Goal: Task Accomplishment & Management: Use online tool/utility

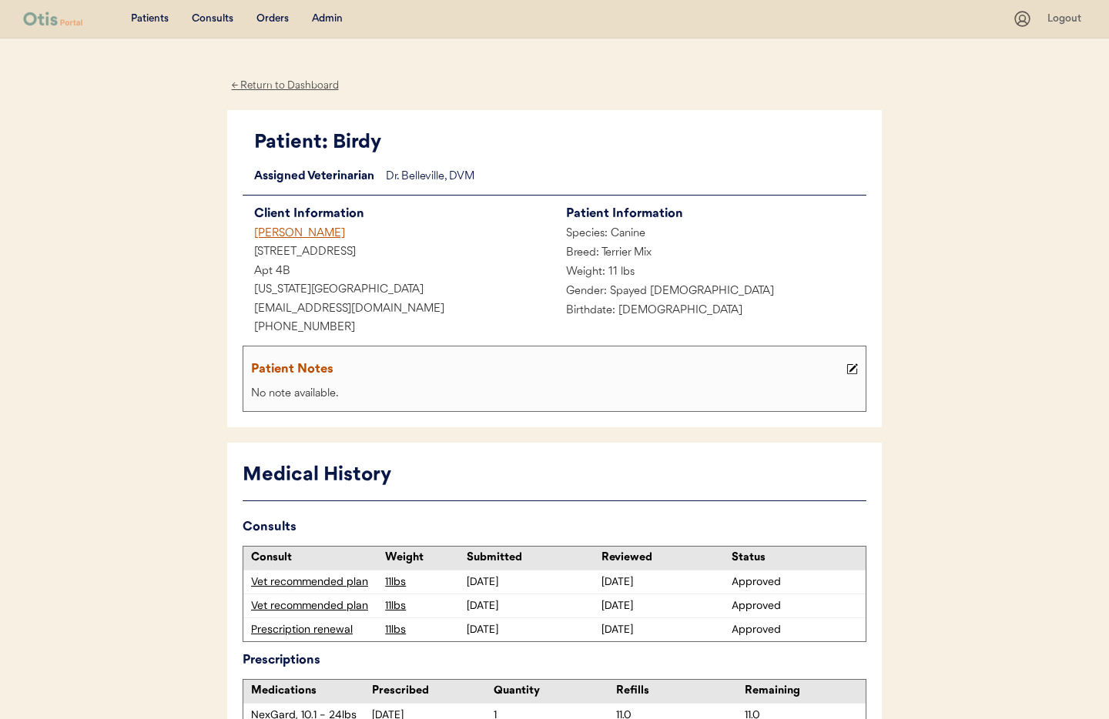
click at [308, 233] on div "[PERSON_NAME]" at bounding box center [398, 234] width 312 height 19
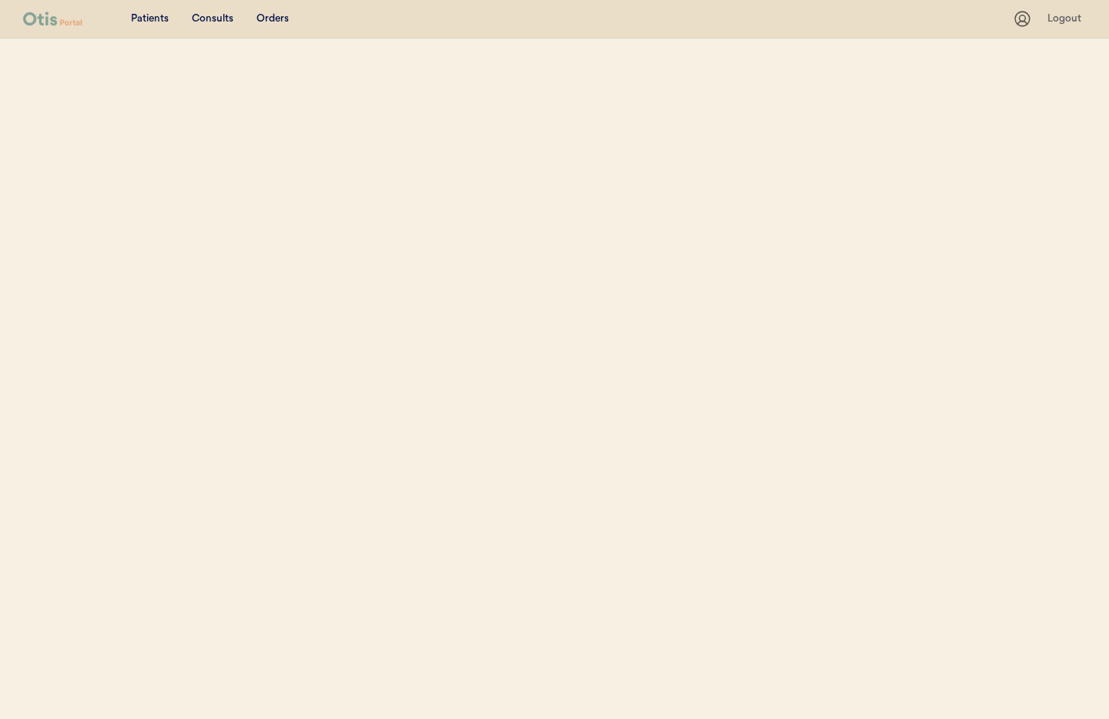
select select ""Name""
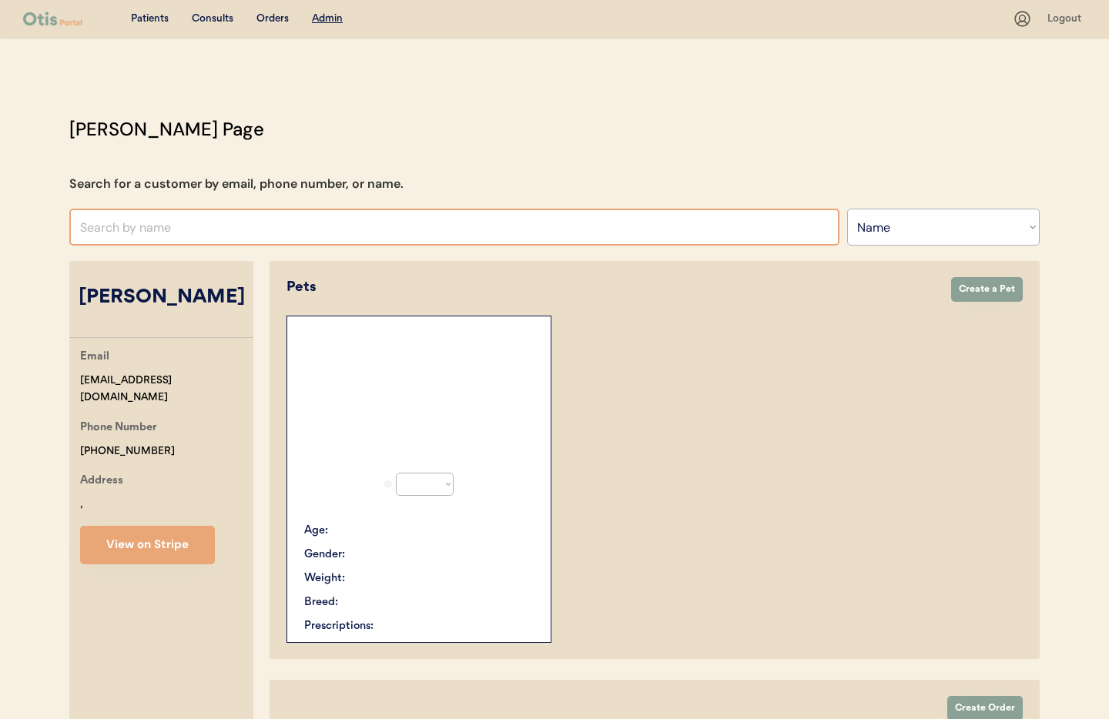
select select "true"
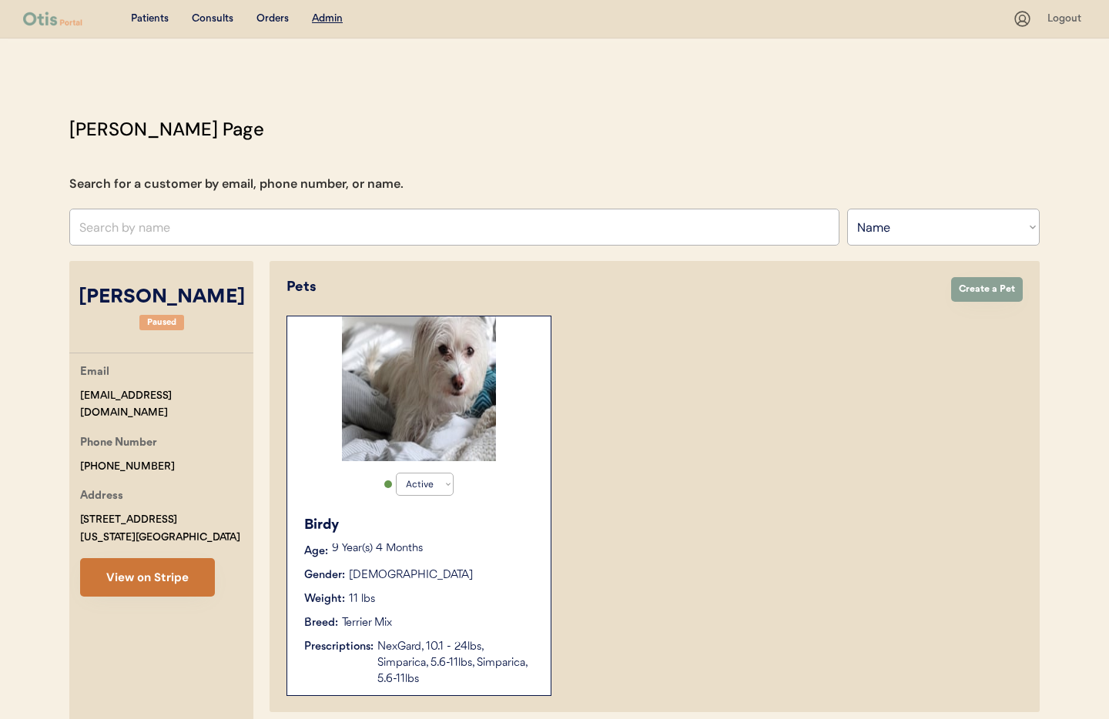
click at [138, 577] on button "View on Stripe" at bounding box center [147, 577] width 135 height 38
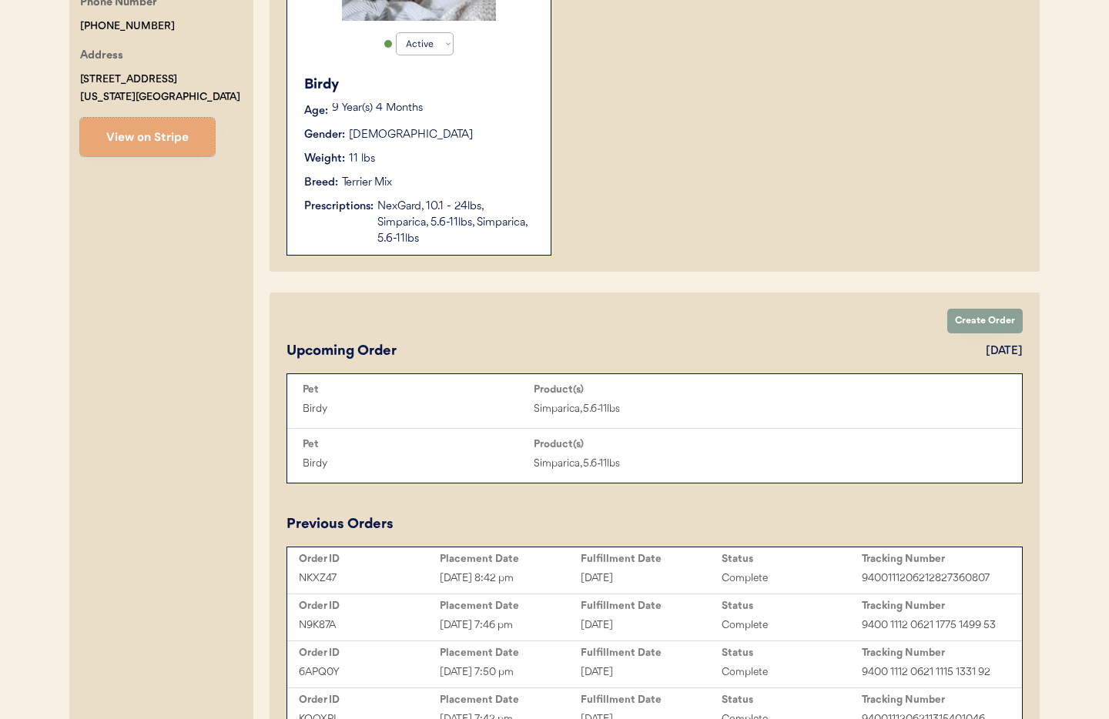
scroll to position [462, 0]
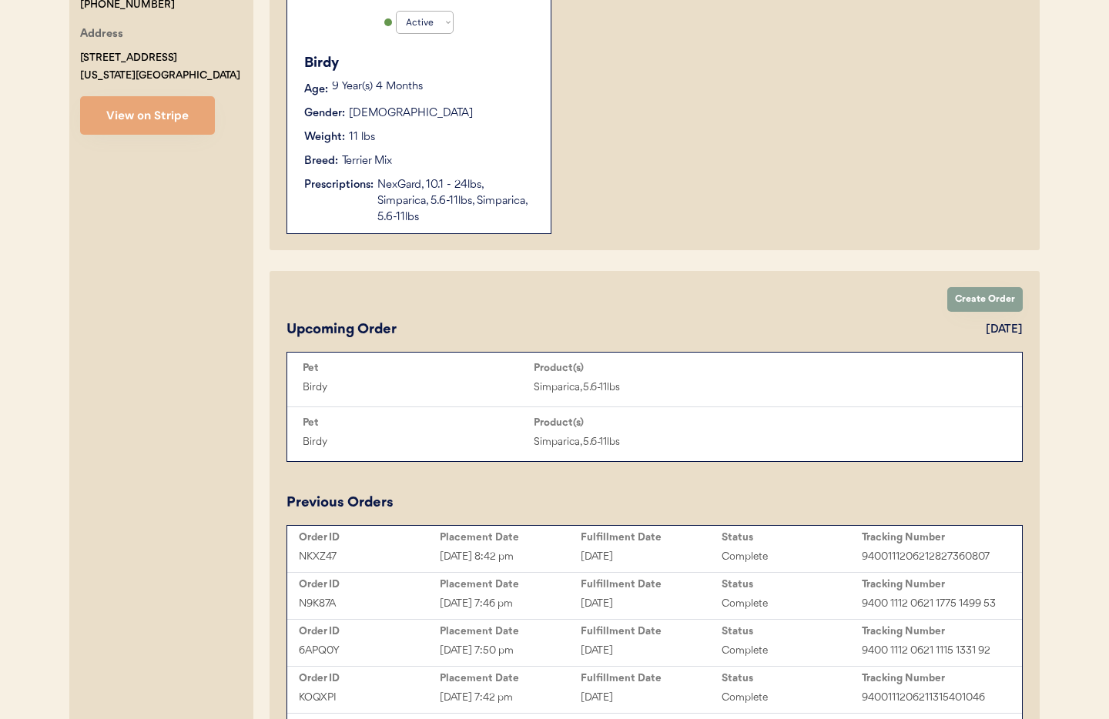
click at [413, 199] on div "NexGard, 10.1 - 24lbs, Simparica, 5.6-11lbs, Simparica, 5.6-11lbs" at bounding box center [456, 201] width 158 height 48
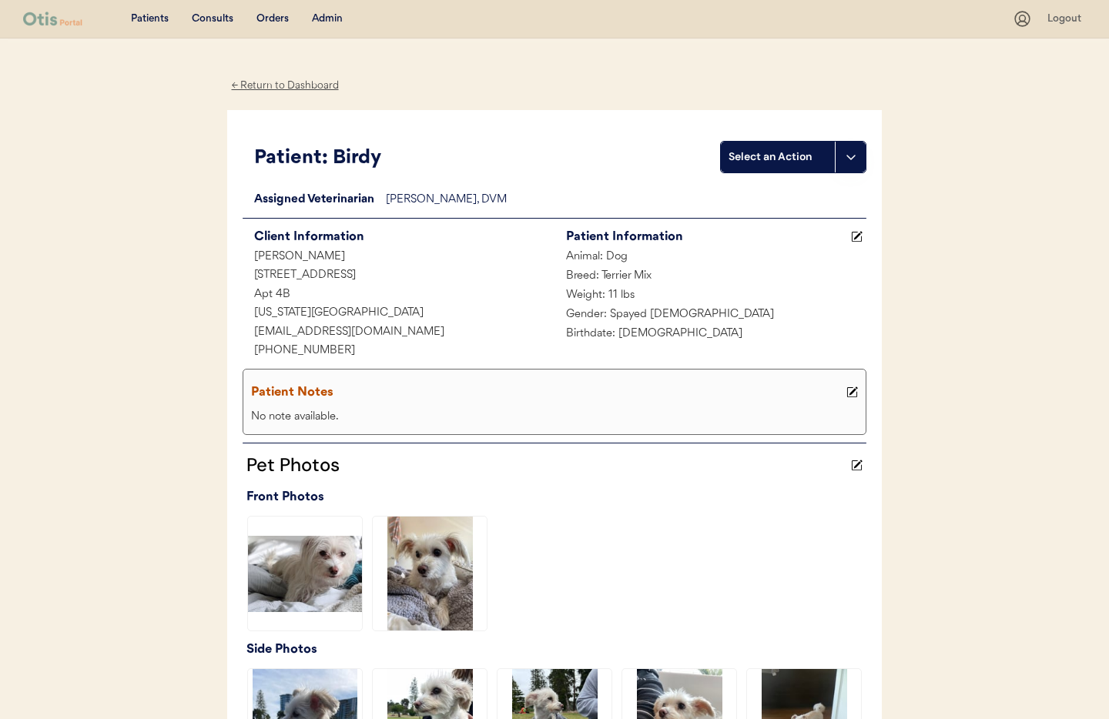
click at [293, 83] on div "← Return to Dashboard" at bounding box center [284, 86] width 115 height 18
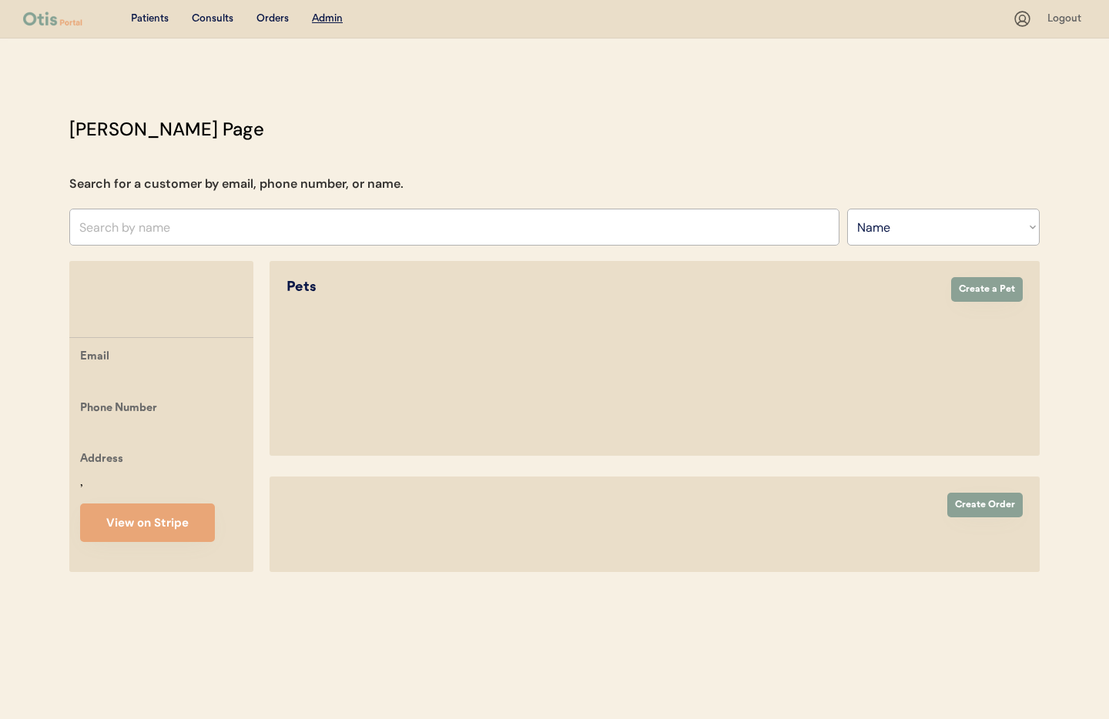
select select ""Name""
select select "true"
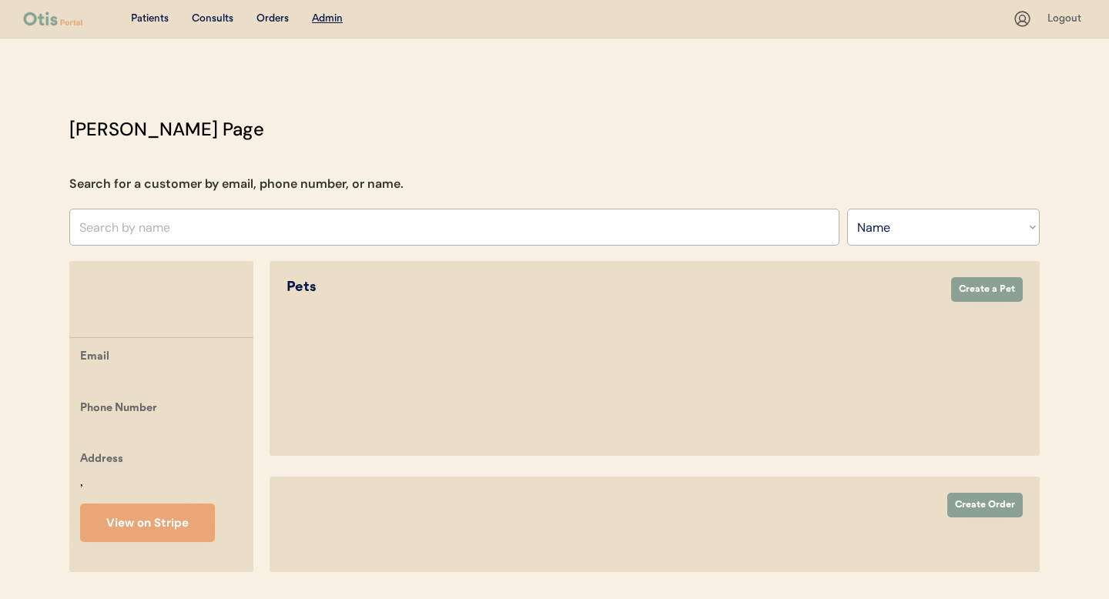
select select ""Name""
select select "true"
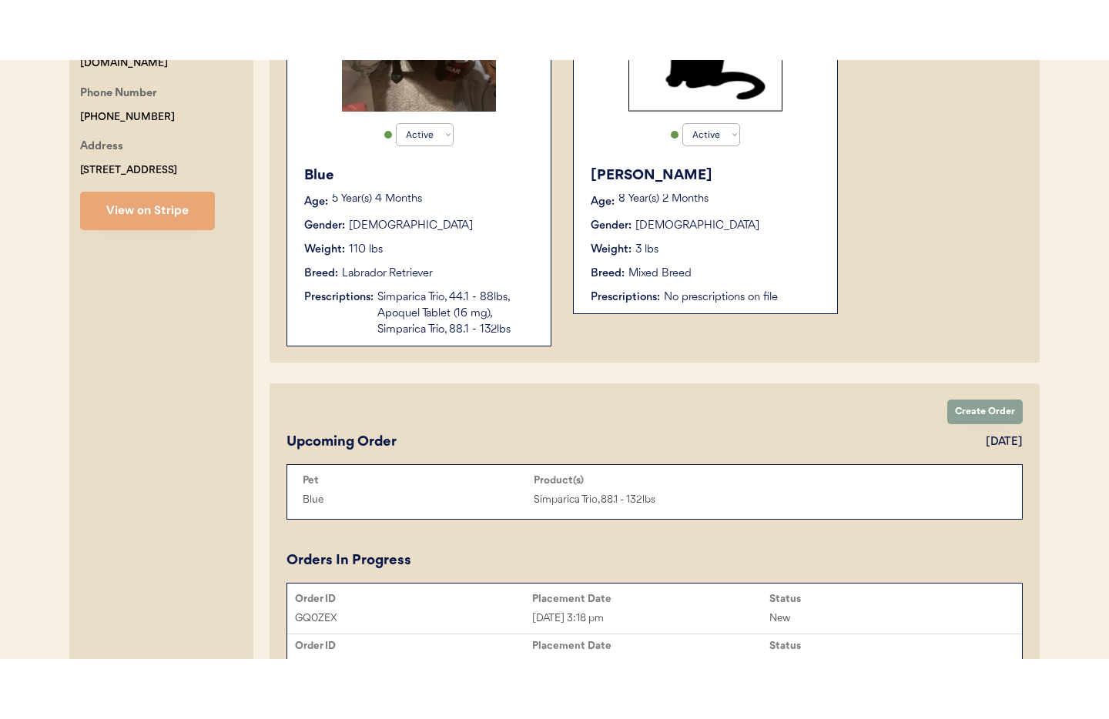
scroll to position [396, 0]
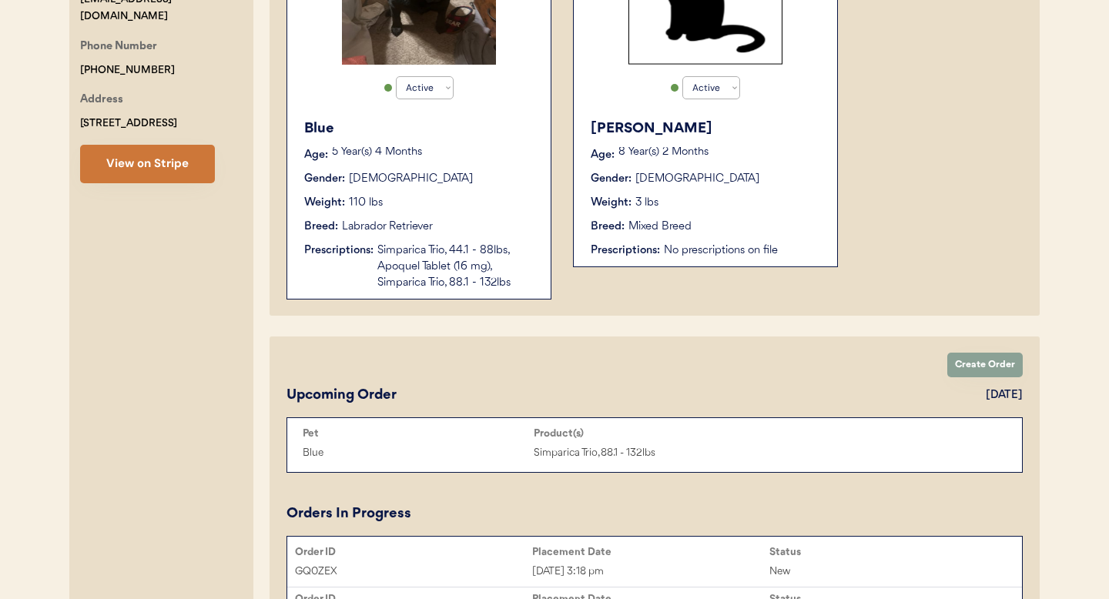
click at [131, 168] on button "View on Stripe" at bounding box center [147, 164] width 135 height 38
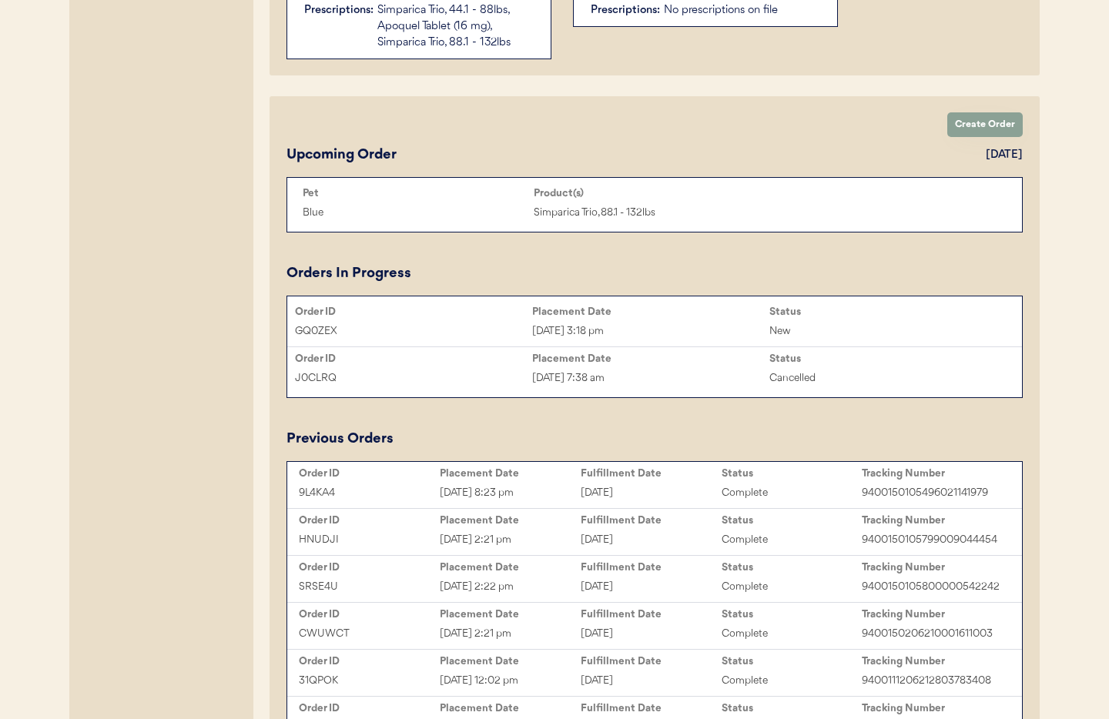
scroll to position [0, 0]
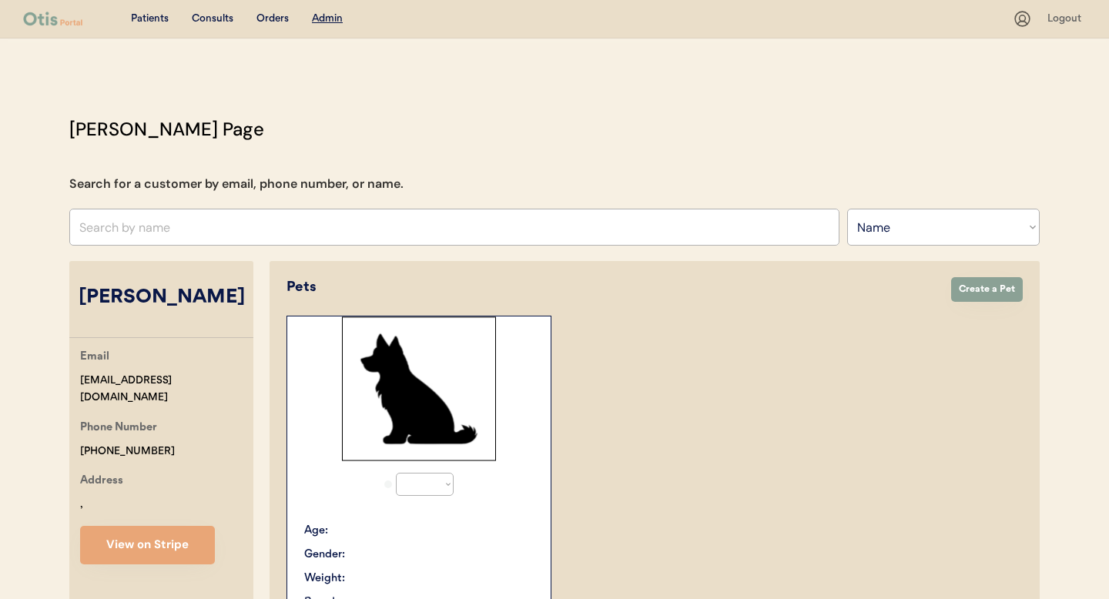
select select ""Name""
select select "true"
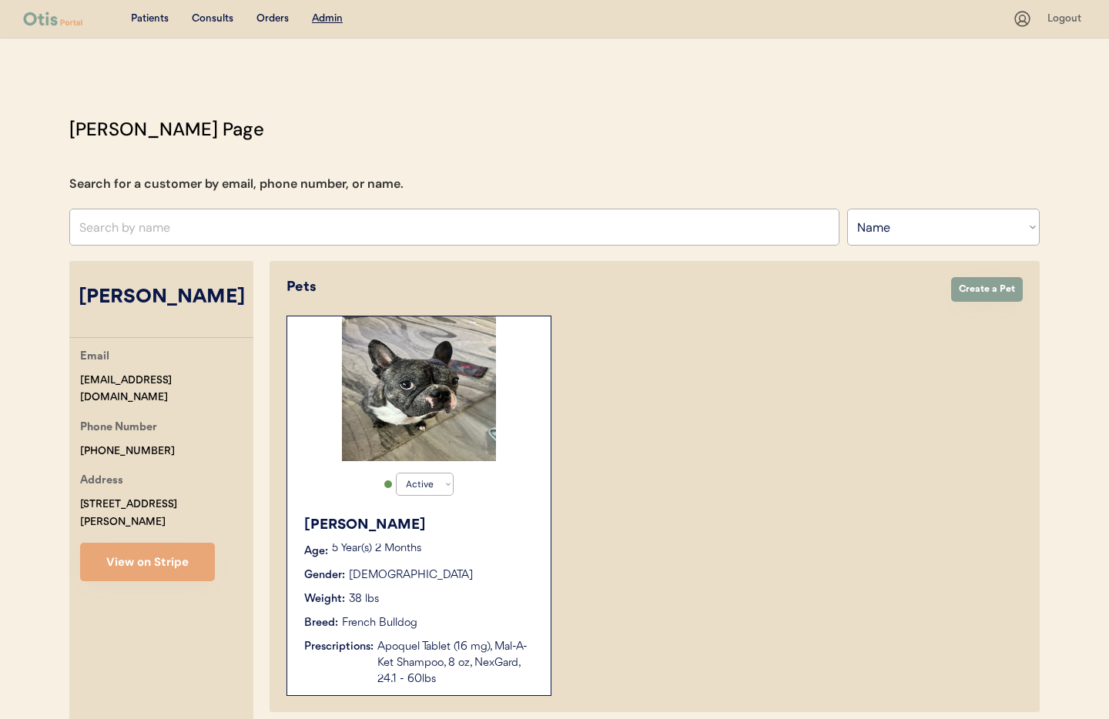
scroll to position [238, 0]
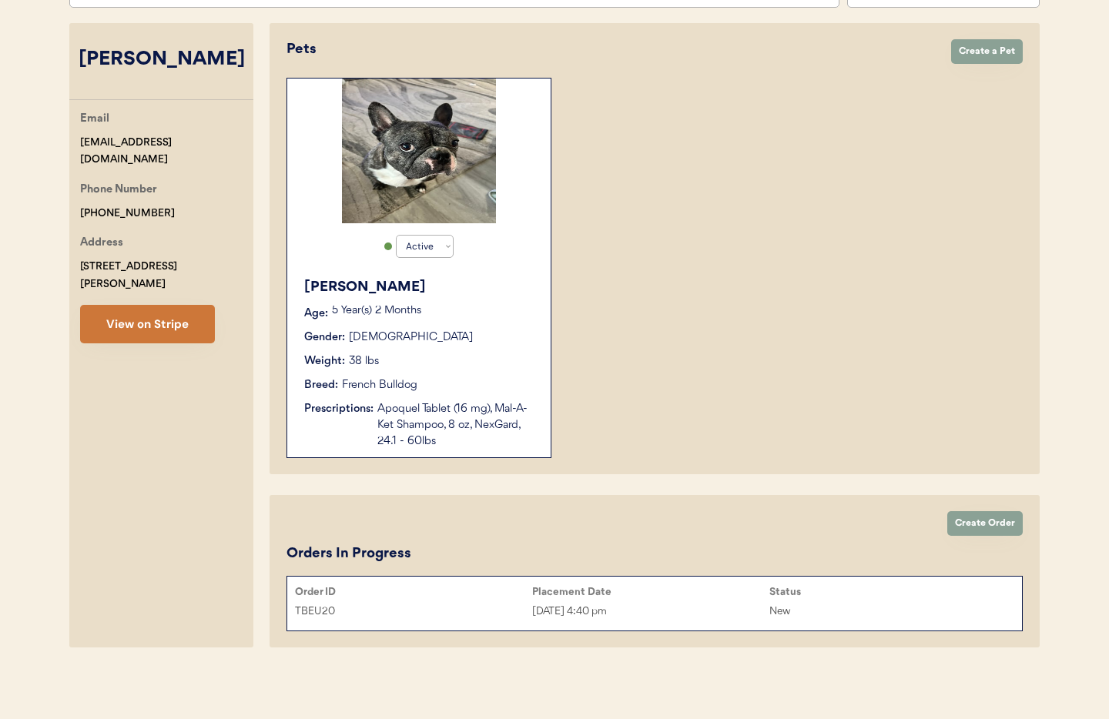
click at [151, 311] on button "View on Stripe" at bounding box center [147, 324] width 135 height 38
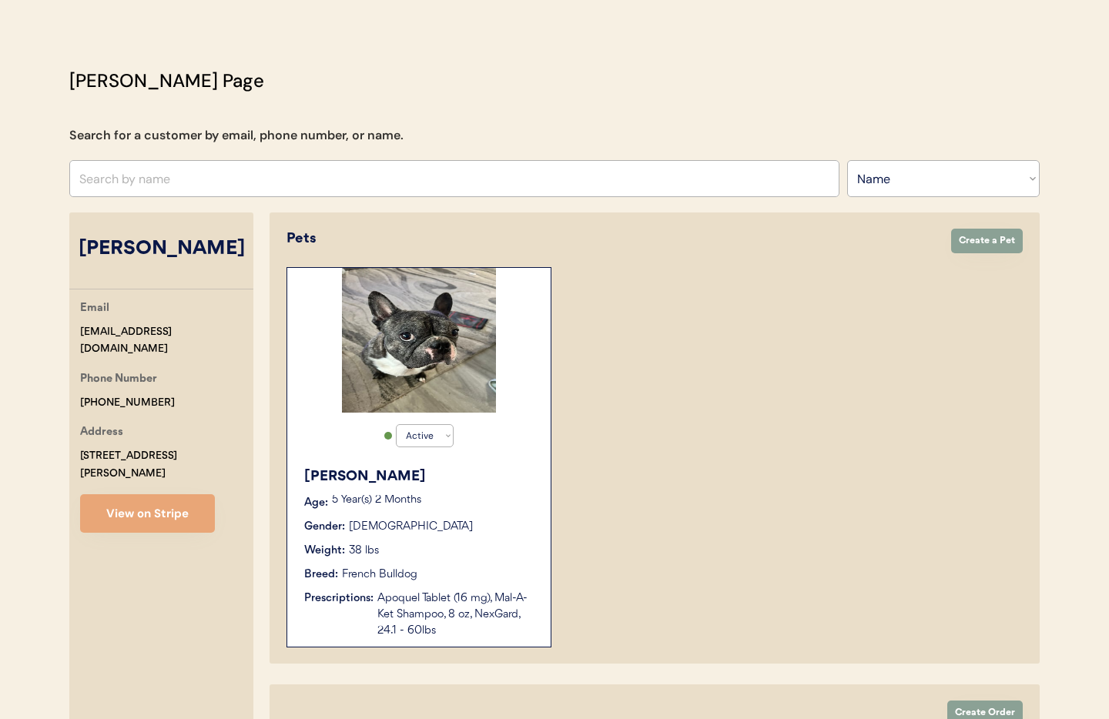
scroll to position [0, 0]
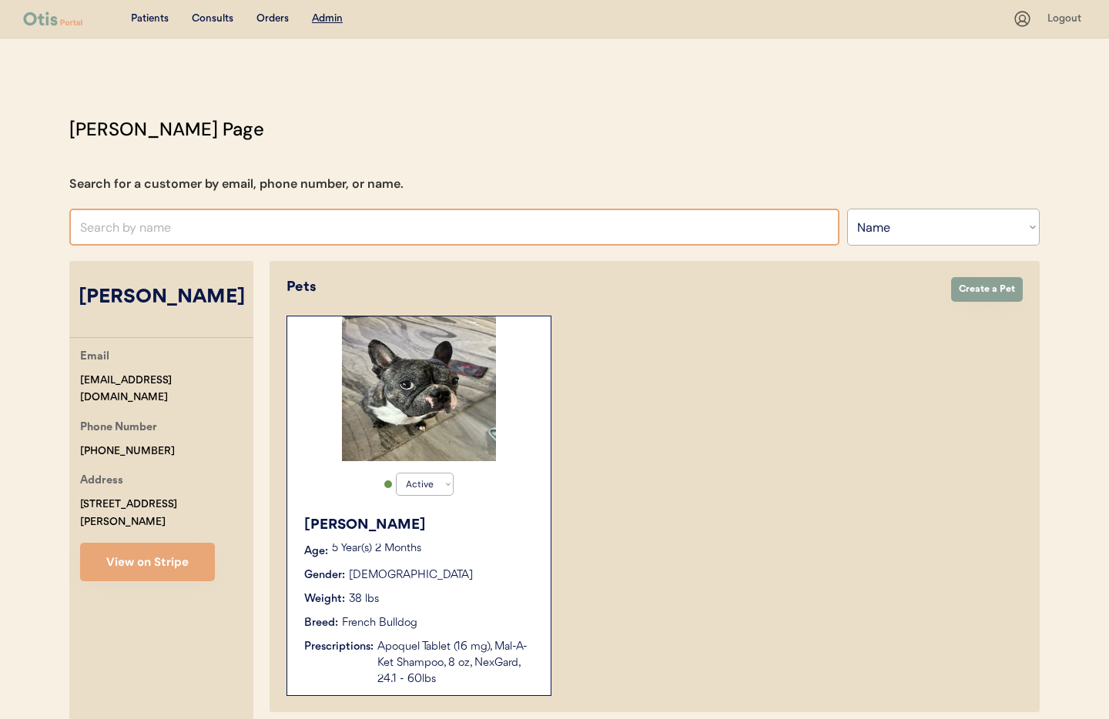
click at [129, 229] on input "text" at bounding box center [454, 227] width 770 height 37
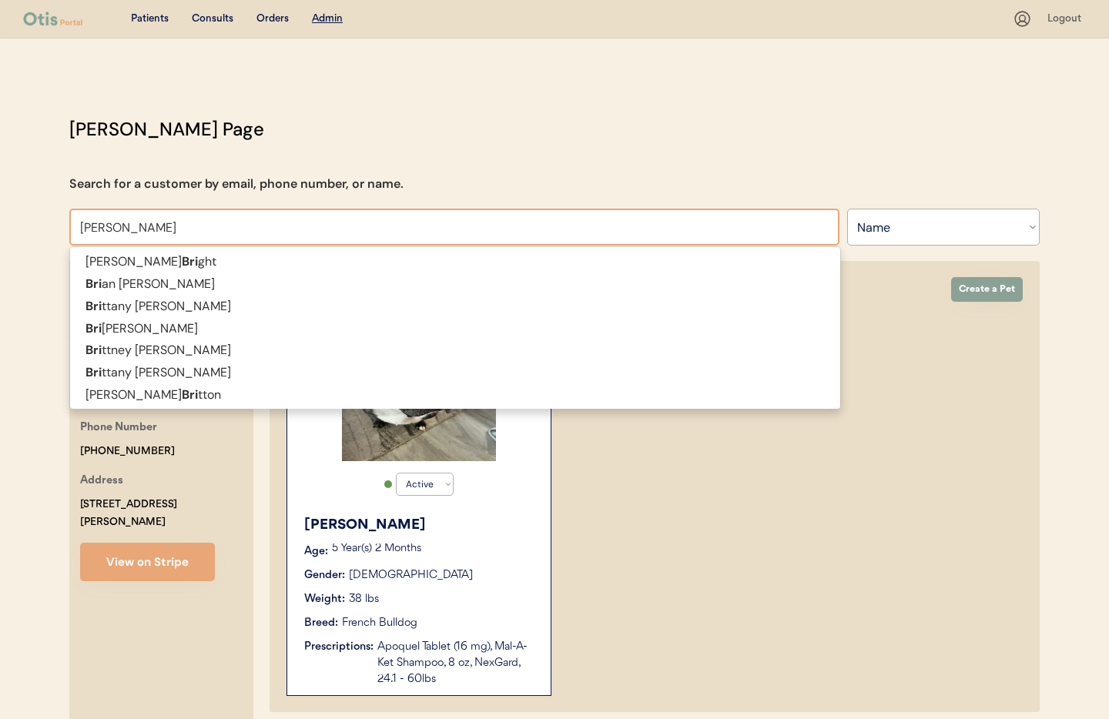
type input "Brittney Pe"
type input "[PERSON_NAME]"
type input "Brittney Pel"
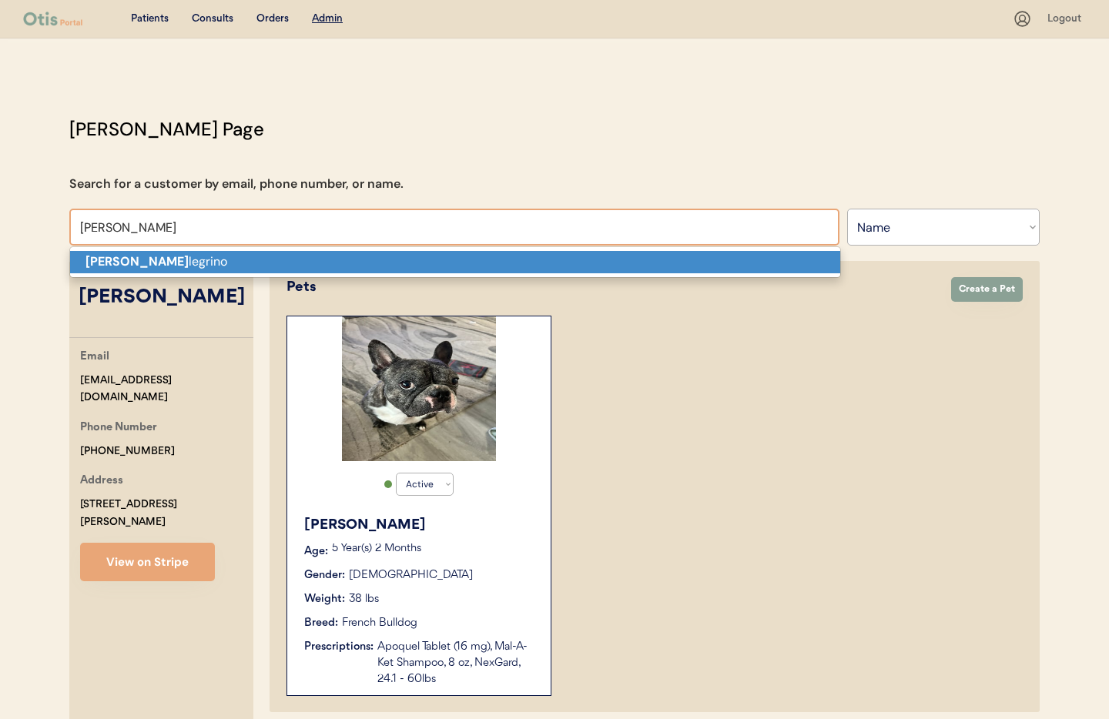
click at [144, 262] on strong "Brittney Pel" at bounding box center [136, 261] width 103 height 16
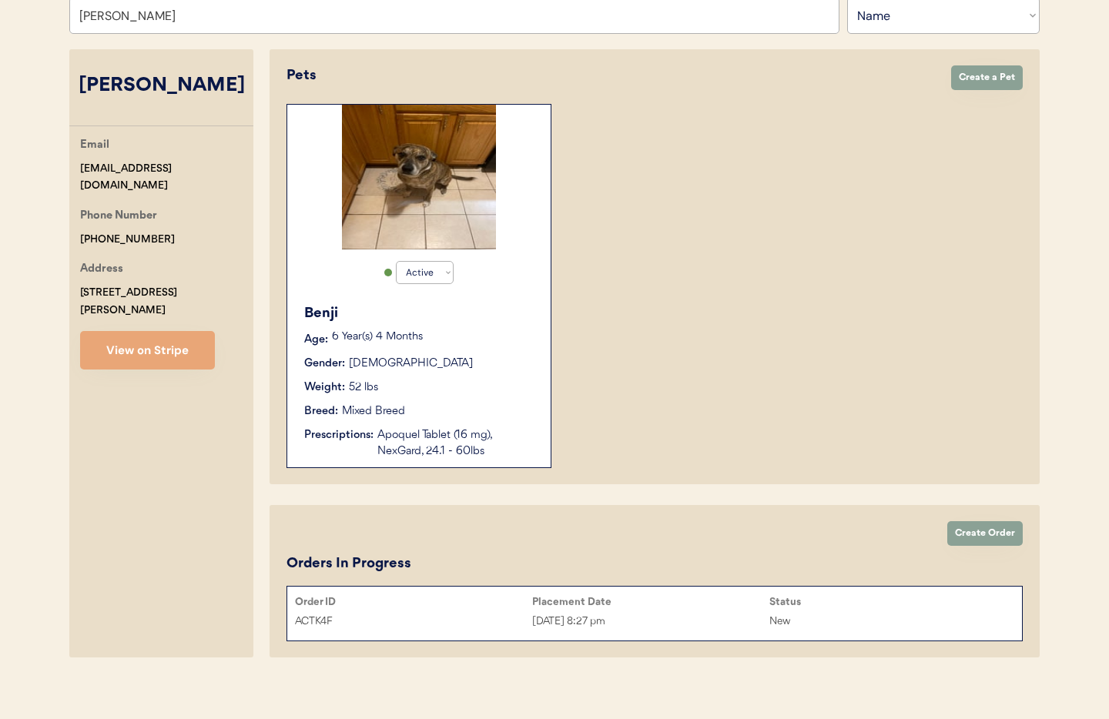
scroll to position [222, 0]
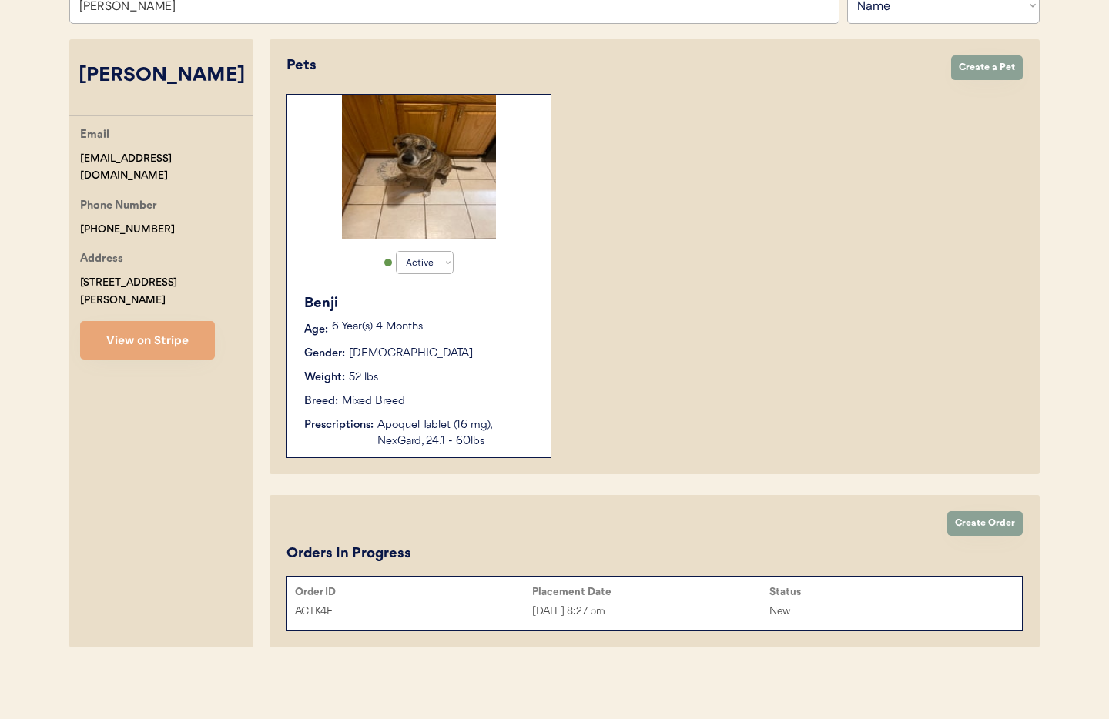
type input "[PERSON_NAME]"
click at [158, 327] on button "View on Stripe" at bounding box center [147, 340] width 135 height 38
click at [163, 321] on button "View on Stripe" at bounding box center [147, 340] width 135 height 38
click at [80, 321] on button "View on Stripe" at bounding box center [147, 340] width 135 height 38
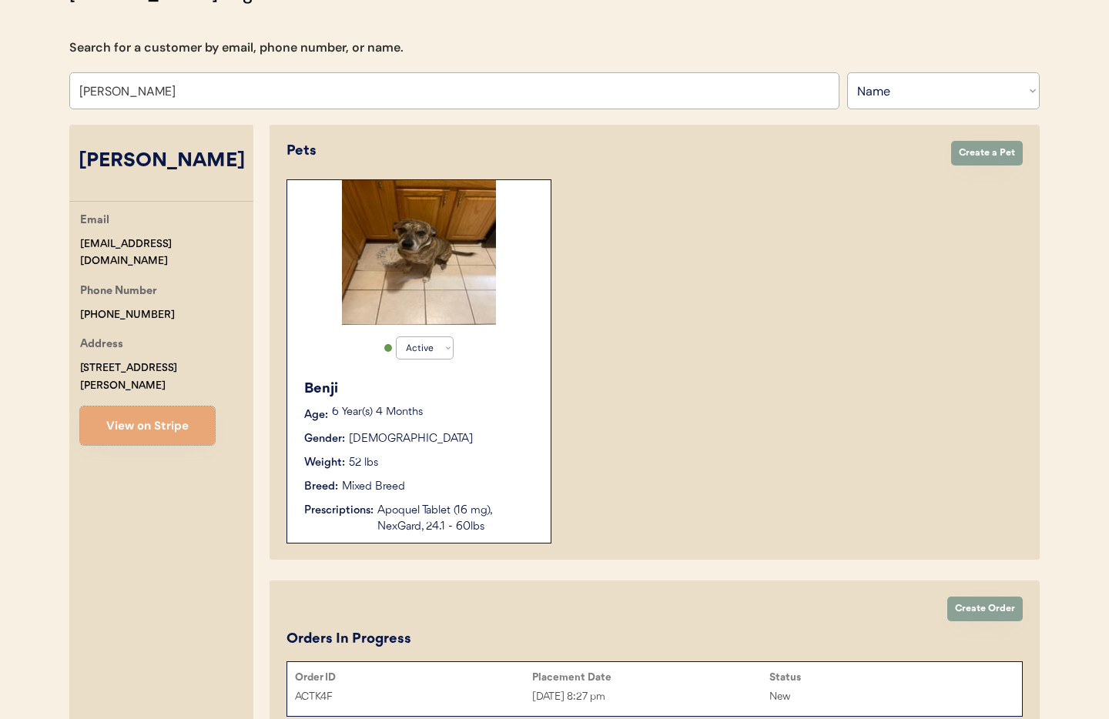
scroll to position [0, 0]
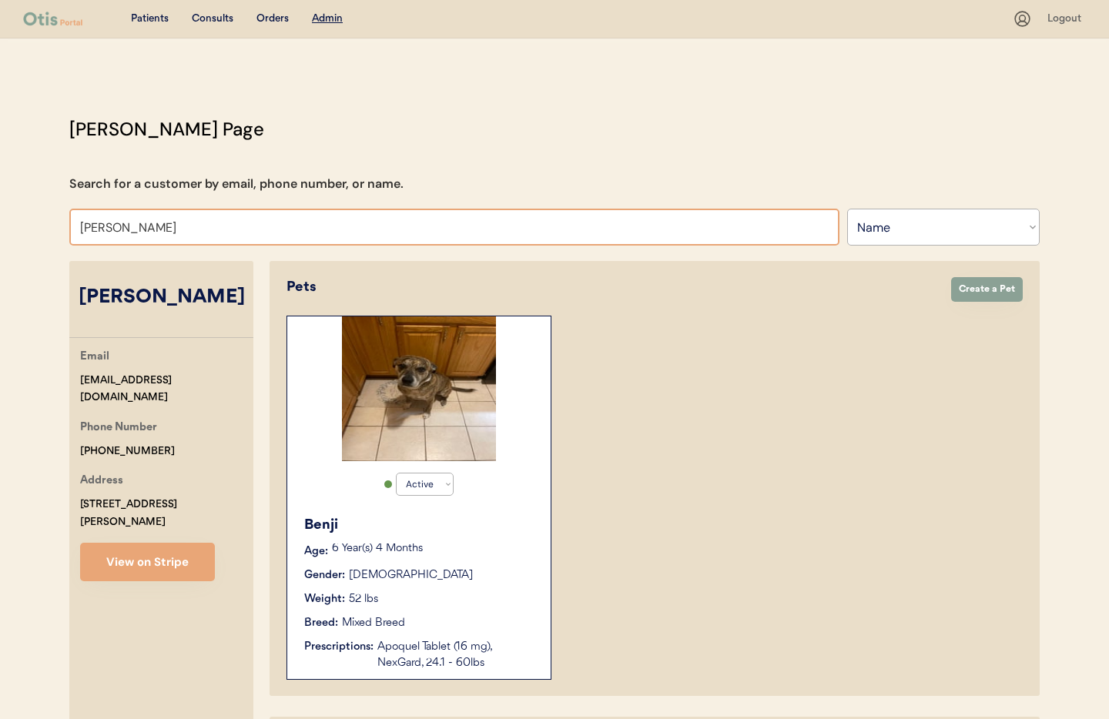
drag, startPoint x: 221, startPoint y: 231, endPoint x: 0, endPoint y: 218, distance: 221.3
click at [0, 218] on div "Patients Consults Orders Admin Logout Otis Admin Page Search for a customer by …" at bounding box center [554, 470] width 1109 height 941
type input "Patricia"
type input "Patricia Rice"
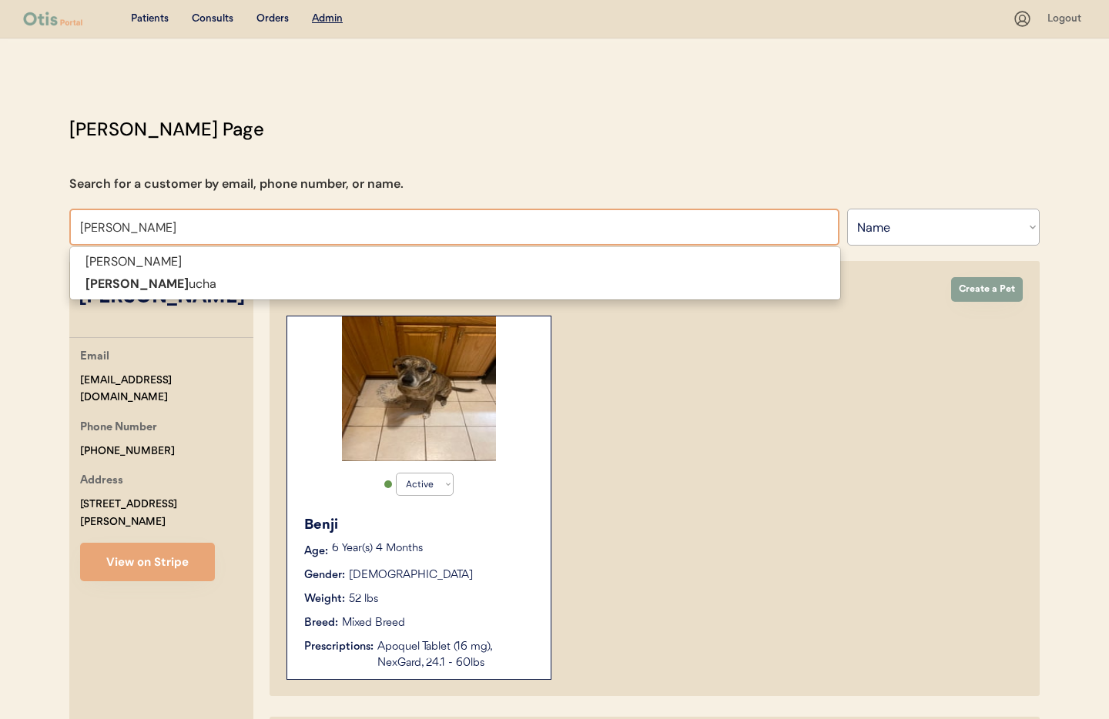
type input "Patricia Much"
type input "Patricia Mucha"
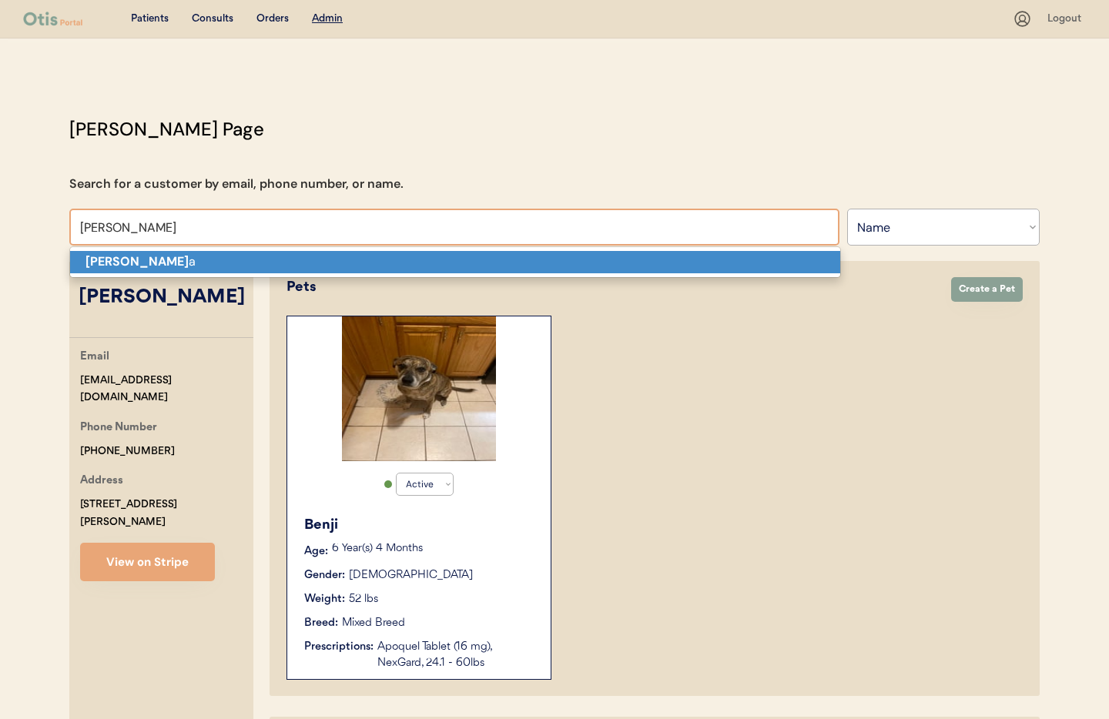
click at [136, 261] on strong "Patricia Much" at bounding box center [136, 261] width 103 height 16
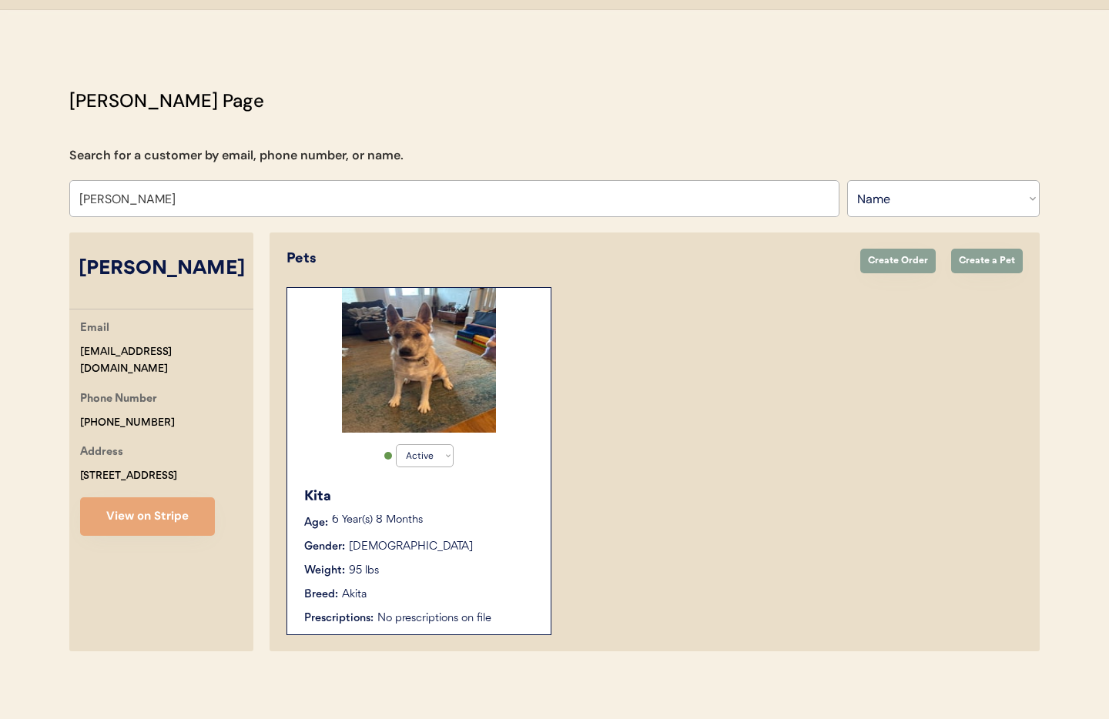
scroll to position [30, 0]
type input "Patricia Mucha"
click at [489, 528] on div "6 Year(s) 8 Months" at bounding box center [433, 520] width 203 height 15
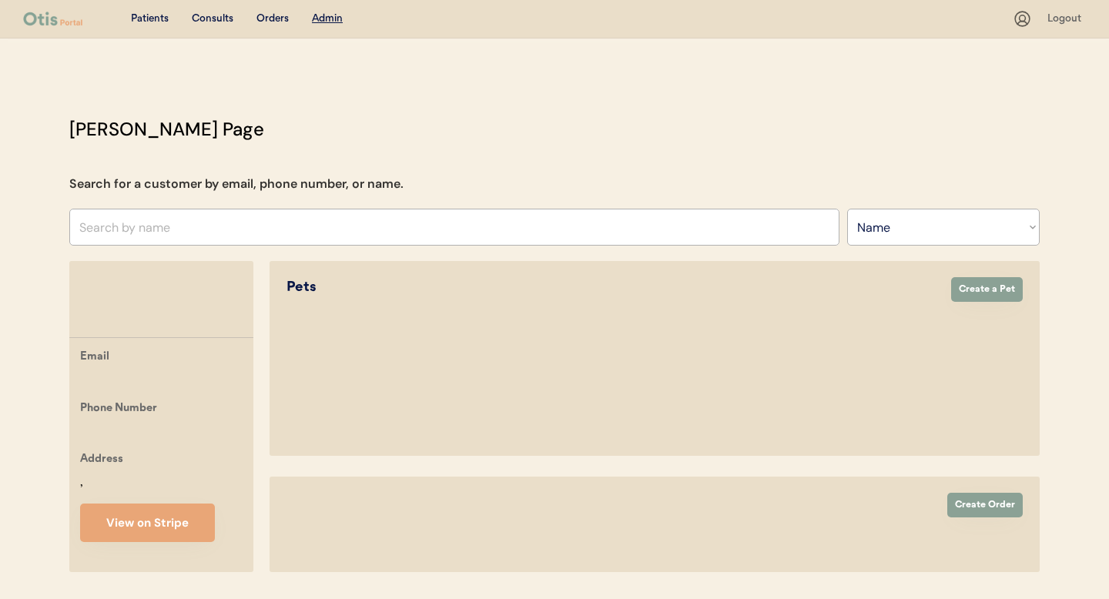
select select ""Name""
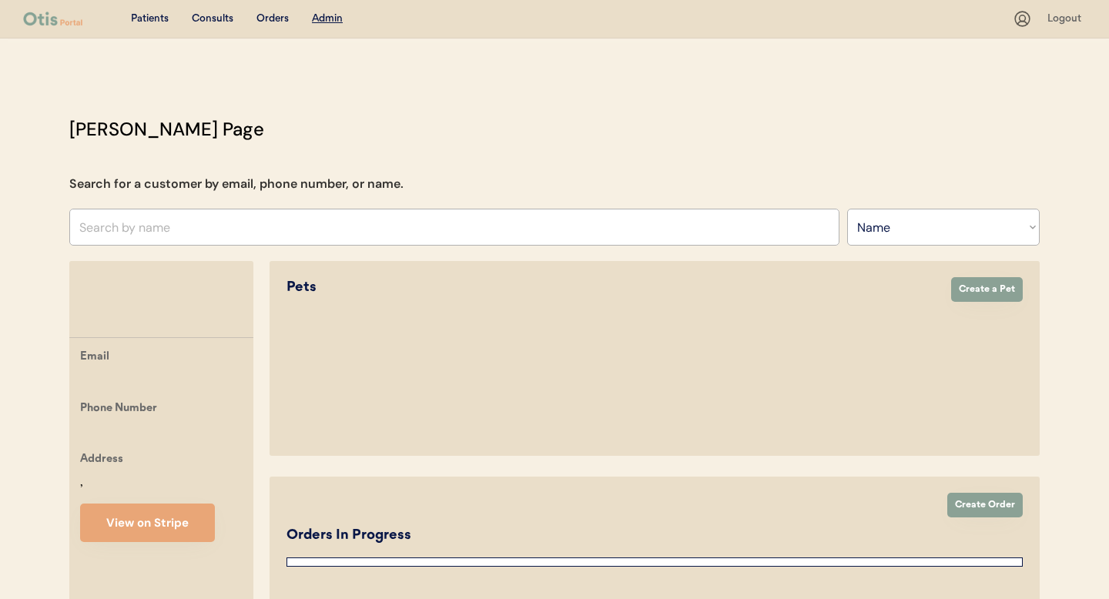
select select "true"
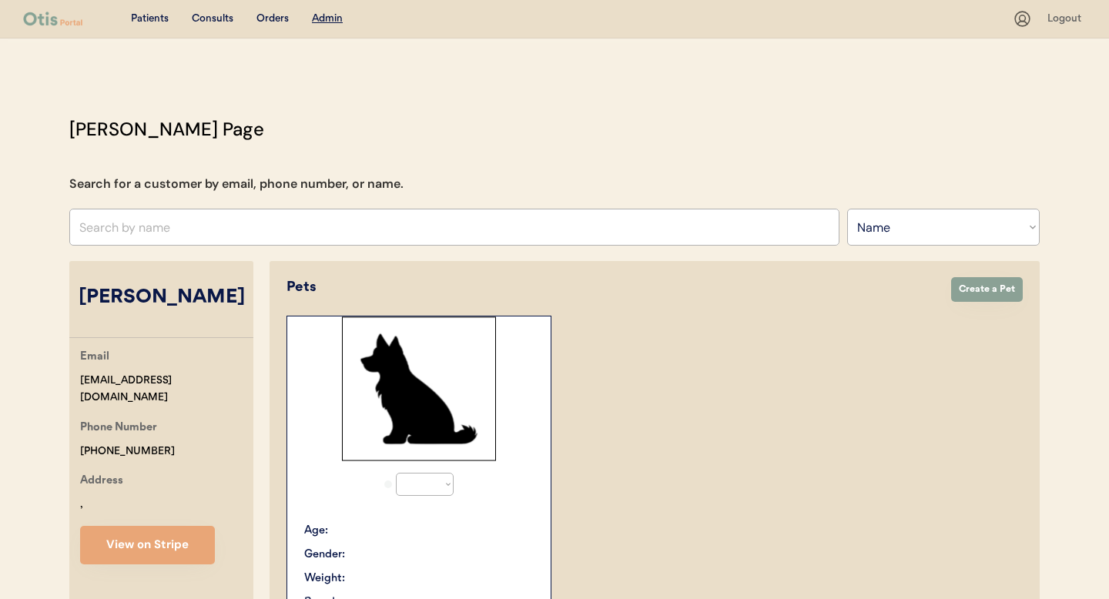
select select ""Name""
select select "true"
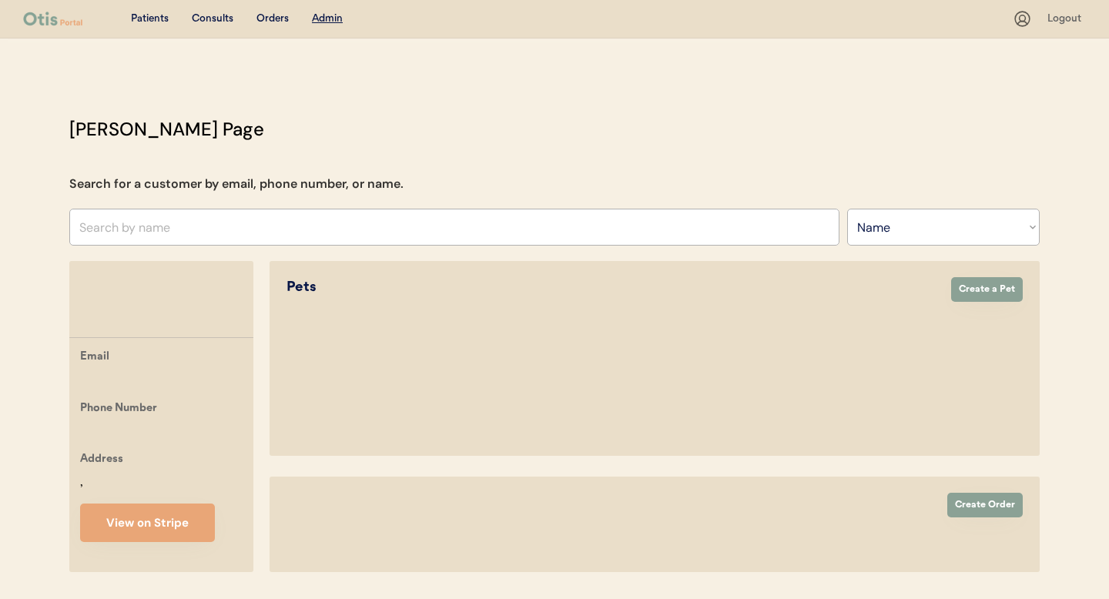
select select ""Name""
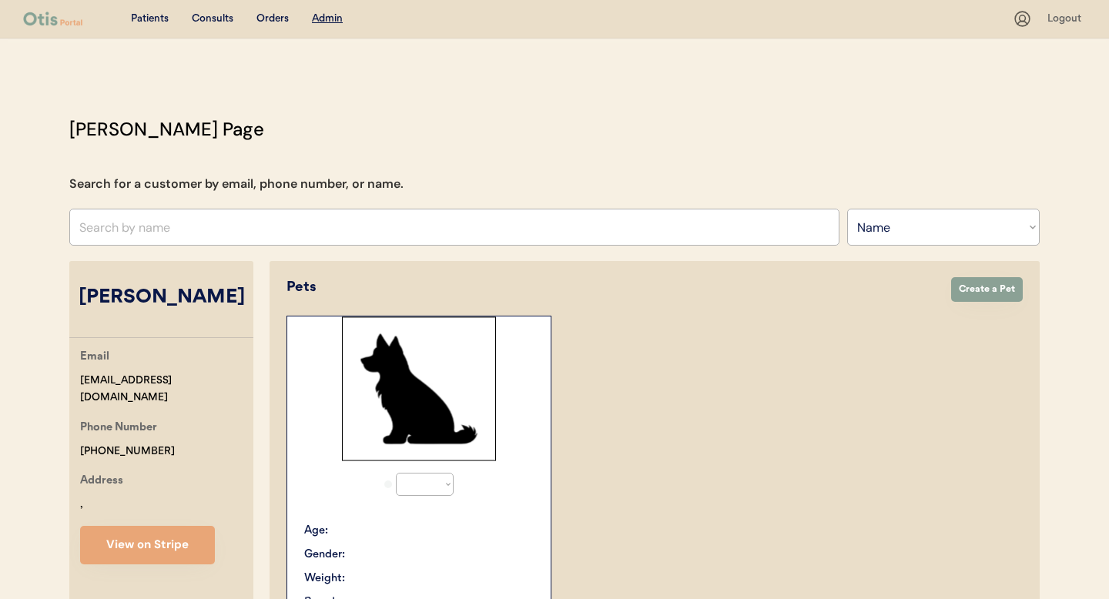
select select "true"
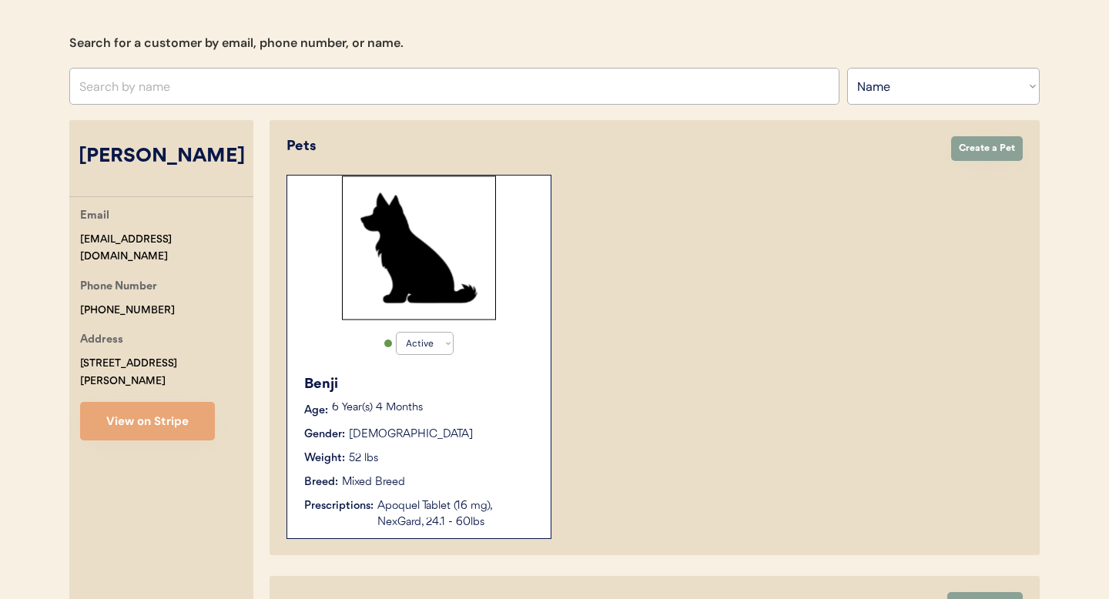
scroll to position [182, 0]
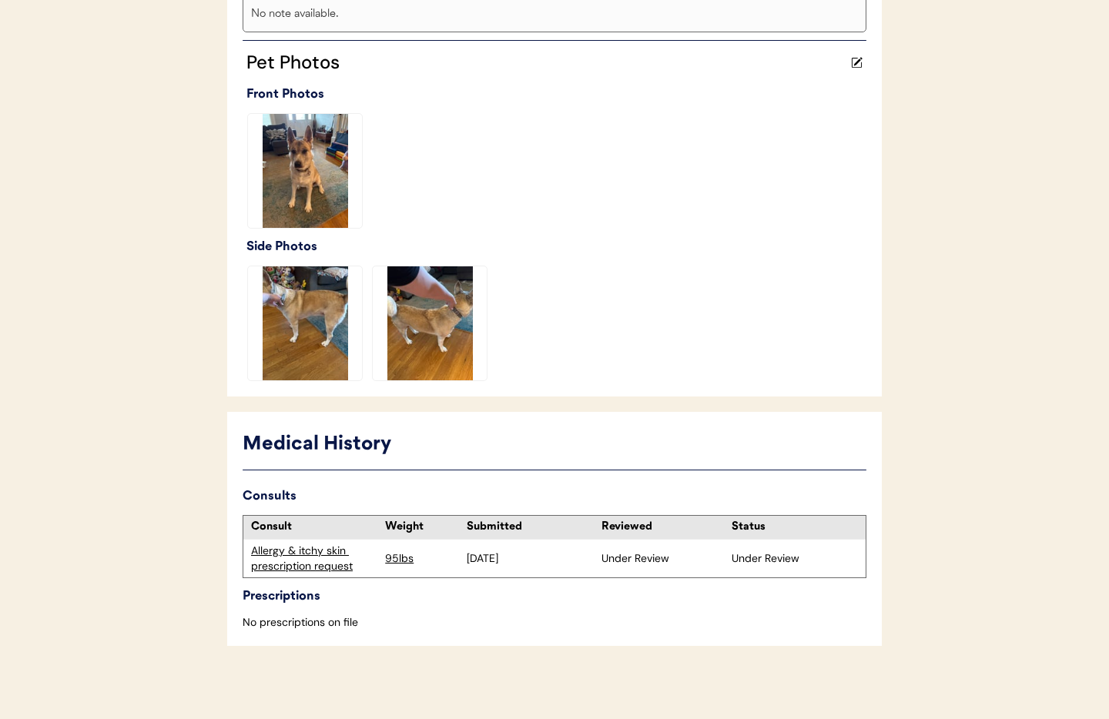
scroll to position [390, 0]
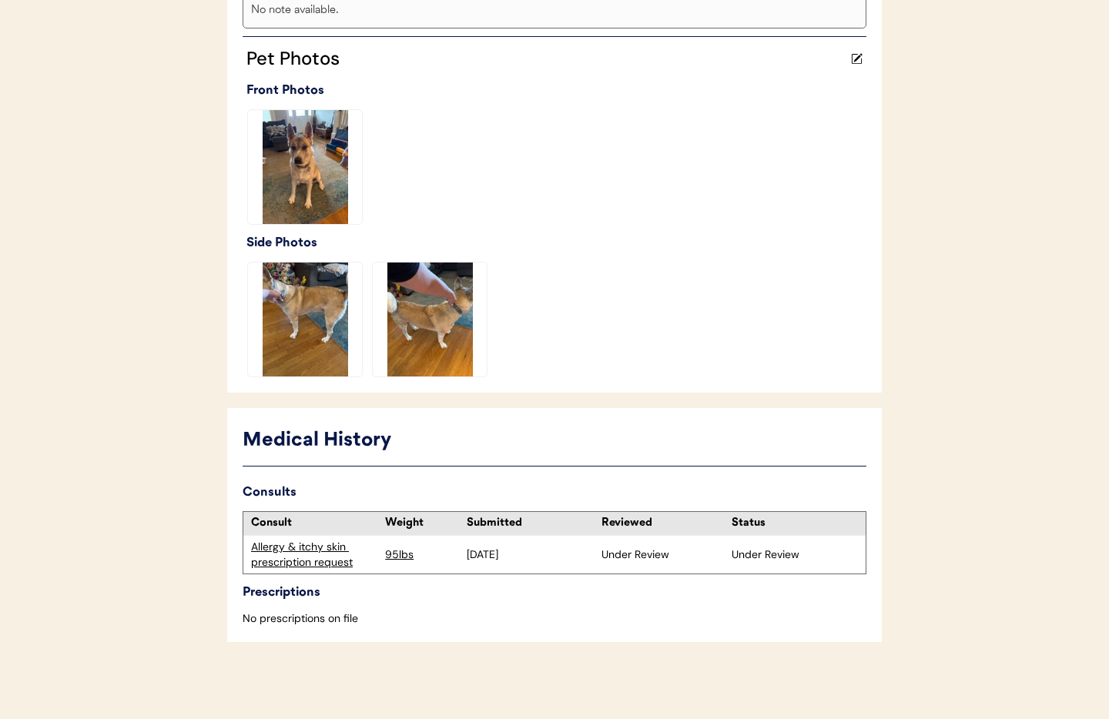
click at [304, 555] on div "Allergy & itchy skin prescription request" at bounding box center [314, 555] width 126 height 30
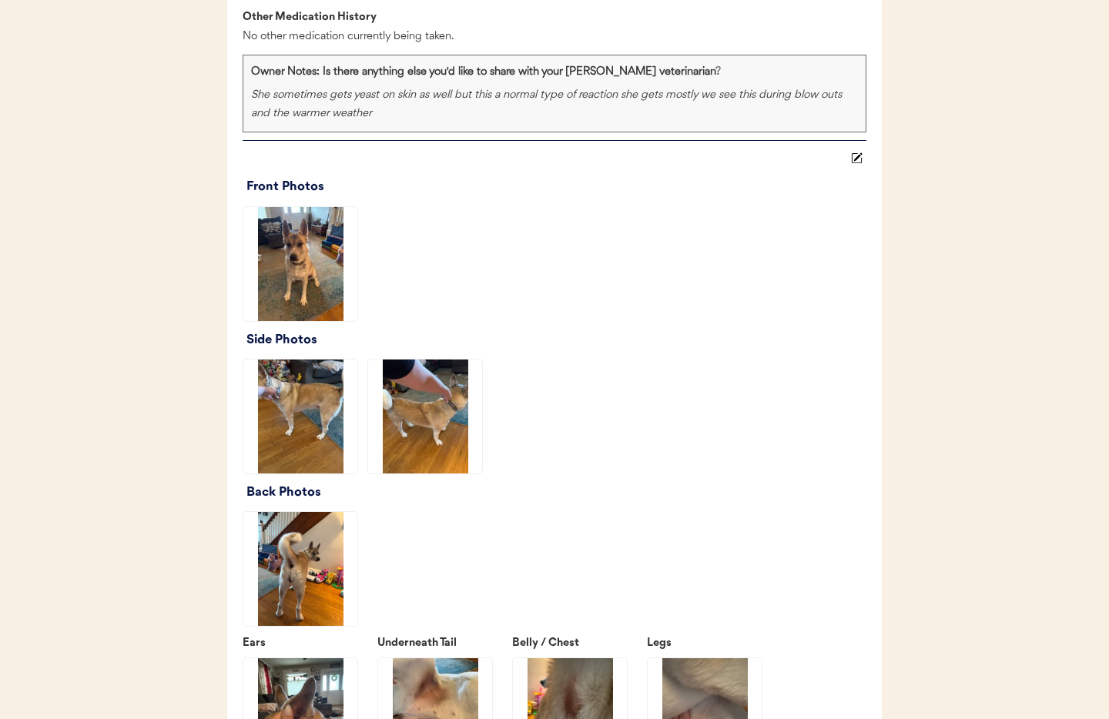
scroll to position [1573, 0]
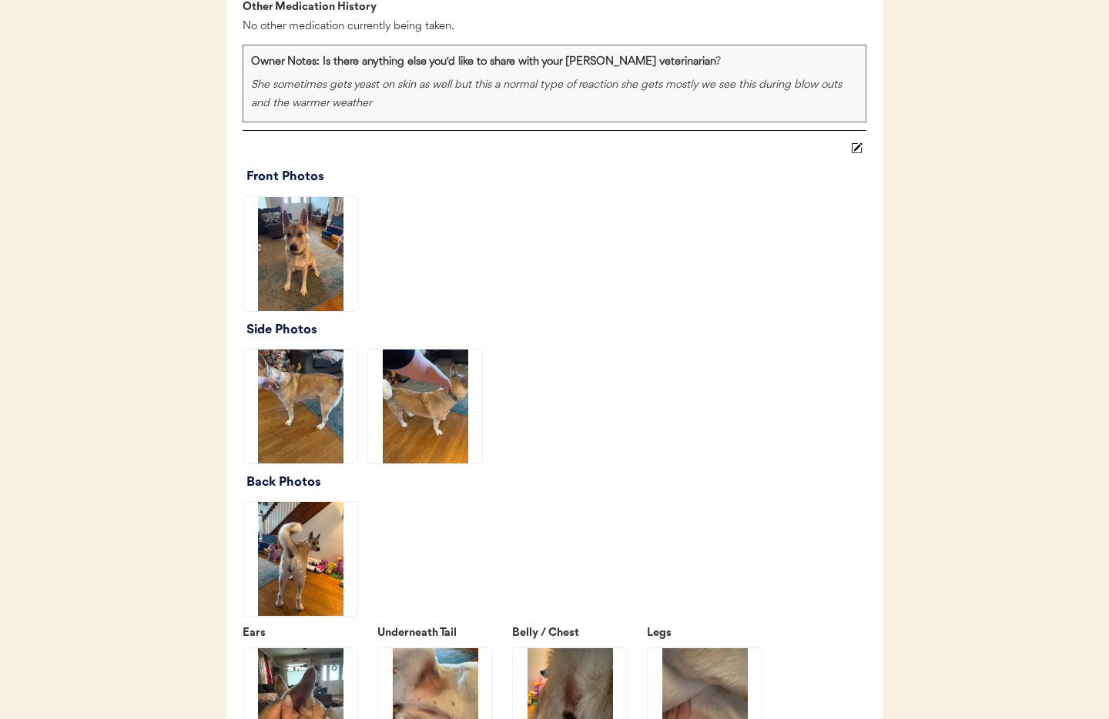
click at [318, 252] on img at bounding box center [300, 254] width 114 height 114
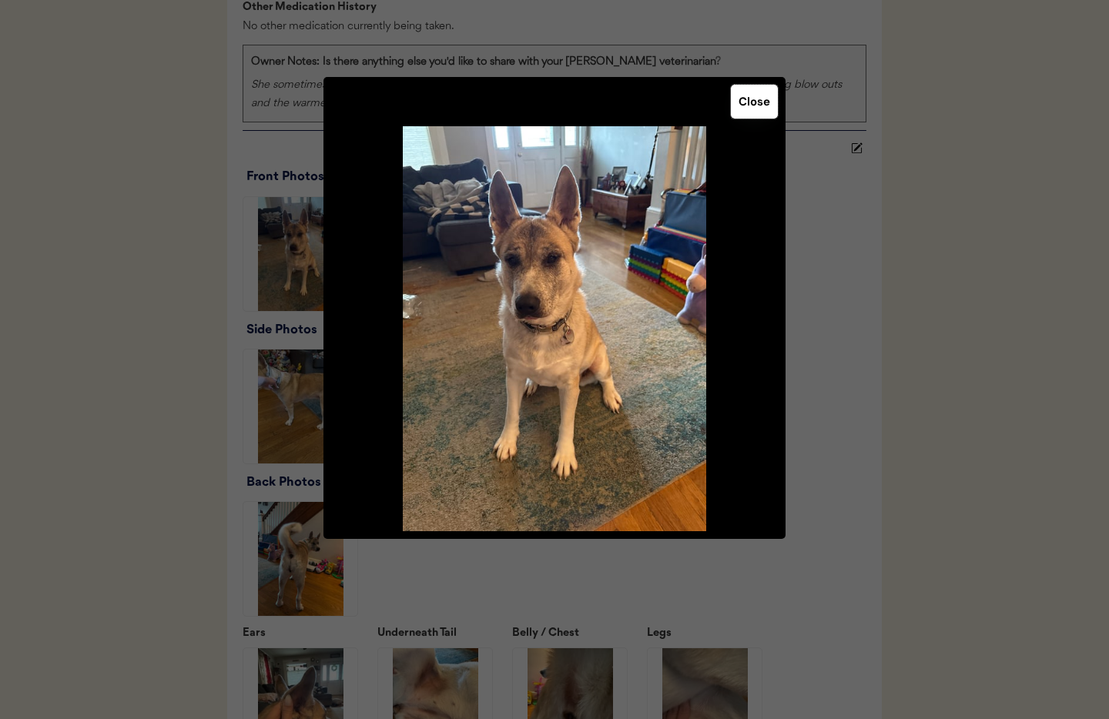
click at [754, 97] on button "Close" at bounding box center [754, 102] width 47 height 34
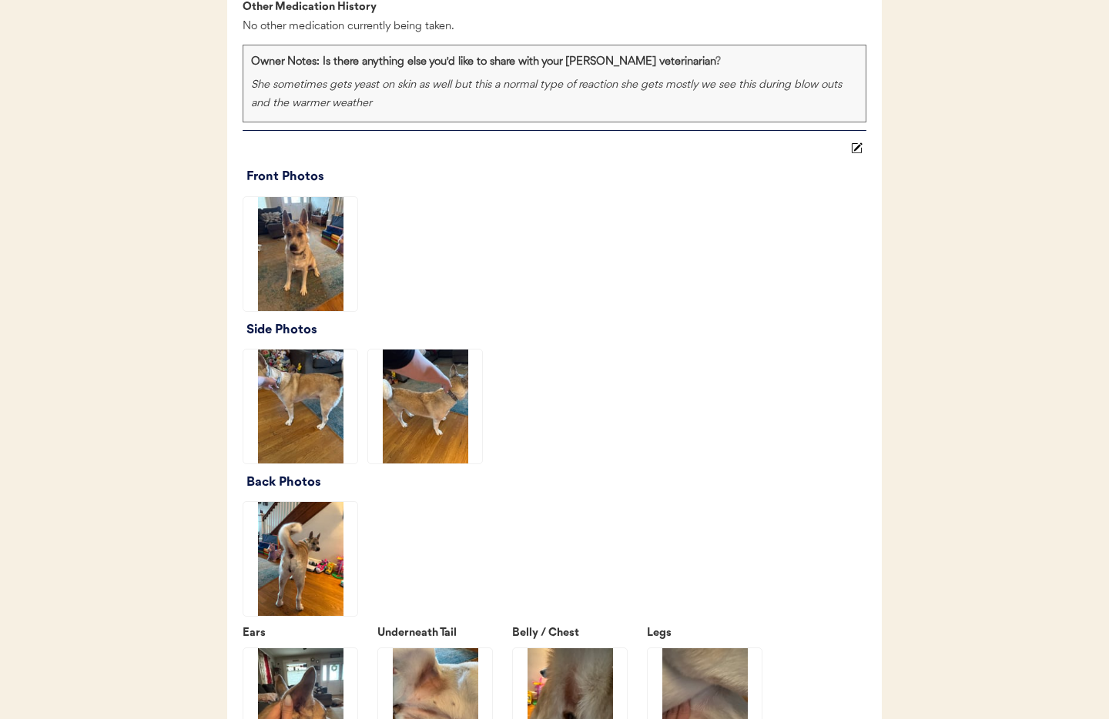
click at [274, 441] on img at bounding box center [300, 407] width 114 height 114
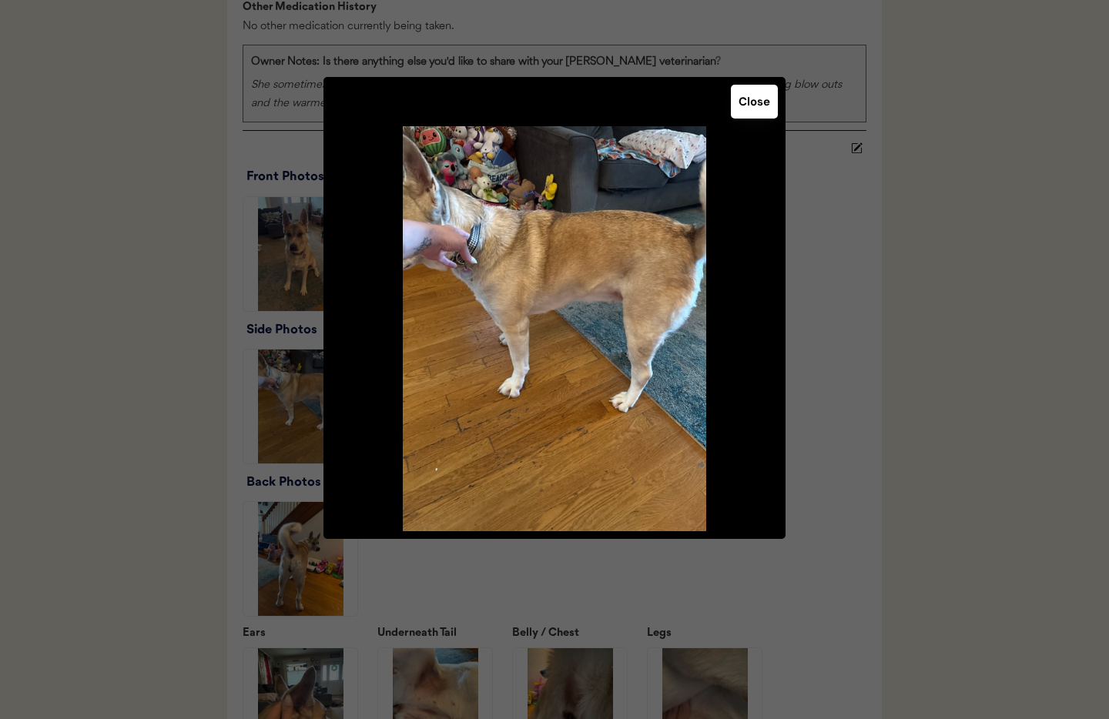
click at [757, 92] on button "Close" at bounding box center [754, 102] width 47 height 34
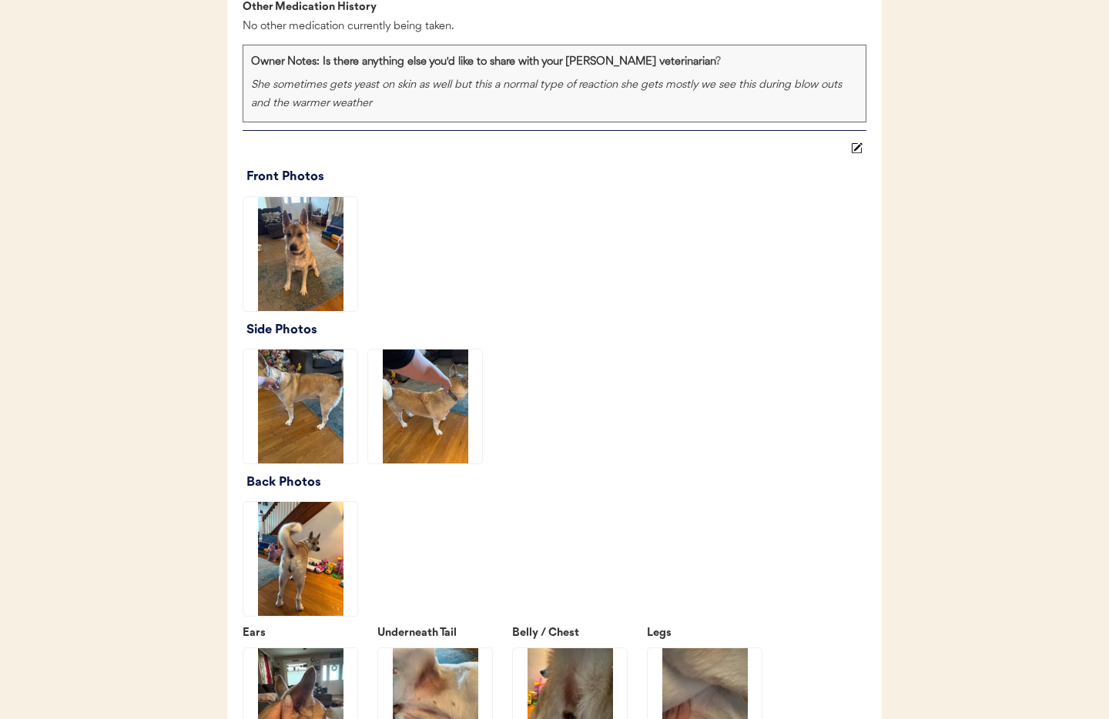
click at [408, 416] on img at bounding box center [425, 407] width 114 height 114
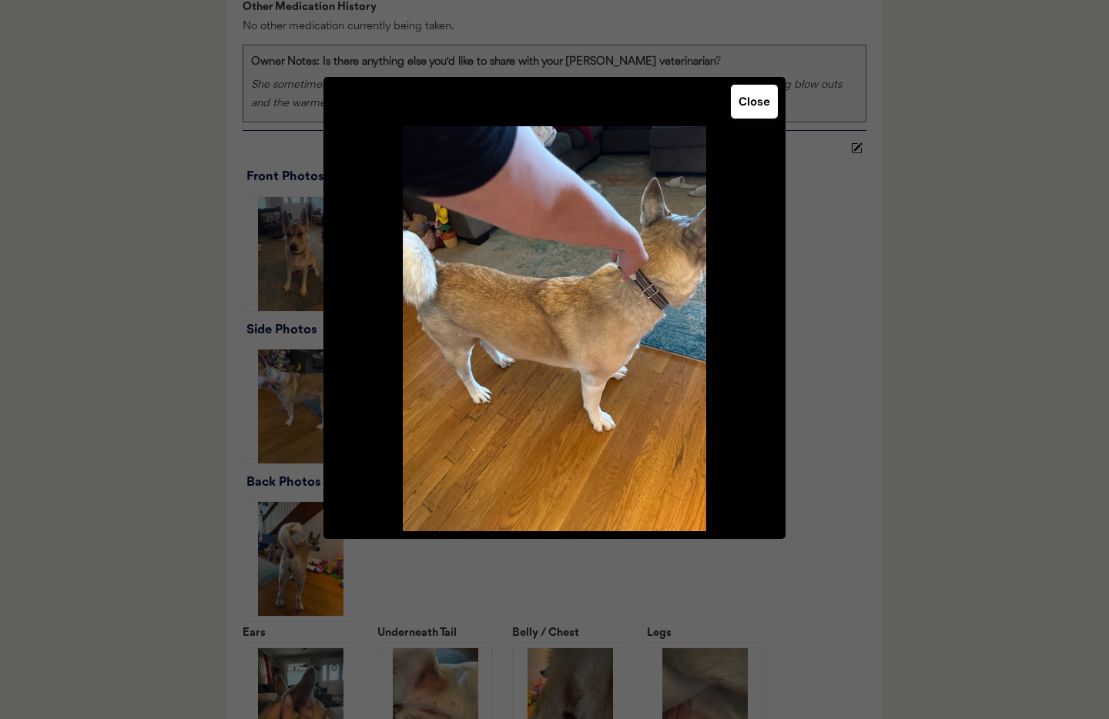
click at [764, 112] on button "Close" at bounding box center [754, 102] width 47 height 34
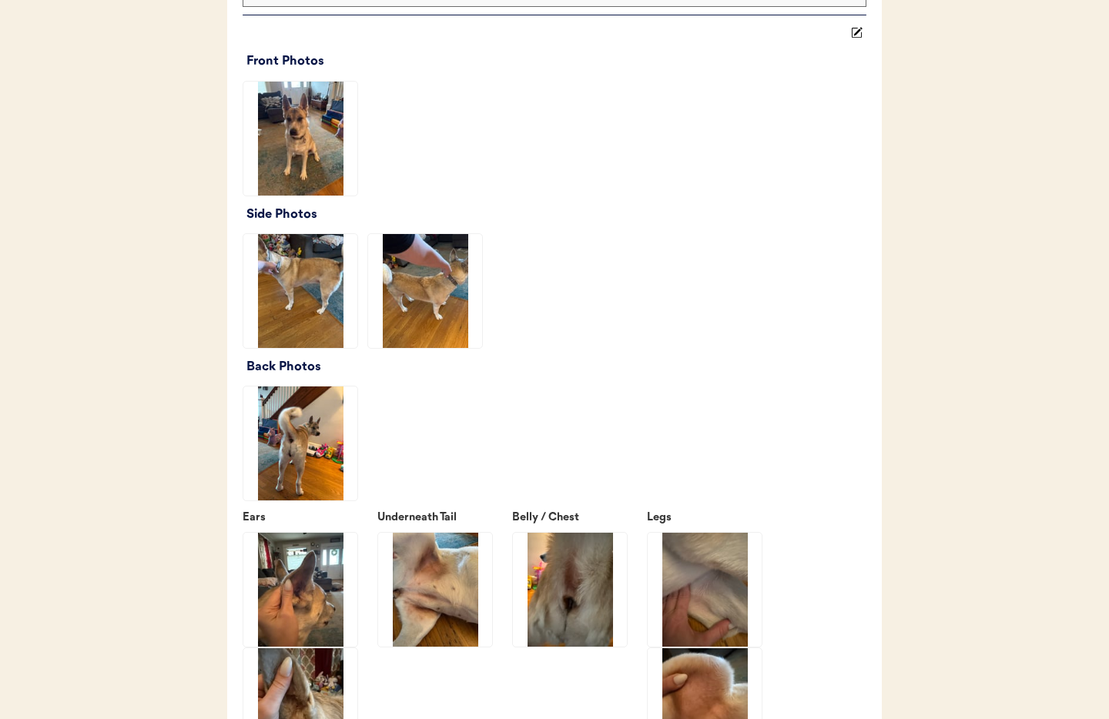
scroll to position [1701, 0]
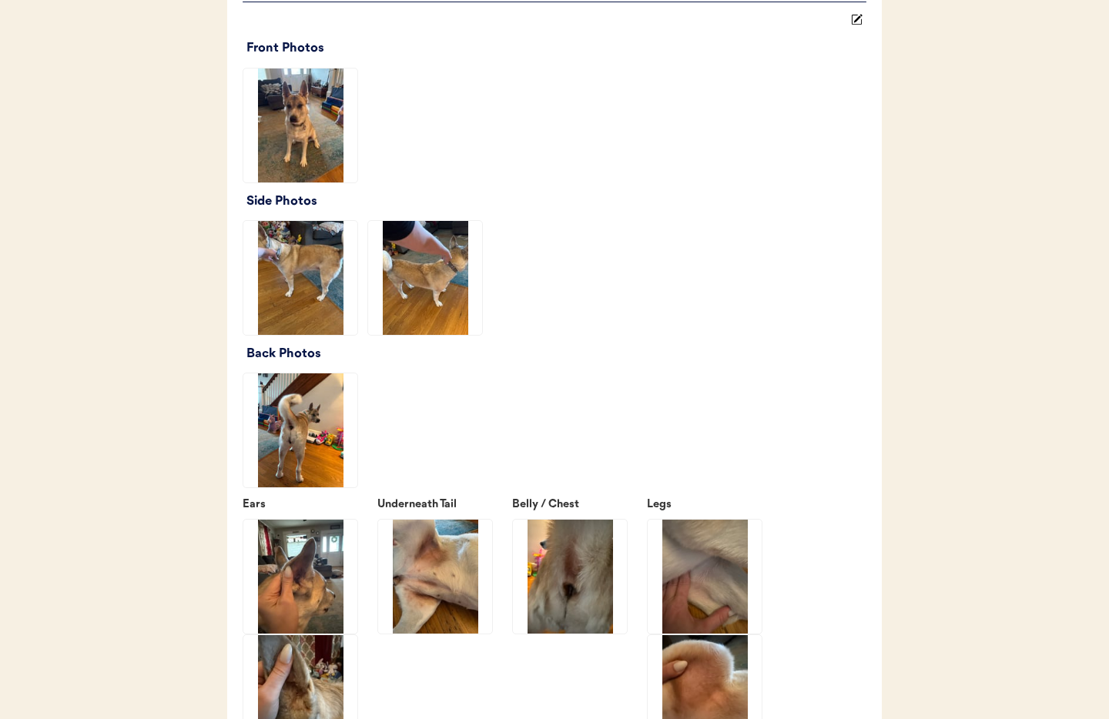
click at [426, 300] on img at bounding box center [425, 278] width 114 height 114
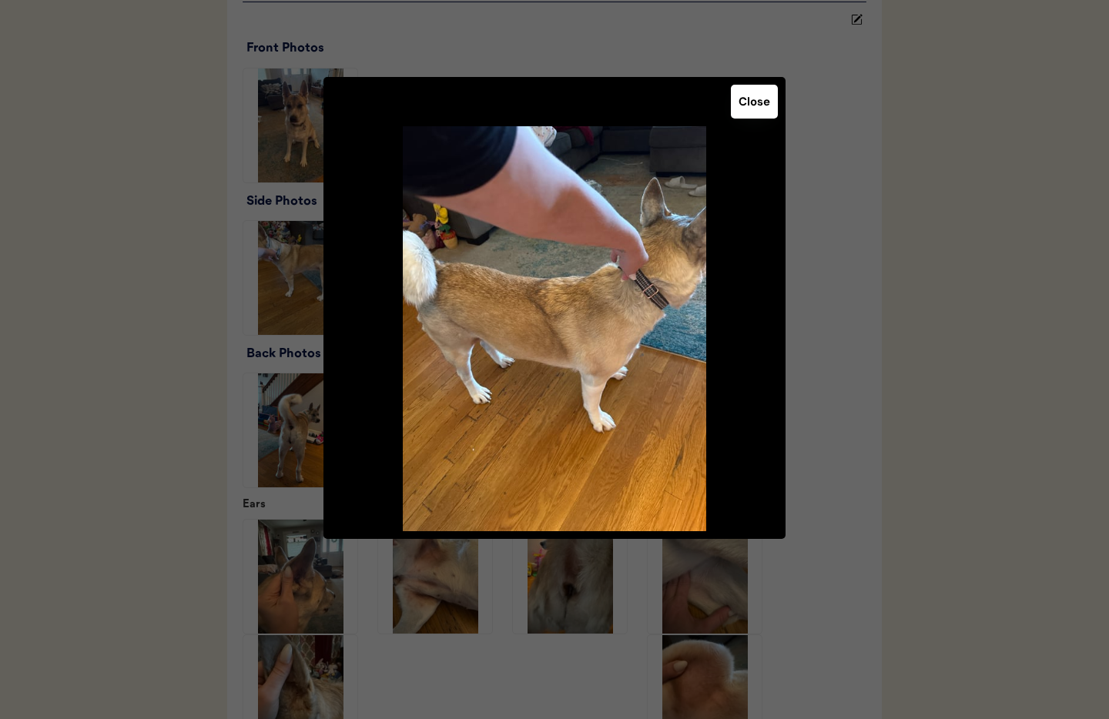
click at [748, 99] on button "Close" at bounding box center [754, 102] width 47 height 34
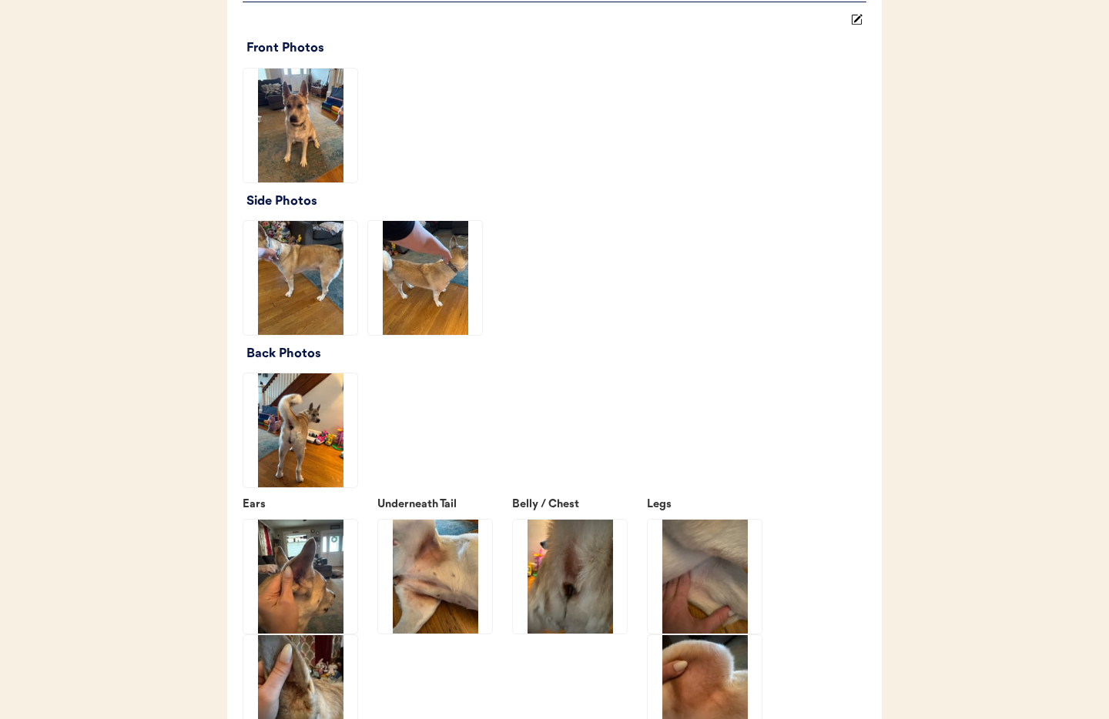
click at [304, 315] on img at bounding box center [300, 278] width 114 height 114
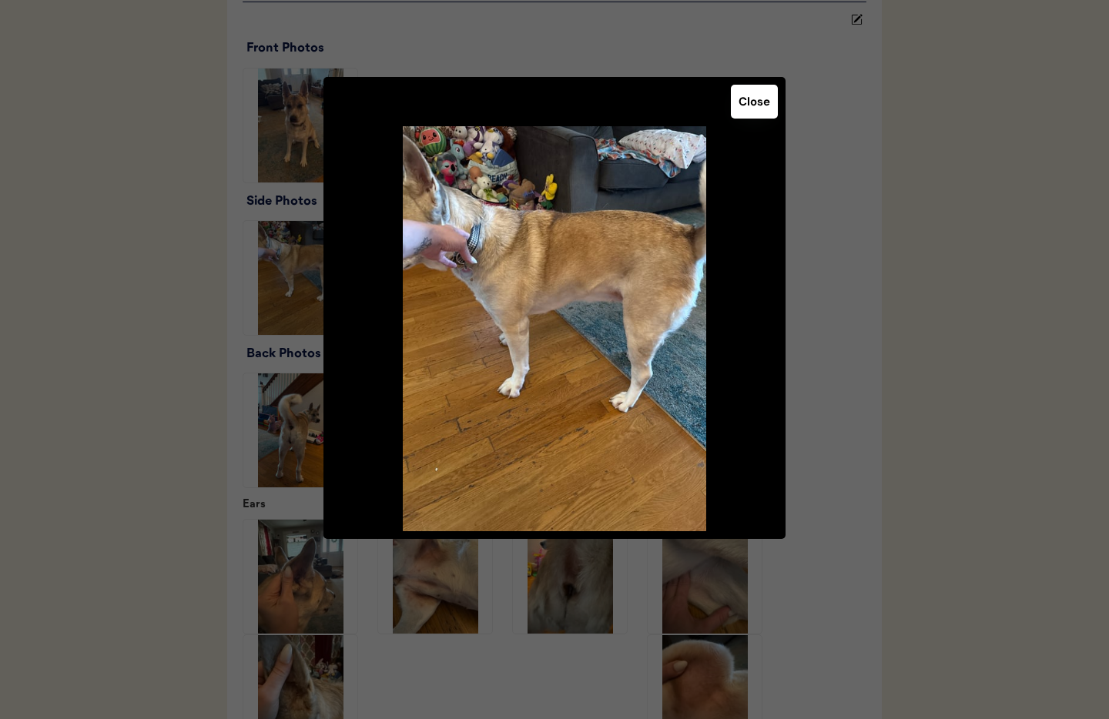
click at [741, 98] on button "Close" at bounding box center [754, 102] width 47 height 34
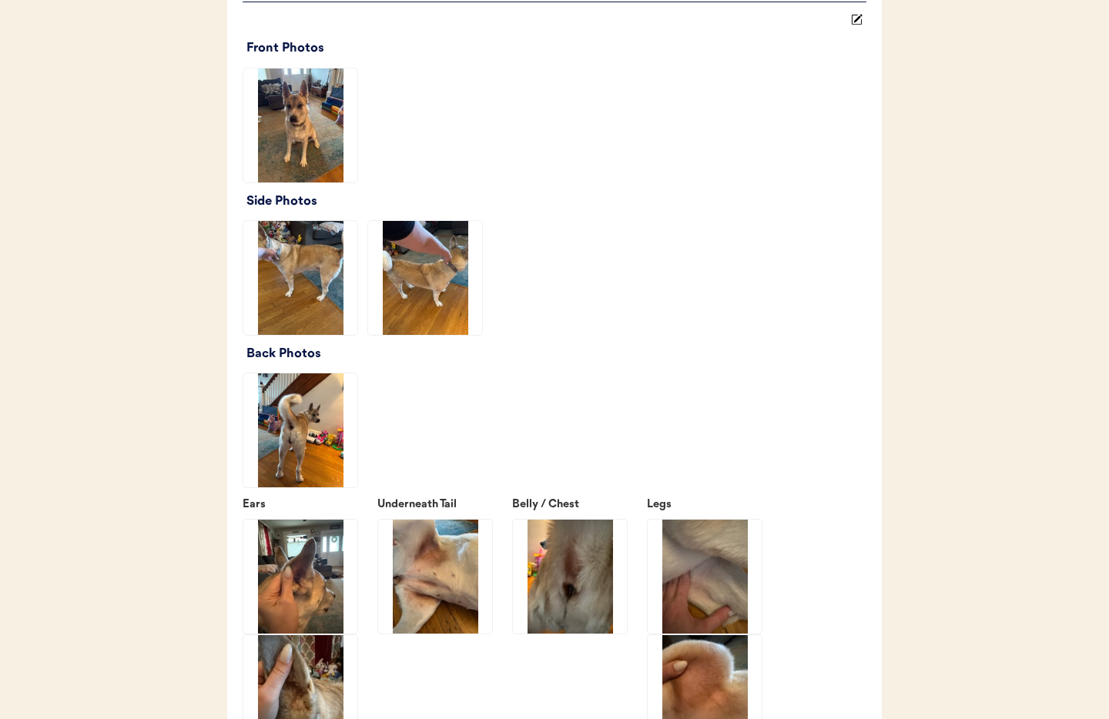
drag, startPoint x: 431, startPoint y: 306, endPoint x: 454, endPoint y: 313, distance: 24.1
click at [431, 306] on img at bounding box center [425, 278] width 114 height 114
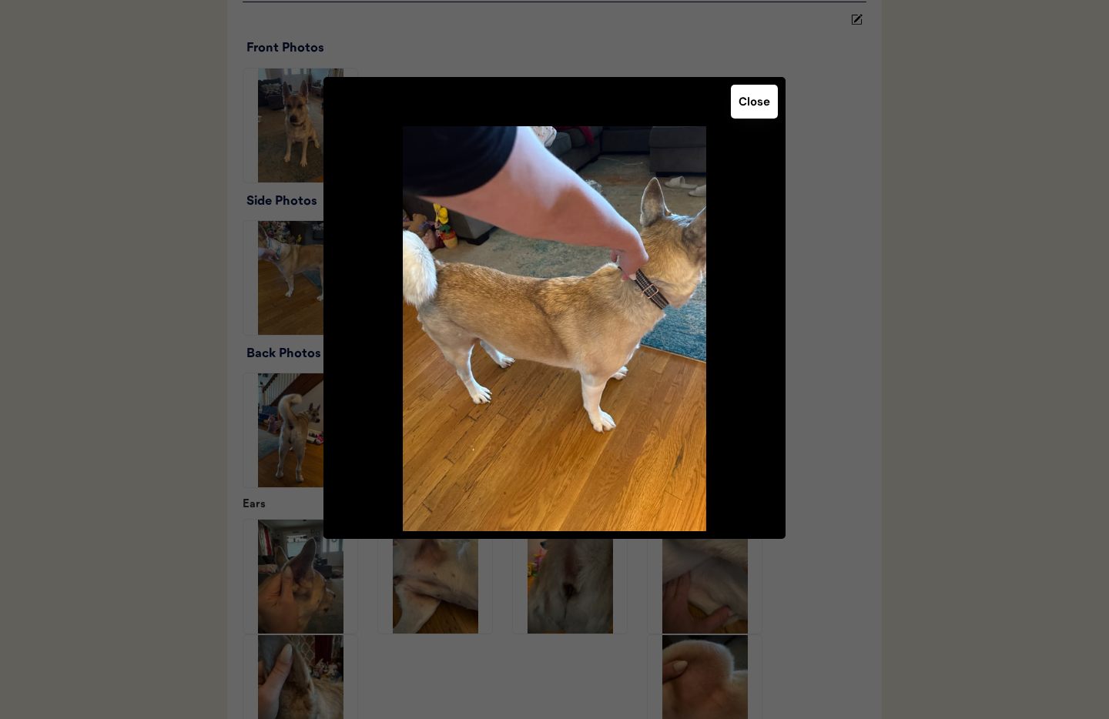
drag, startPoint x: 748, startPoint y: 102, endPoint x: 691, endPoint y: 143, distance: 70.7
click at [748, 102] on button "Close" at bounding box center [754, 102] width 47 height 34
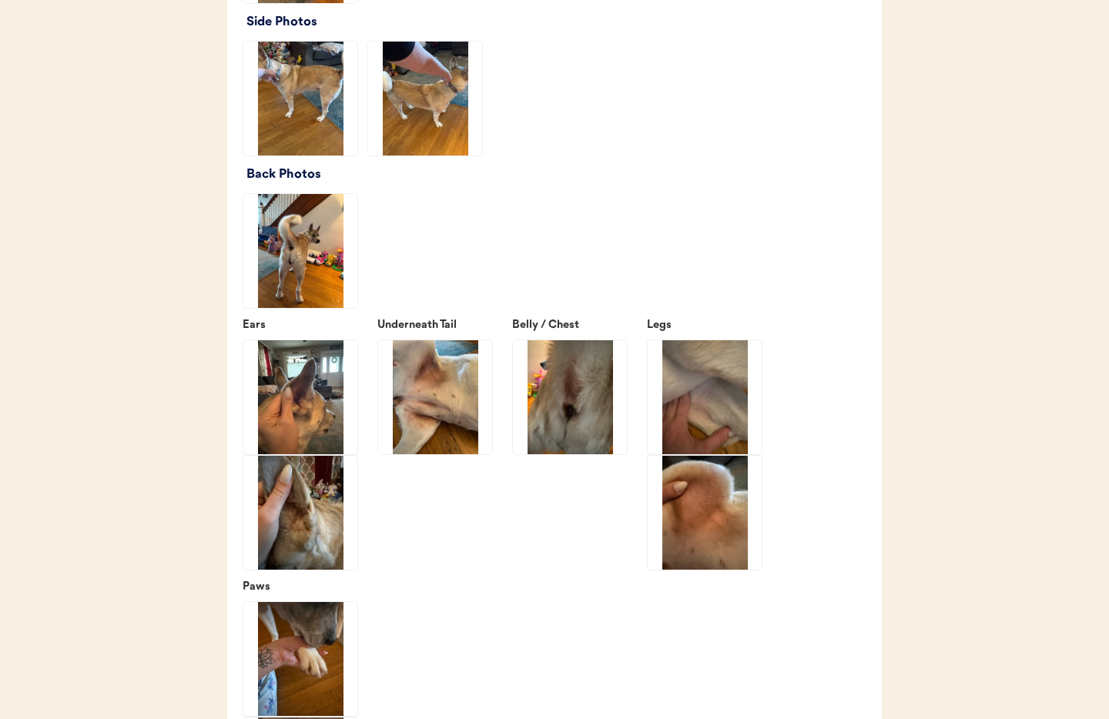
click at [285, 247] on img at bounding box center [300, 251] width 114 height 114
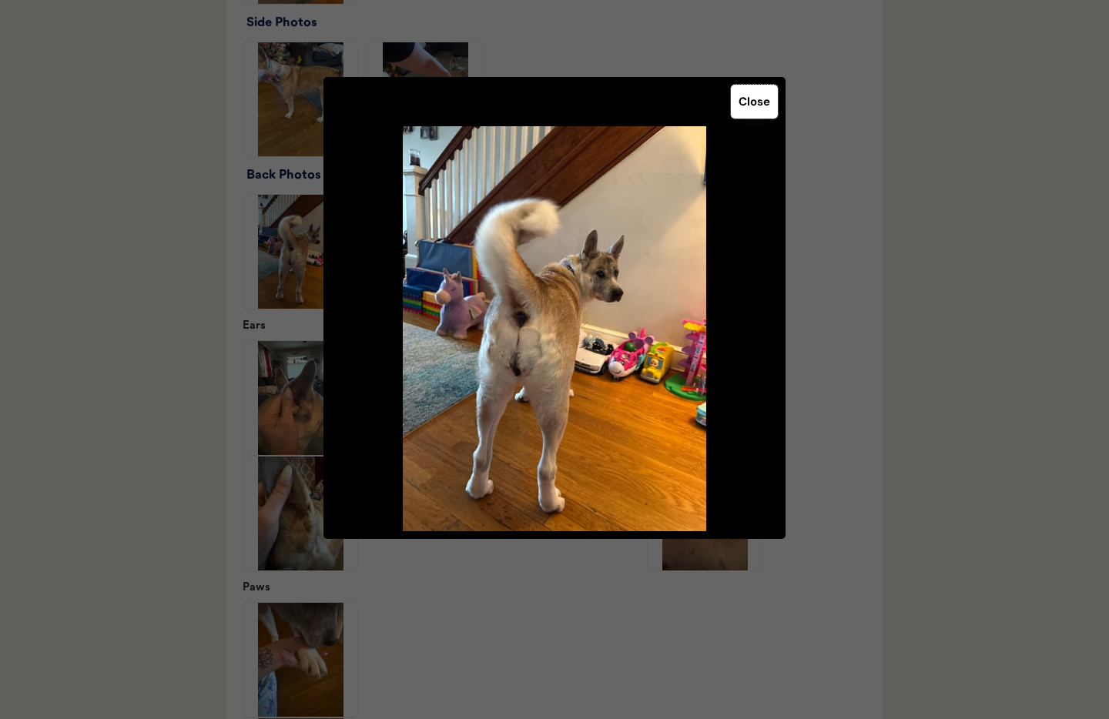
drag, startPoint x: 748, startPoint y: 105, endPoint x: 702, endPoint y: 149, distance: 62.6
click at [748, 105] on button "Close" at bounding box center [754, 102] width 47 height 34
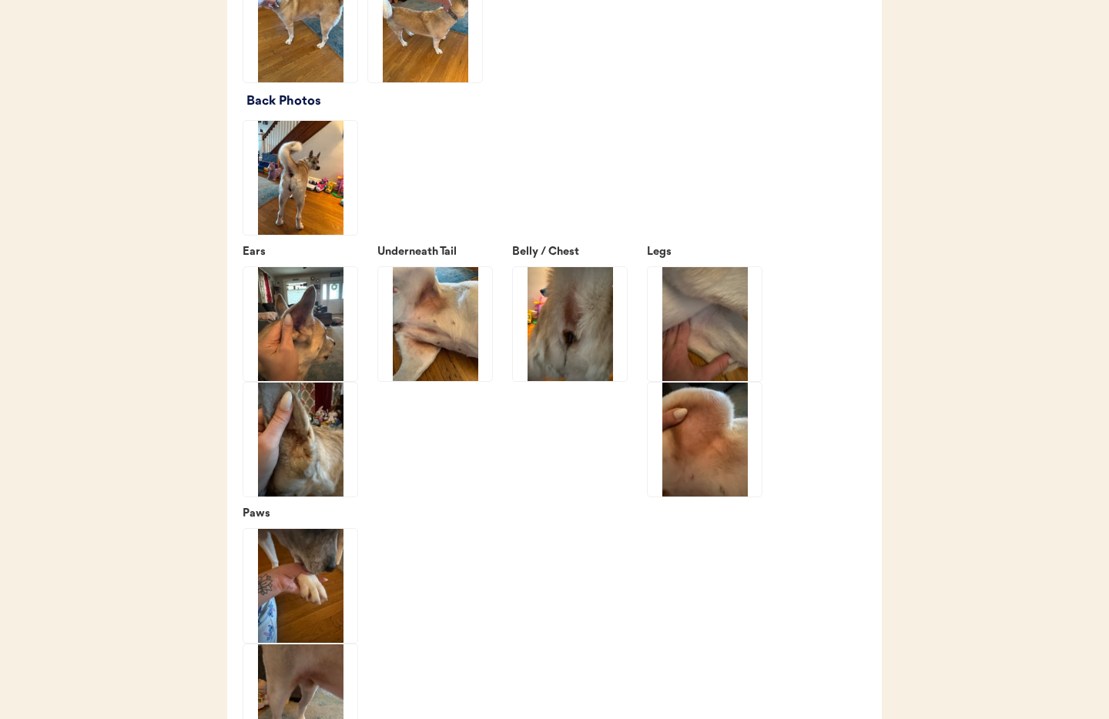
scroll to position [1971, 0]
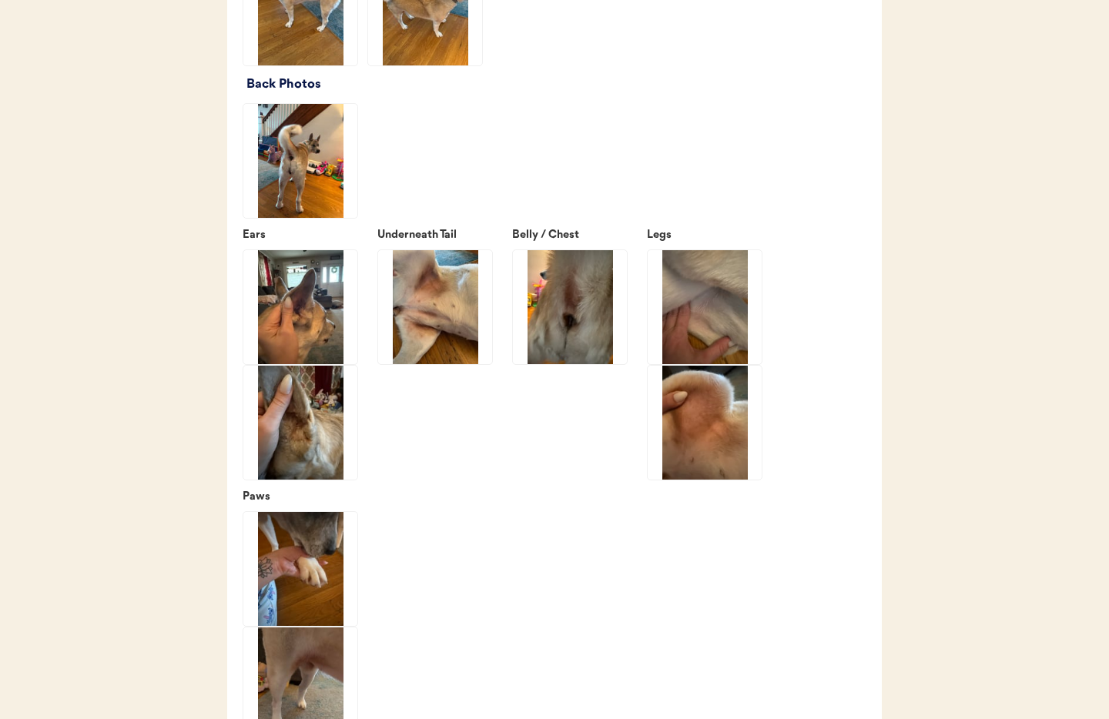
click at [299, 323] on img at bounding box center [300, 307] width 114 height 114
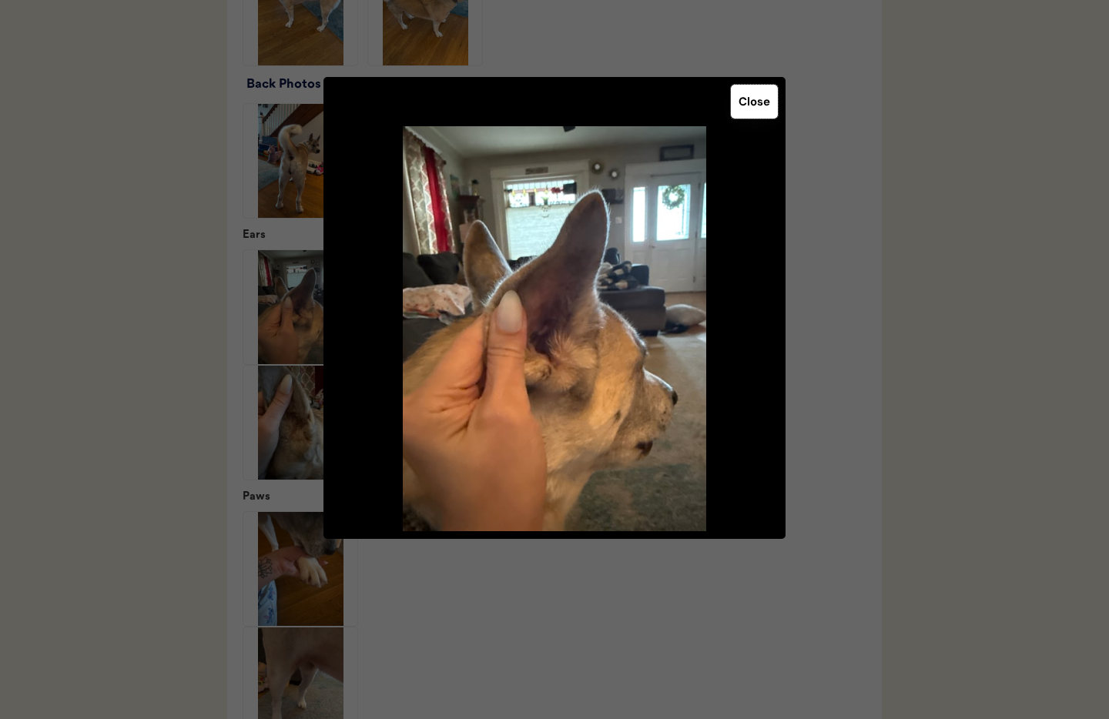
click at [763, 109] on button "Close" at bounding box center [754, 102] width 47 height 34
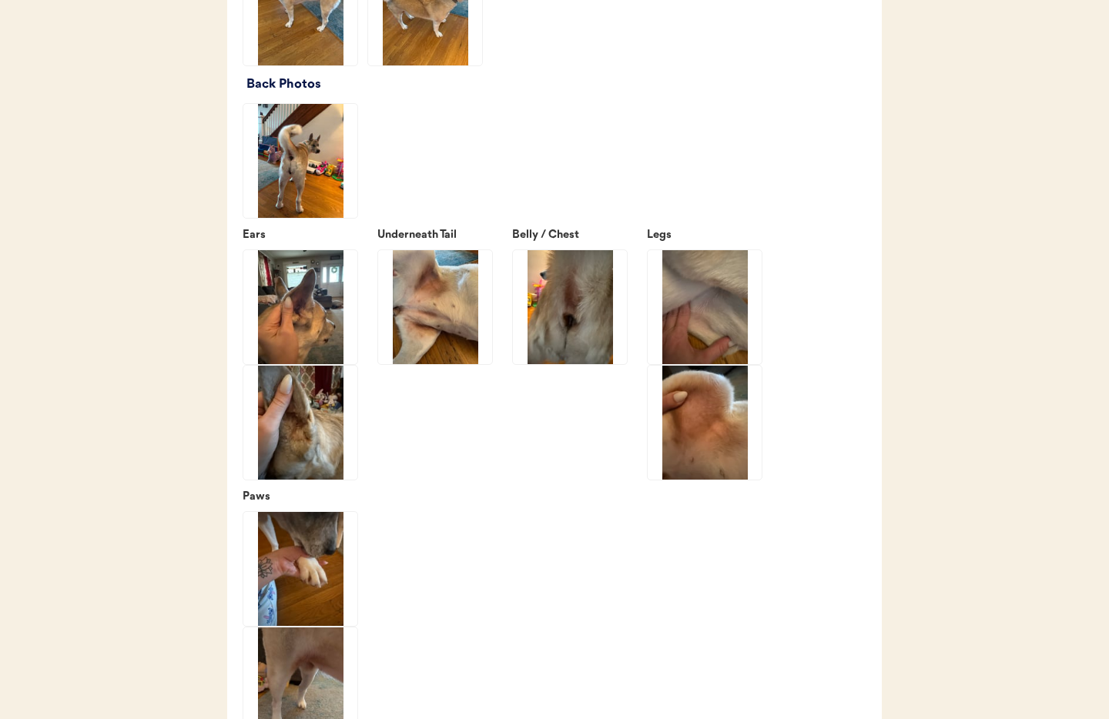
click at [277, 464] on img at bounding box center [300, 423] width 114 height 114
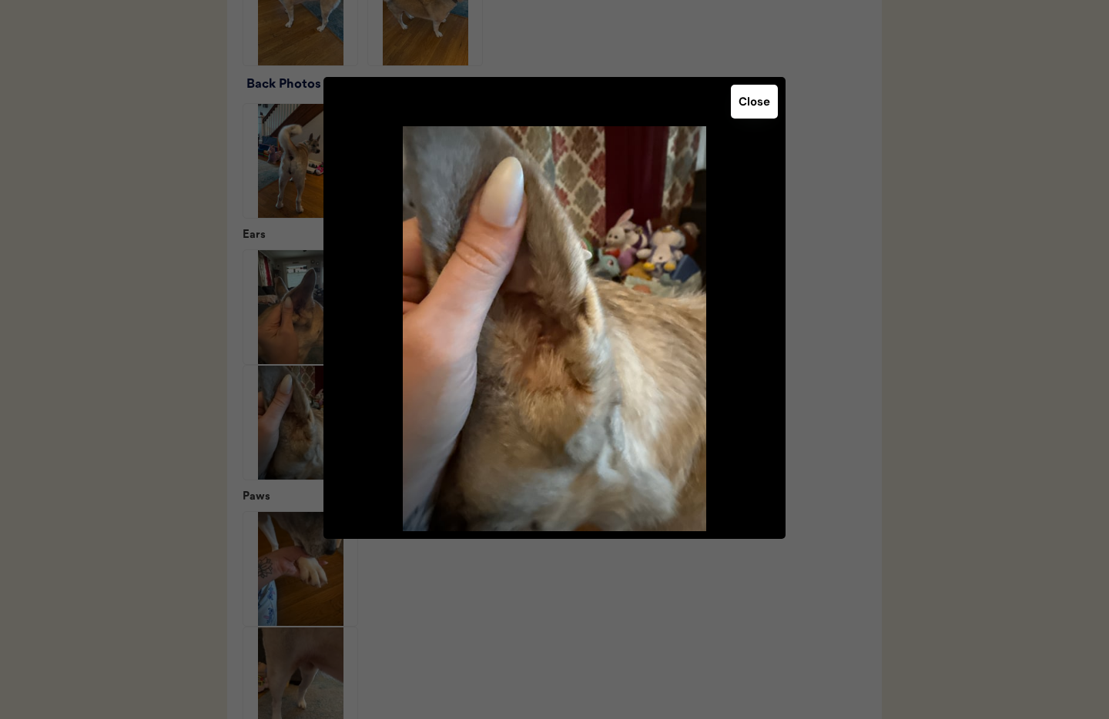
drag, startPoint x: 751, startPoint y: 104, endPoint x: 645, endPoint y: 141, distance: 111.8
click at [750, 104] on button "Close" at bounding box center [754, 102] width 47 height 34
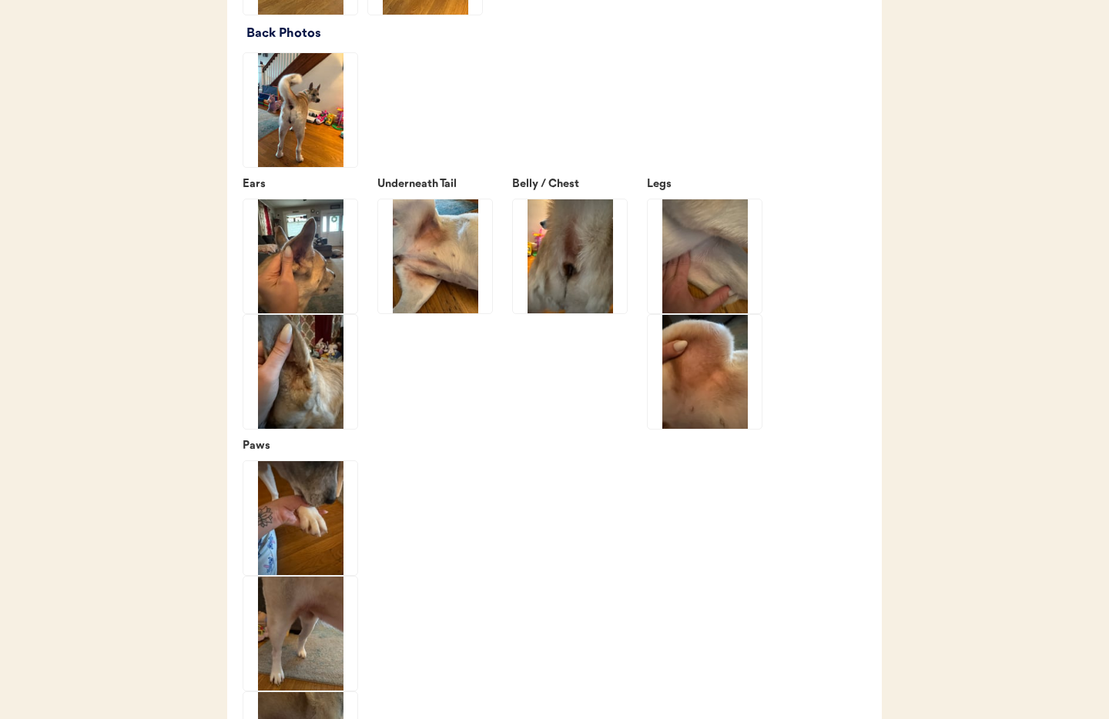
scroll to position [2155, 0]
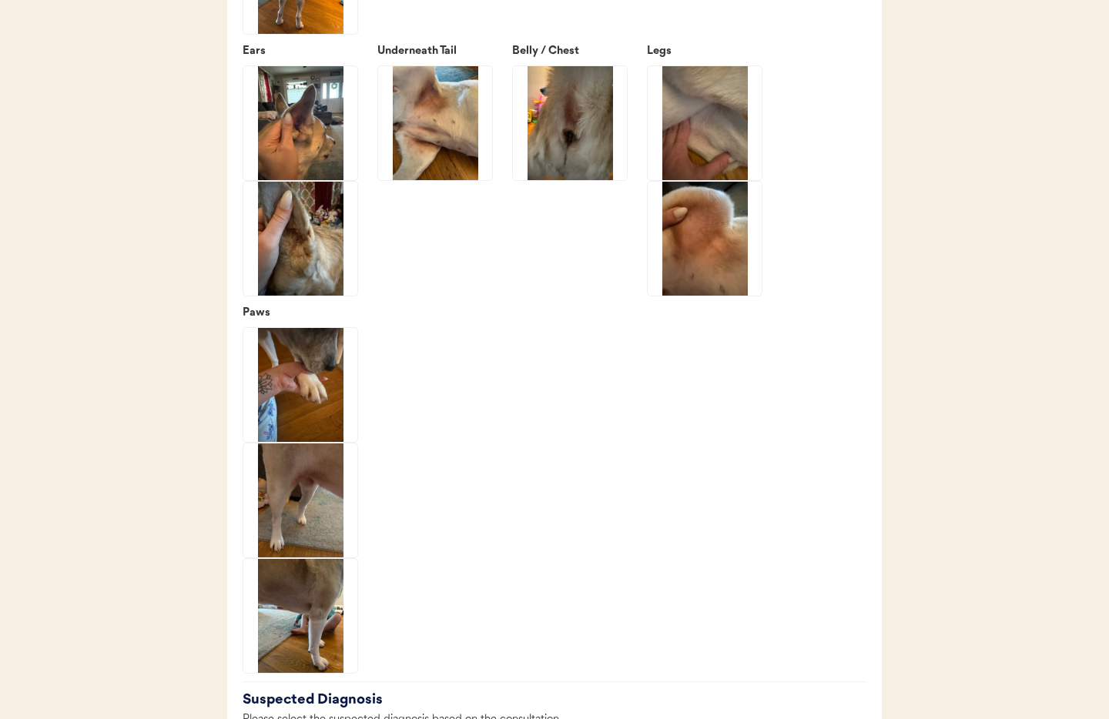
click at [306, 426] on img at bounding box center [300, 385] width 114 height 114
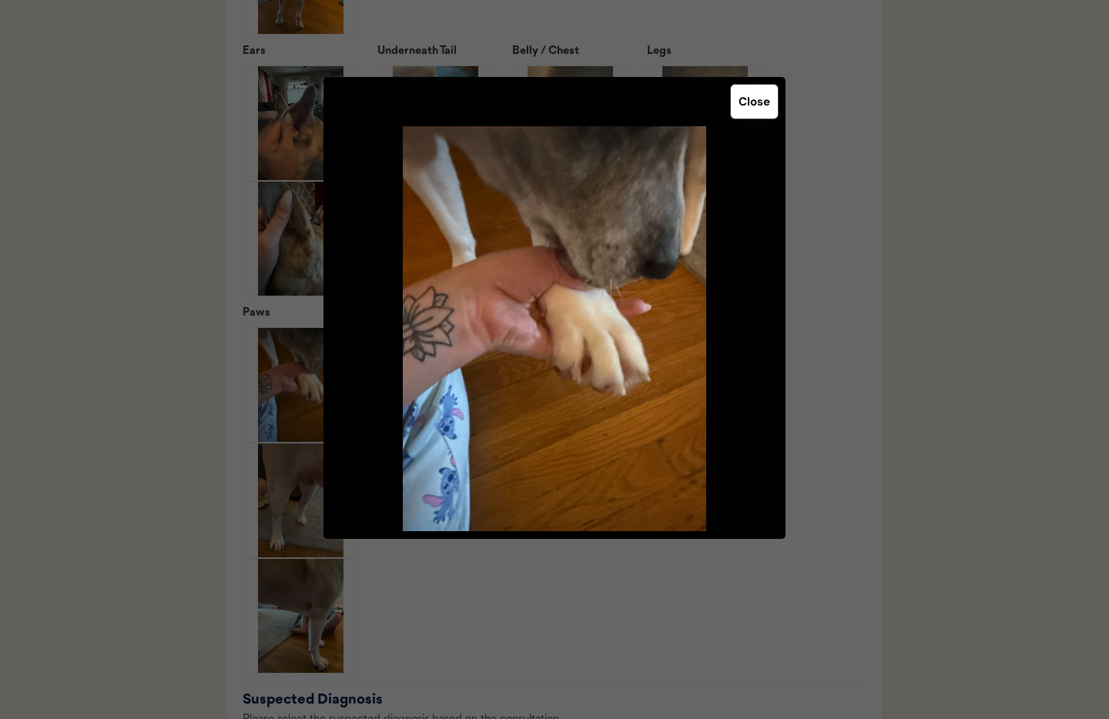
drag, startPoint x: 760, startPoint y: 106, endPoint x: 644, endPoint y: 202, distance: 149.8
click at [759, 106] on button "Close" at bounding box center [754, 102] width 47 height 34
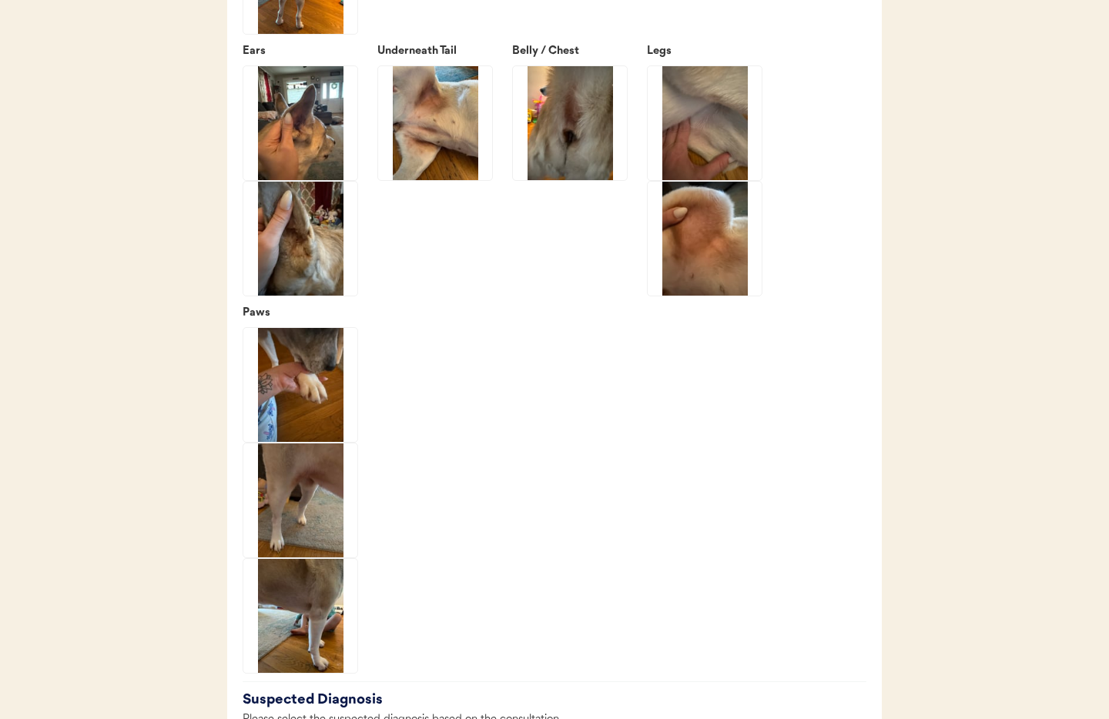
click at [309, 531] on img at bounding box center [300, 500] width 114 height 114
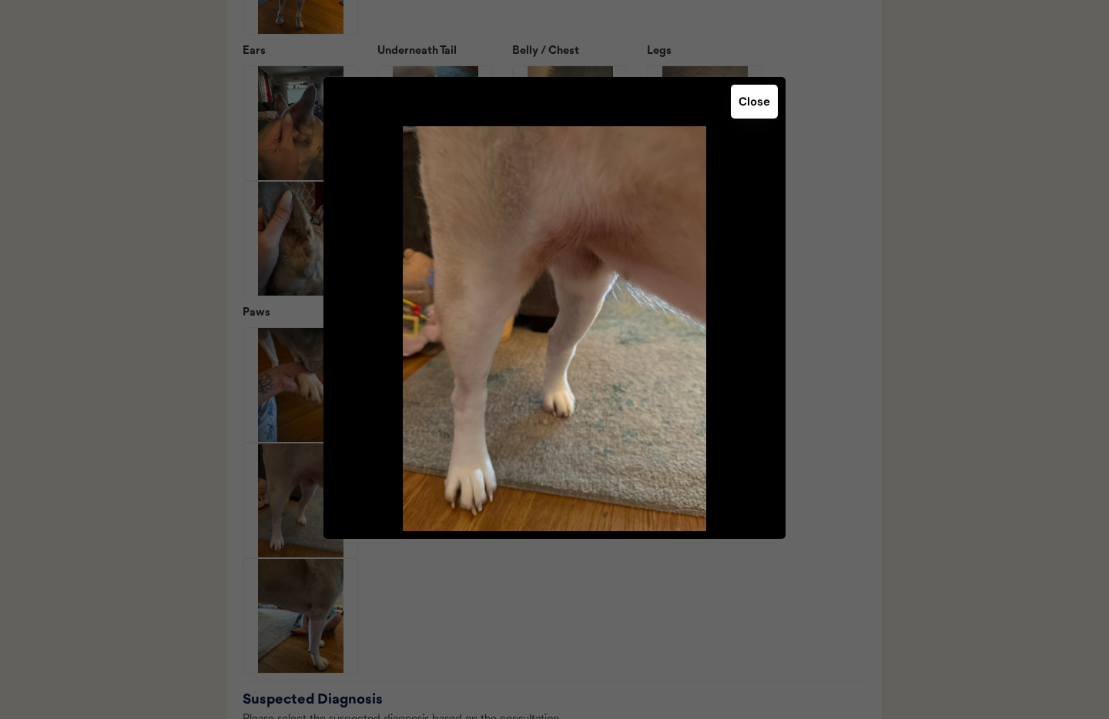
click at [756, 83] on div "Close" at bounding box center [554, 308] width 462 height 462
drag, startPoint x: 741, startPoint y: 109, endPoint x: 725, endPoint y: 130, distance: 26.5
click at [741, 109] on button "Close" at bounding box center [754, 102] width 47 height 34
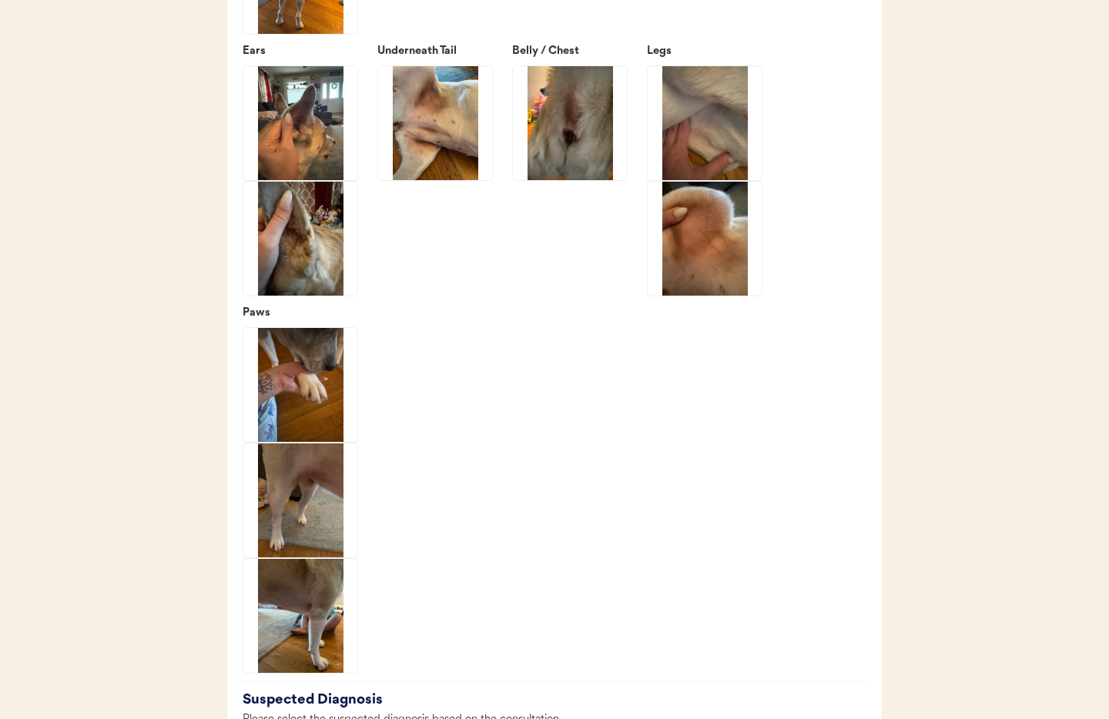
click at [275, 614] on img at bounding box center [300, 616] width 114 height 114
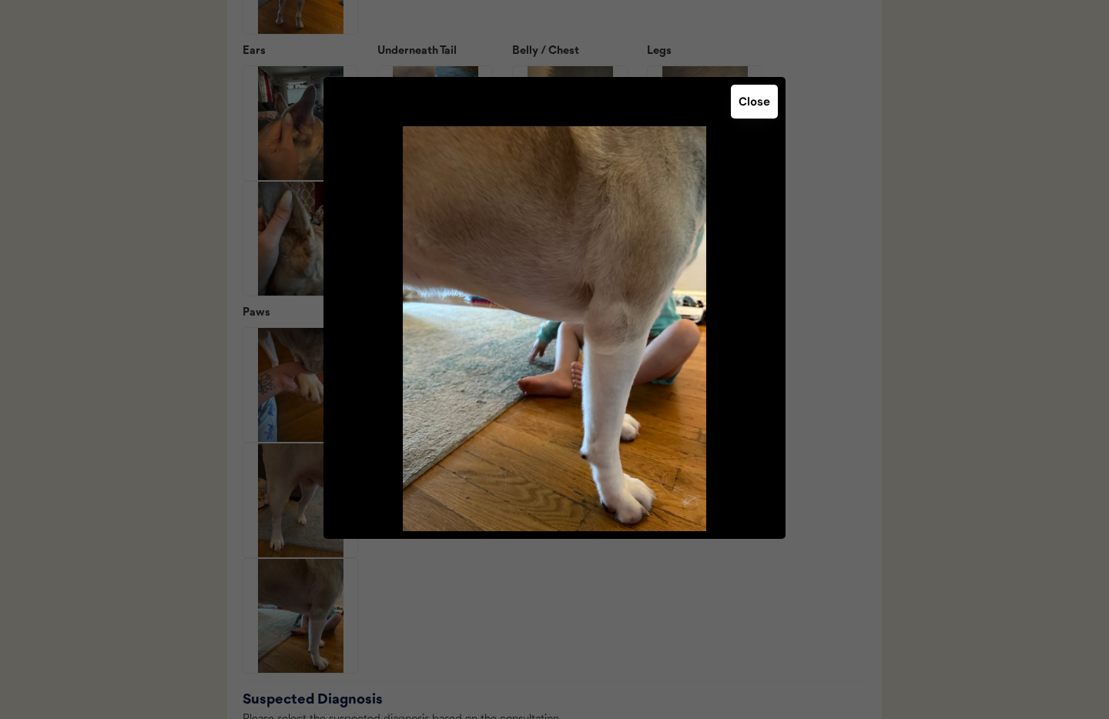
click at [760, 104] on button "Close" at bounding box center [754, 102] width 47 height 34
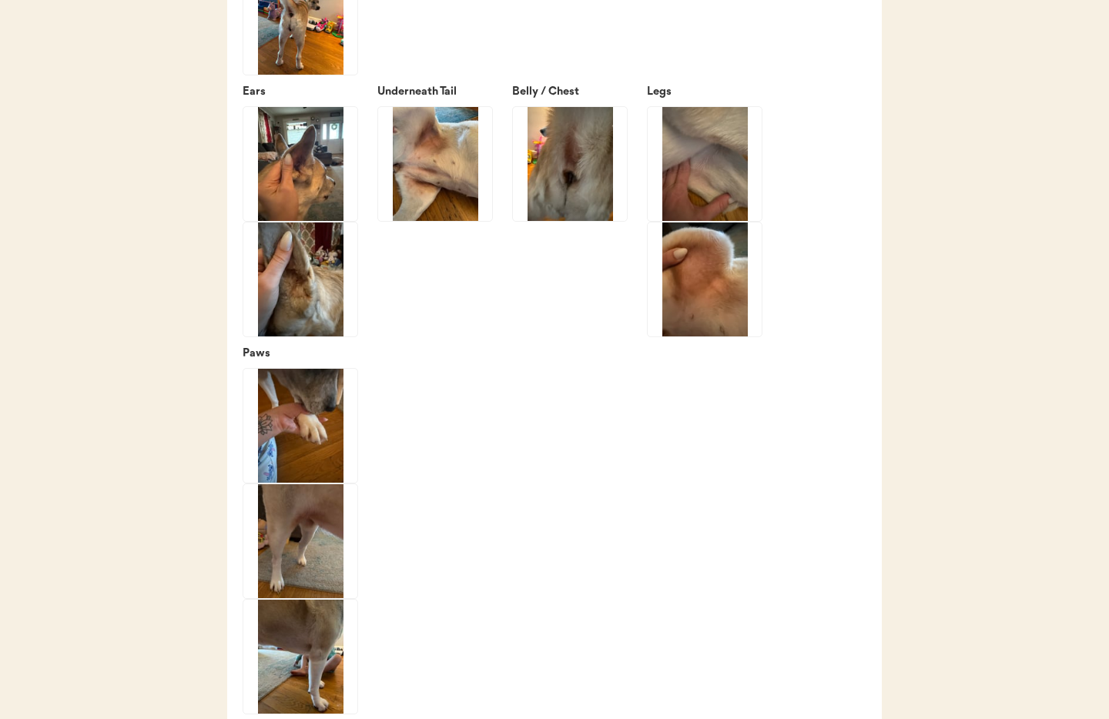
scroll to position [2105, 0]
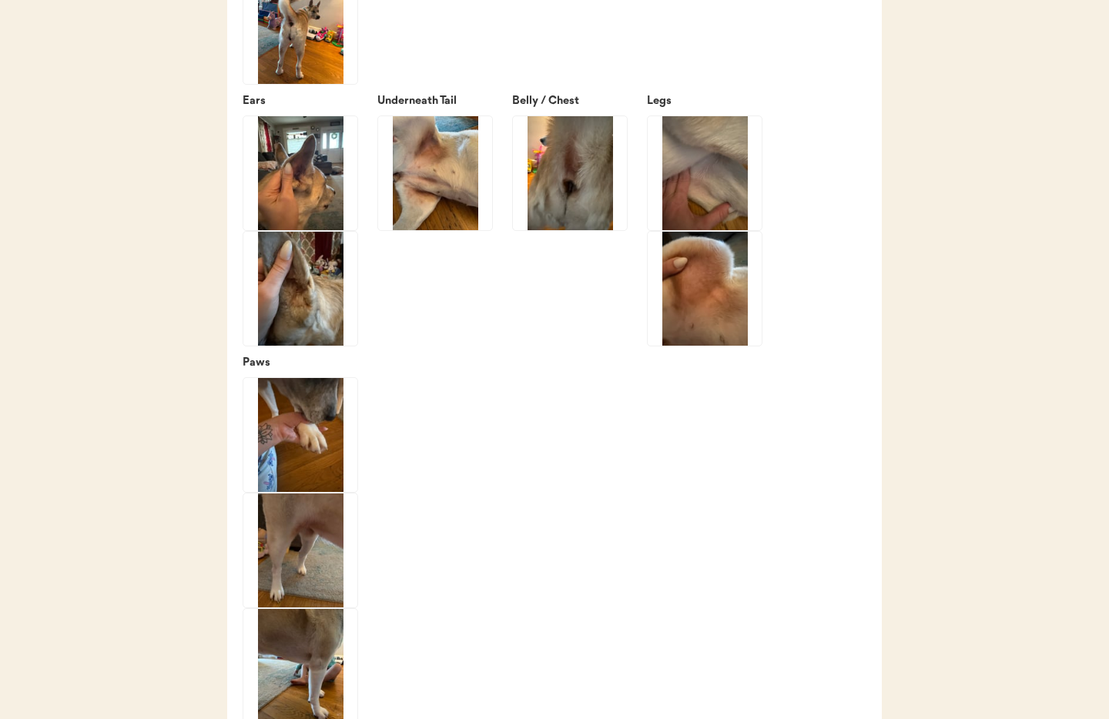
click at [432, 222] on img at bounding box center [435, 173] width 114 height 114
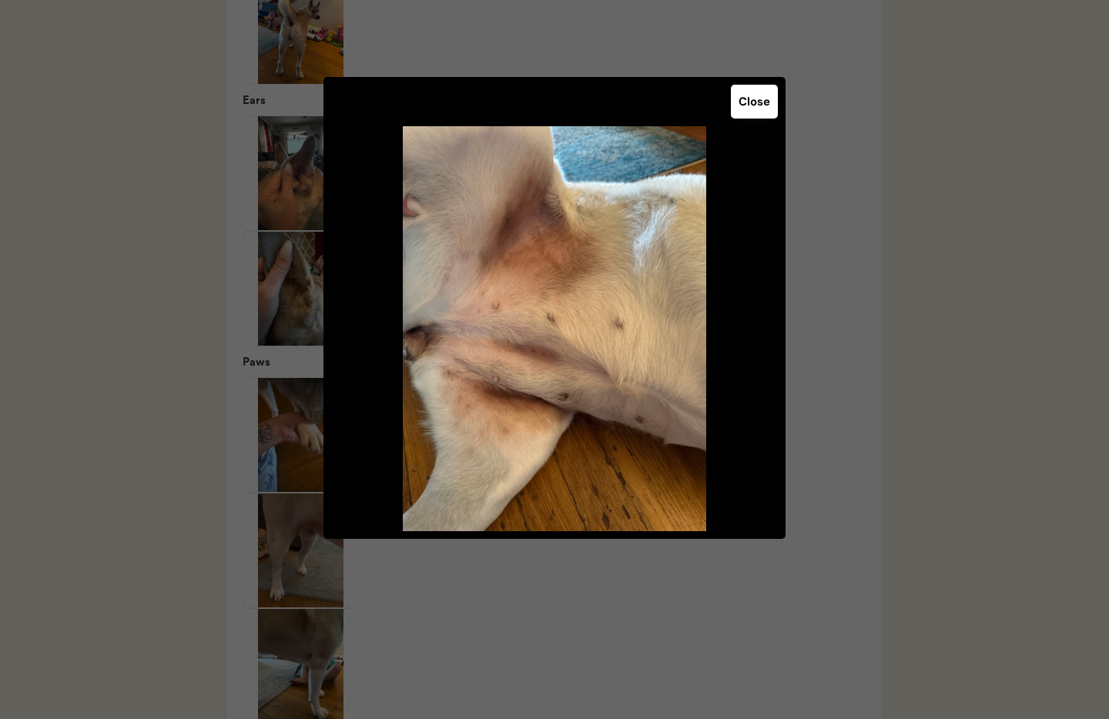
click at [768, 114] on button "Close" at bounding box center [754, 102] width 47 height 34
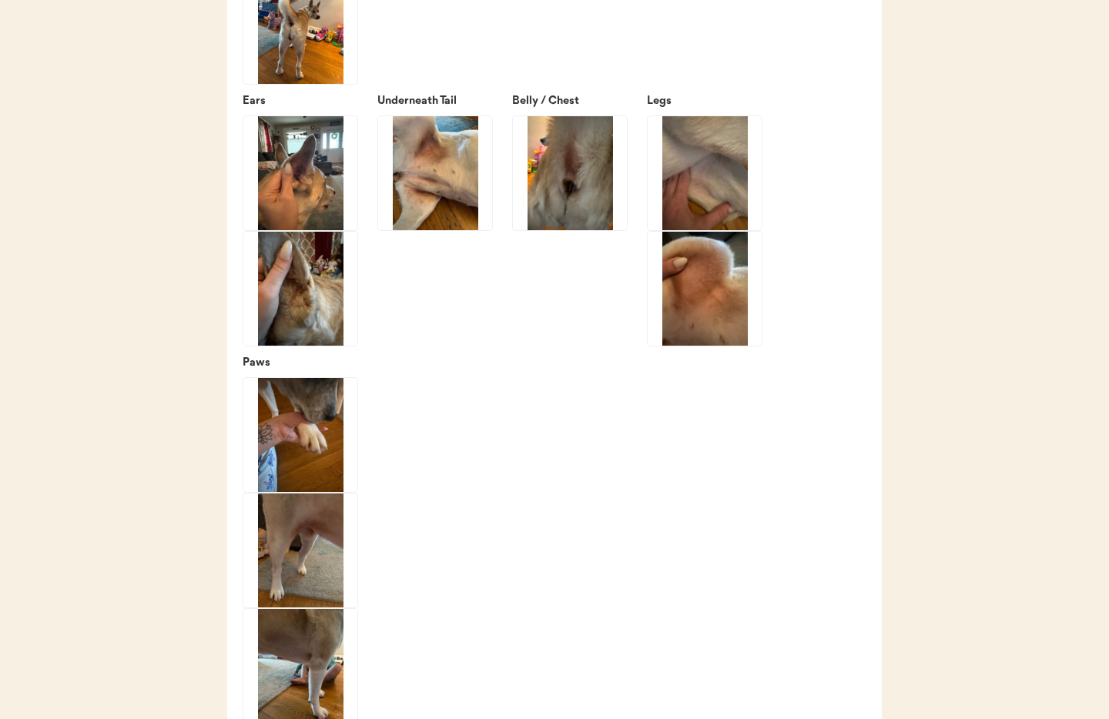
click at [584, 220] on img at bounding box center [570, 173] width 114 height 114
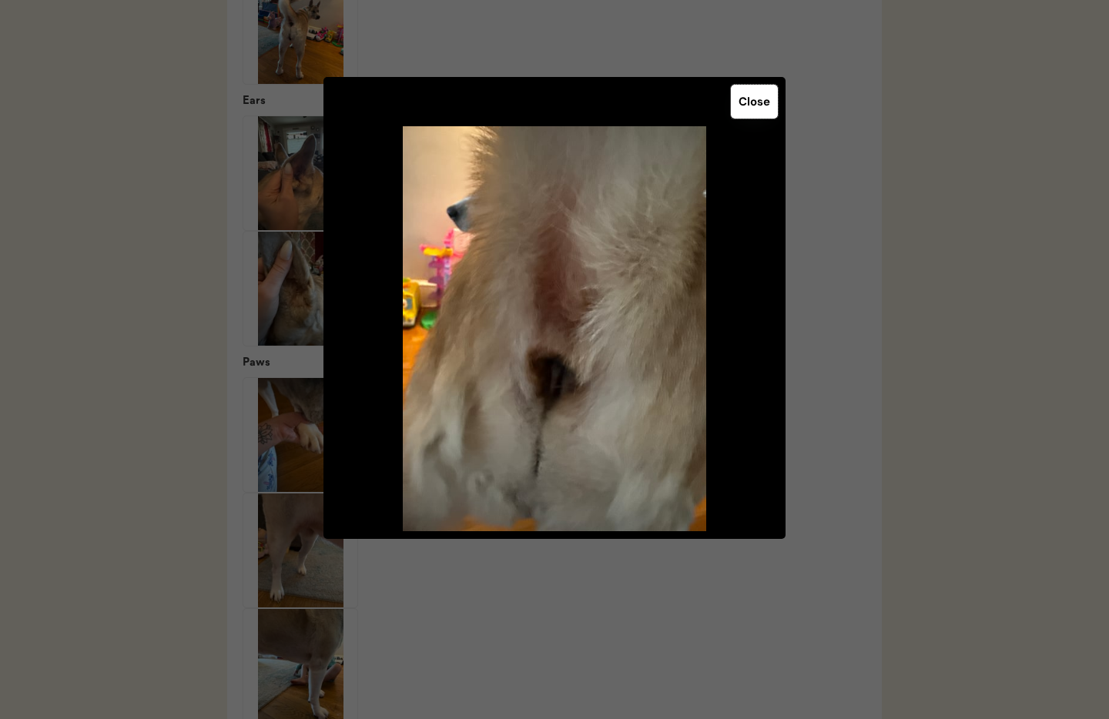
click at [748, 113] on button "Close" at bounding box center [754, 102] width 47 height 34
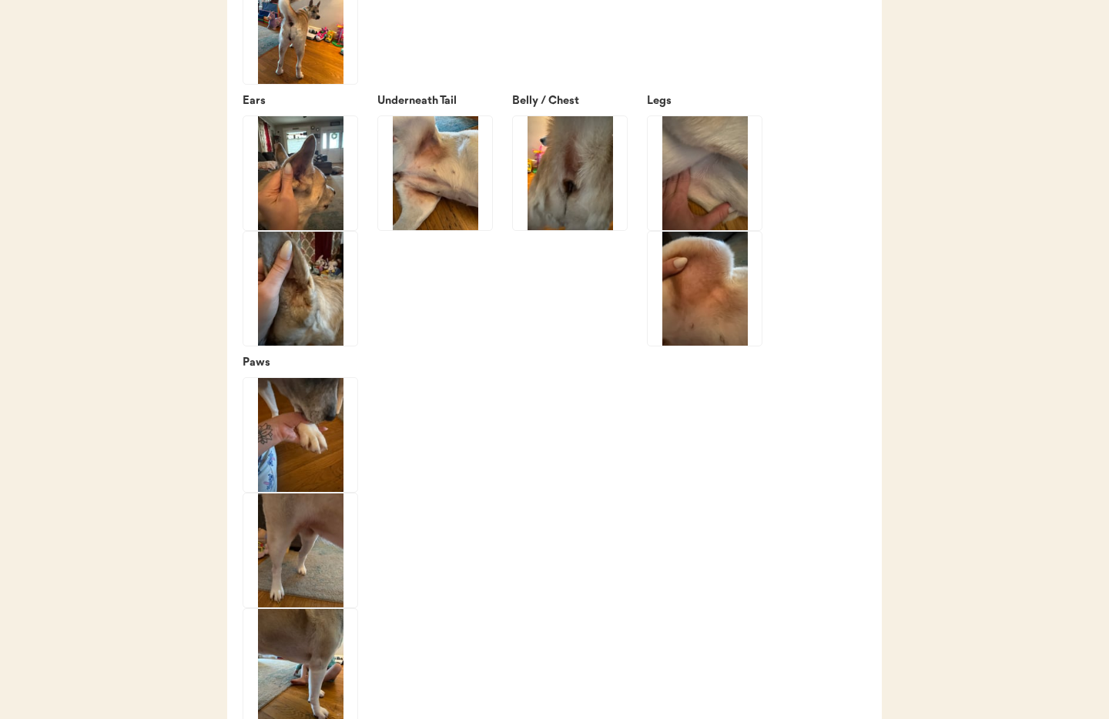
click at [704, 204] on img at bounding box center [704, 173] width 114 height 114
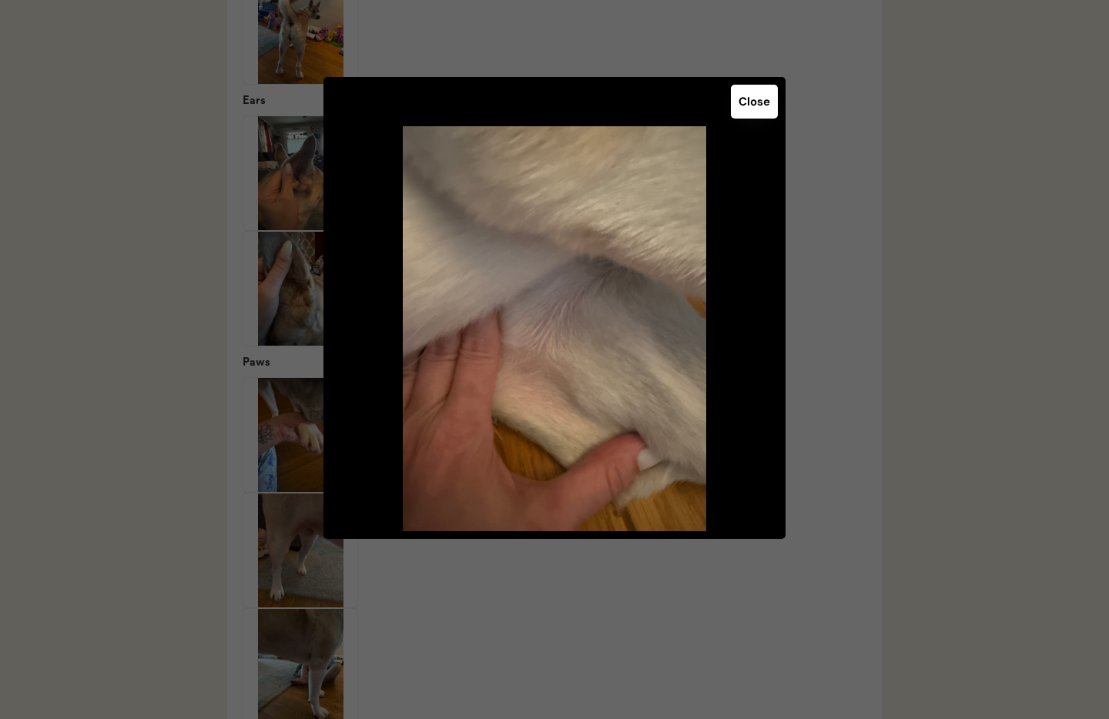
click at [741, 118] on div "Close" at bounding box center [554, 308] width 462 height 462
click at [743, 114] on button "Close" at bounding box center [754, 102] width 47 height 34
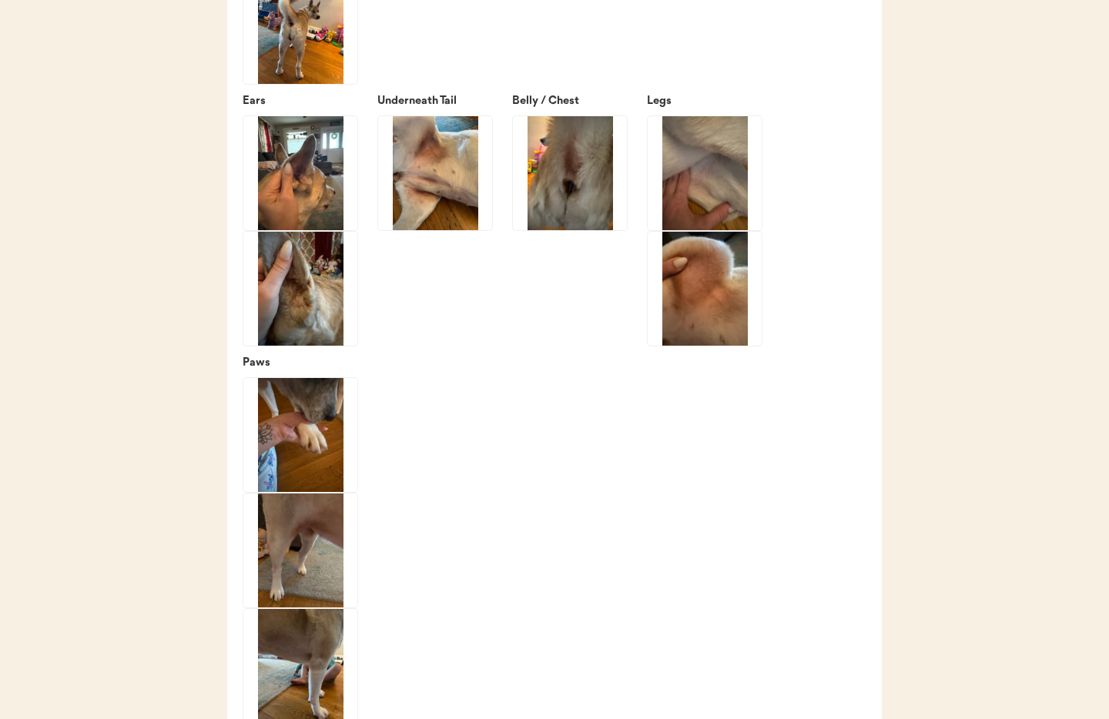
click at [678, 327] on img at bounding box center [704, 289] width 114 height 114
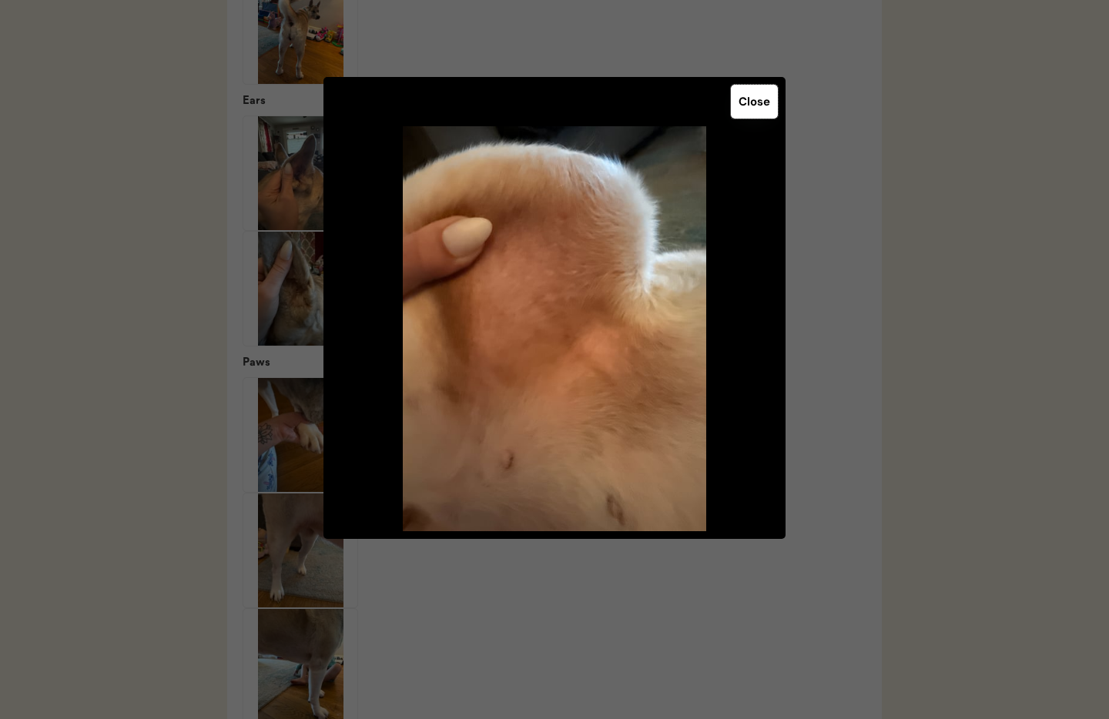
click at [752, 109] on button "Close" at bounding box center [754, 102] width 47 height 34
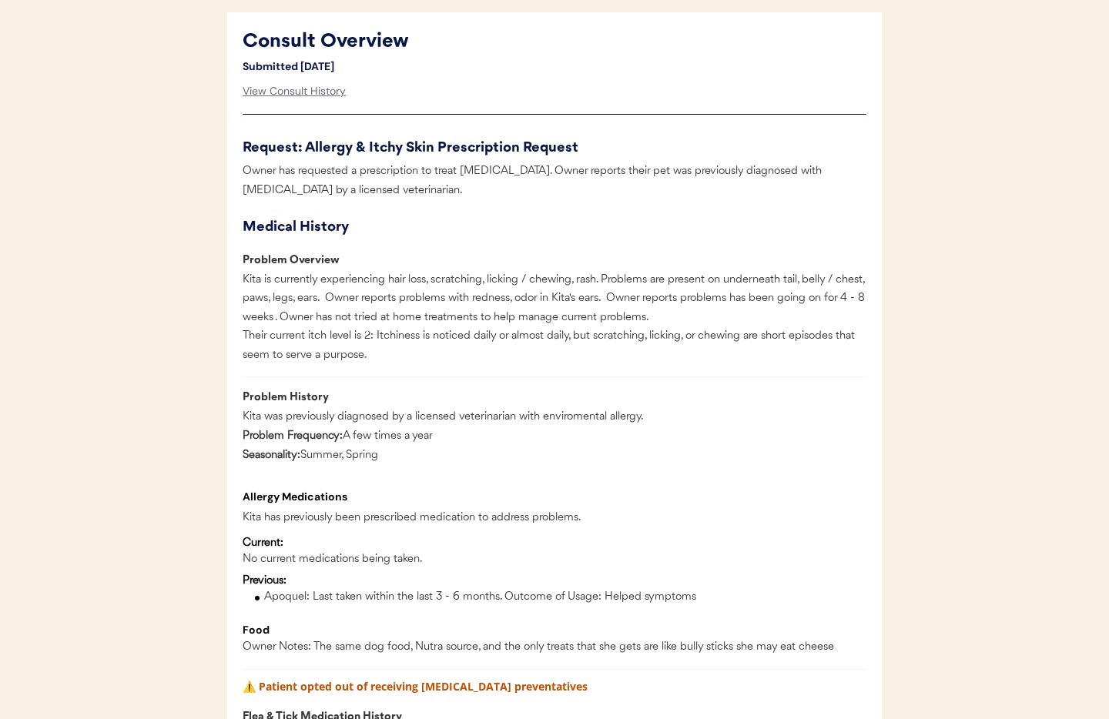
scroll to position [0, 0]
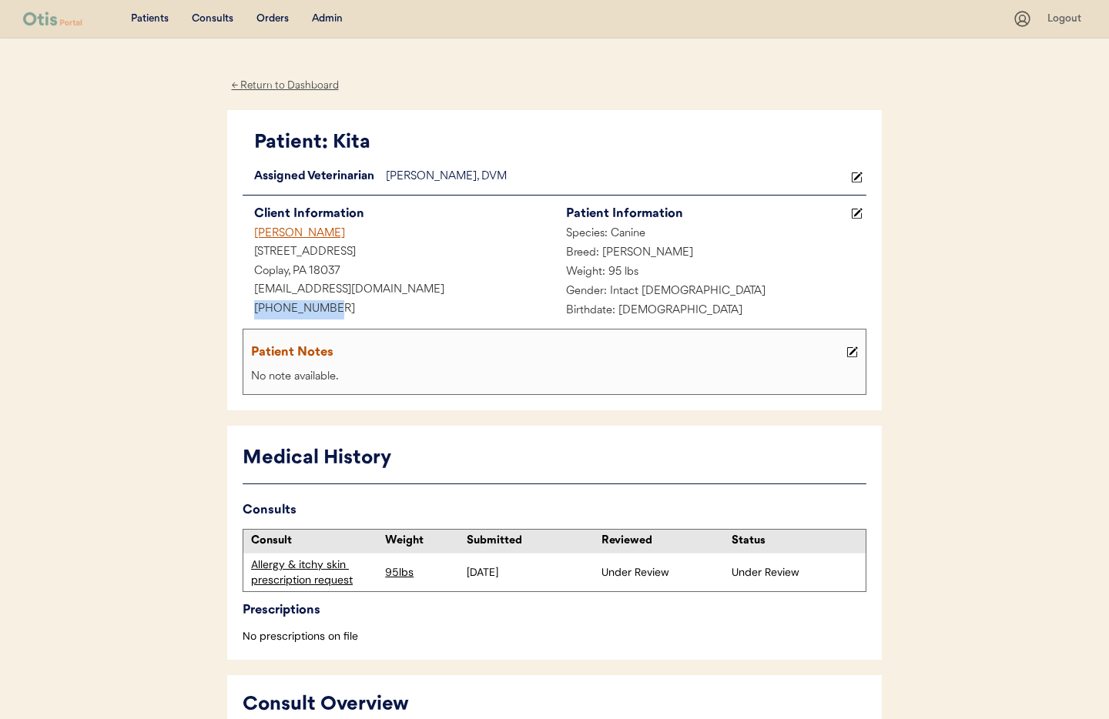
drag, startPoint x: 346, startPoint y: 306, endPoint x: 230, endPoint y: 309, distance: 115.5
click at [227, 309] on div "Patient: Kita Loading... Assigned Veterinarian Dr. Clanin, DVM Client Informati…" at bounding box center [554, 260] width 654 height 301
copy div "+14846554594"
click at [322, 18] on div "Admin" at bounding box center [327, 19] width 31 height 15
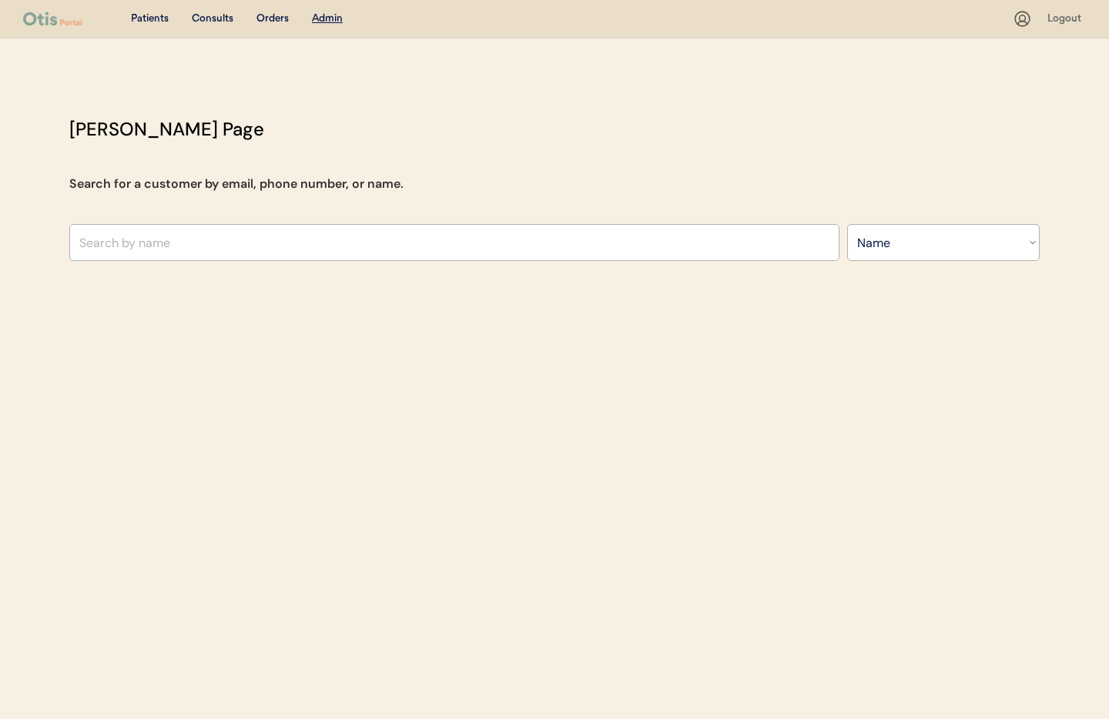
select select ""Name""
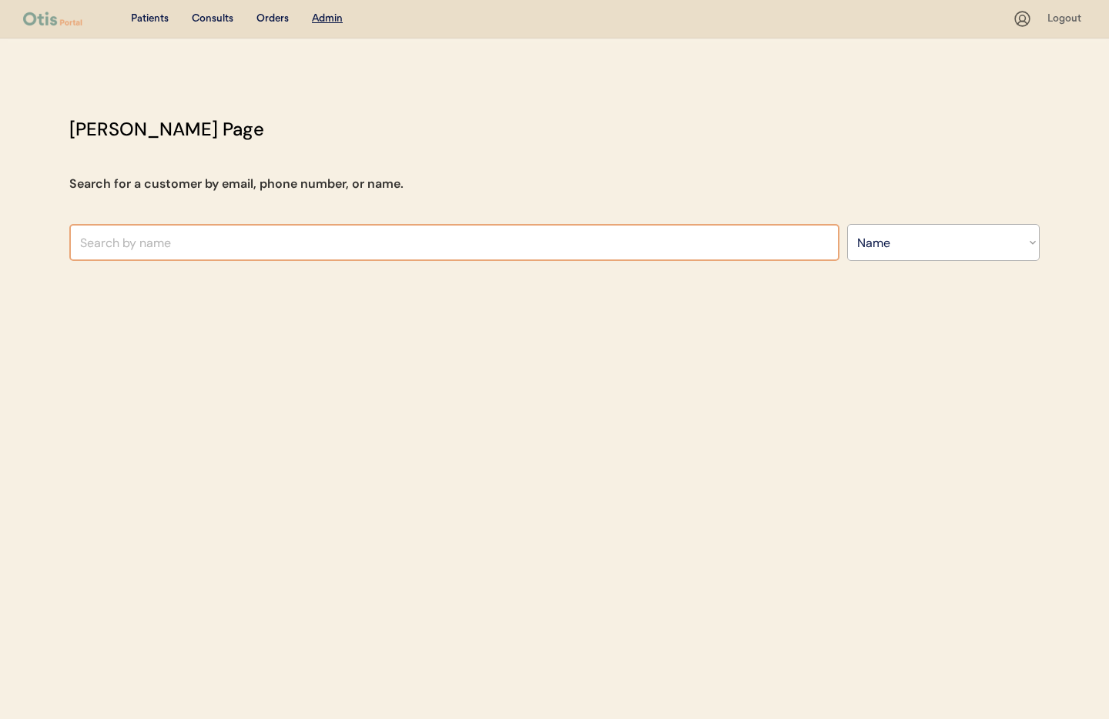
click at [260, 238] on input "text" at bounding box center [454, 242] width 770 height 37
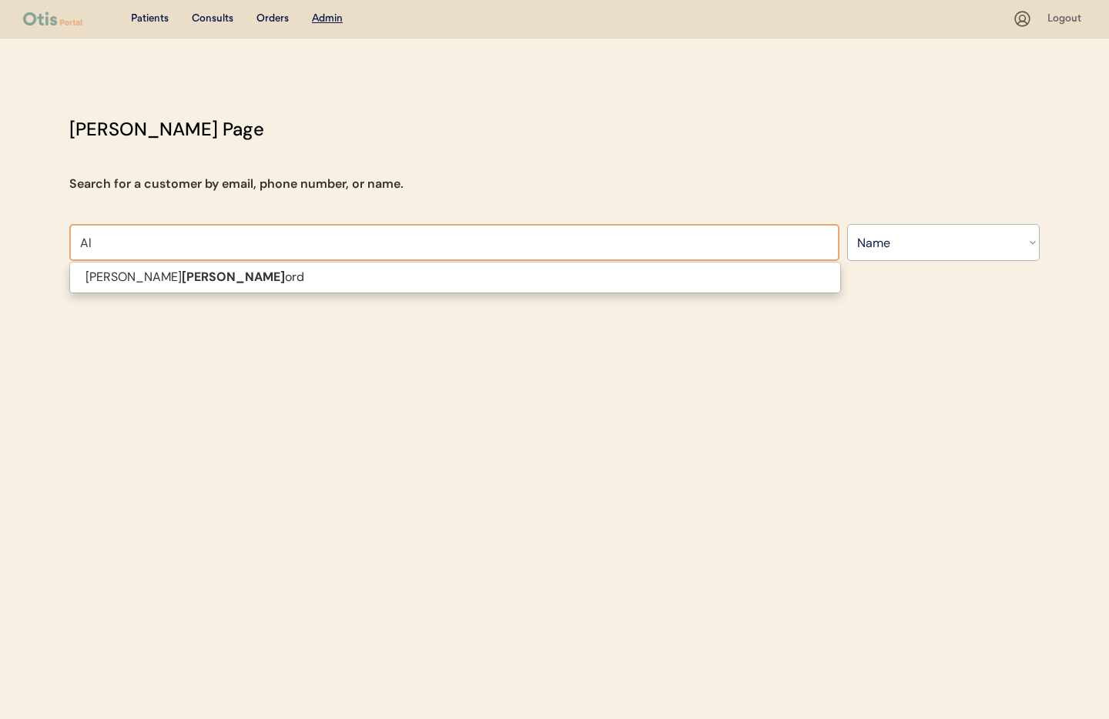
type input "A"
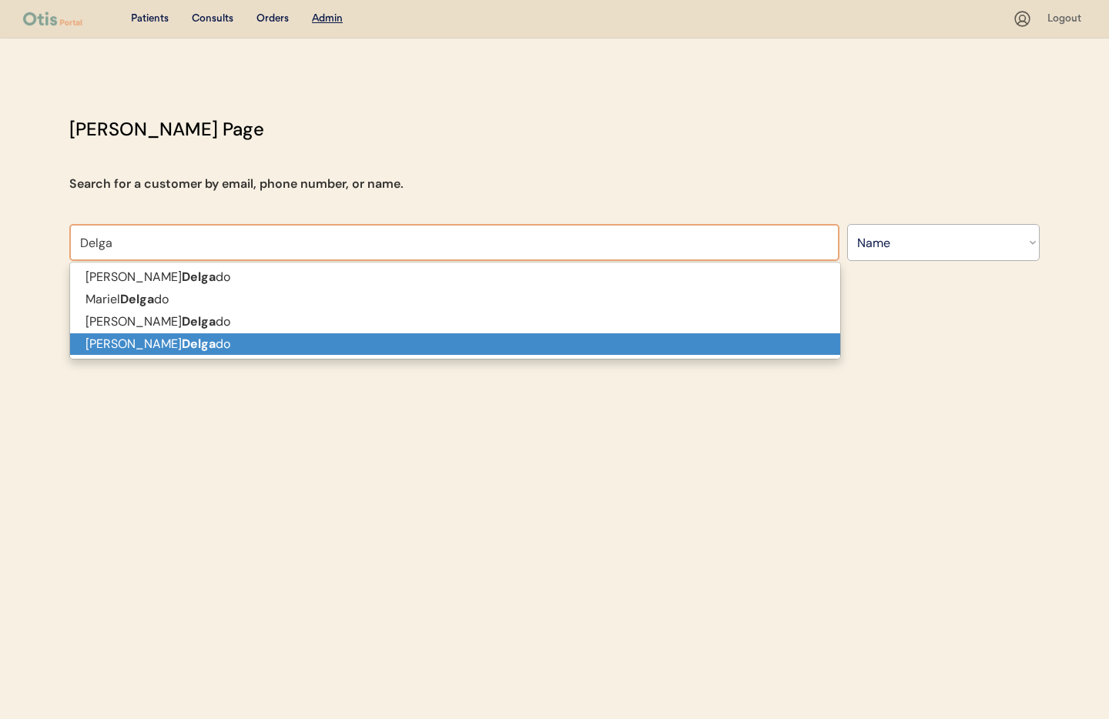
click at [239, 338] on p "[PERSON_NAME] do" at bounding box center [455, 344] width 770 height 22
type input "[PERSON_NAME]"
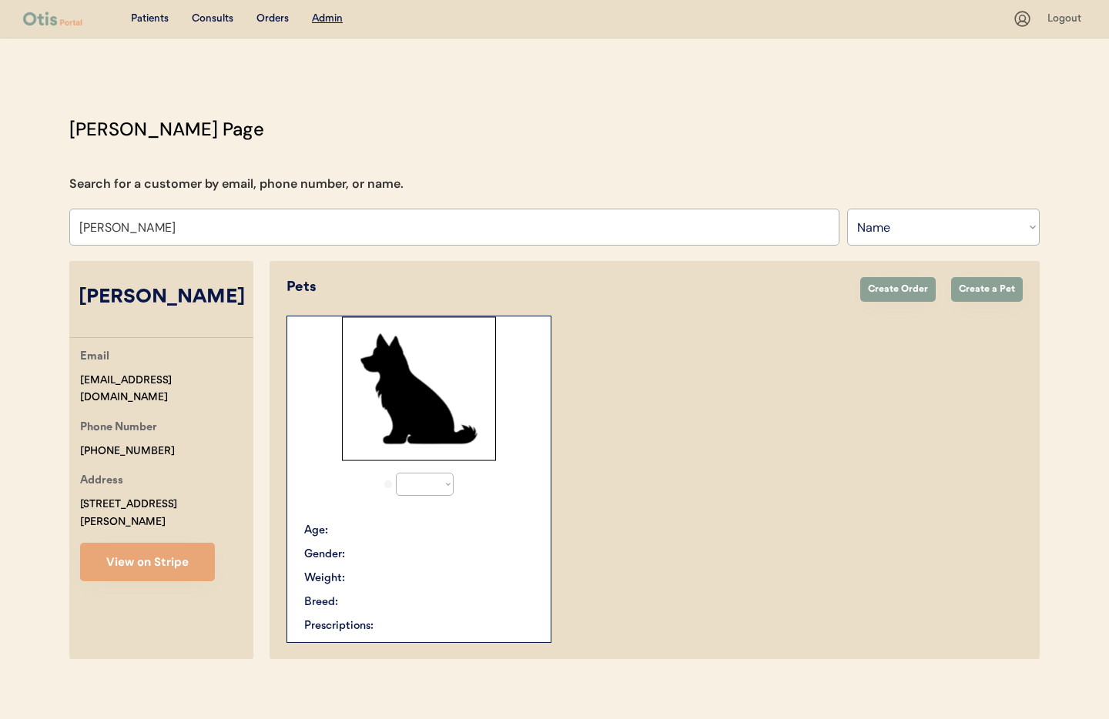
select select "true"
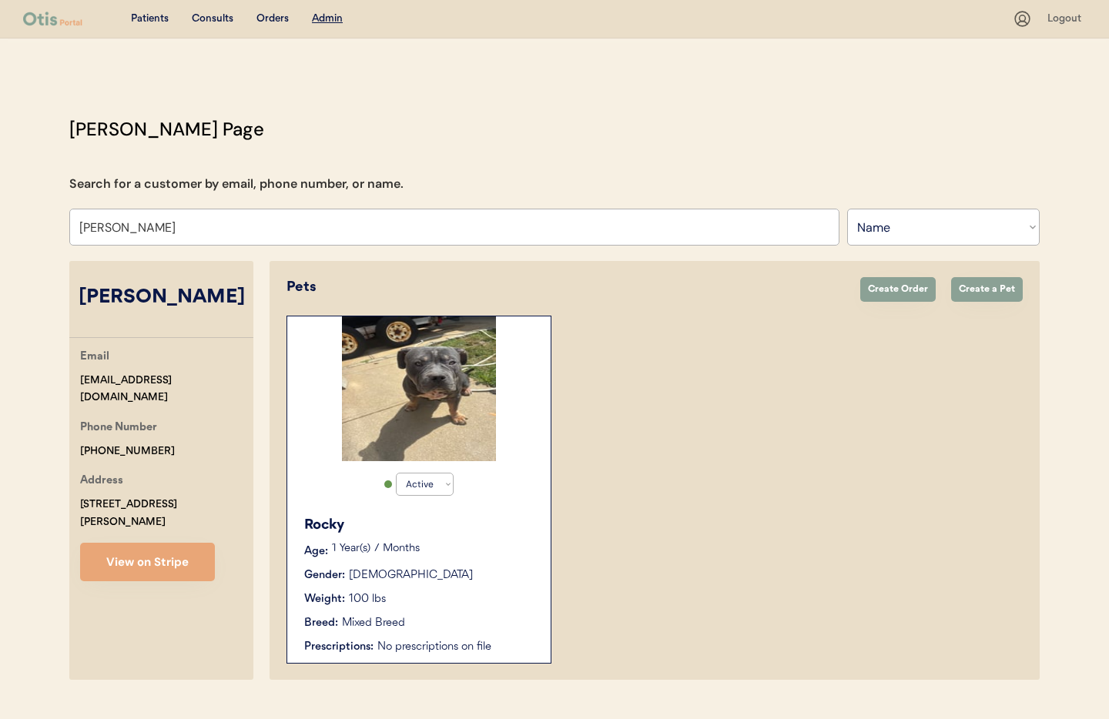
scroll to position [32, 0]
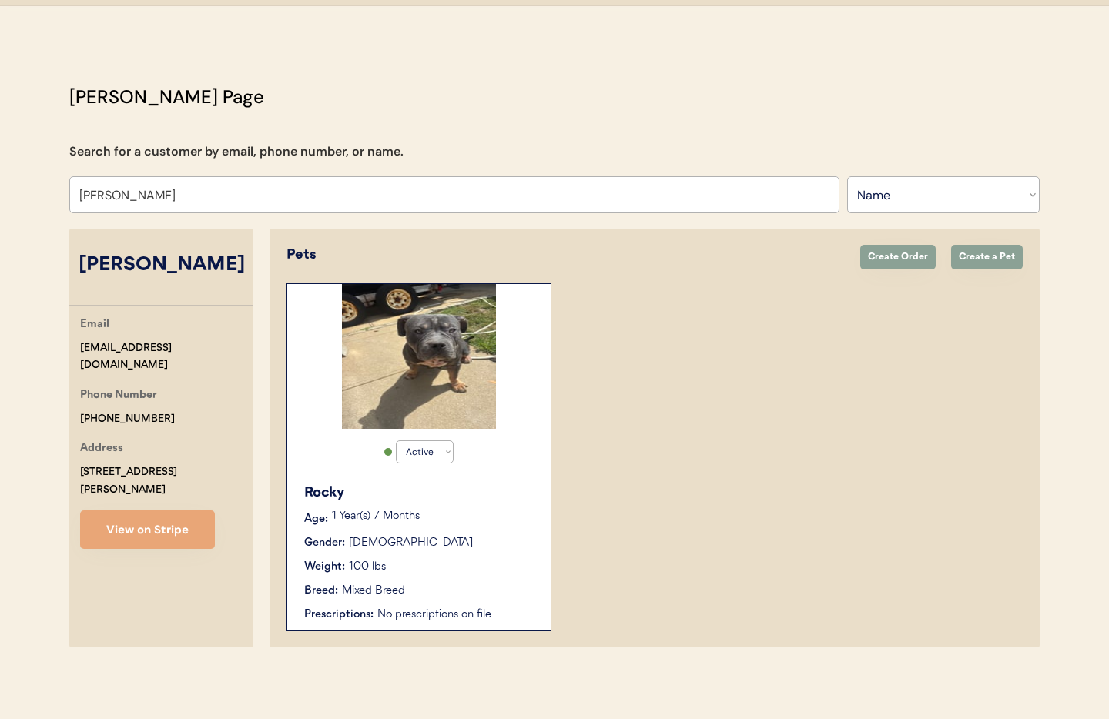
type input "[PERSON_NAME]"
click at [480, 539] on div "Gender: [DEMOGRAPHIC_DATA]" at bounding box center [419, 543] width 231 height 16
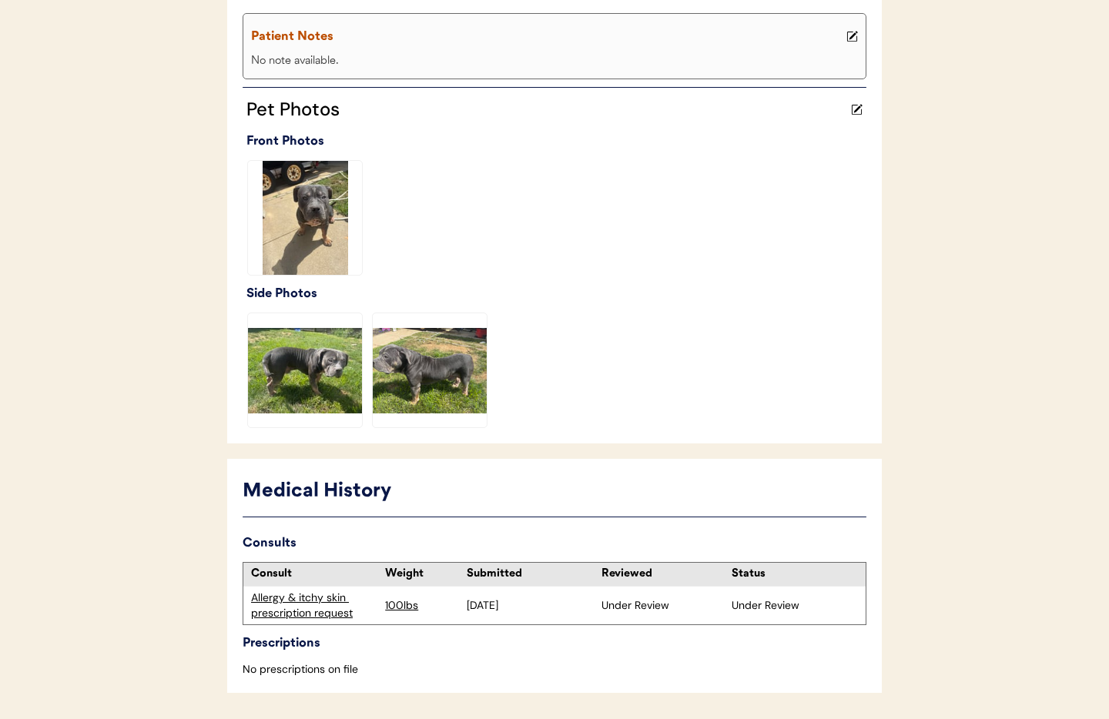
scroll to position [390, 0]
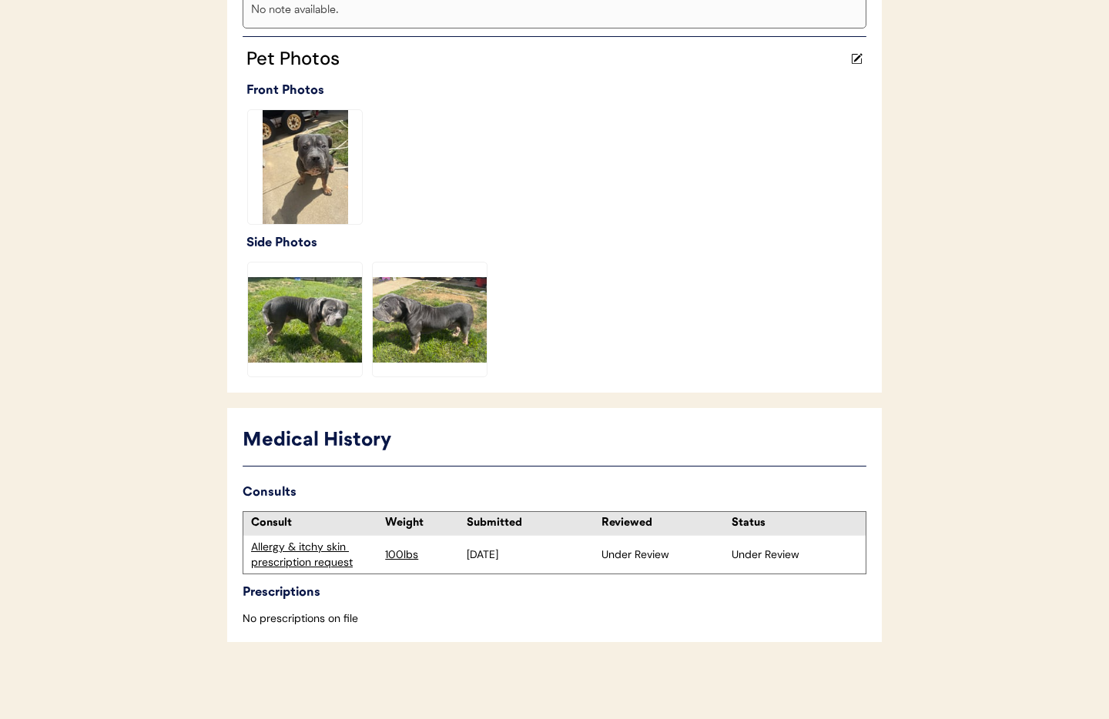
click at [316, 547] on div "Allergy & itchy skin prescription request" at bounding box center [314, 555] width 126 height 30
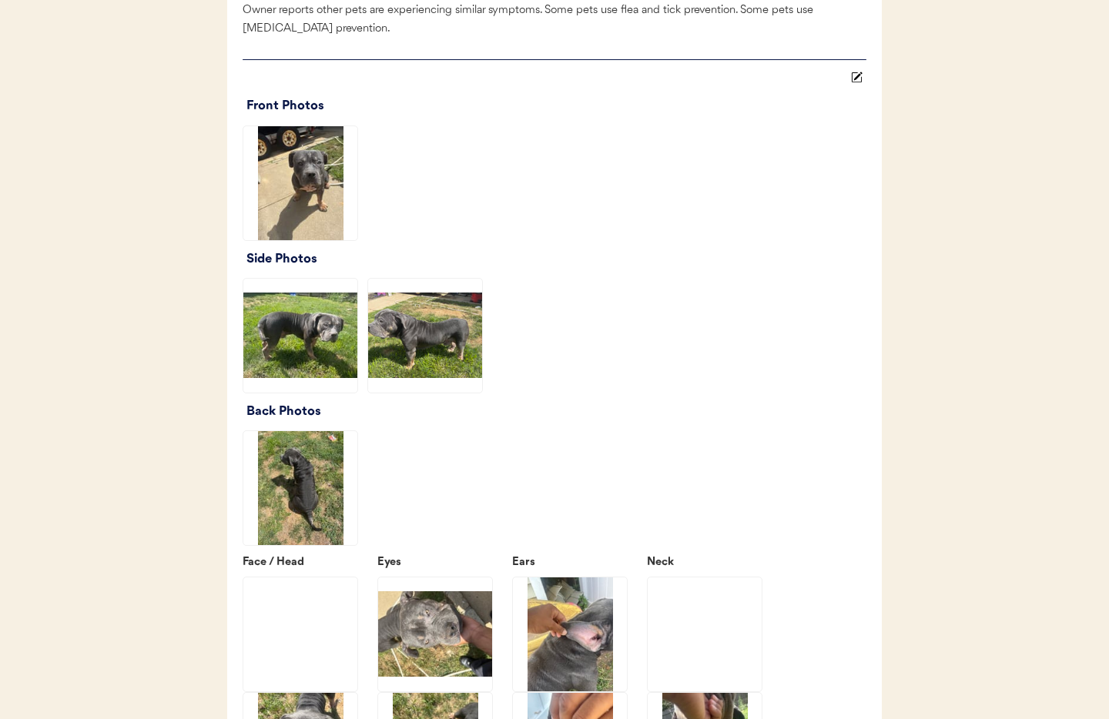
scroll to position [1824, 0]
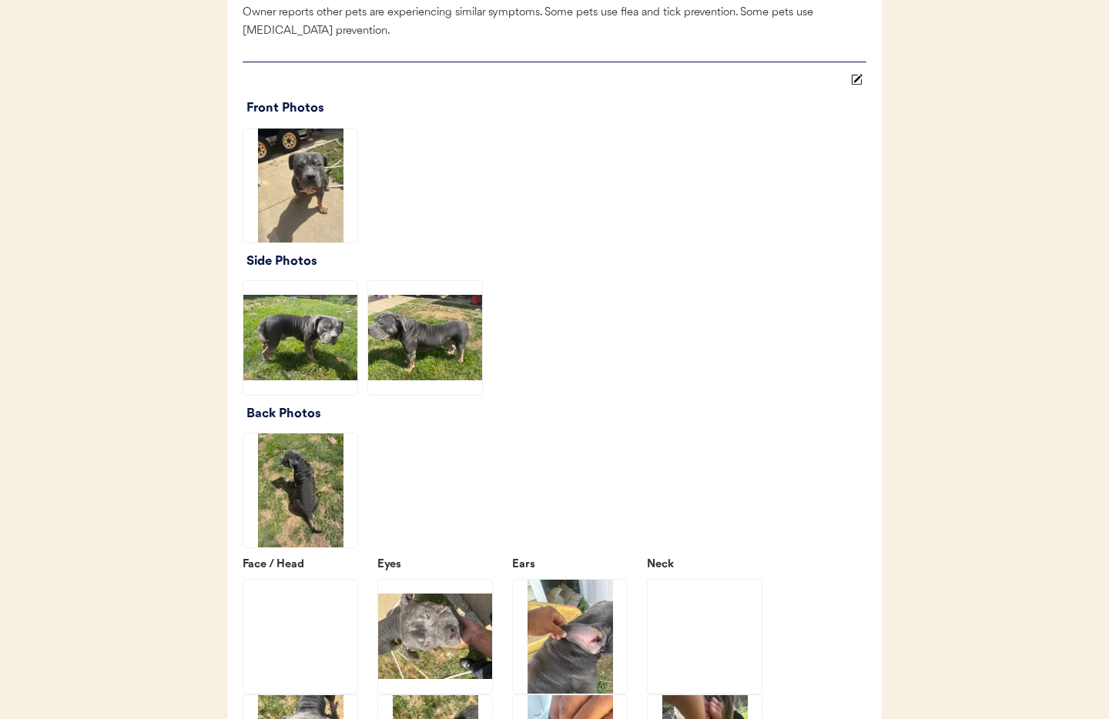
click at [305, 199] on img at bounding box center [300, 186] width 114 height 114
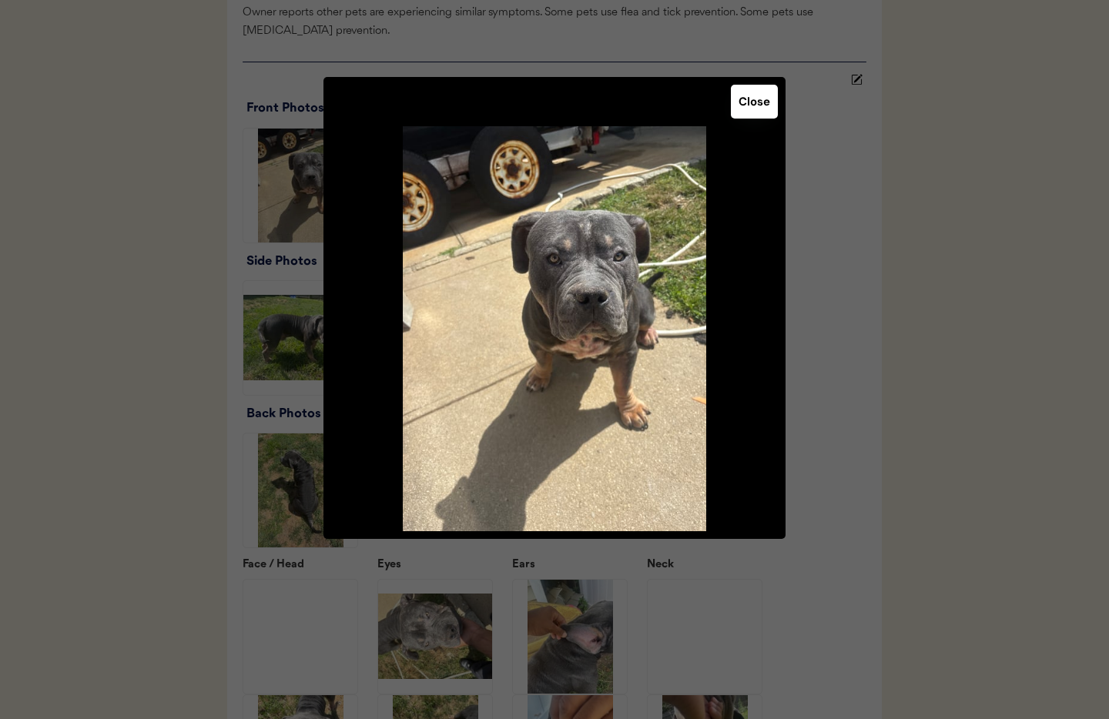
drag, startPoint x: 755, startPoint y: 115, endPoint x: 710, endPoint y: 125, distance: 46.5
click at [753, 115] on button "Close" at bounding box center [754, 102] width 47 height 34
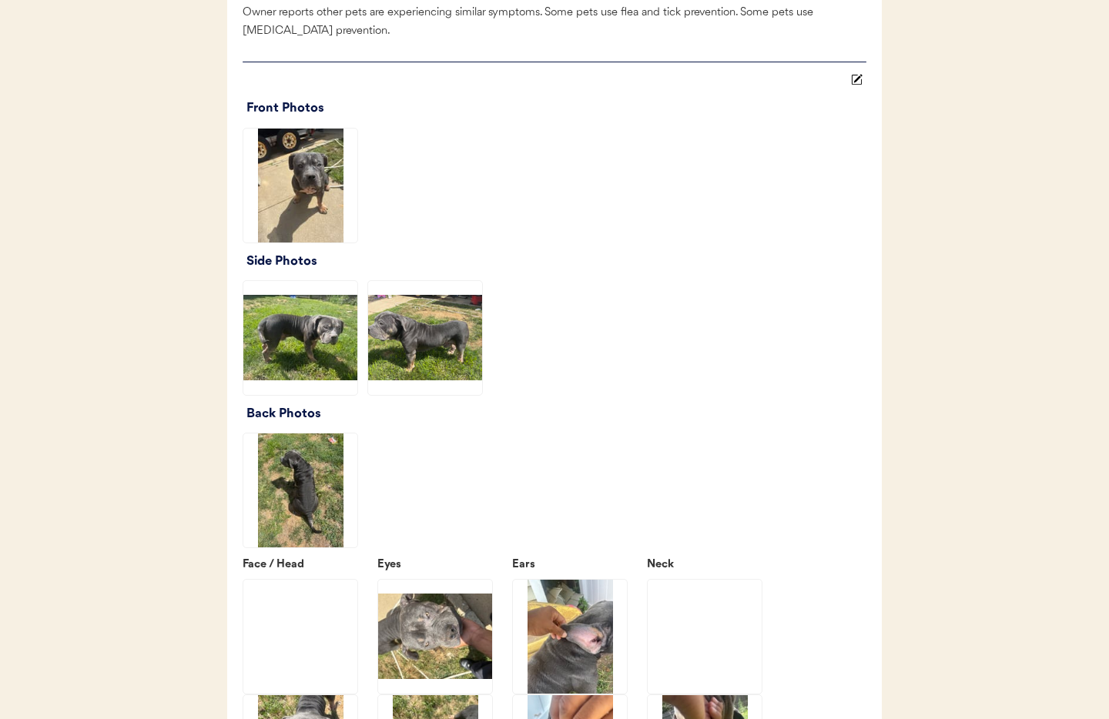
click at [286, 356] on img at bounding box center [300, 338] width 114 height 114
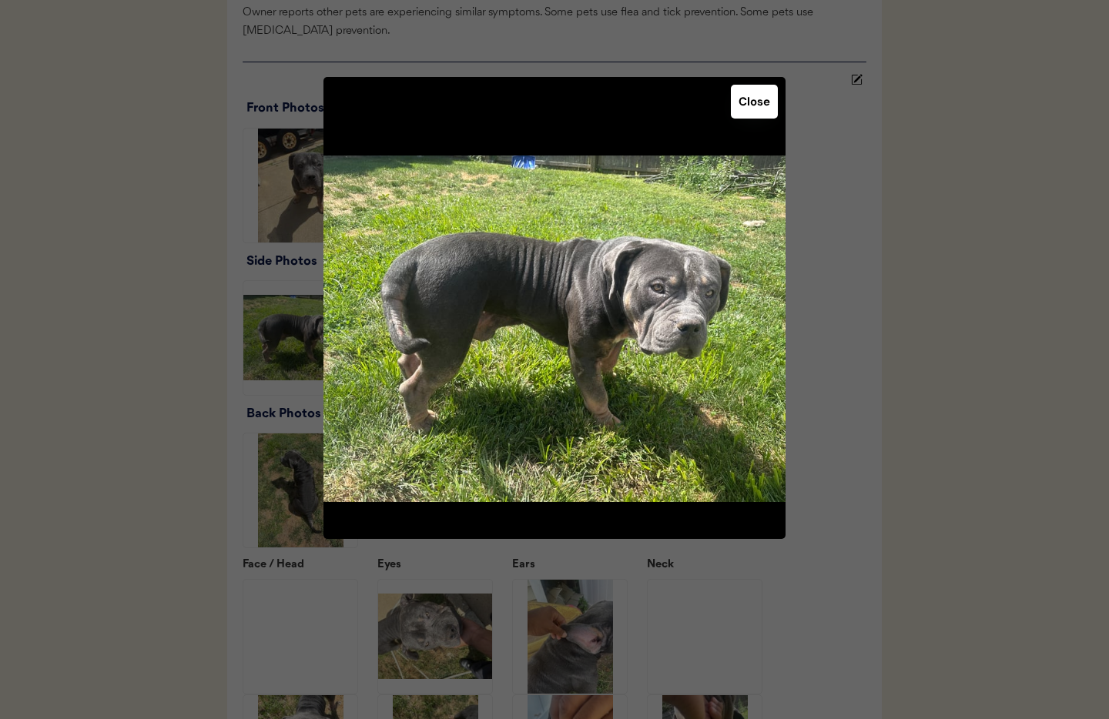
drag, startPoint x: 742, startPoint y: 94, endPoint x: 733, endPoint y: 105, distance: 14.8
click at [742, 94] on button "Close" at bounding box center [754, 102] width 47 height 34
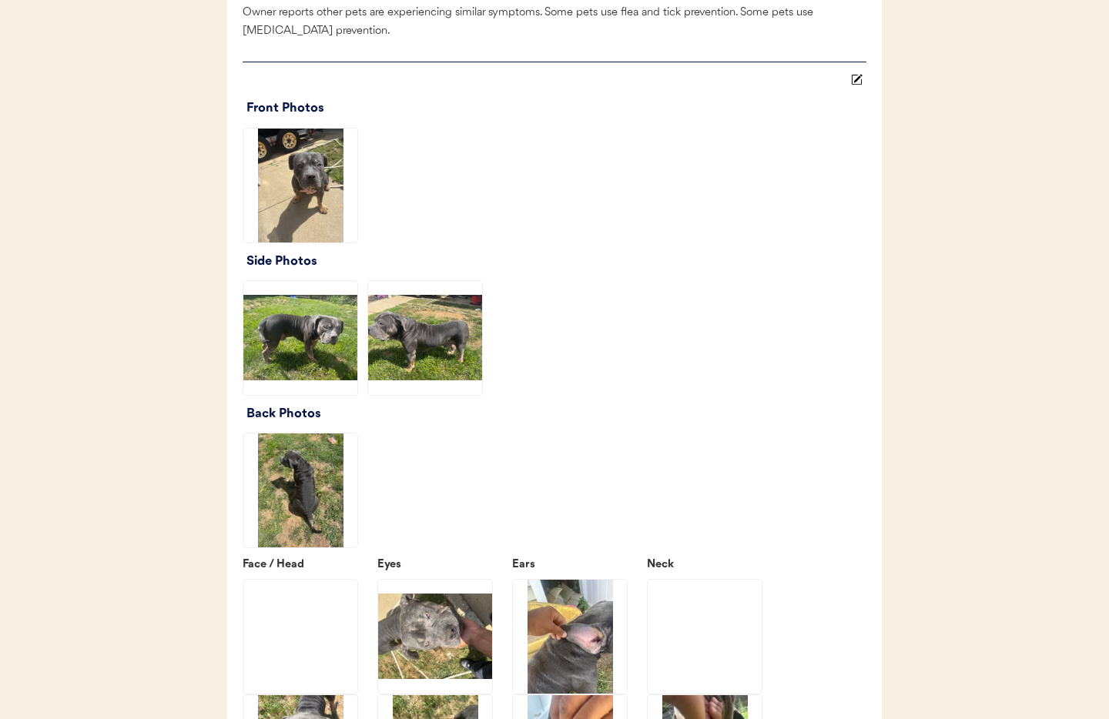
drag, startPoint x: 424, startPoint y: 383, endPoint x: 674, endPoint y: 148, distance: 342.6
click at [424, 383] on img at bounding box center [425, 338] width 114 height 114
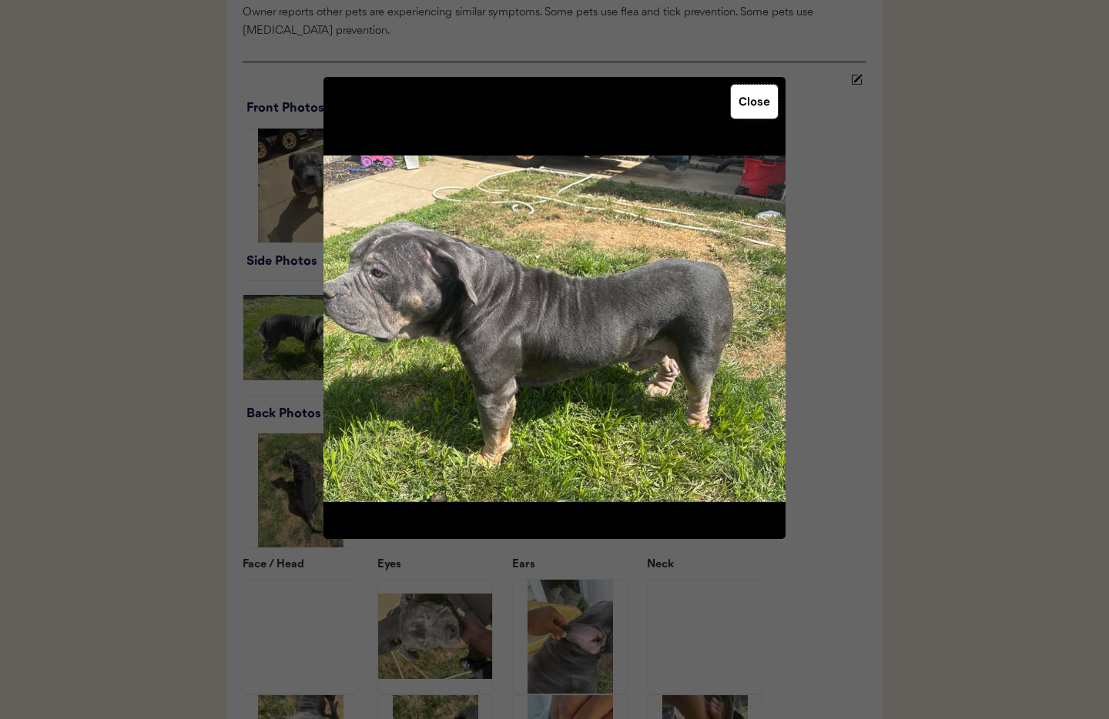
click at [756, 97] on button "Close" at bounding box center [754, 102] width 47 height 34
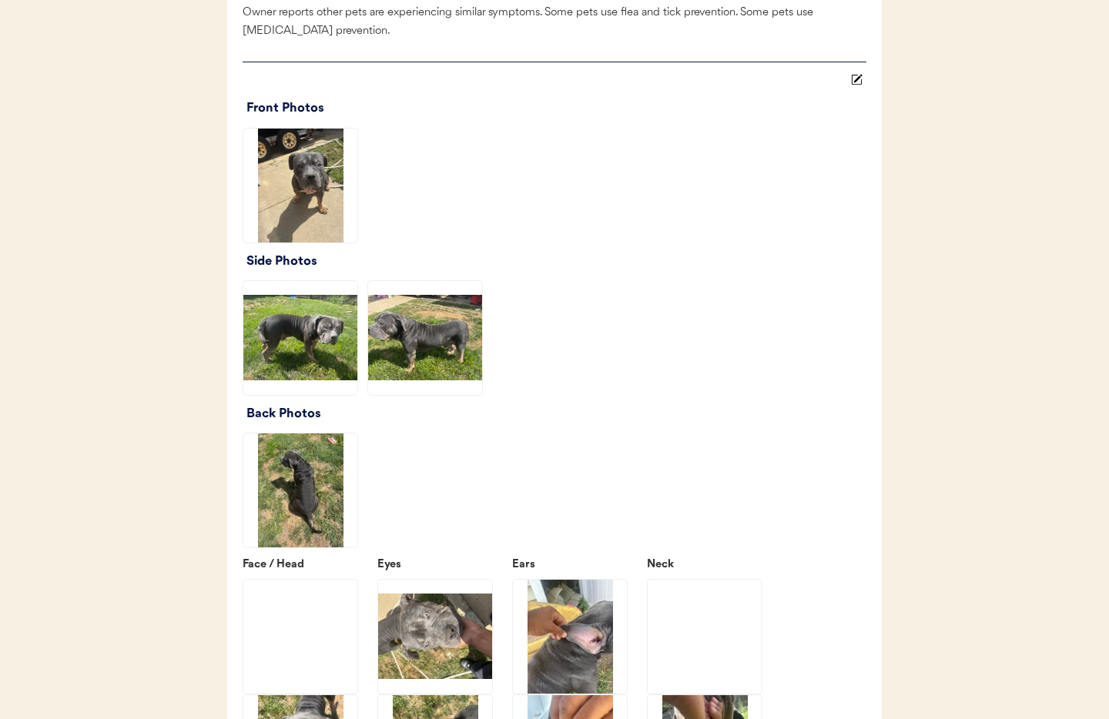
click at [319, 497] on img at bounding box center [300, 490] width 114 height 114
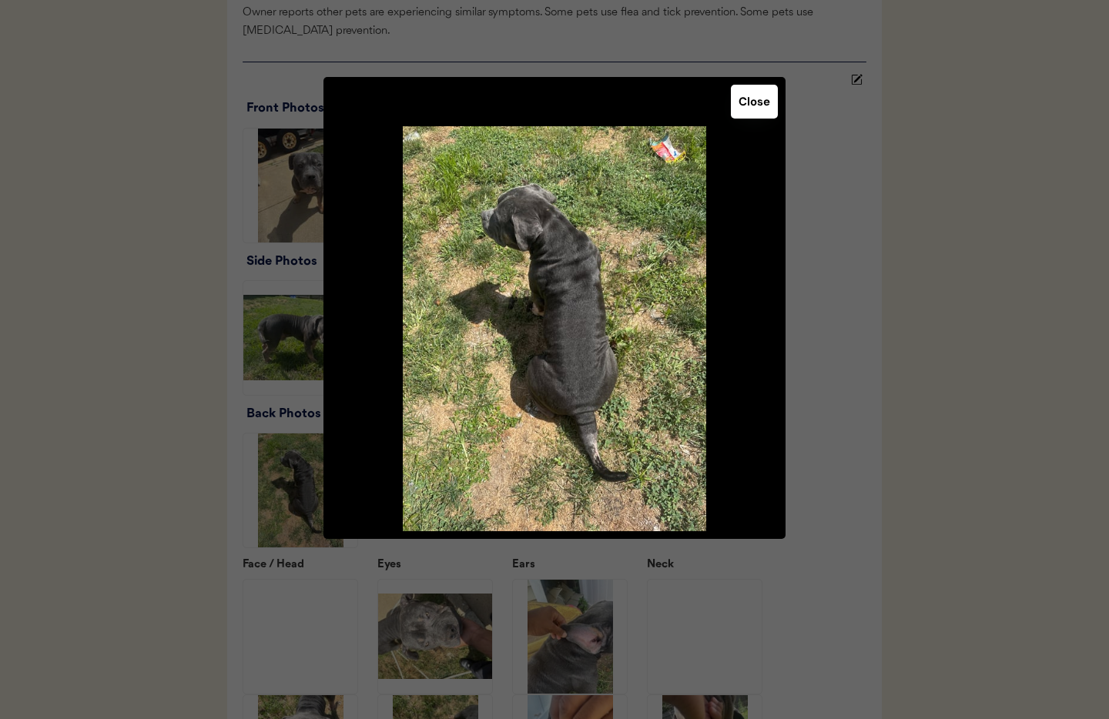
click at [747, 104] on button "Close" at bounding box center [754, 102] width 47 height 34
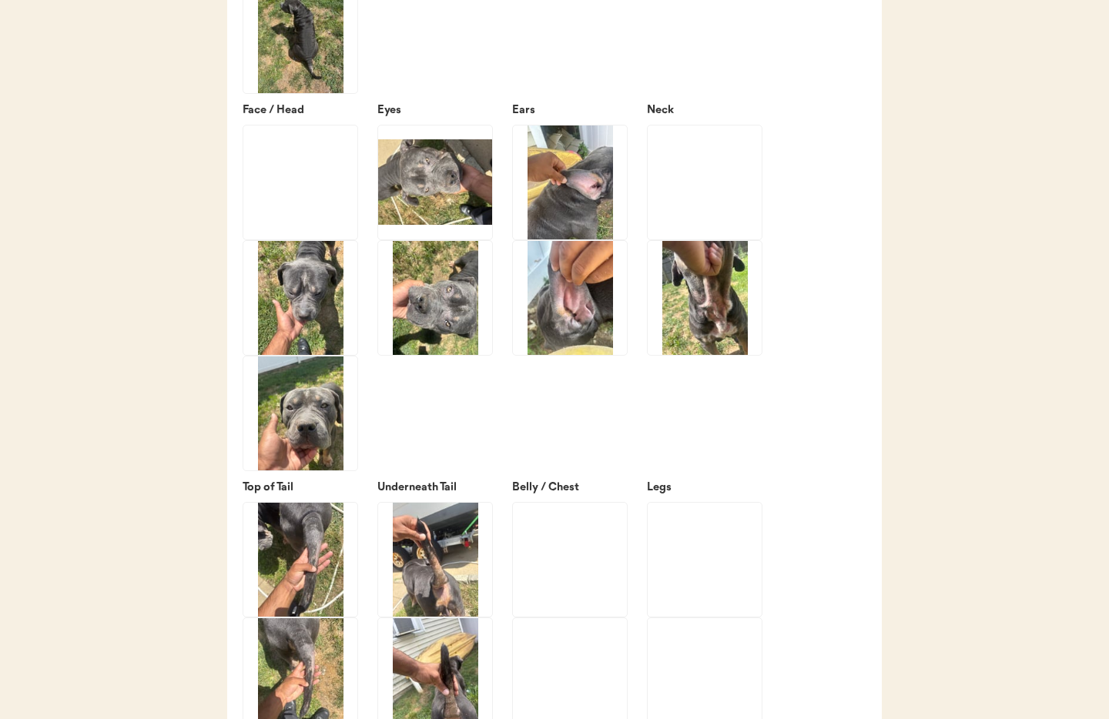
scroll to position [2281, 0]
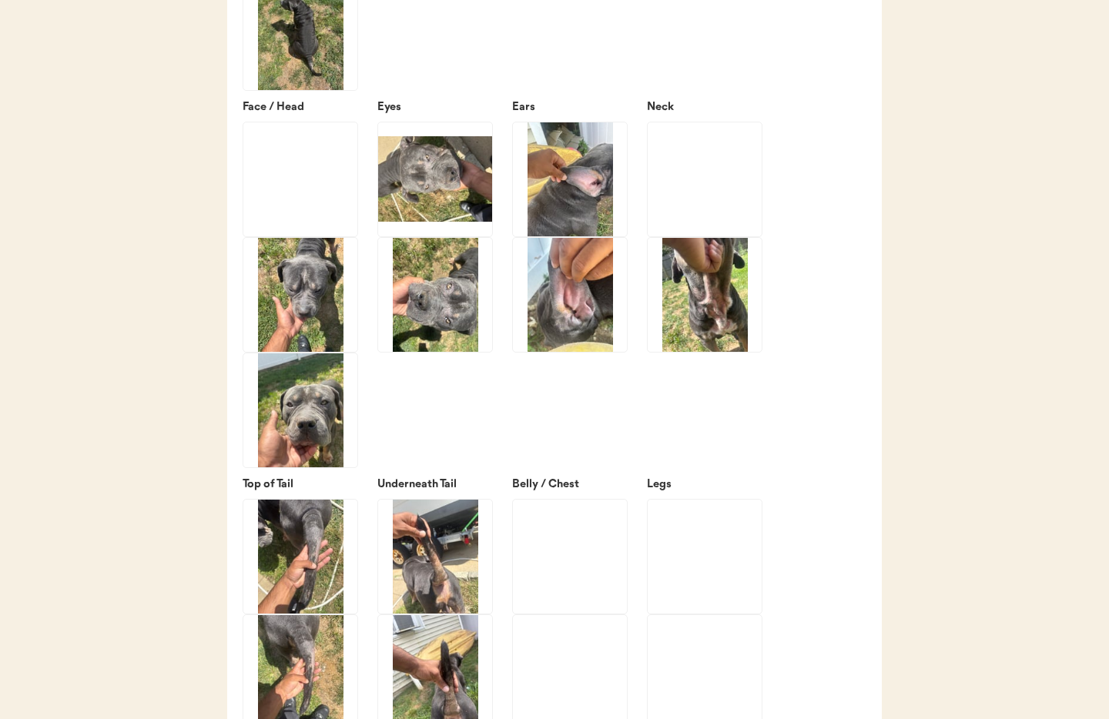
click at [281, 326] on img at bounding box center [300, 295] width 114 height 114
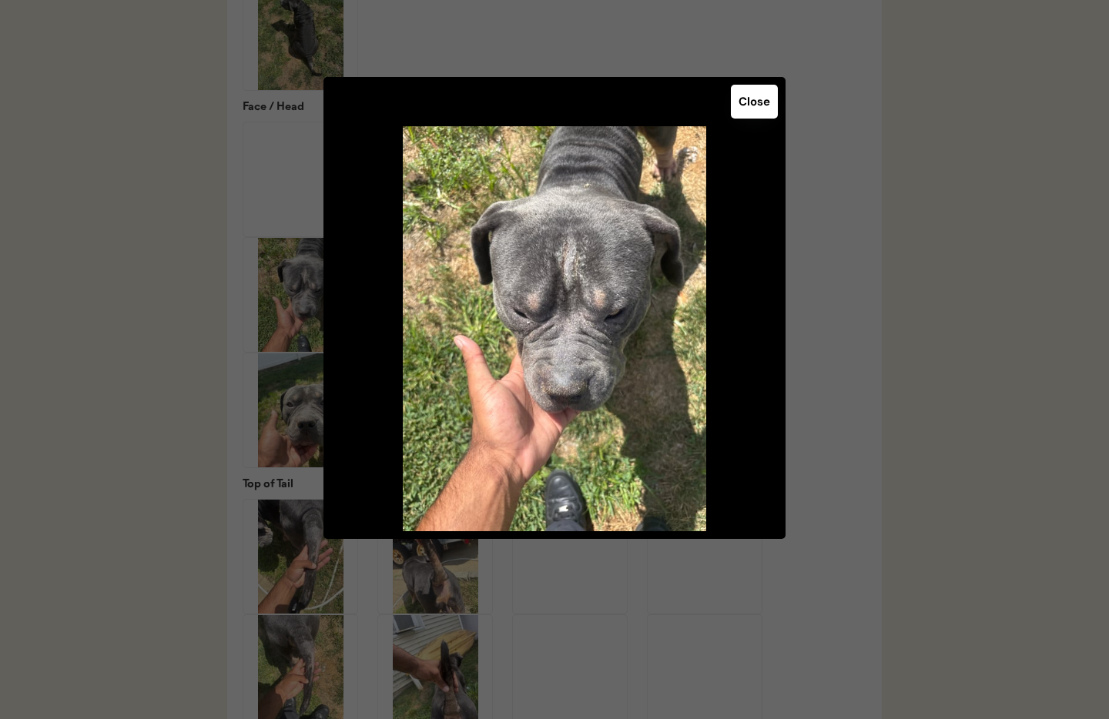
click at [755, 107] on button "Close" at bounding box center [754, 102] width 47 height 34
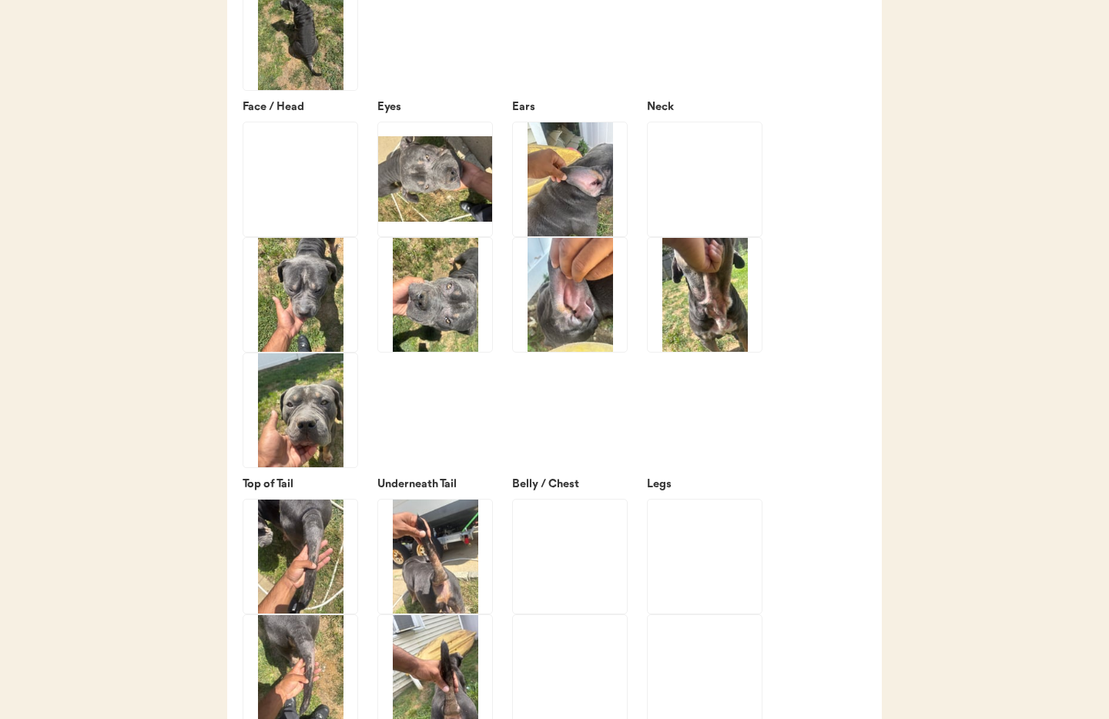
click at [286, 453] on img at bounding box center [300, 410] width 114 height 114
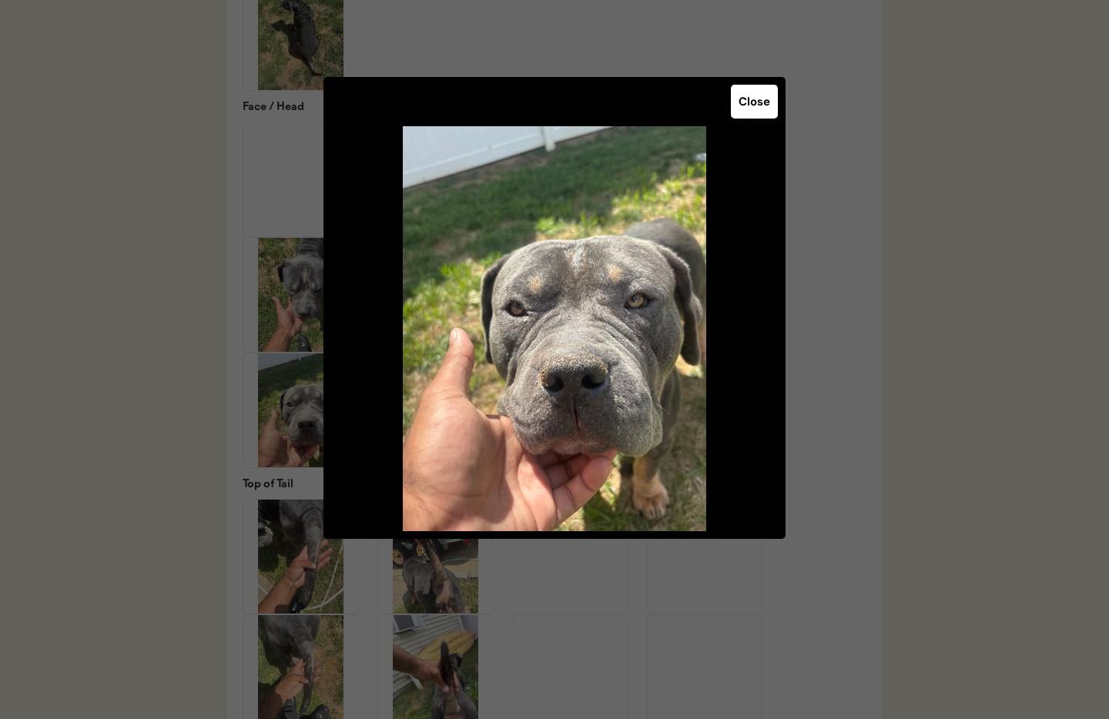
click at [758, 95] on button "Close" at bounding box center [754, 102] width 47 height 34
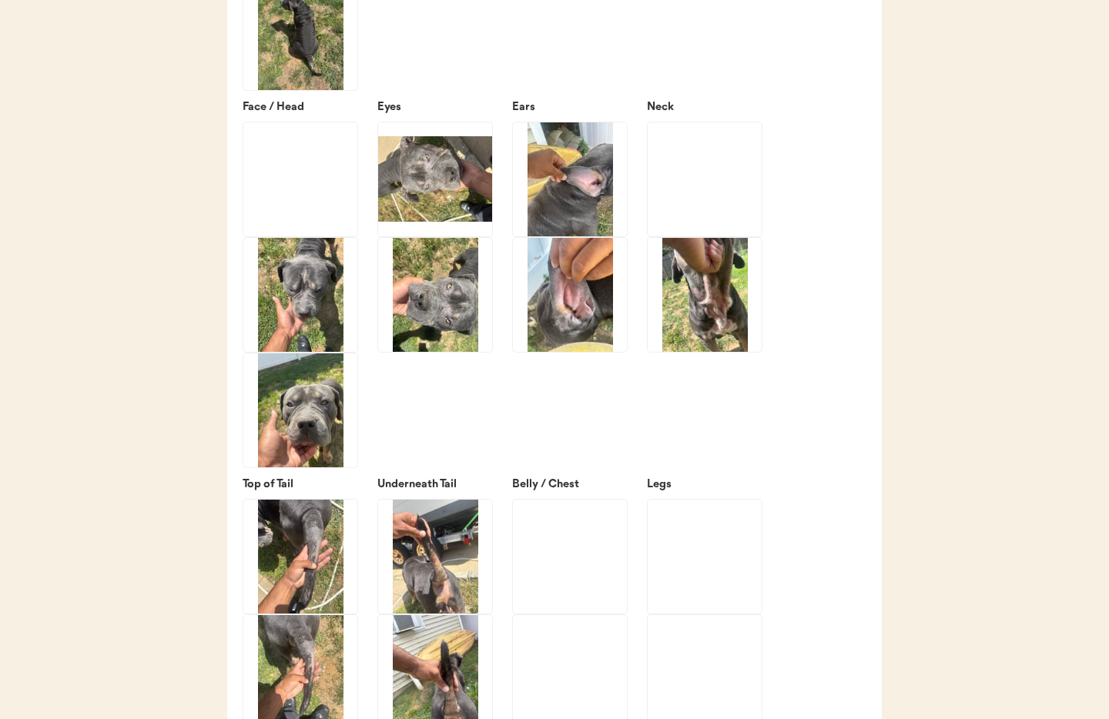
click at [428, 193] on img at bounding box center [435, 179] width 114 height 114
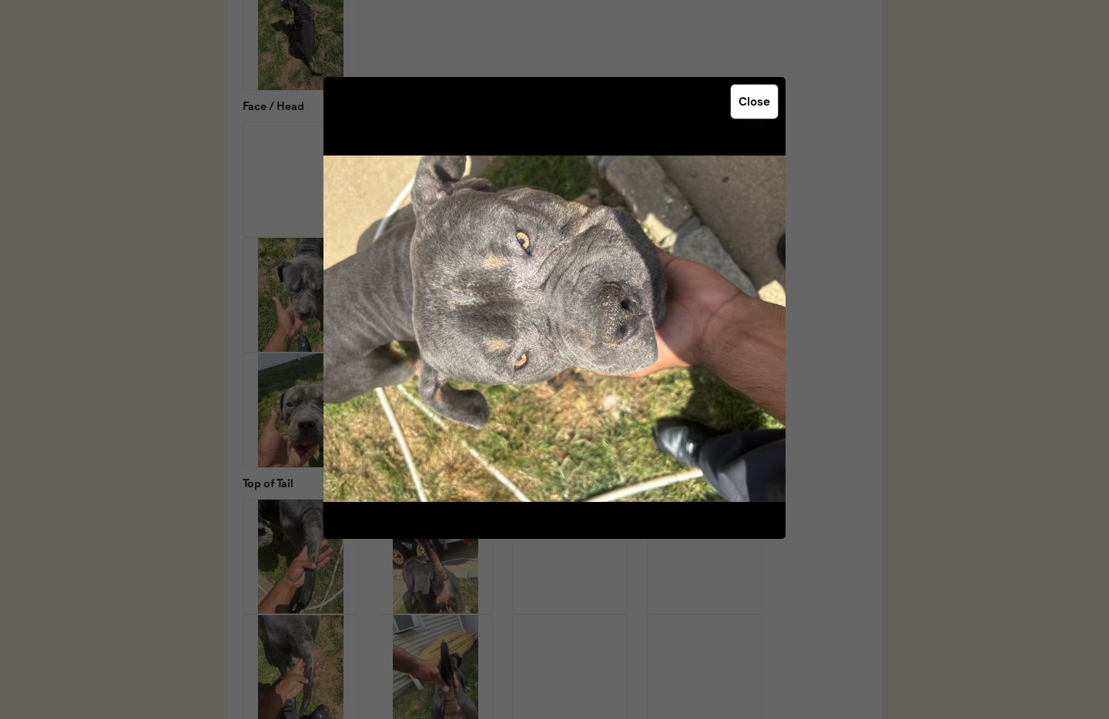
click at [759, 115] on button "Close" at bounding box center [754, 102] width 47 height 34
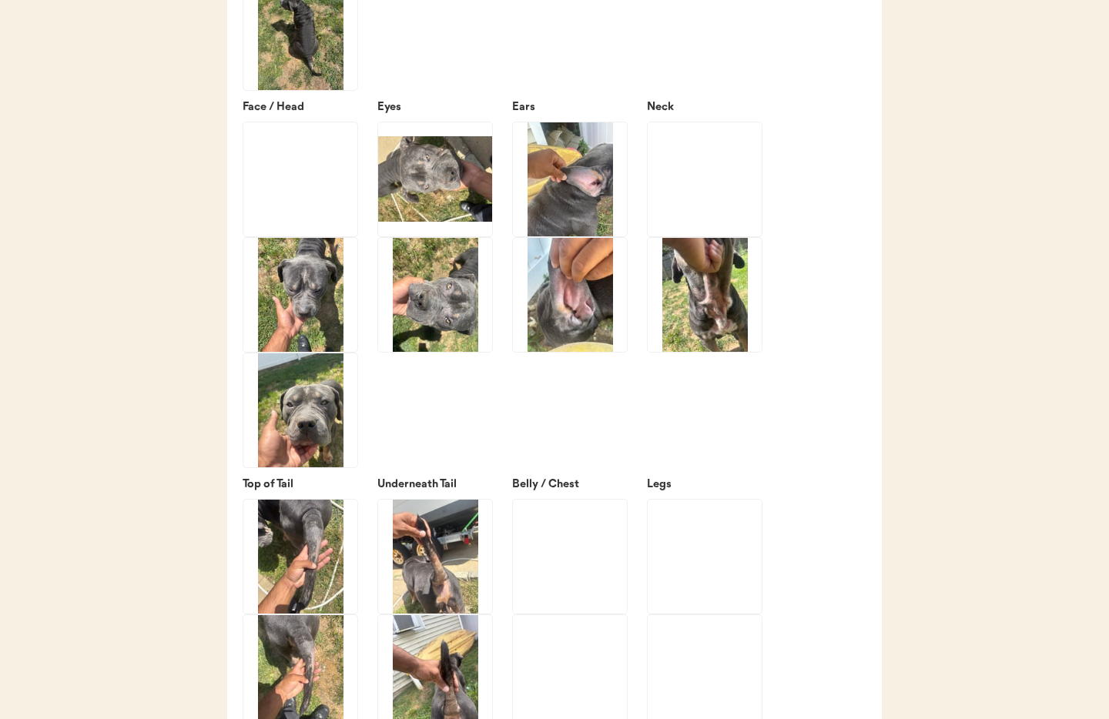
click at [433, 347] on img at bounding box center [435, 295] width 114 height 114
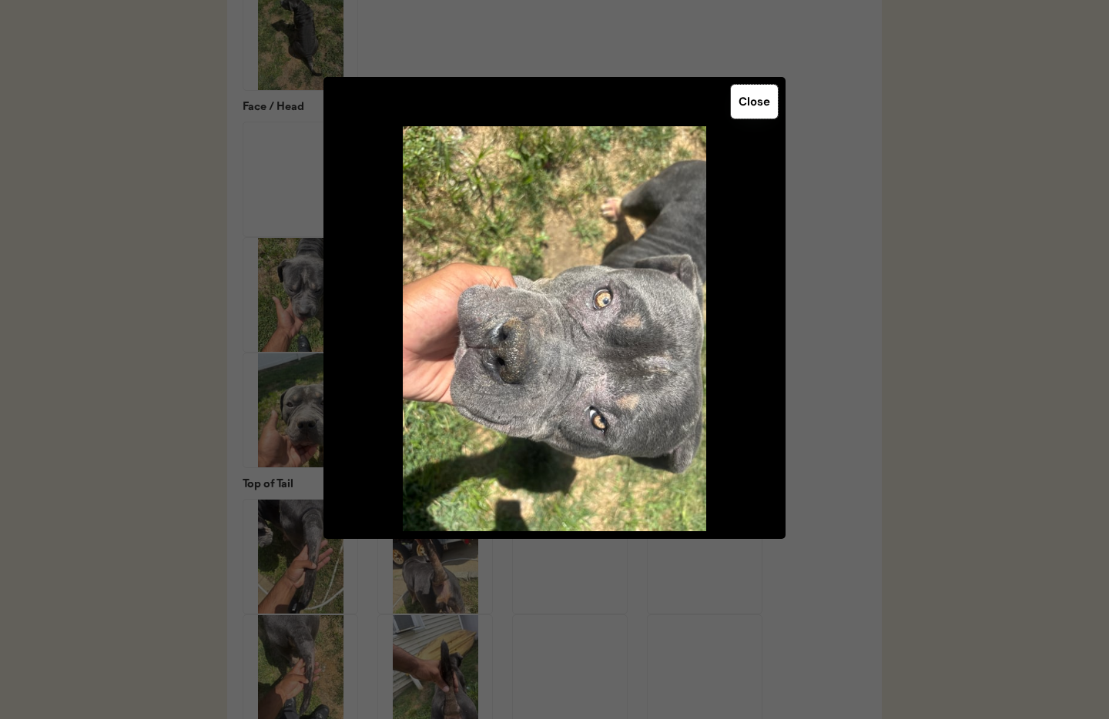
click at [754, 103] on button "Close" at bounding box center [754, 102] width 47 height 34
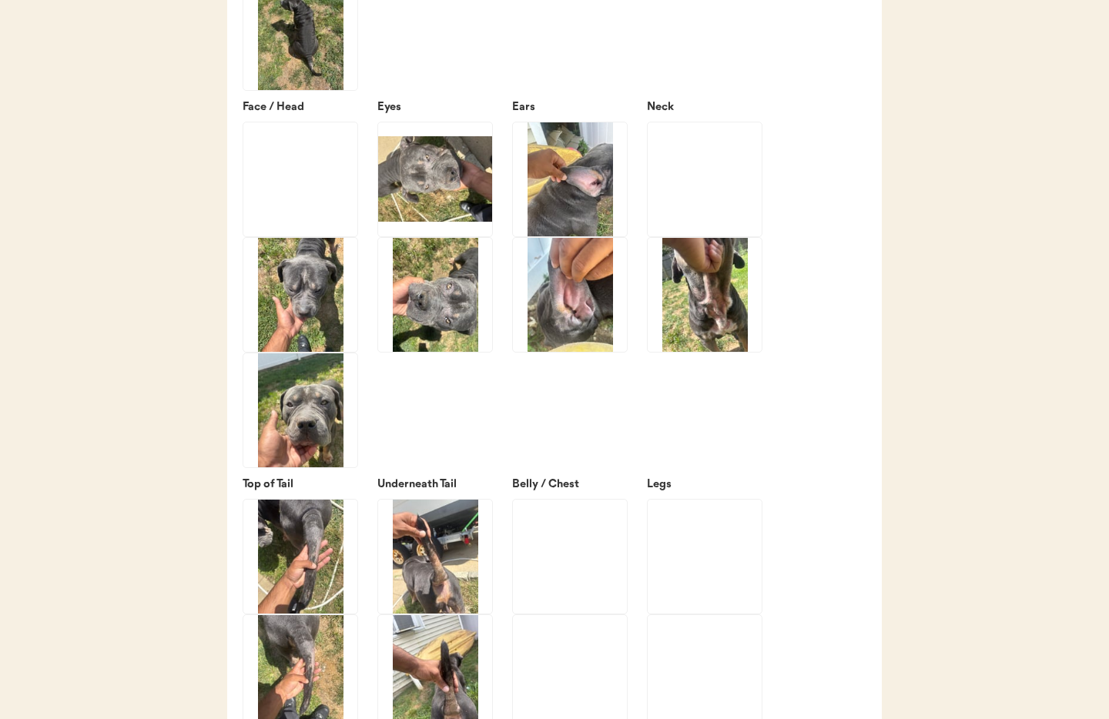
click at [580, 193] on img at bounding box center [570, 179] width 114 height 114
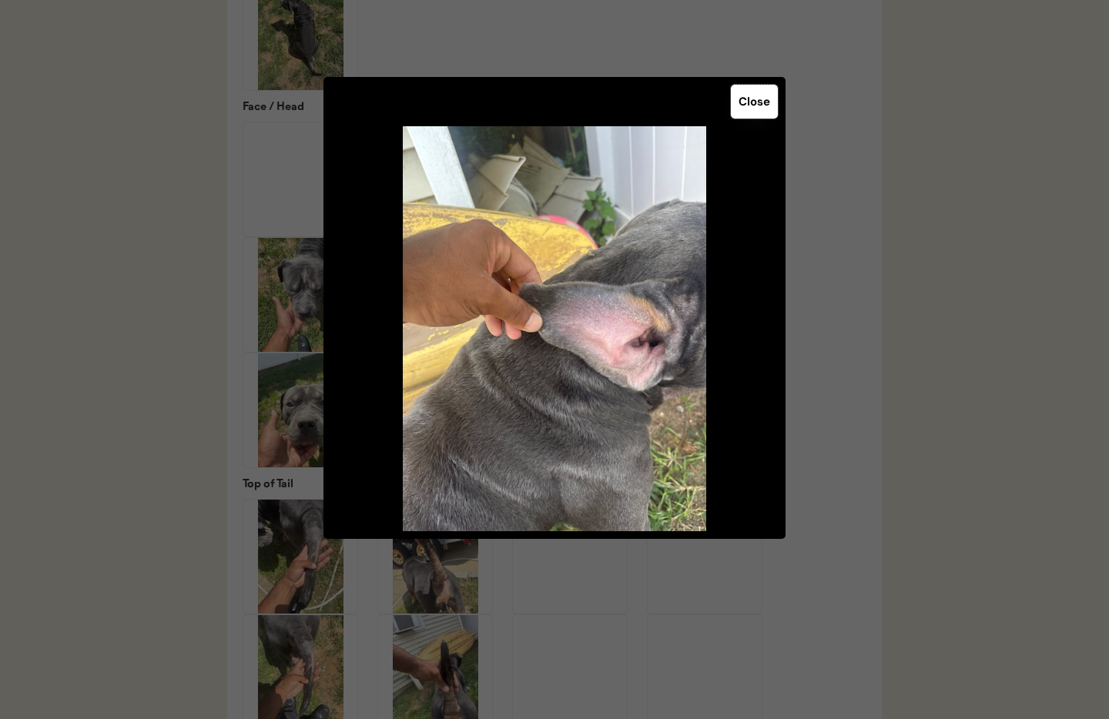
drag, startPoint x: 760, startPoint y: 104, endPoint x: 727, endPoint y: 152, distance: 57.6
click at [759, 103] on button "Close" at bounding box center [754, 102] width 47 height 34
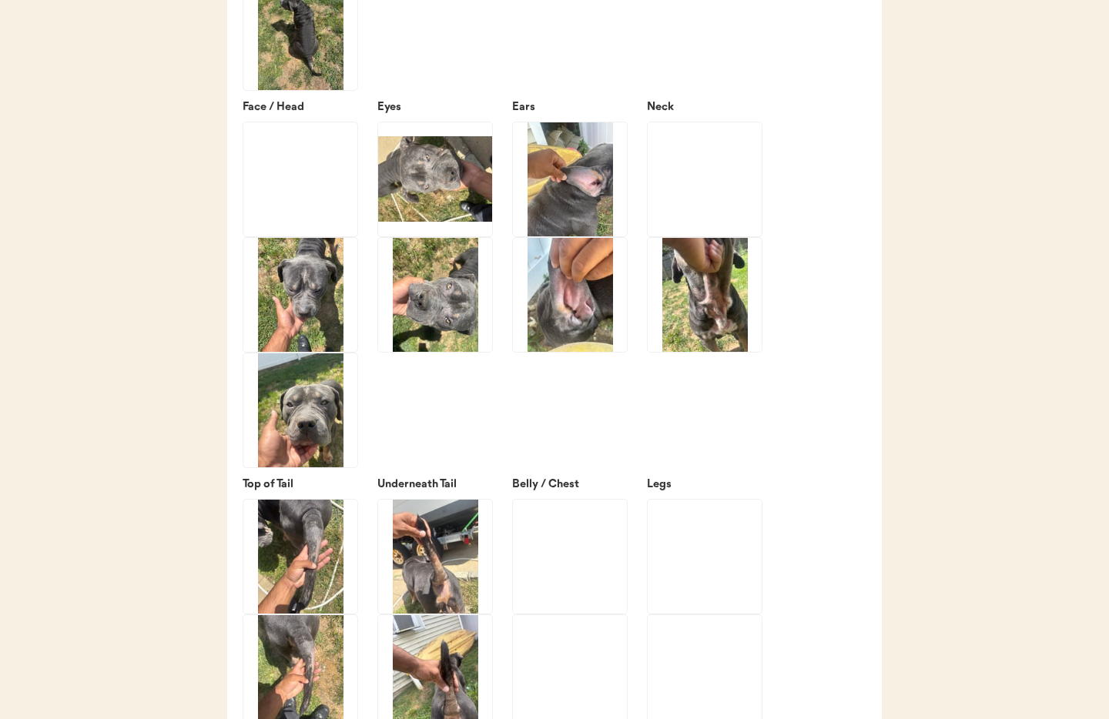
click at [574, 333] on img at bounding box center [570, 295] width 114 height 114
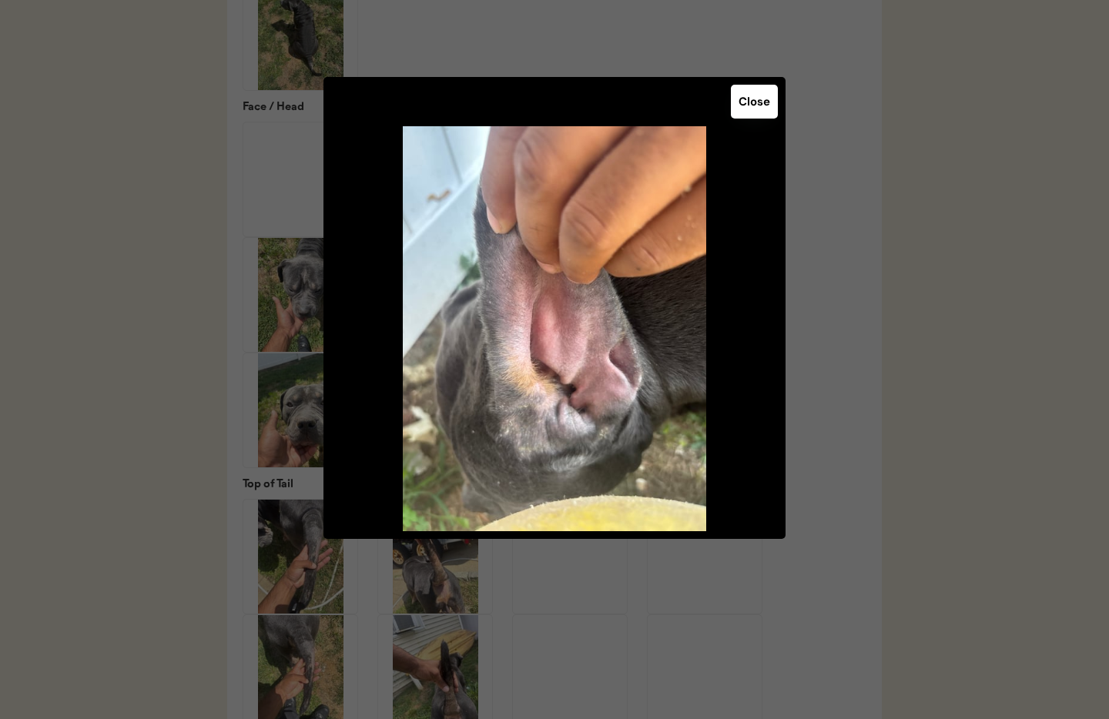
click at [763, 97] on button "Close" at bounding box center [754, 102] width 47 height 34
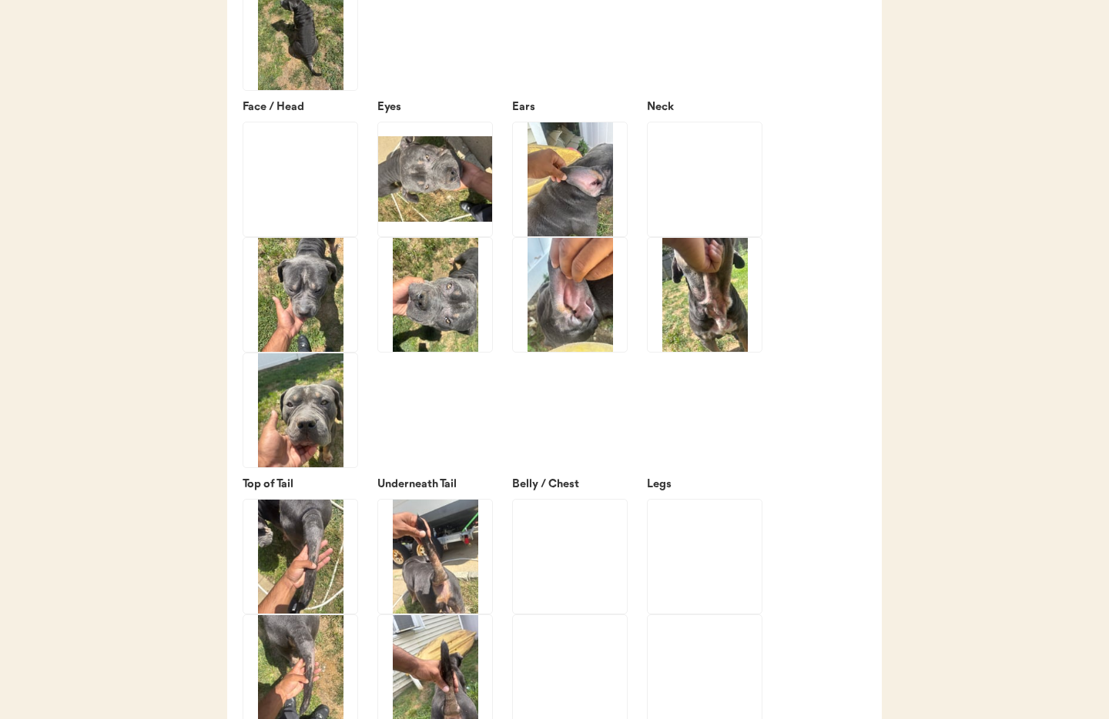
click at [723, 309] on img at bounding box center [704, 295] width 114 height 114
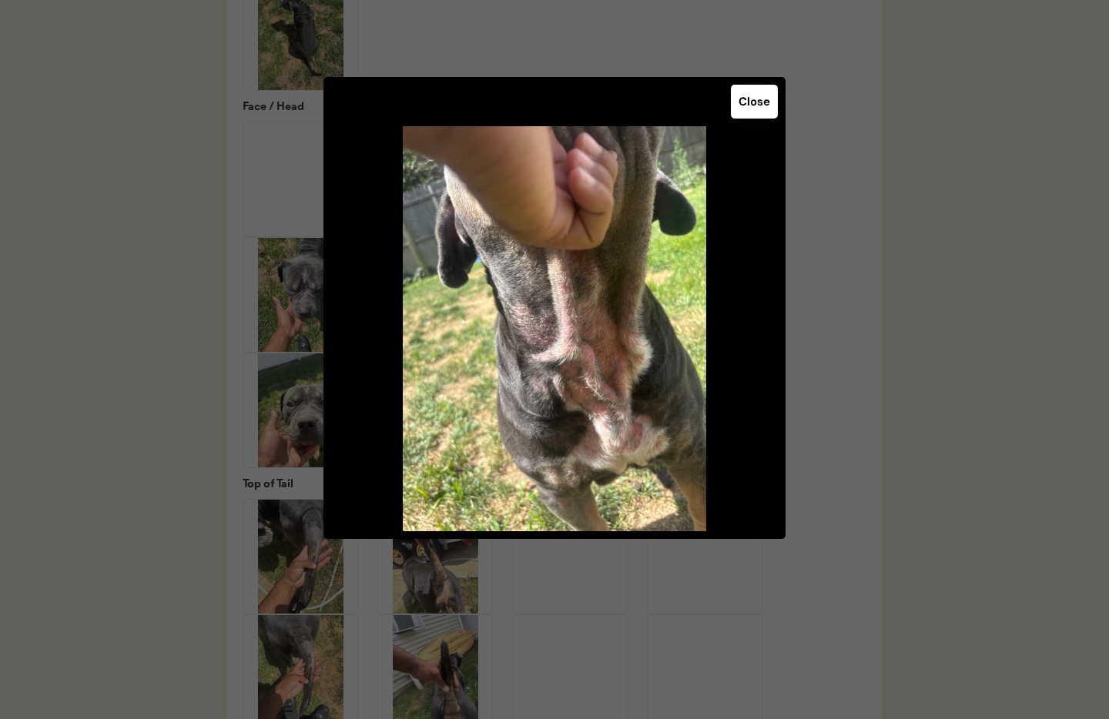
click at [760, 102] on button "Close" at bounding box center [754, 102] width 47 height 34
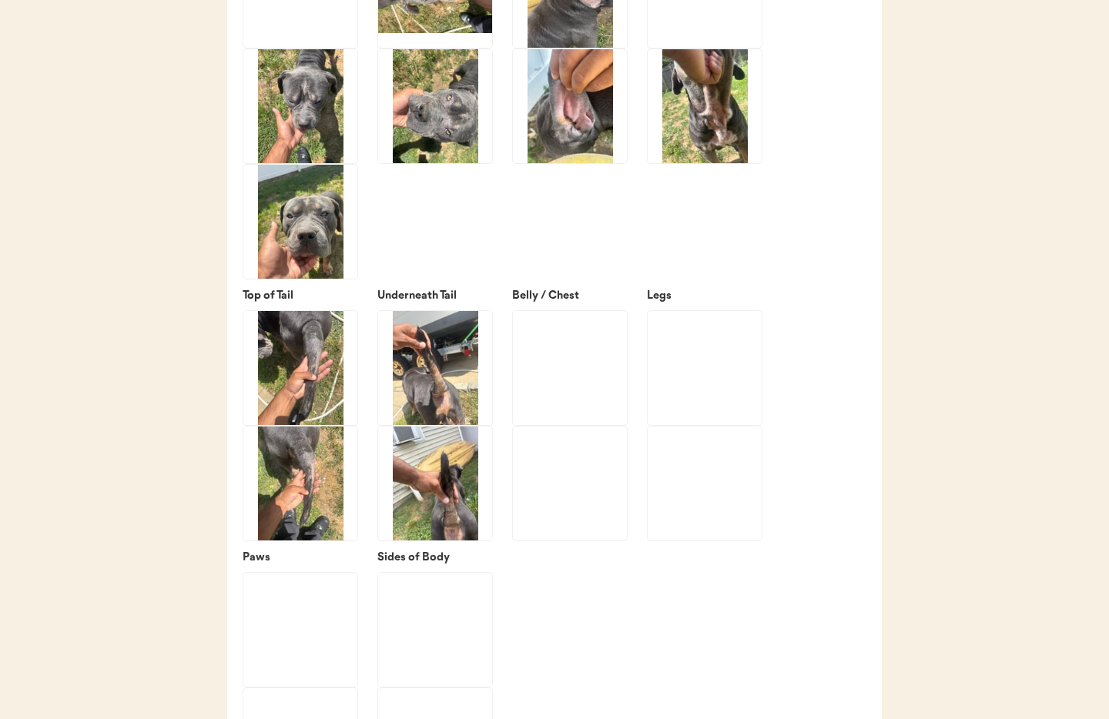
scroll to position [2477, 0]
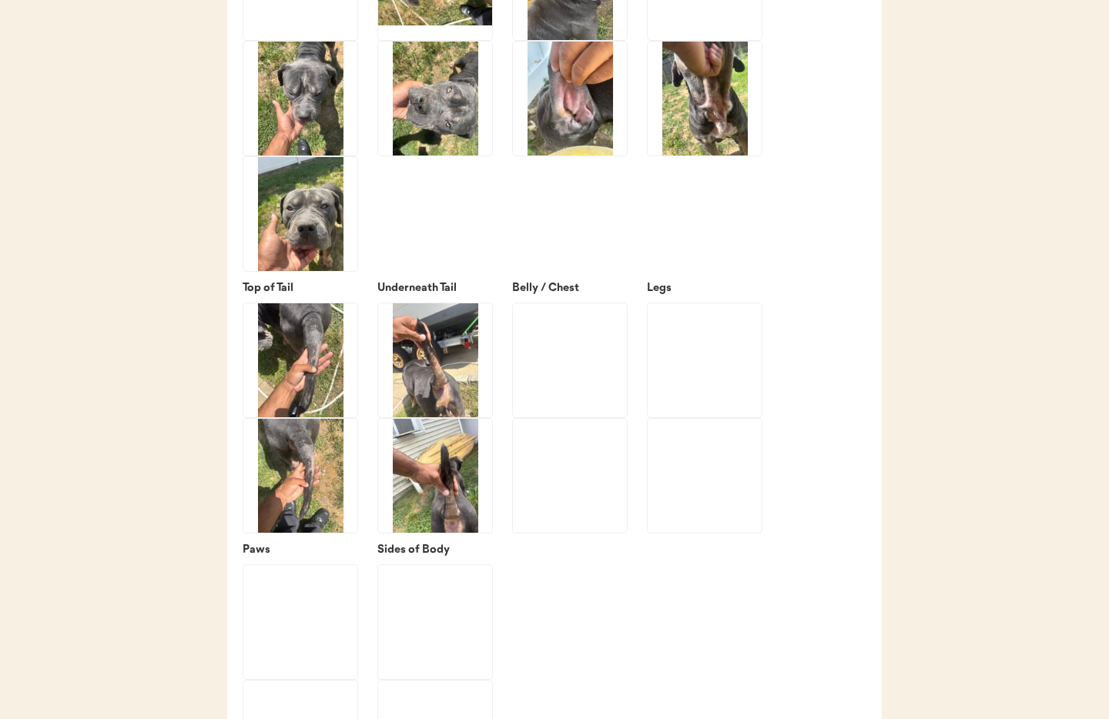
click at [313, 386] on img at bounding box center [300, 360] width 114 height 114
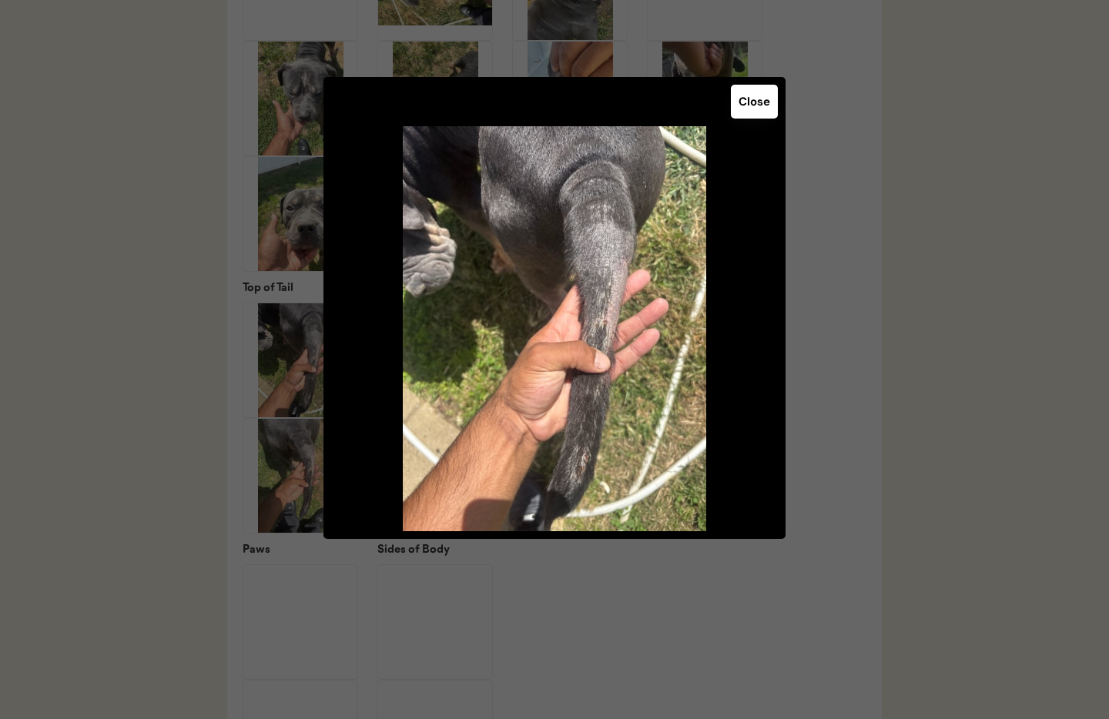
click at [752, 107] on button "Close" at bounding box center [754, 102] width 47 height 34
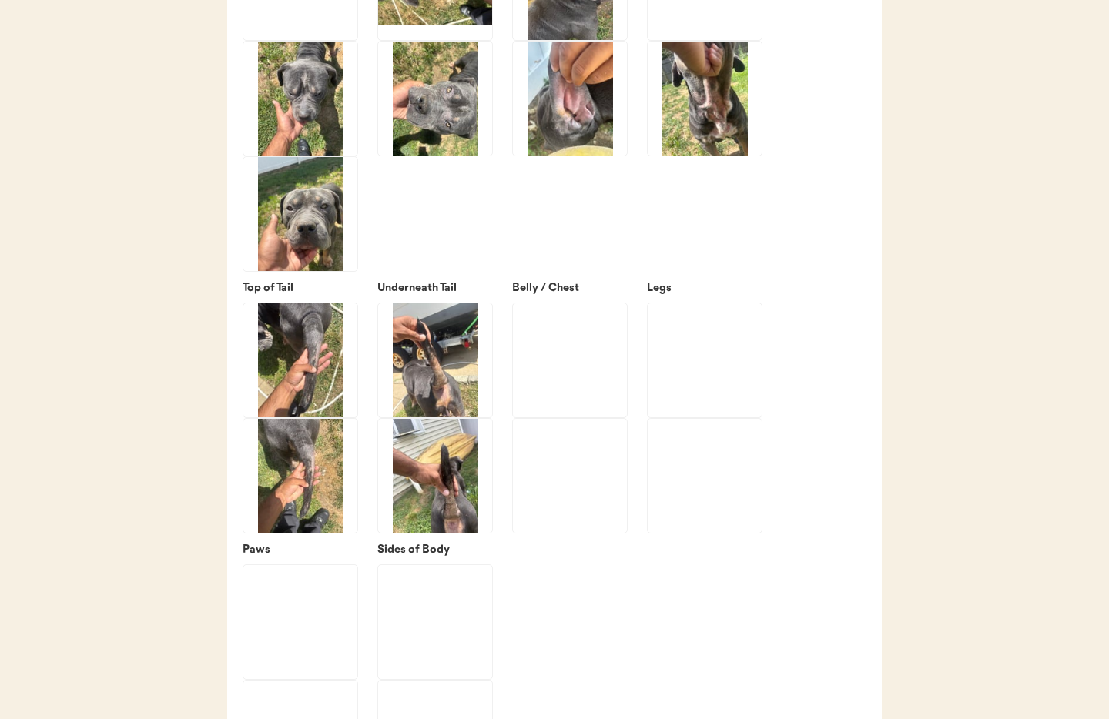
click at [293, 512] on img at bounding box center [300, 476] width 114 height 114
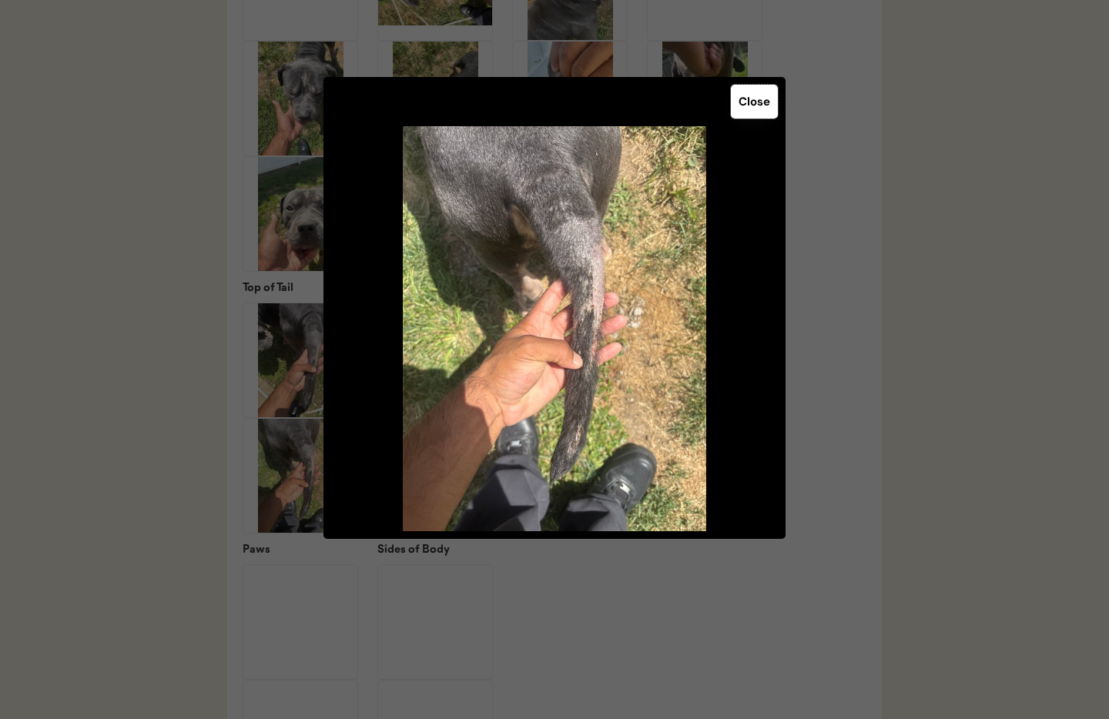
drag, startPoint x: 749, startPoint y: 104, endPoint x: 741, endPoint y: 109, distance: 9.0
click at [749, 104] on button "Close" at bounding box center [754, 102] width 47 height 34
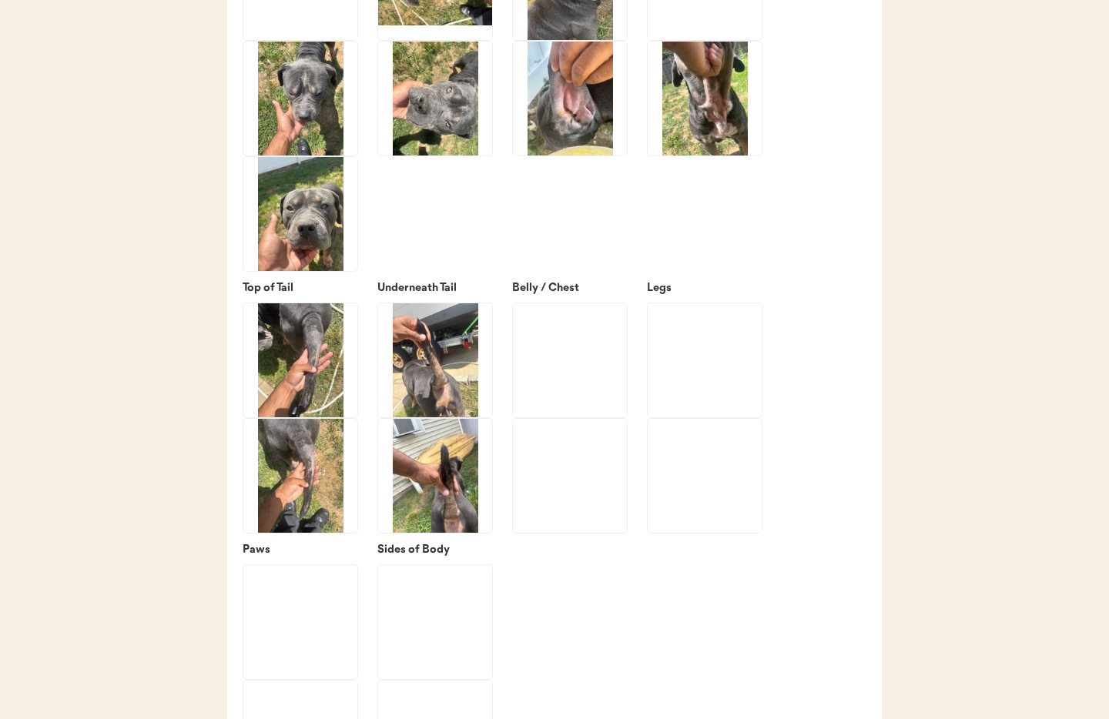
click at [396, 387] on img at bounding box center [435, 360] width 114 height 114
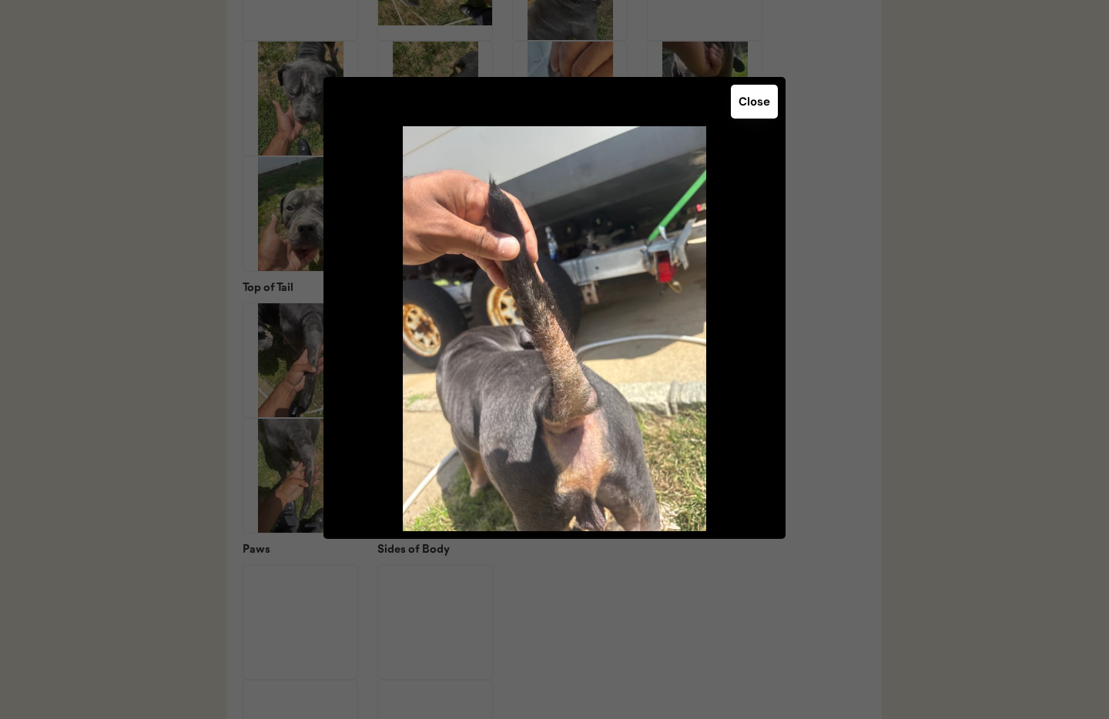
click at [761, 101] on button "Close" at bounding box center [754, 102] width 47 height 34
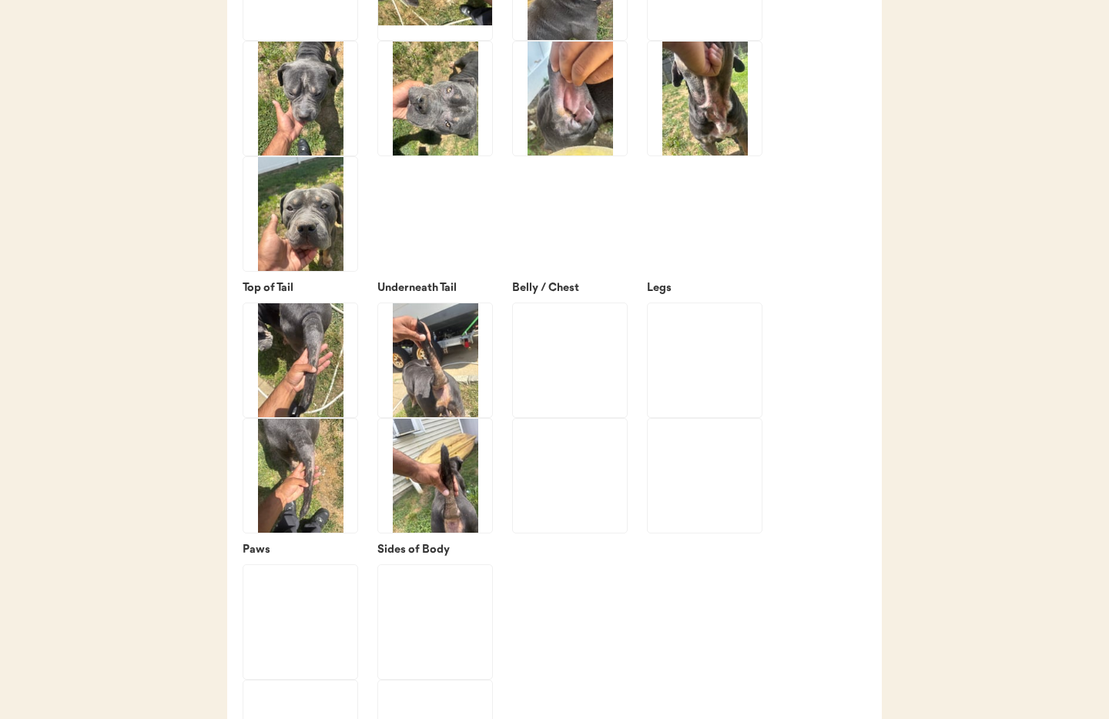
click at [434, 515] on img at bounding box center [435, 476] width 114 height 114
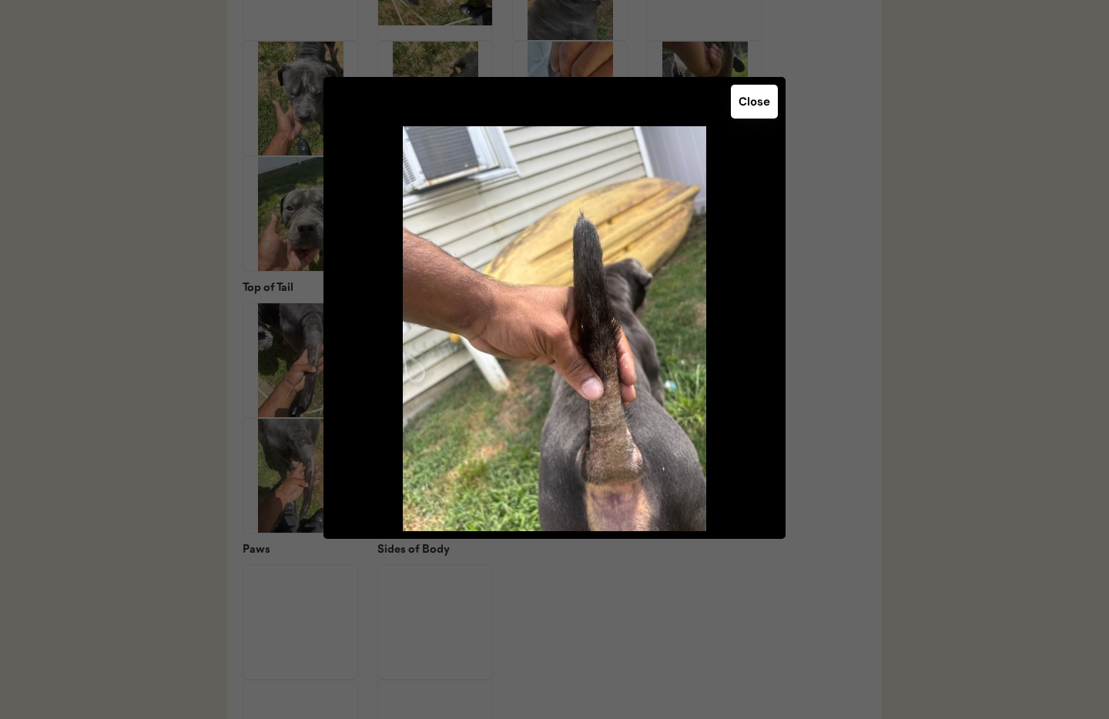
click at [774, 103] on button "Close" at bounding box center [754, 102] width 47 height 34
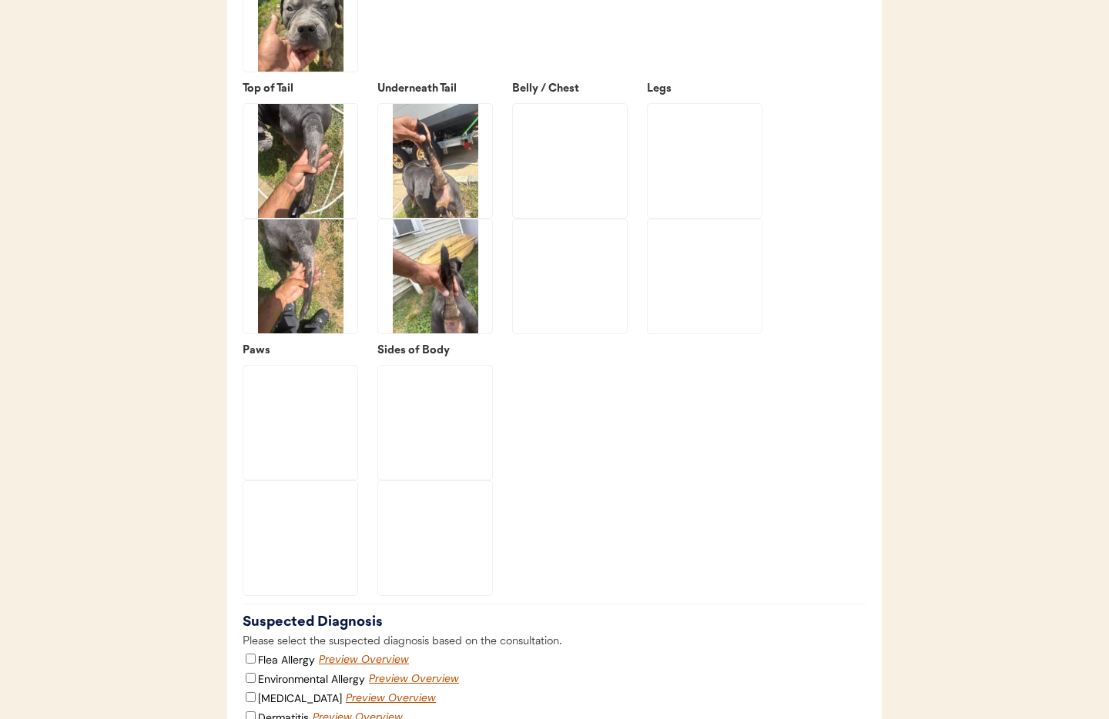
scroll to position [2694, 0]
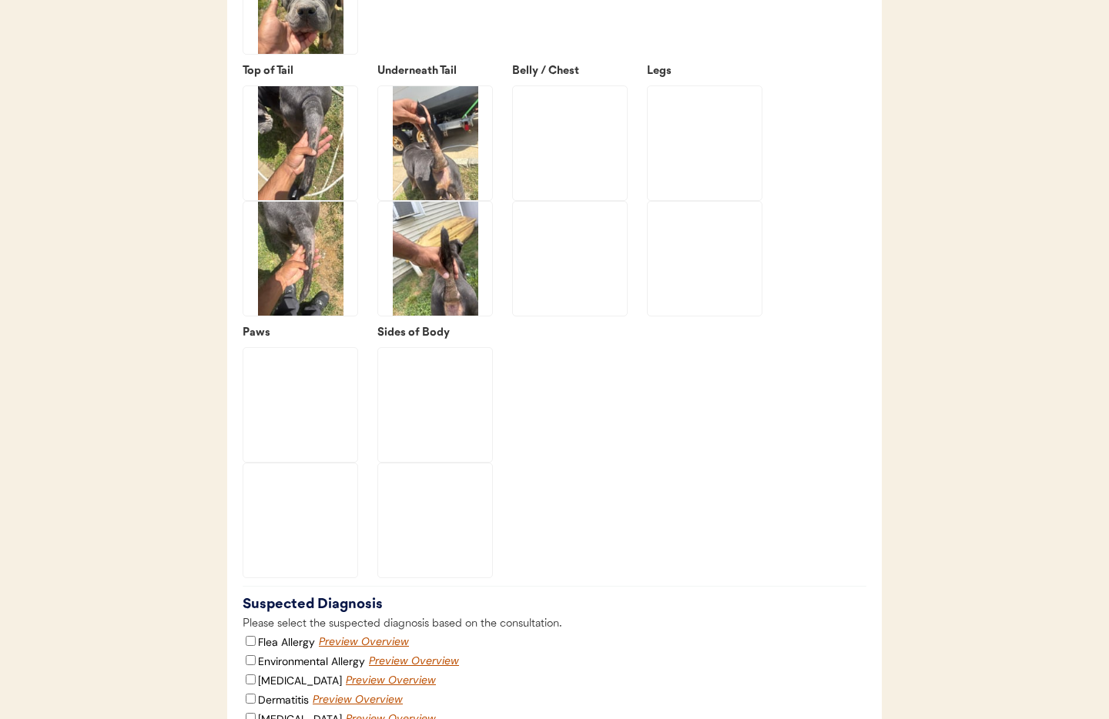
click at [530, 139] on img at bounding box center [570, 143] width 114 height 114
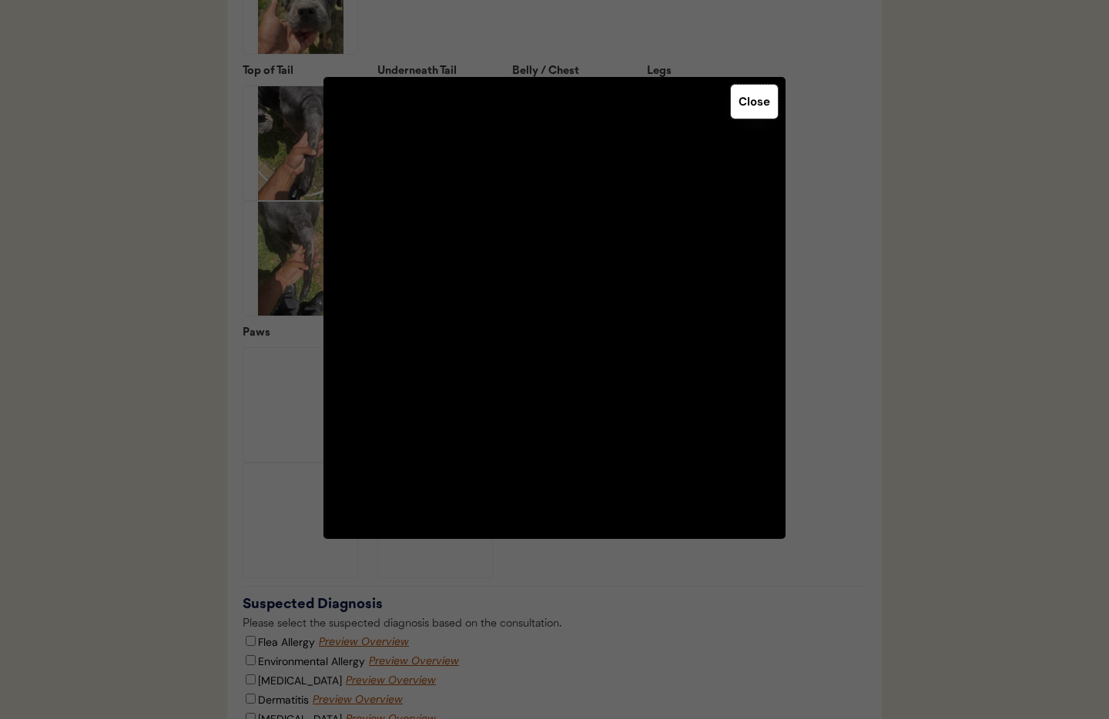
click at [754, 112] on button "Close" at bounding box center [754, 102] width 47 height 34
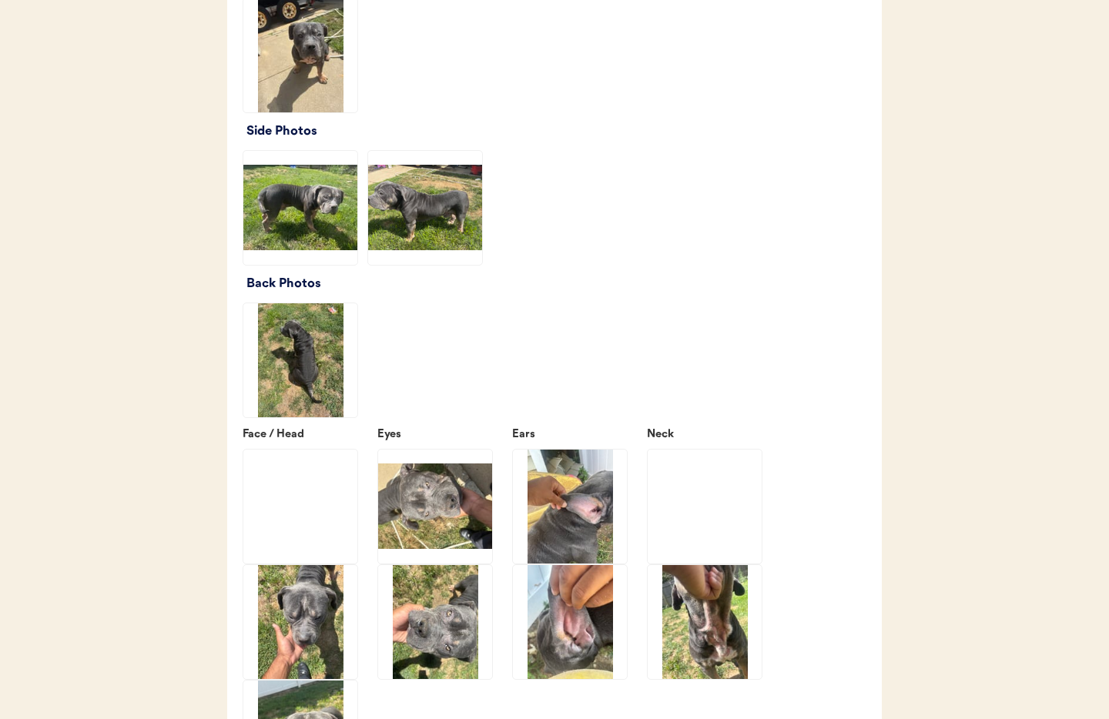
scroll to position [1932, 0]
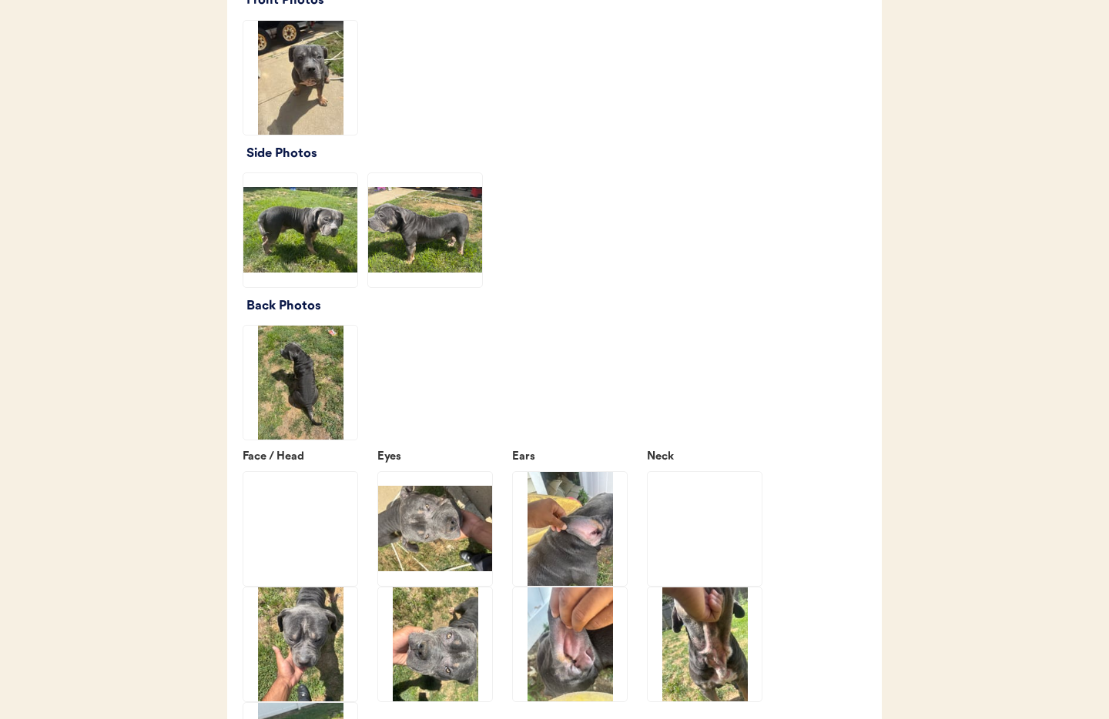
click at [414, 261] on img at bounding box center [425, 230] width 114 height 114
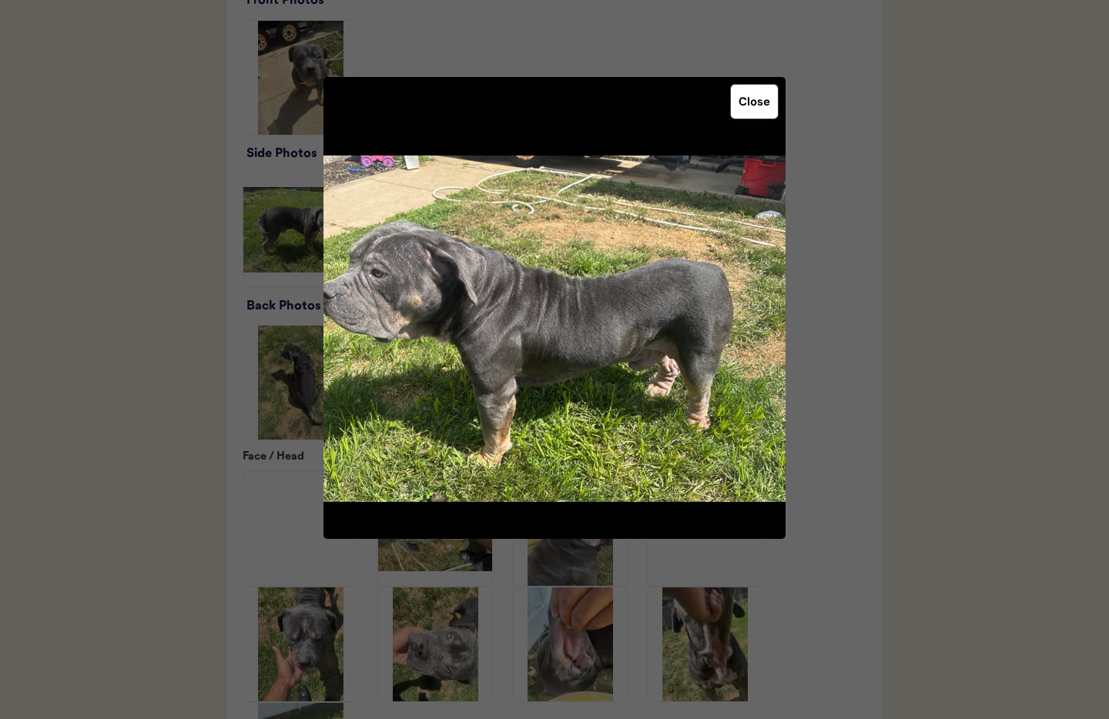
click at [762, 95] on button "Close" at bounding box center [754, 102] width 47 height 34
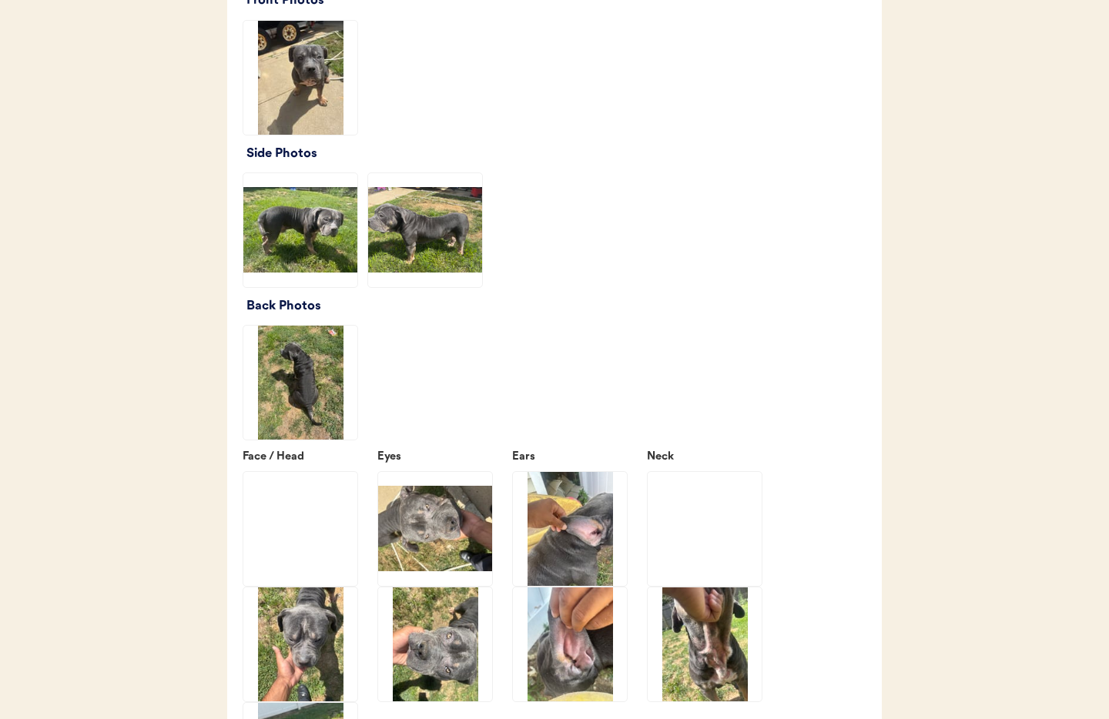
click at [270, 272] on img at bounding box center [300, 230] width 114 height 114
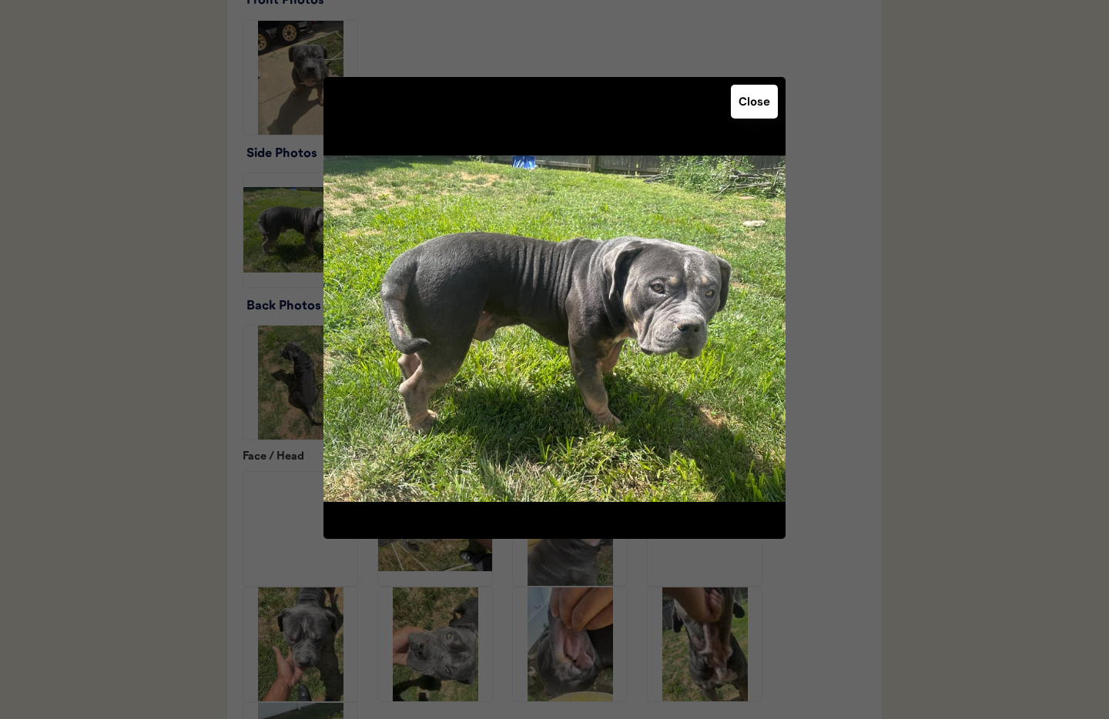
click at [751, 104] on button "Close" at bounding box center [754, 102] width 47 height 34
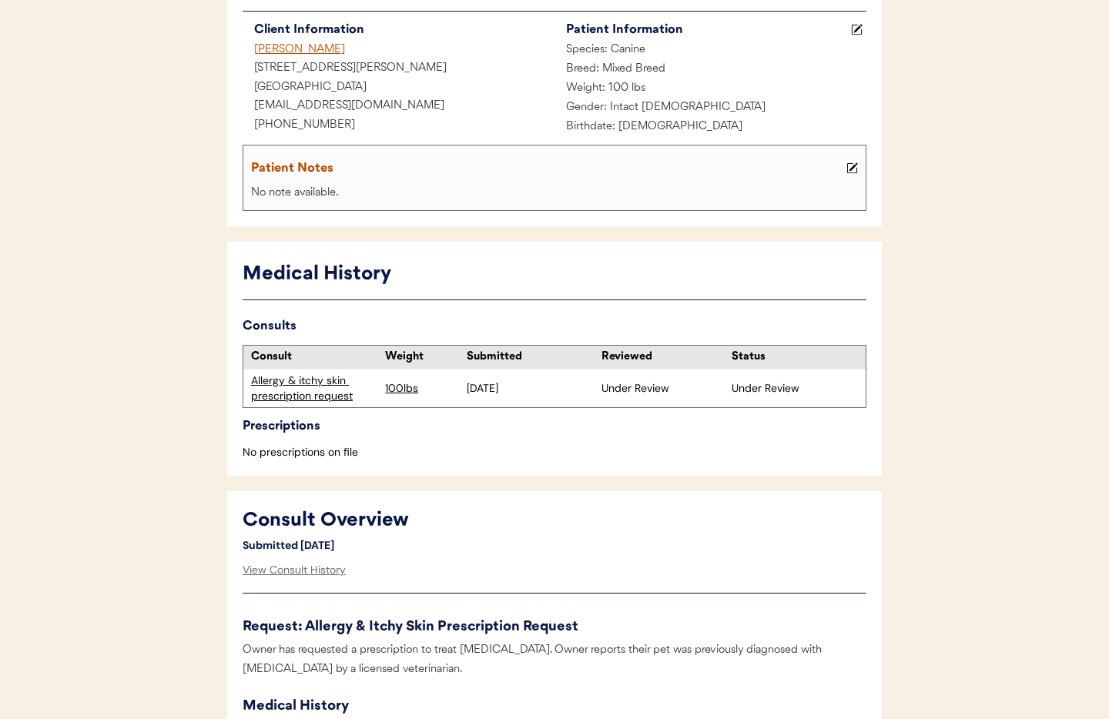
scroll to position [0, 0]
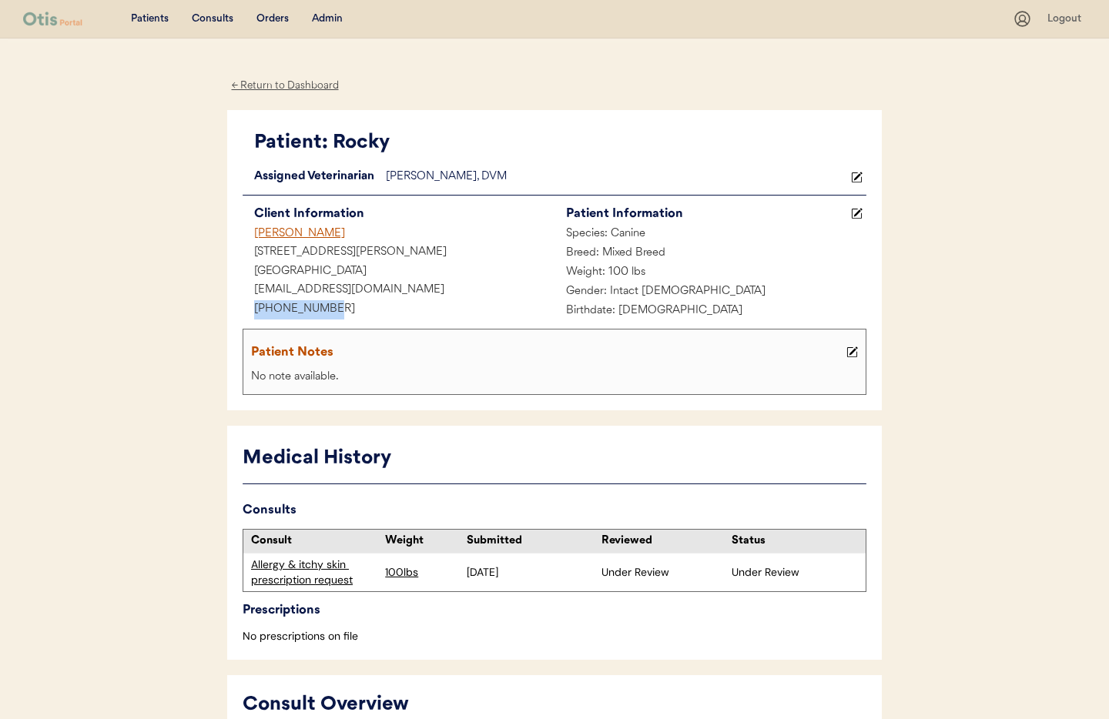
drag, startPoint x: 311, startPoint y: 312, endPoint x: 273, endPoint y: 309, distance: 38.6
click at [230, 315] on div "Patient: Rocky Loading... Assigned Veterinarian Dr. Clanin, DVM Client Informat…" at bounding box center [554, 260] width 654 height 301
copy div "[PHONE_NUMBER]"
click at [320, 17] on div "Admin" at bounding box center [327, 19] width 31 height 15
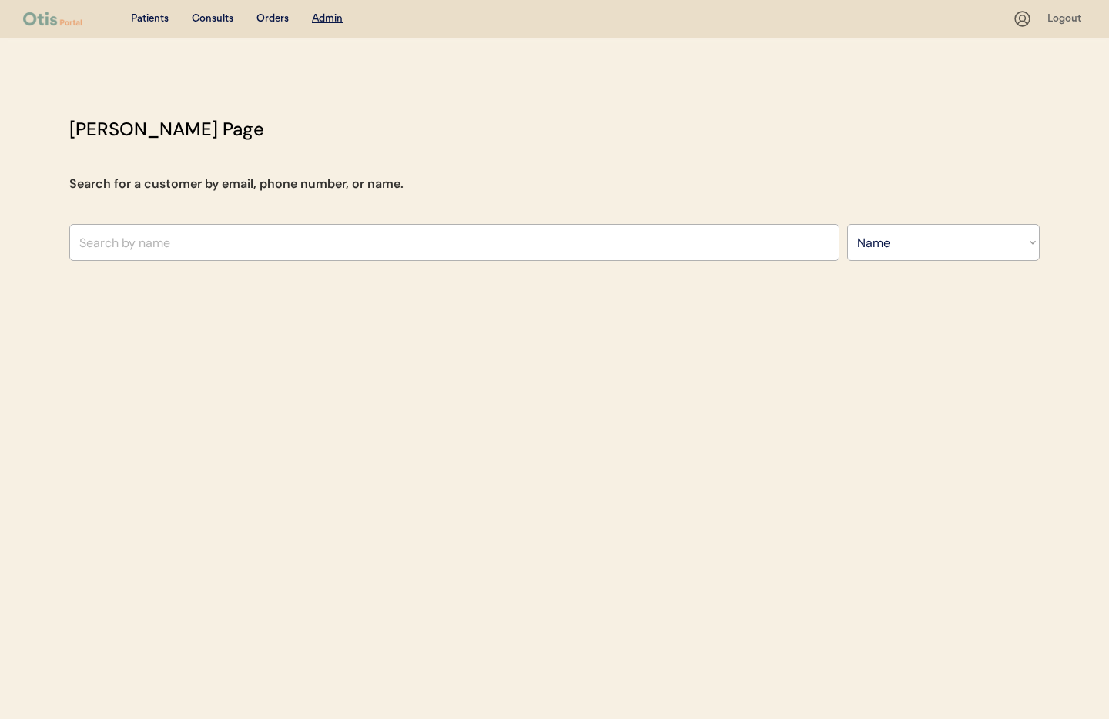
select select ""Name""
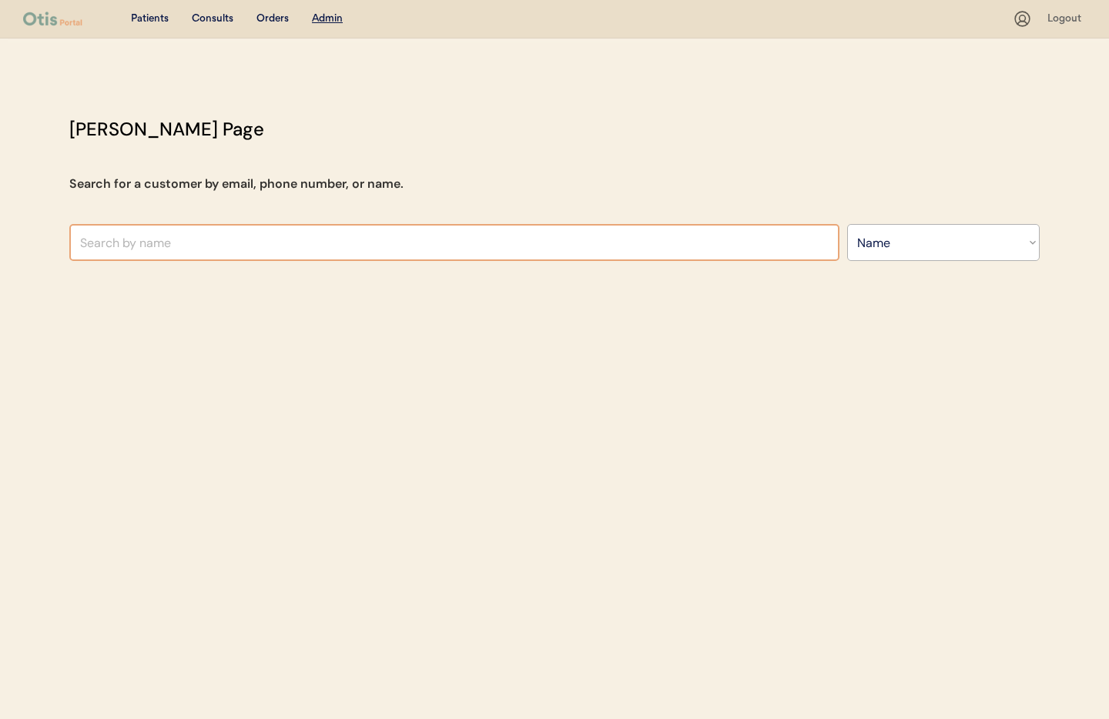
click at [213, 235] on input "text" at bounding box center [454, 242] width 770 height 37
type input "evel"
type input "evelyn Thomas"
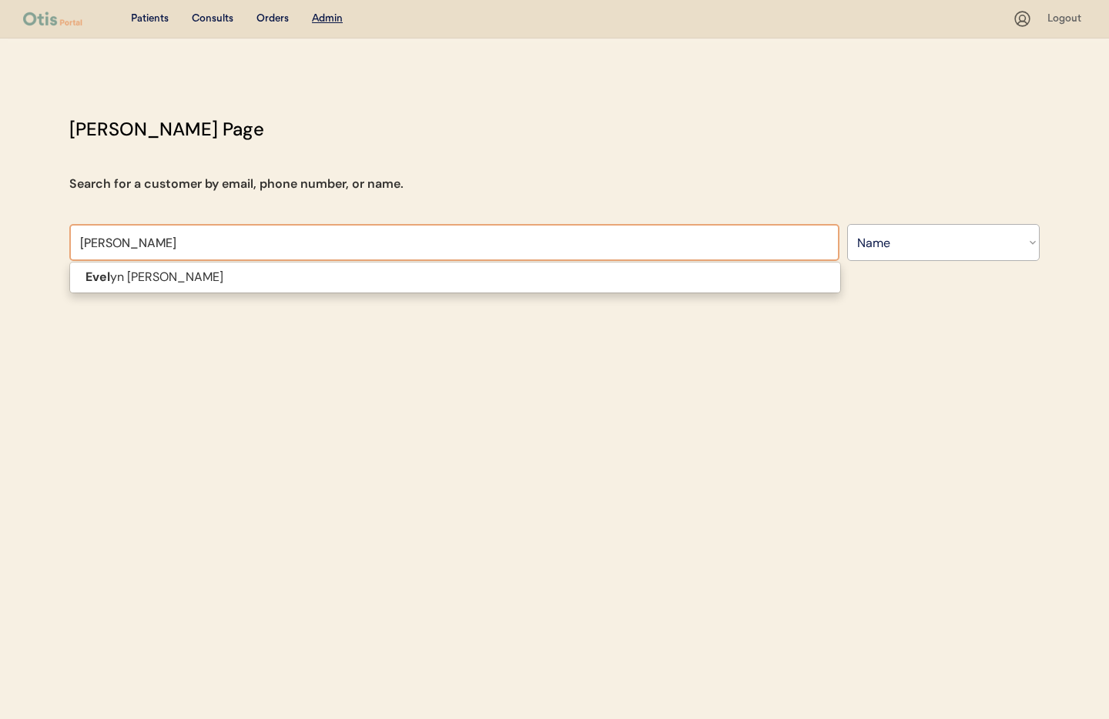
type input "evelyn th"
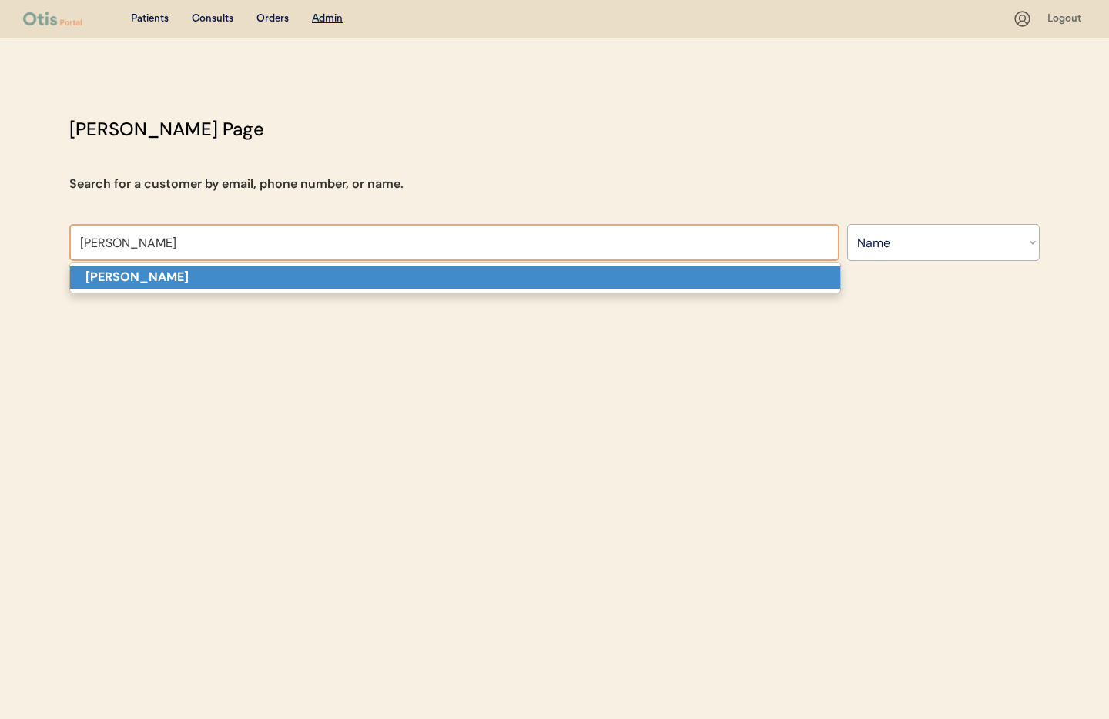
click at [192, 278] on p "[PERSON_NAME]" at bounding box center [455, 277] width 770 height 22
type input "[PERSON_NAME]"
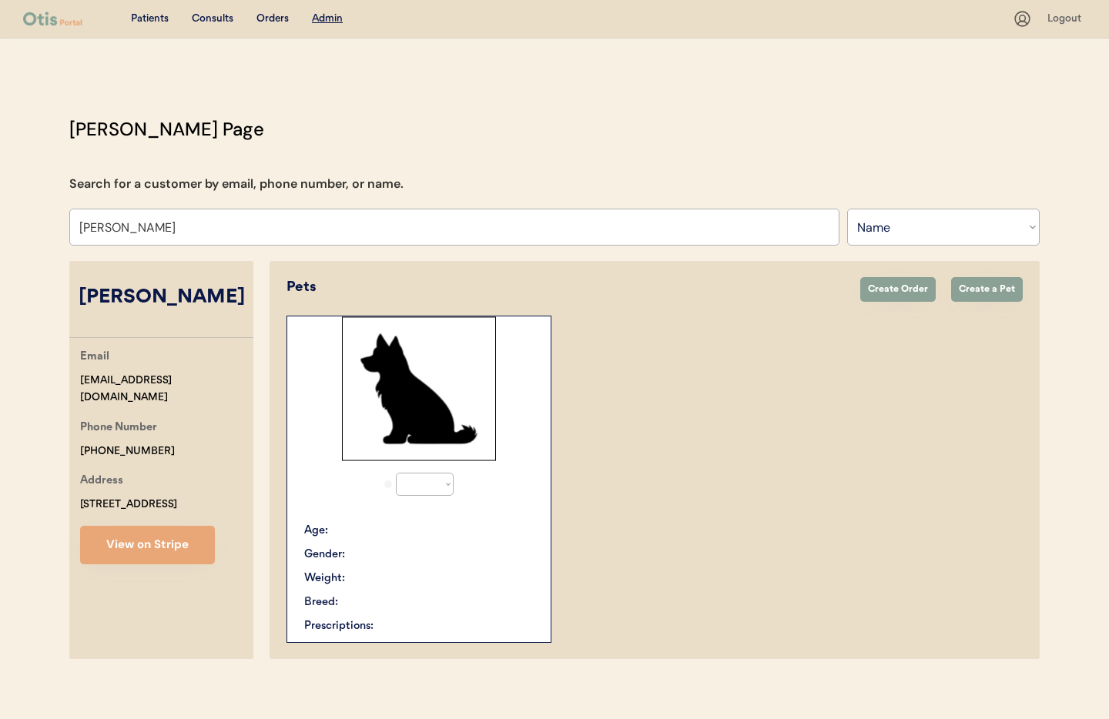
select select "true"
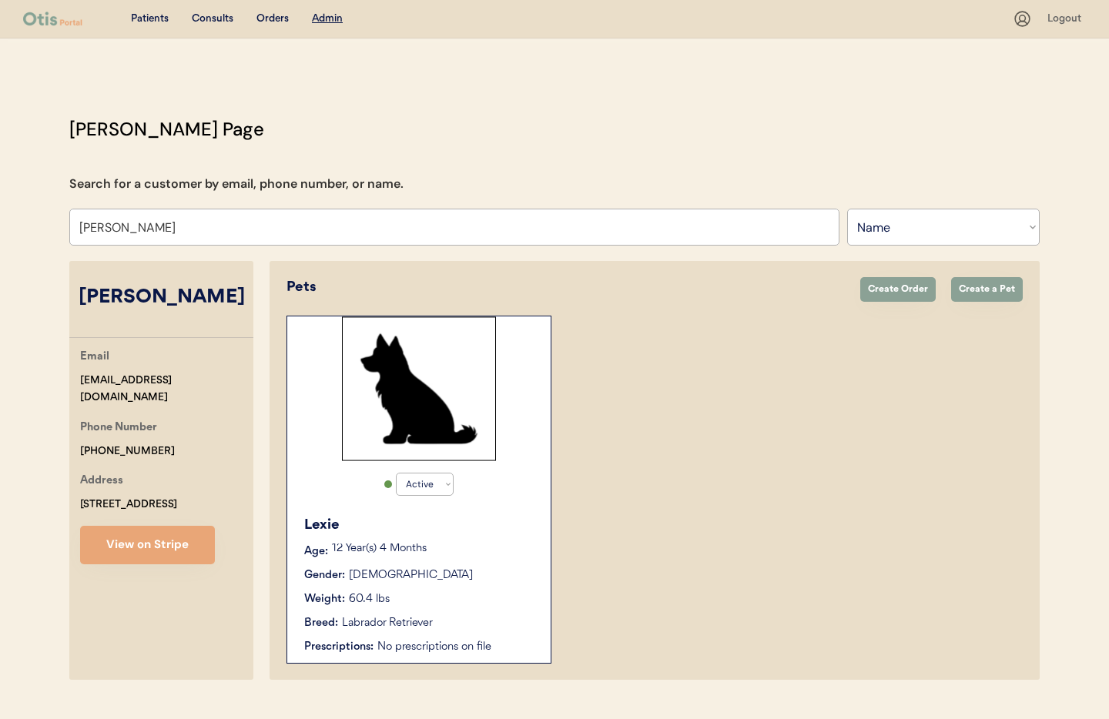
scroll to position [32, 0]
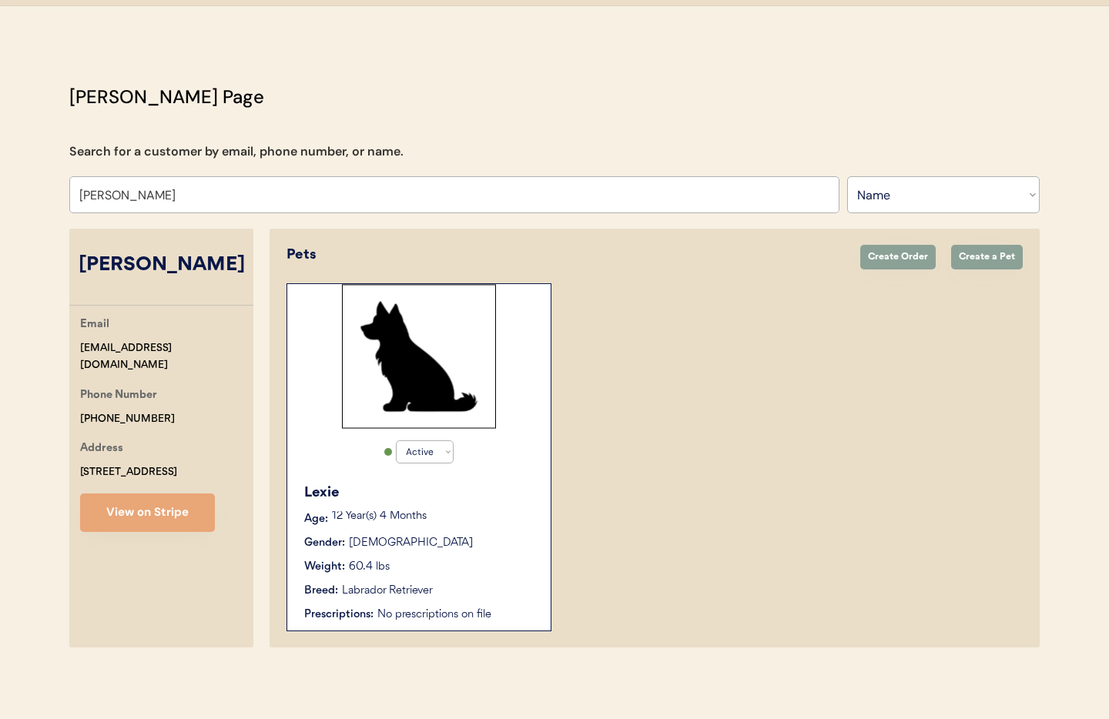
type input "[PERSON_NAME]"
drag, startPoint x: 157, startPoint y: 400, endPoint x: 77, endPoint y: 394, distance: 80.3
click at [51, 394] on div "Patients Consults Orders Admin Logout Otis Admin Page Search for a customer by …" at bounding box center [554, 343] width 1109 height 751
copy div "[PHONE_NUMBER]"
click at [510, 526] on div "12 Year(s) 4 Months" at bounding box center [433, 518] width 203 height 15
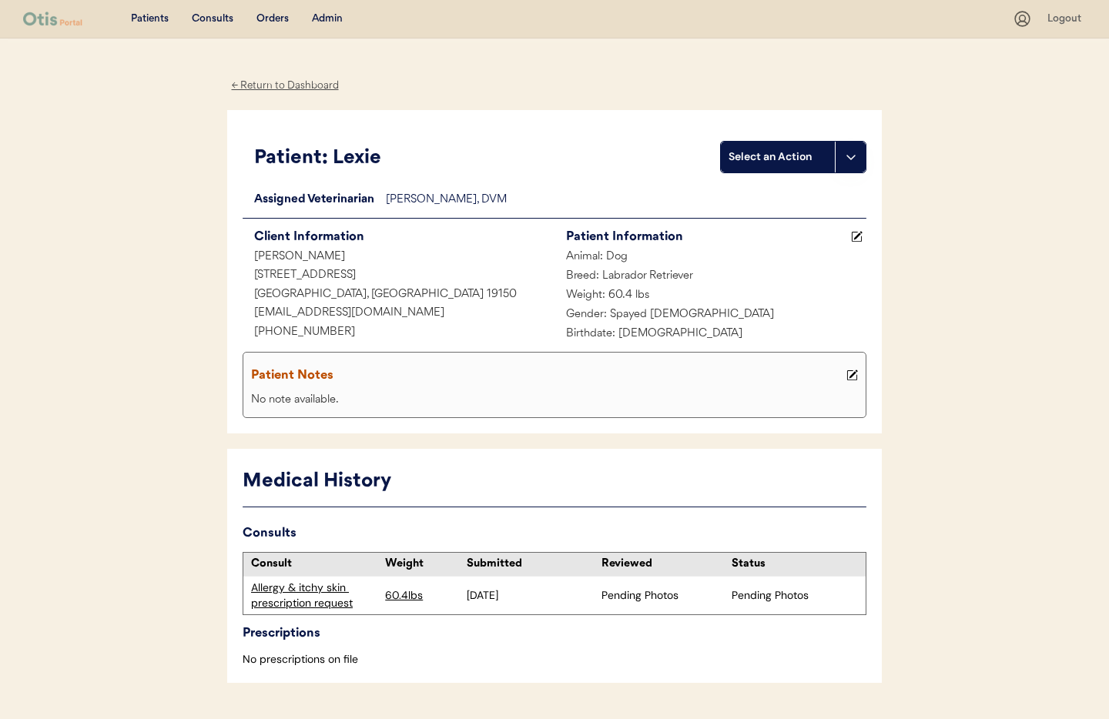
click at [306, 591] on div "Allergy & itchy skin prescription request" at bounding box center [314, 595] width 126 height 30
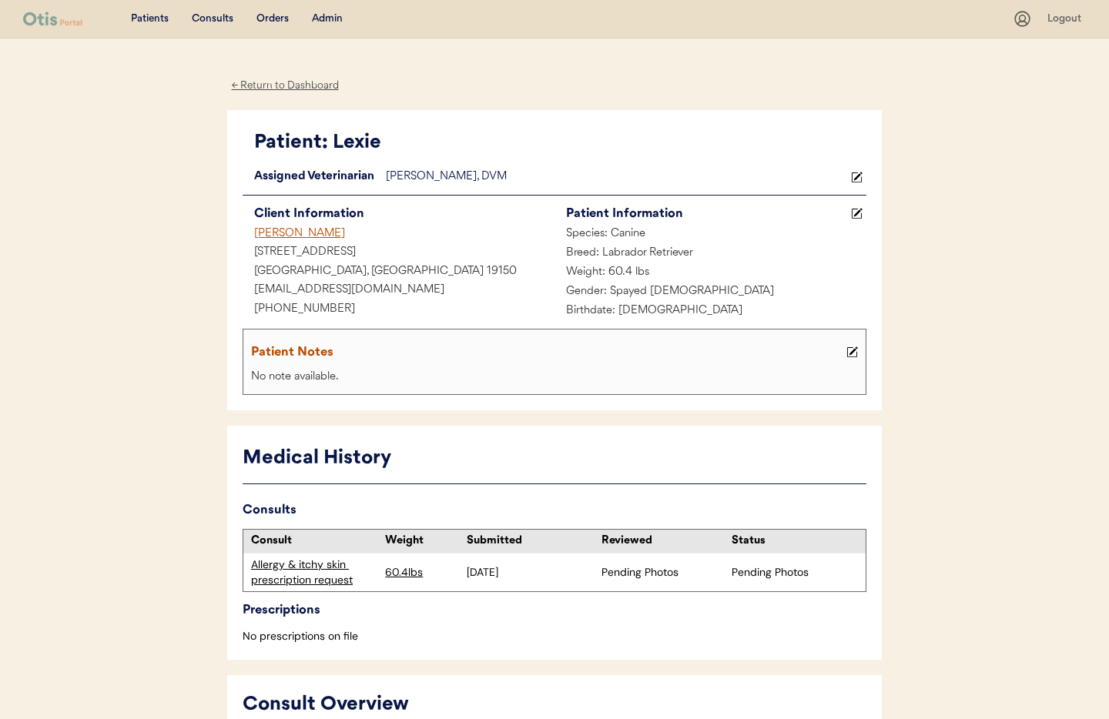
click at [333, 313] on div "[PHONE_NUMBER]" at bounding box center [398, 309] width 312 height 19
drag, startPoint x: 302, startPoint y: 309, endPoint x: 230, endPoint y: 307, distance: 71.6
click at [228, 307] on div "Patient: Lexie Loading... Assigned Veterinarian Dr. Clanin, DVM Client Informat…" at bounding box center [554, 260] width 654 height 301
copy div "[PHONE_NUMBER]"
click at [296, 79] on div "← Return to Dashboard" at bounding box center [284, 86] width 115 height 18
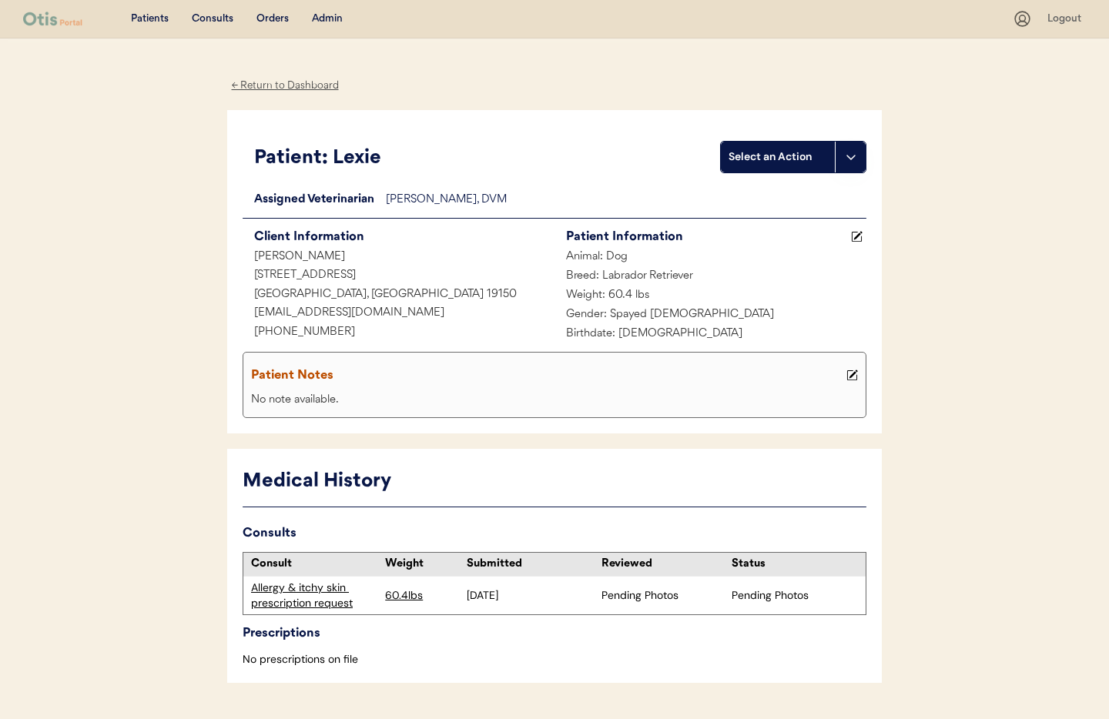
click at [289, 83] on div "← Return to Dashboard" at bounding box center [284, 86] width 115 height 18
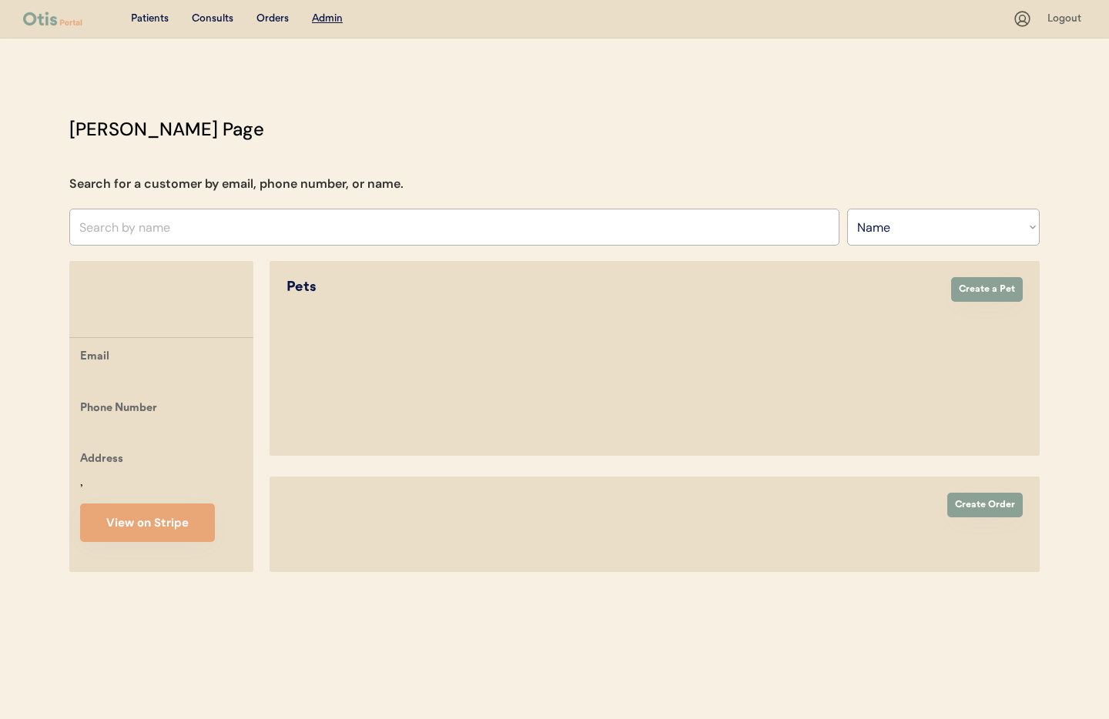
select select ""Name""
select select "true"
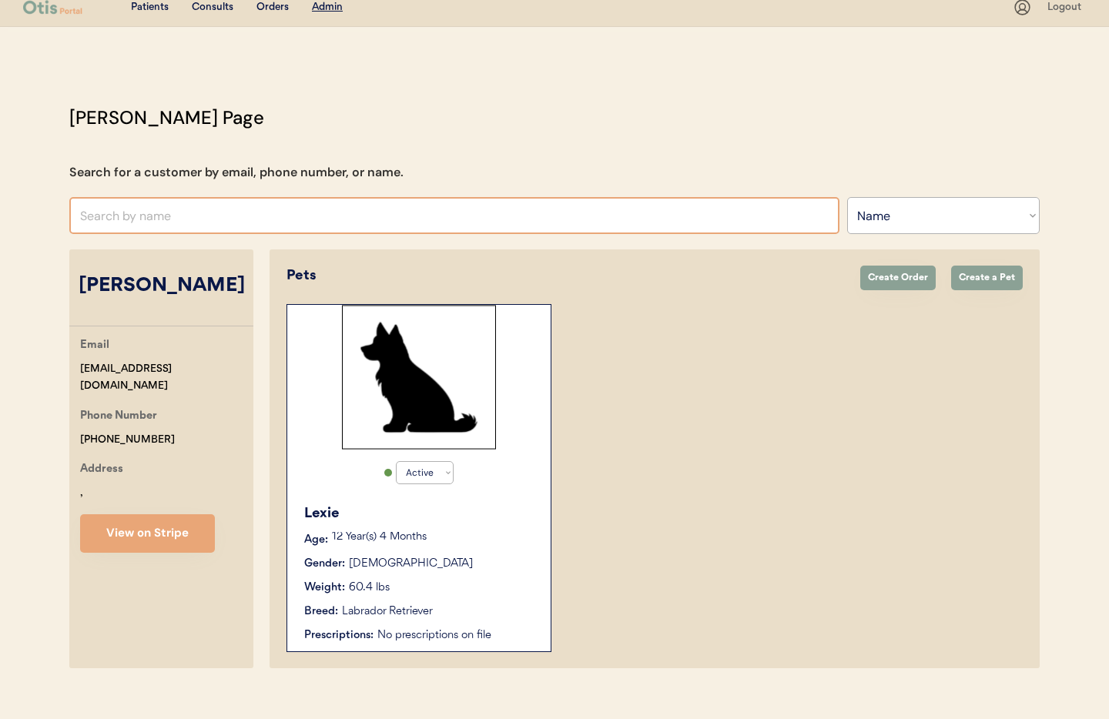
click at [253, 220] on input "text" at bounding box center [454, 215] width 770 height 37
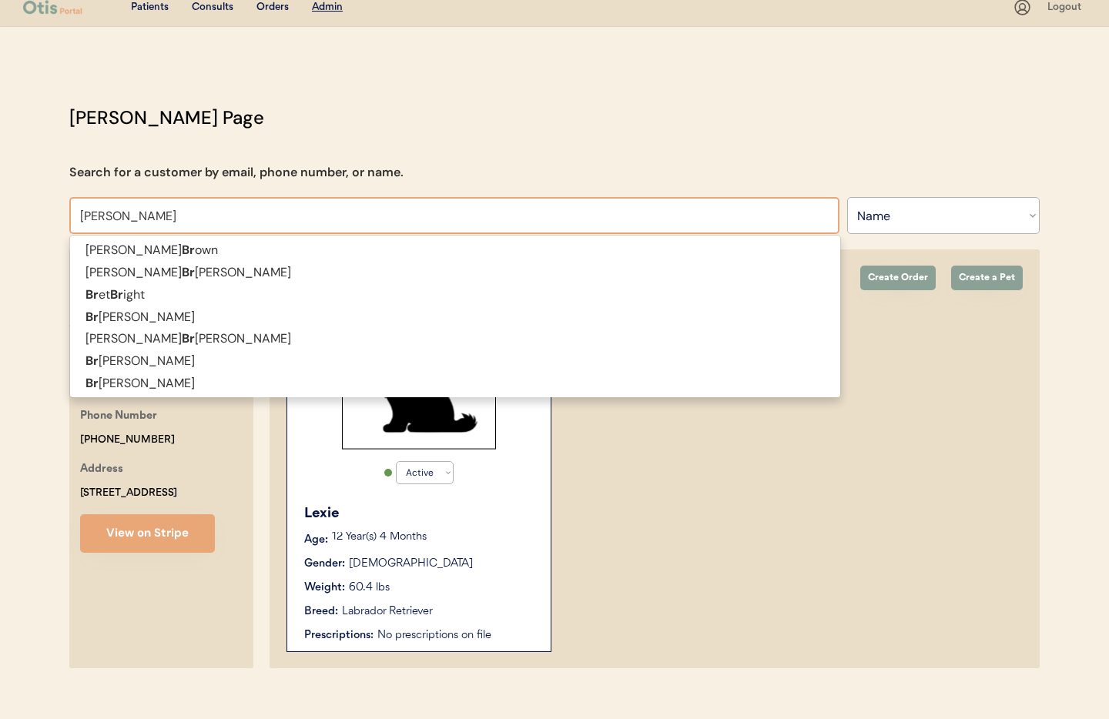
type input "[PERSON_NAME]"
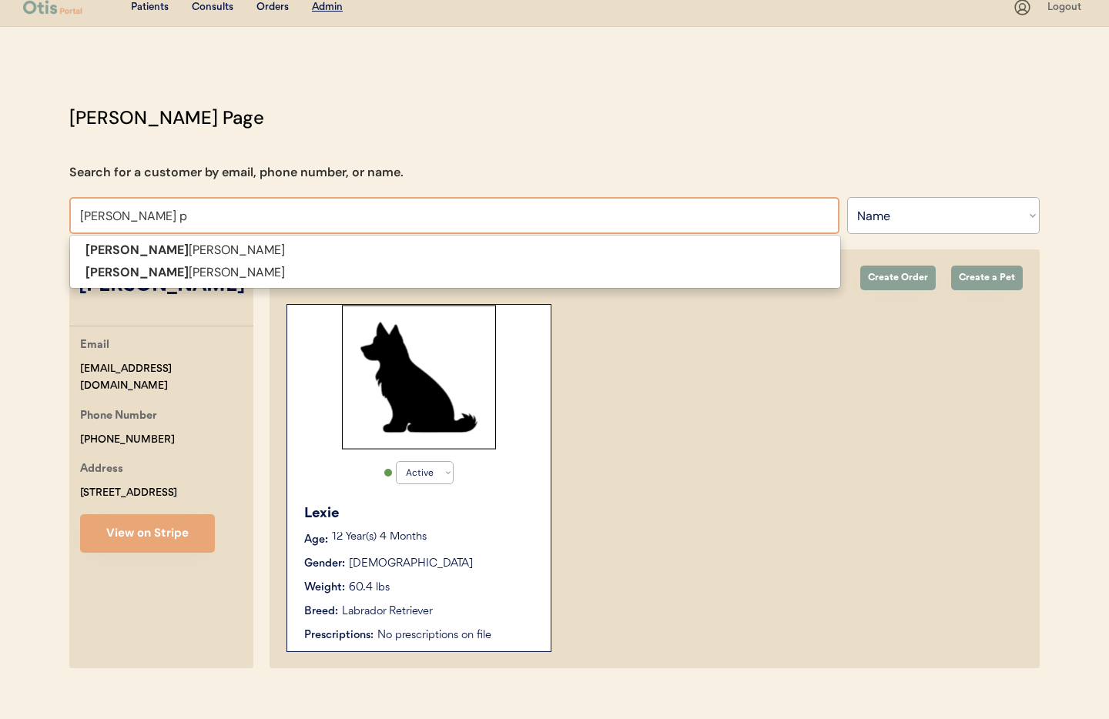
type input "[PERSON_NAME] pe"
type input "[PERSON_NAME]"
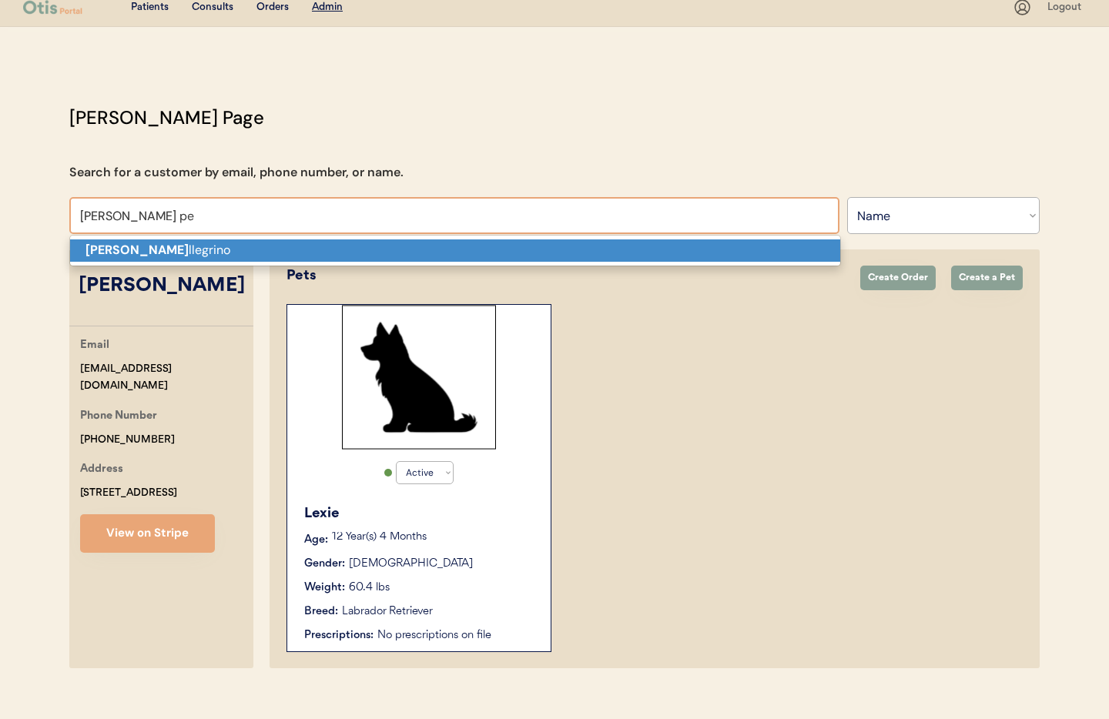
click at [266, 251] on p "[PERSON_NAME] Pe llegrino" at bounding box center [455, 250] width 770 height 22
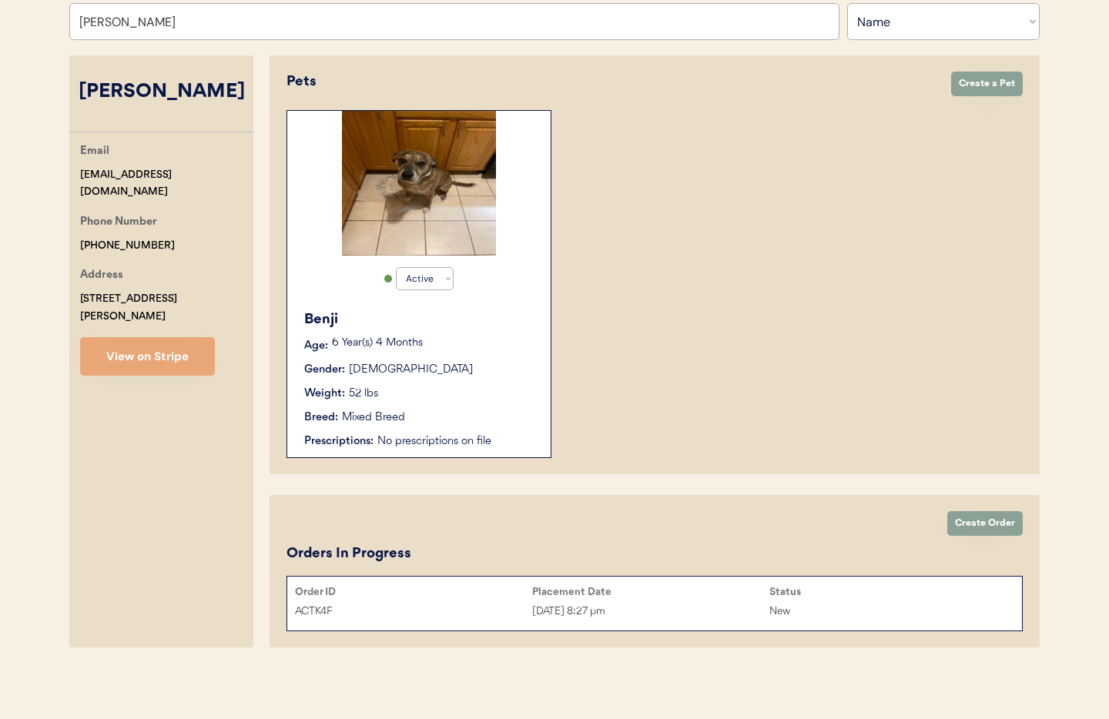
scroll to position [222, 0]
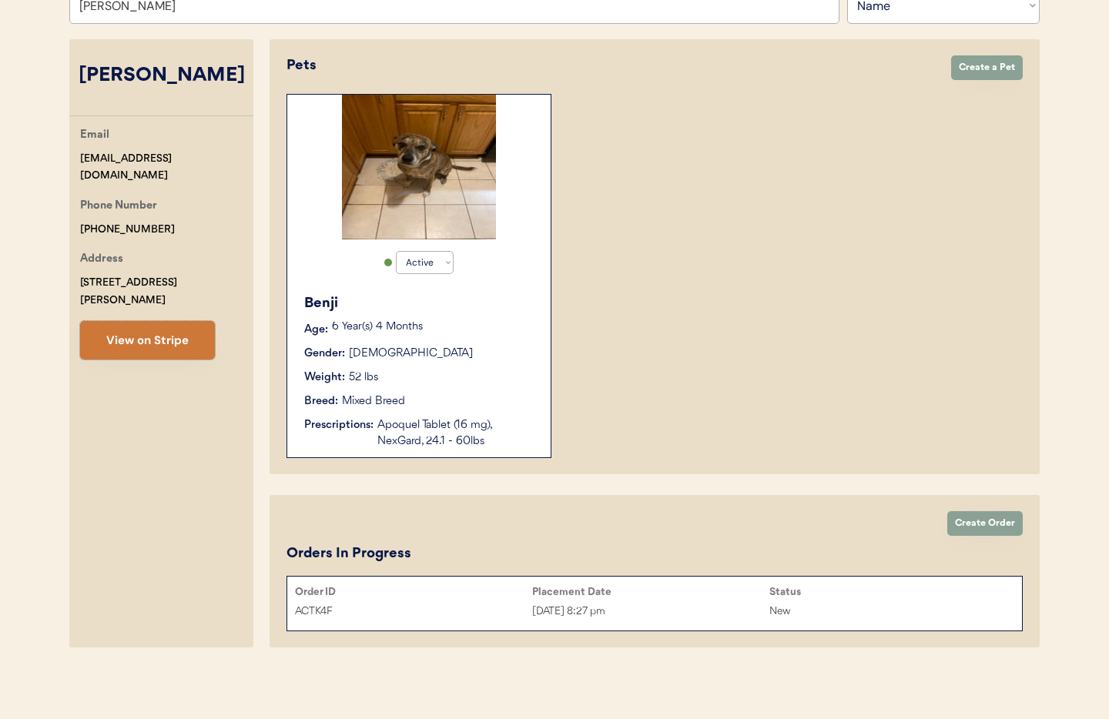
click at [179, 335] on button "View on Stripe" at bounding box center [147, 340] width 135 height 38
drag, startPoint x: 193, startPoint y: 157, endPoint x: 119, endPoint y: 156, distance: 74.7
click at [48, 157] on div "Patients Consults Orders Admin Logout Otis Admin Page Search for a customer by …" at bounding box center [554, 248] width 1109 height 941
copy div "britpellegrino1@gmail.com"
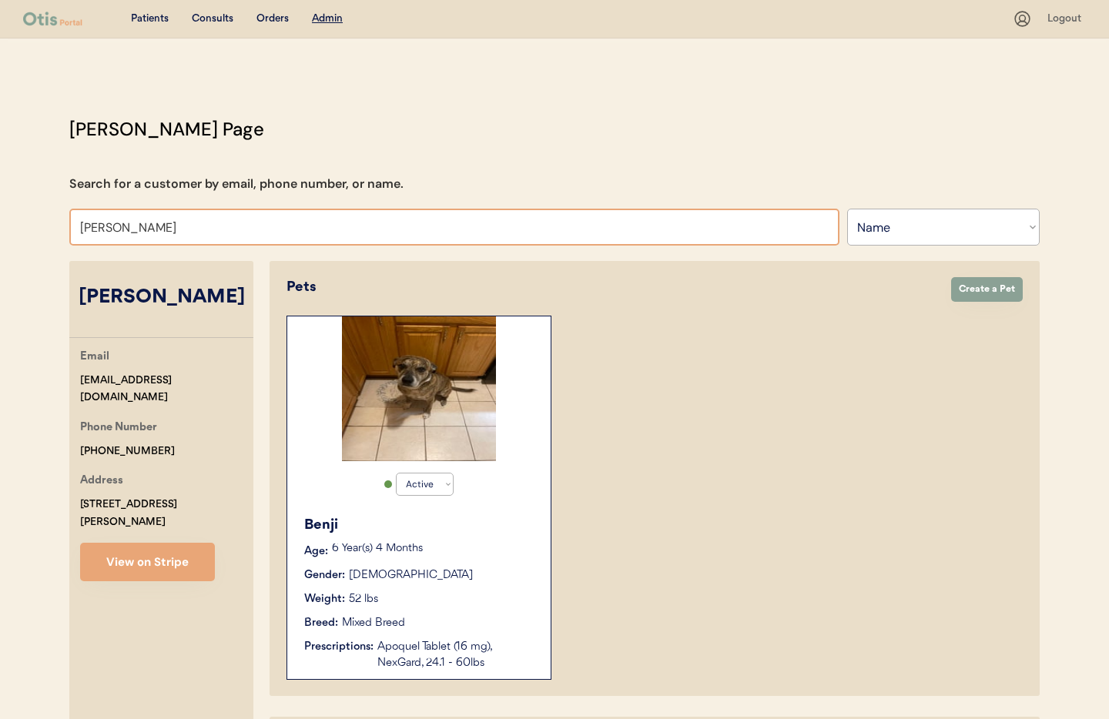
drag, startPoint x: 180, startPoint y: 230, endPoint x: 70, endPoint y: 242, distance: 110.8
click at [70, 242] on input "Brittney Pellegrino" at bounding box center [454, 227] width 770 height 37
drag, startPoint x: 192, startPoint y: 229, endPoint x: 253, endPoint y: 259, distance: 68.2
click at [56, 224] on div "Otis Admin Page Search for a customer by email, phone number, or name. Brittney…" at bounding box center [554, 495] width 1001 height 761
type input "Pat"
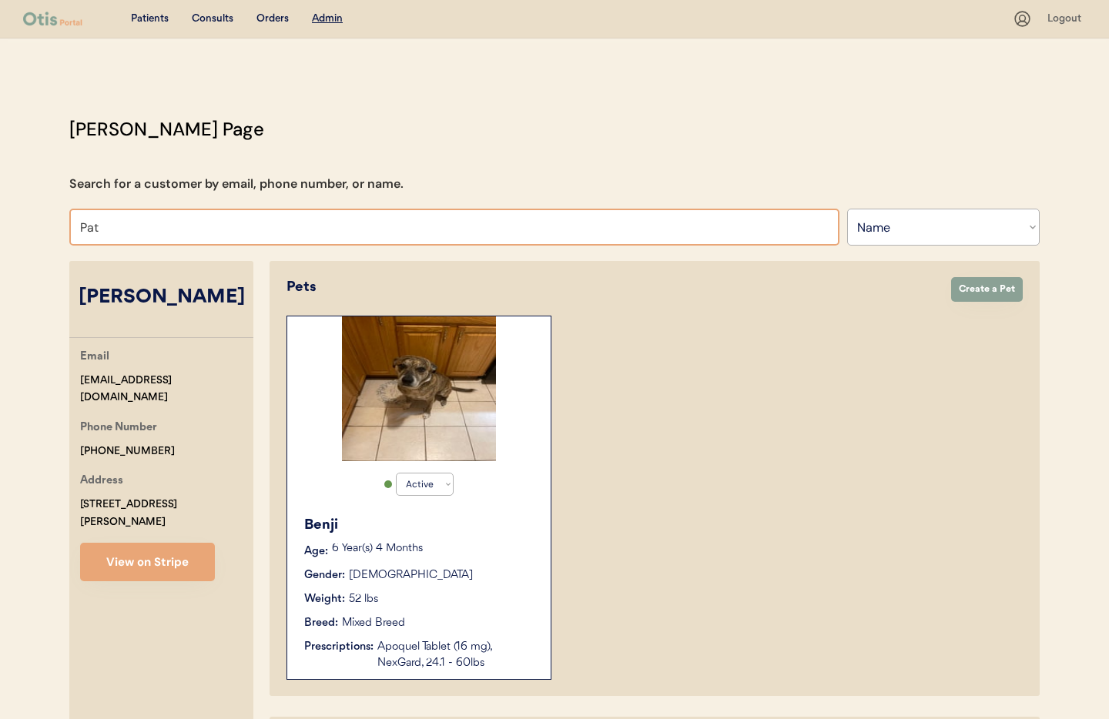
type input "Patricia Rice"
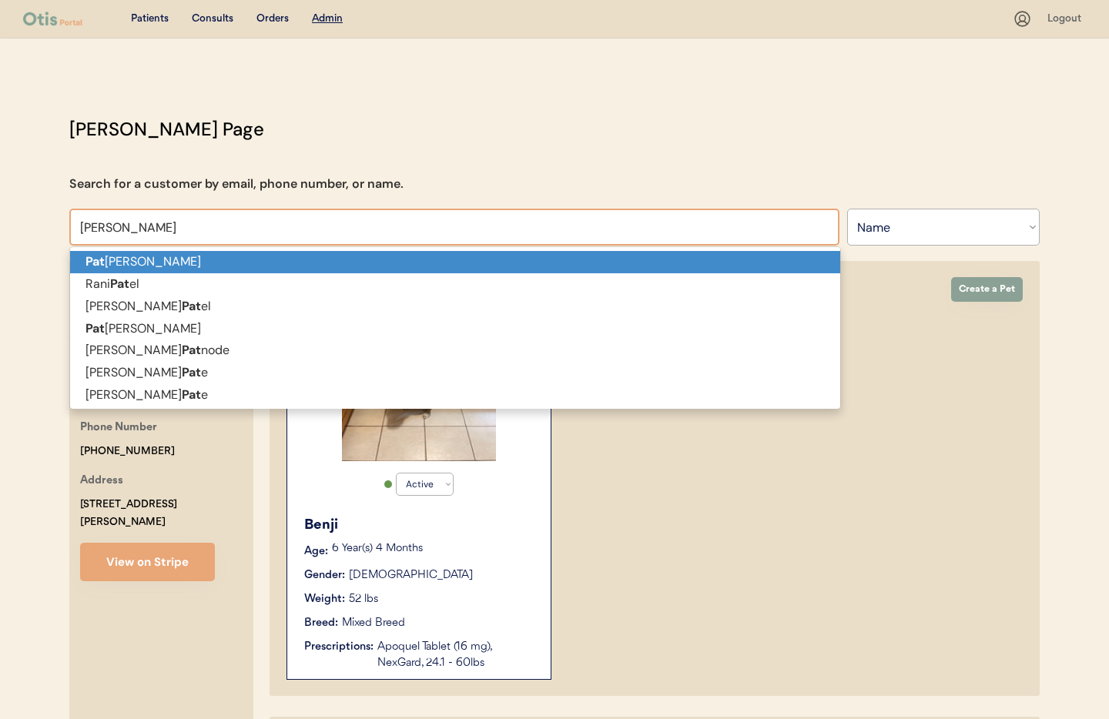
type input "Patricia"
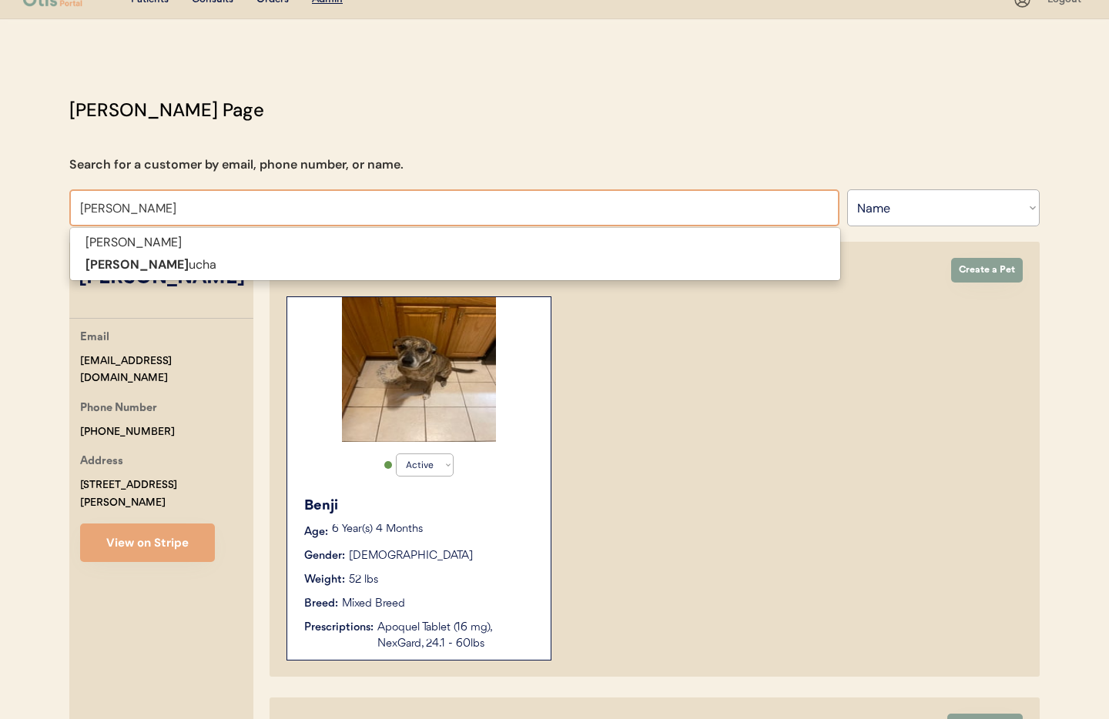
scroll to position [28, 0]
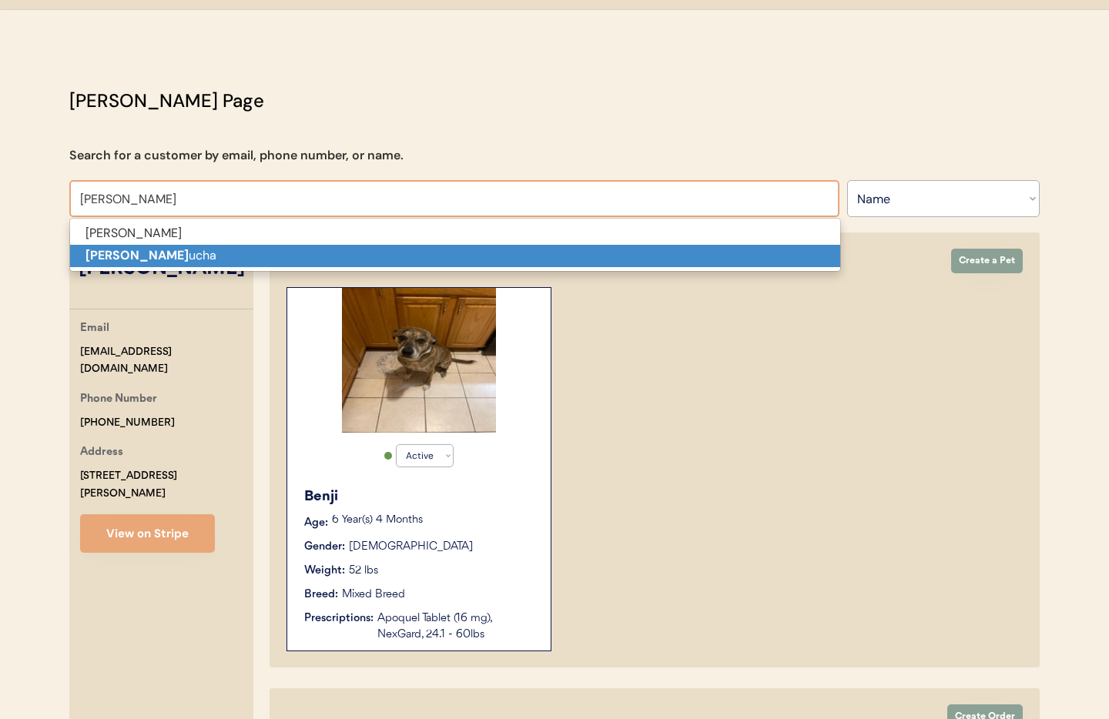
click at [224, 263] on p "Patricia M ucha" at bounding box center [455, 256] width 770 height 22
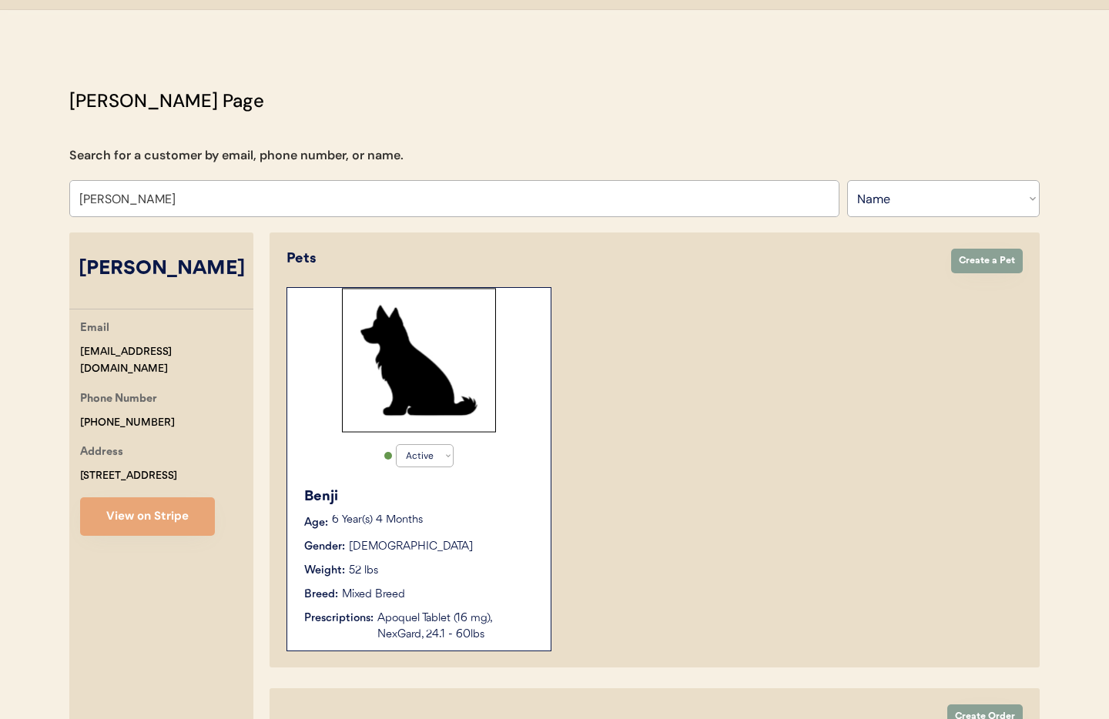
scroll to position [32, 0]
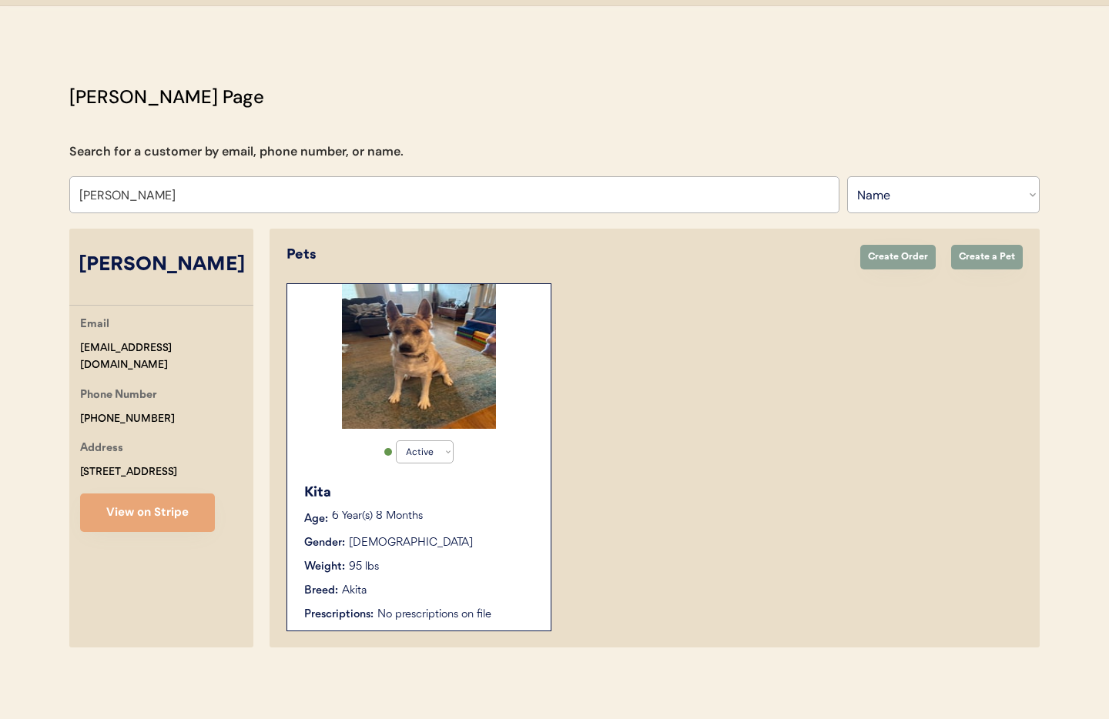
type input "[PERSON_NAME]"
click at [510, 483] on div "Kita" at bounding box center [419, 493] width 231 height 21
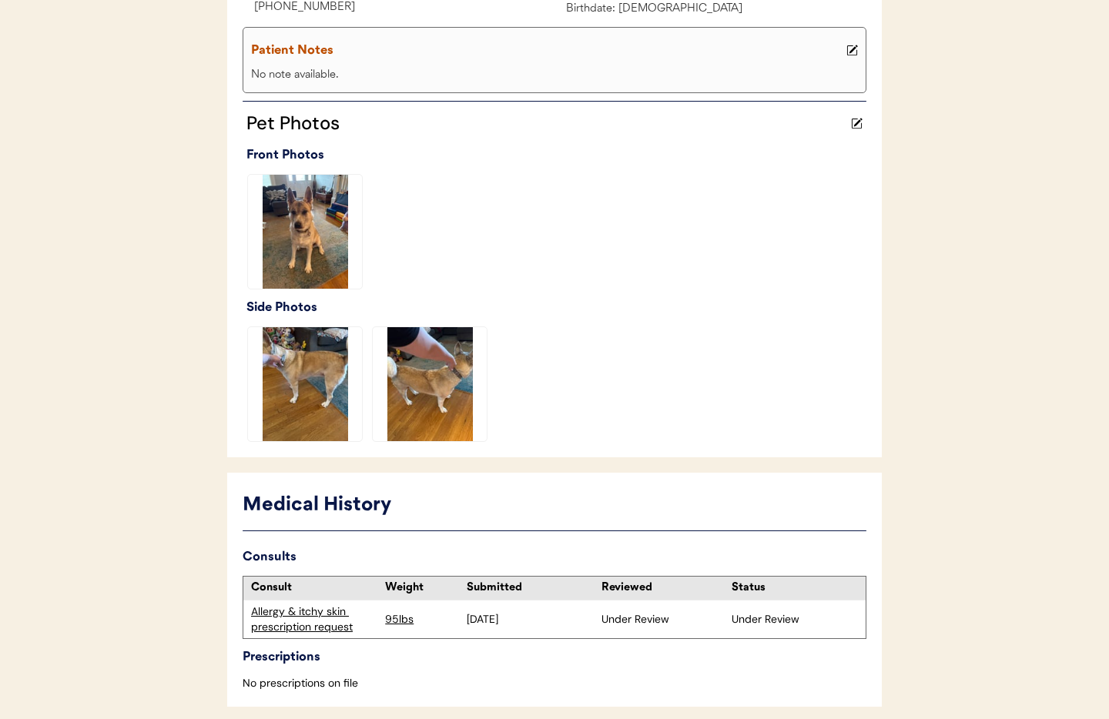
scroll to position [390, 0]
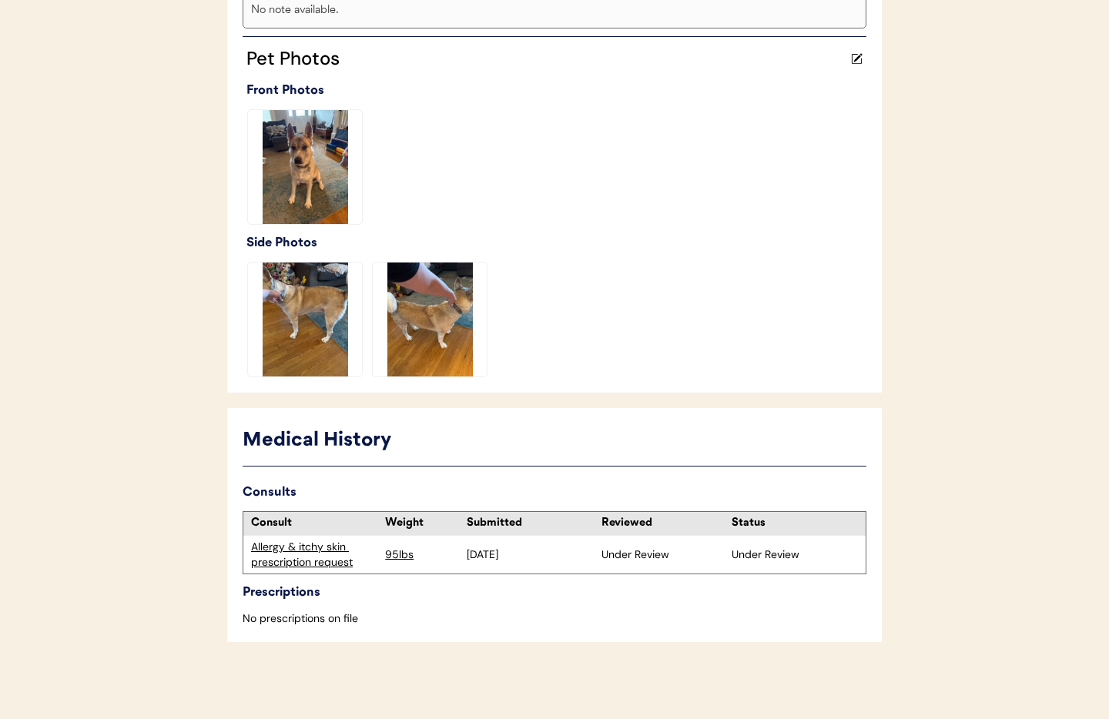
drag, startPoint x: 326, startPoint y: 558, endPoint x: 360, endPoint y: 538, distance: 40.0
click at [326, 558] on div "Allergy & itchy skin prescription request" at bounding box center [314, 555] width 126 height 30
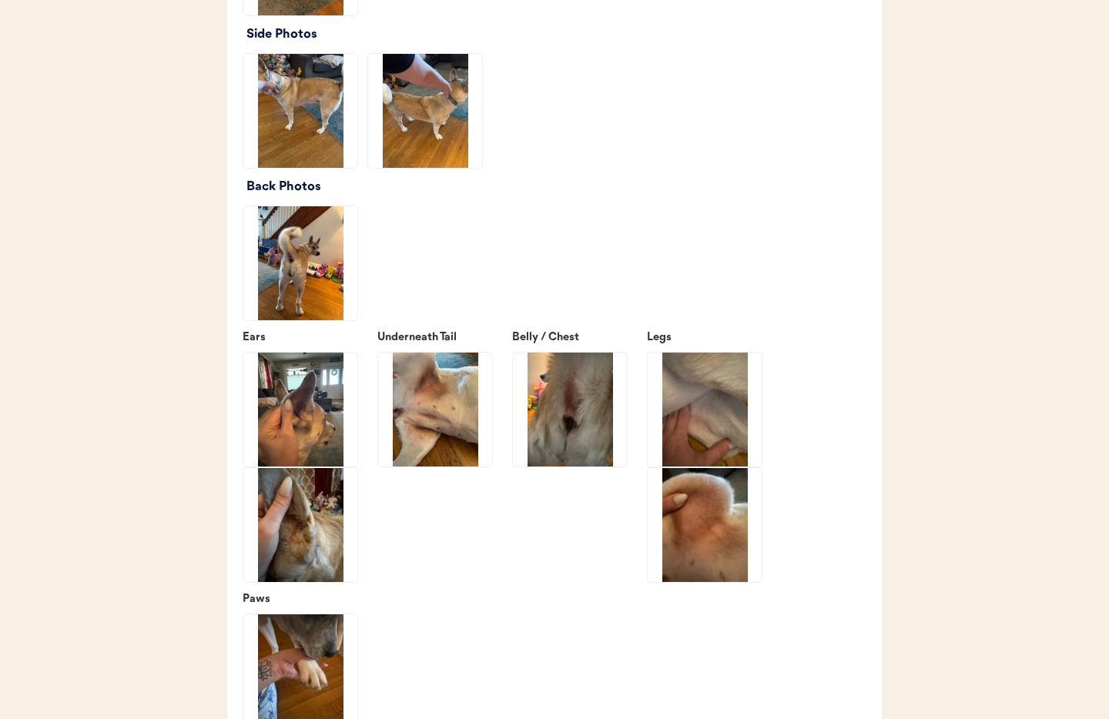
scroll to position [1905, 0]
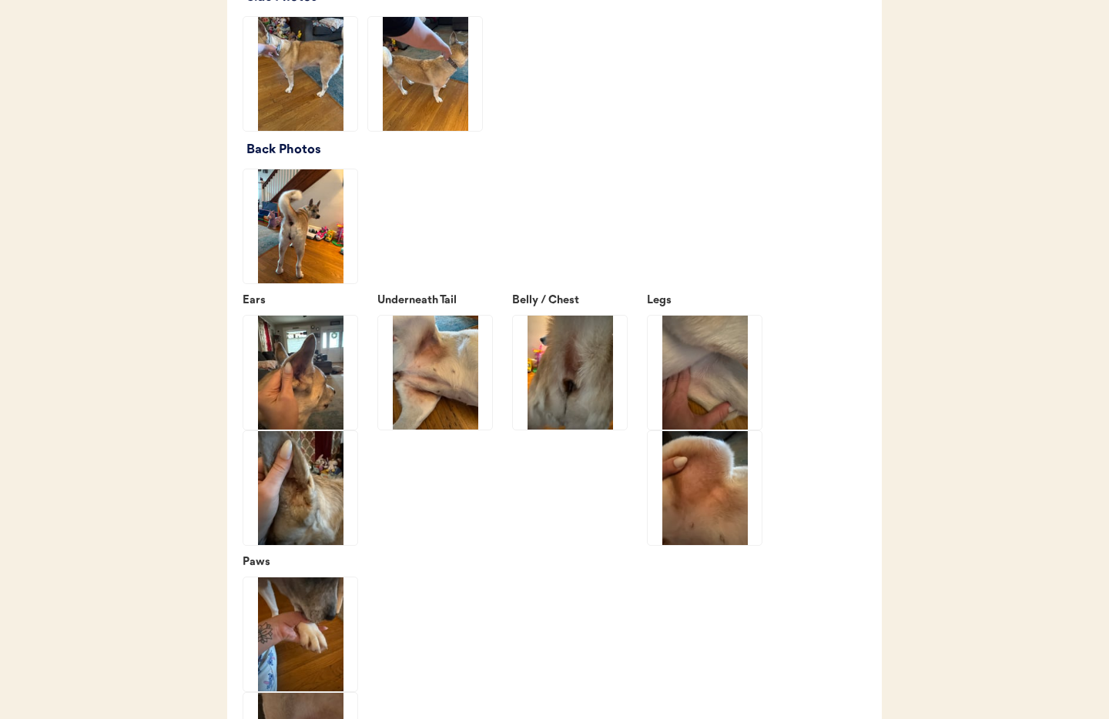
click at [328, 108] on img at bounding box center [300, 74] width 114 height 114
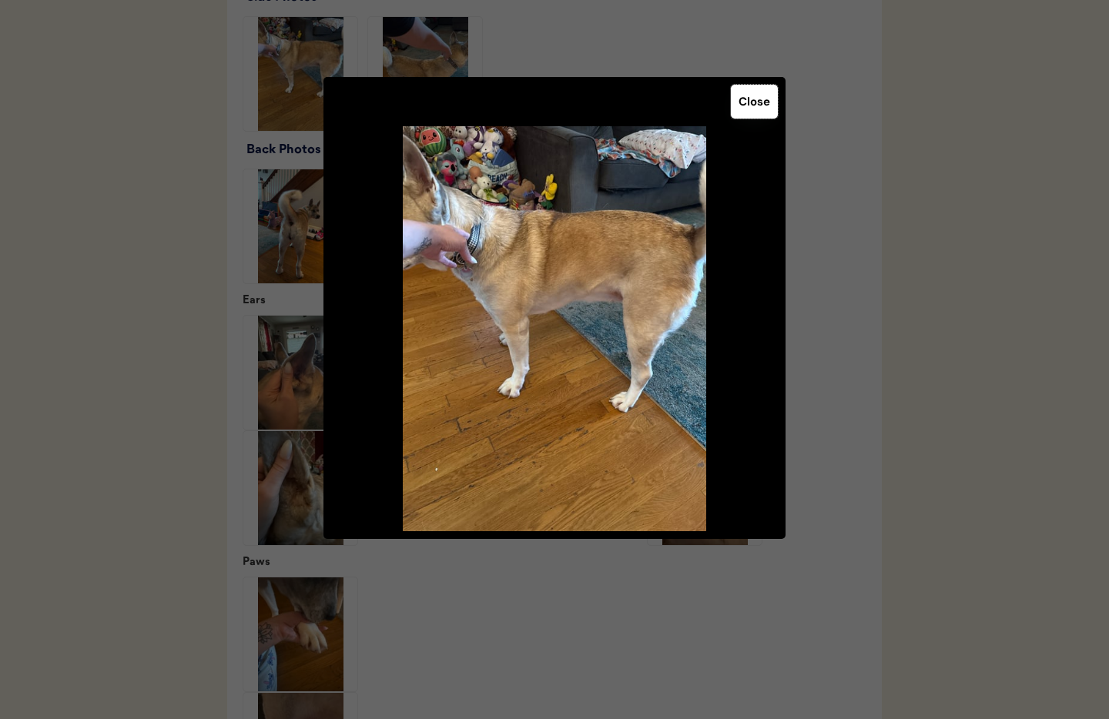
click at [751, 98] on button "Close" at bounding box center [754, 102] width 47 height 34
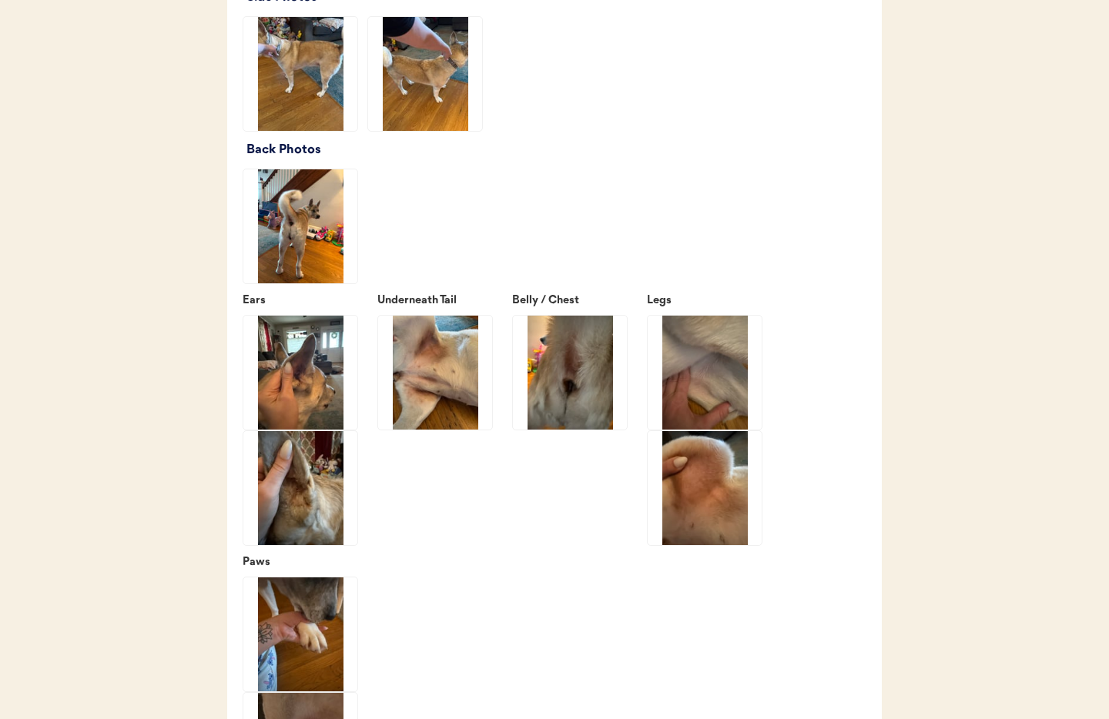
click at [423, 100] on img at bounding box center [425, 74] width 114 height 114
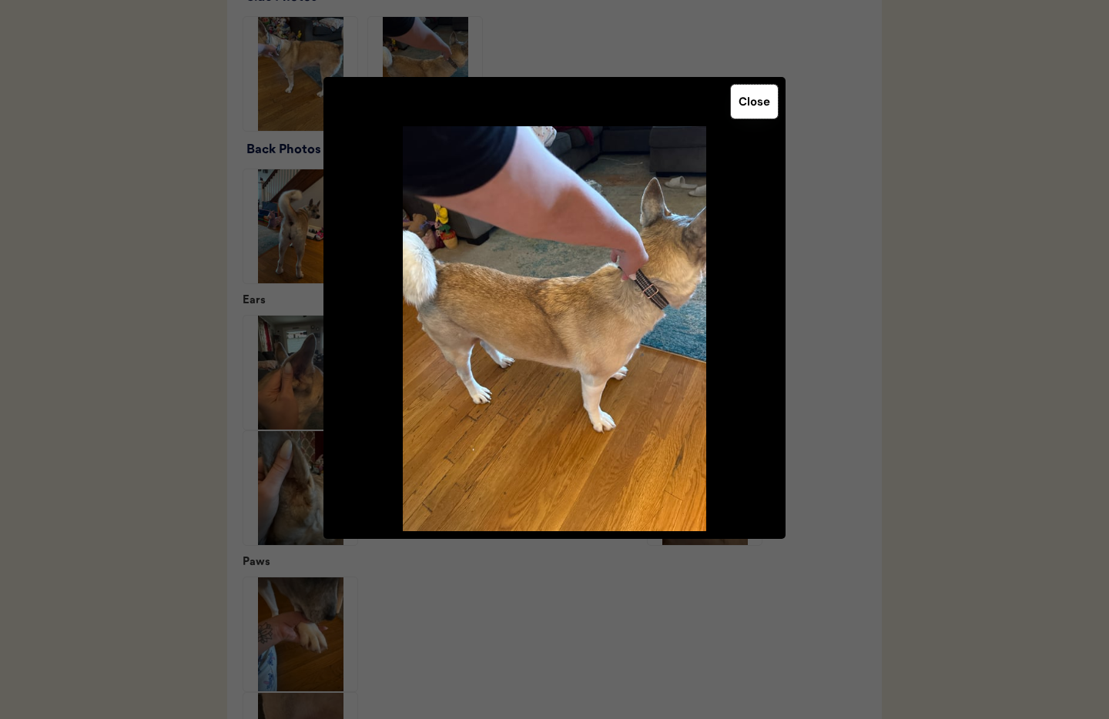
click at [749, 109] on button "Close" at bounding box center [754, 102] width 47 height 34
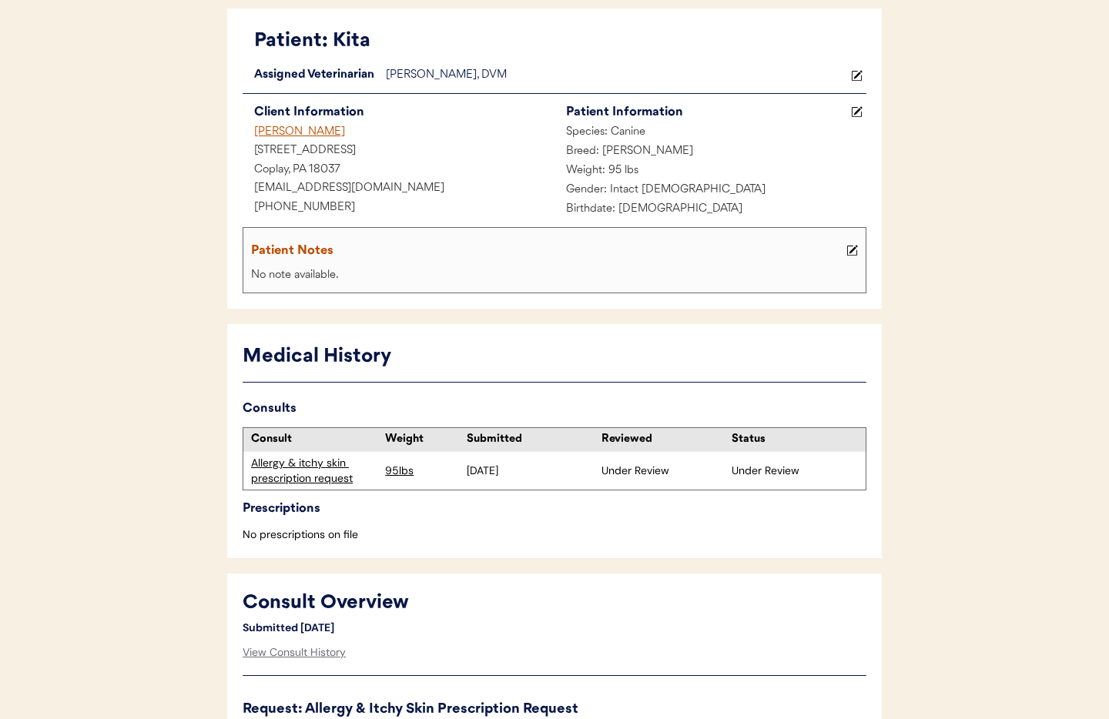
scroll to position [0, 0]
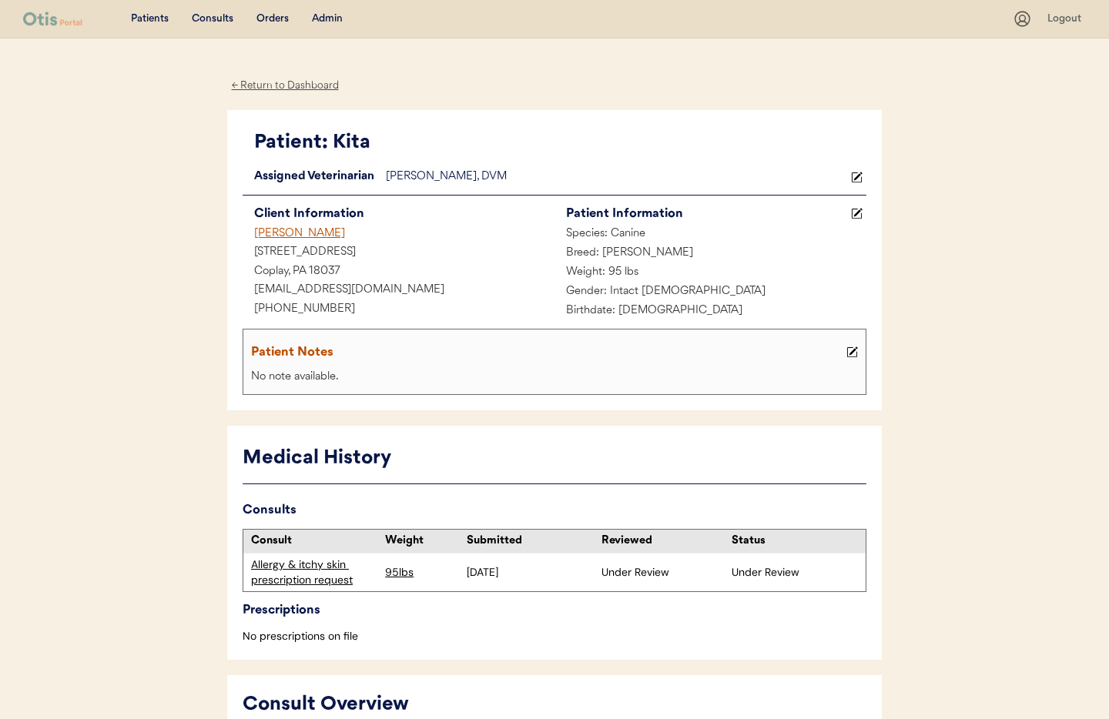
click at [848, 353] on icon at bounding box center [852, 352] width 12 height 12
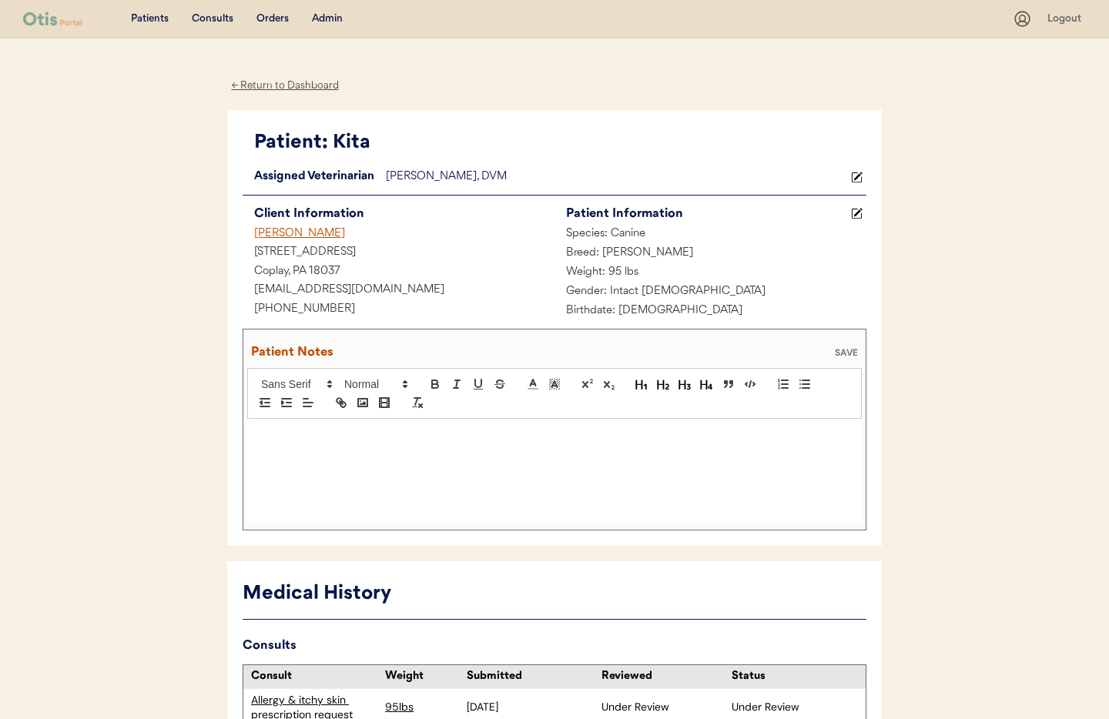
click at [360, 430] on p at bounding box center [554, 435] width 591 height 14
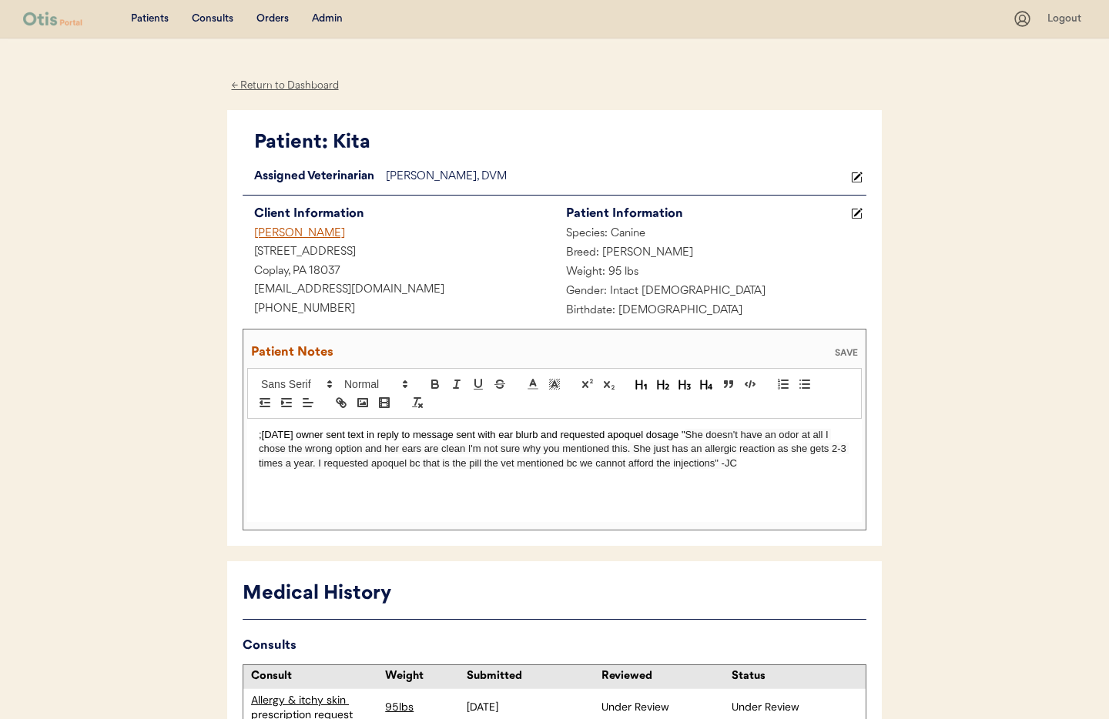
click at [851, 354] on div "SAVE" at bounding box center [846, 352] width 31 height 9
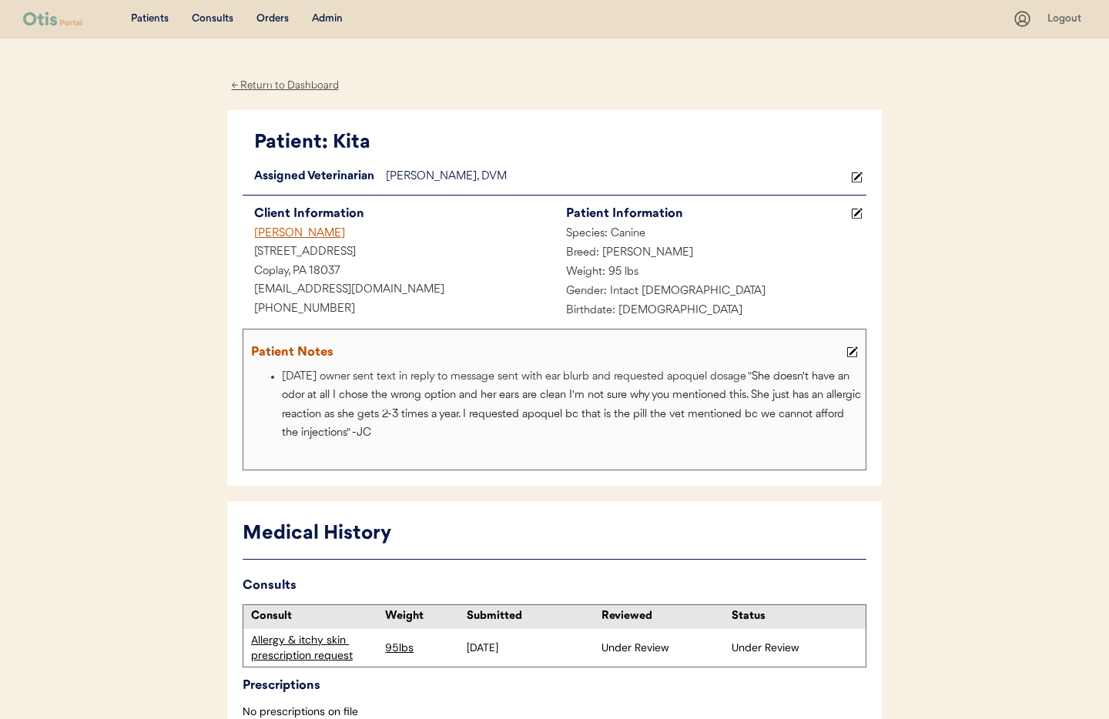
click at [317, 17] on div "Admin" at bounding box center [327, 19] width 31 height 15
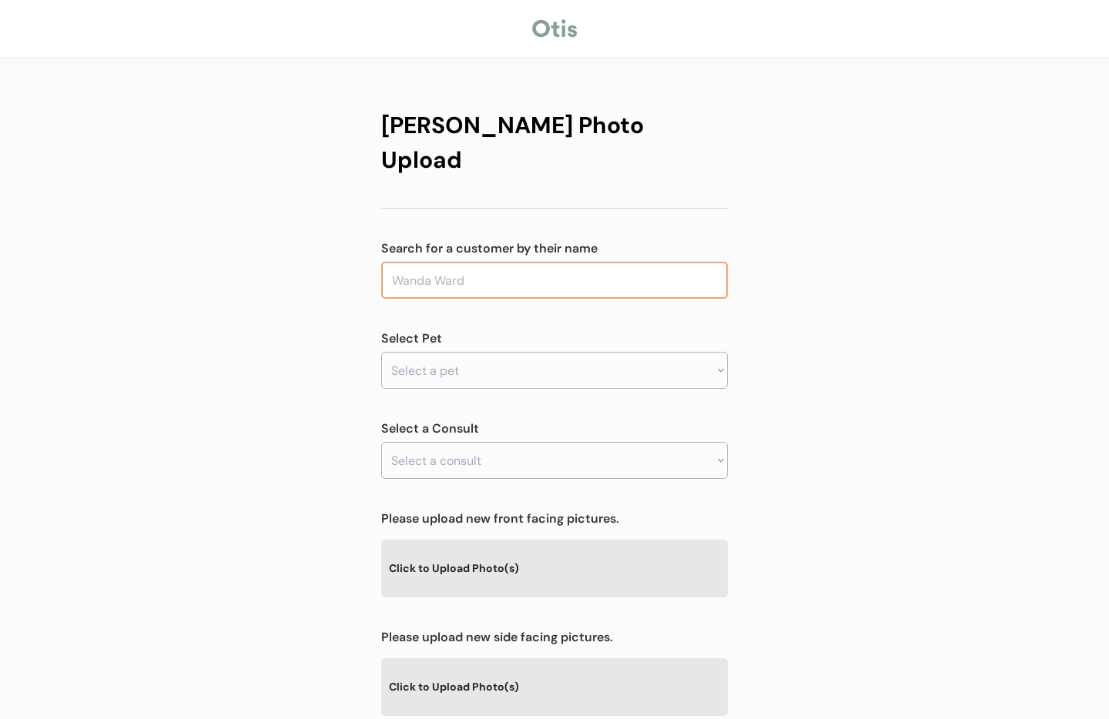
click at [443, 262] on input "text" at bounding box center [554, 280] width 346 height 37
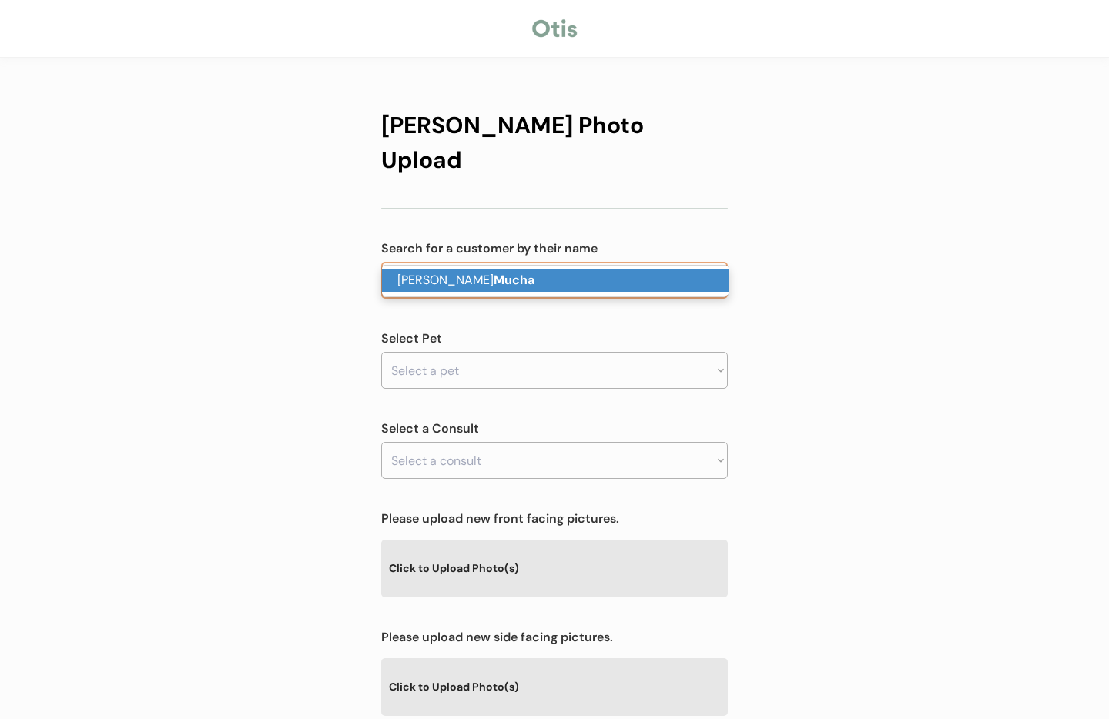
click at [493, 284] on strong "Mucha" at bounding box center [513, 280] width 41 height 16
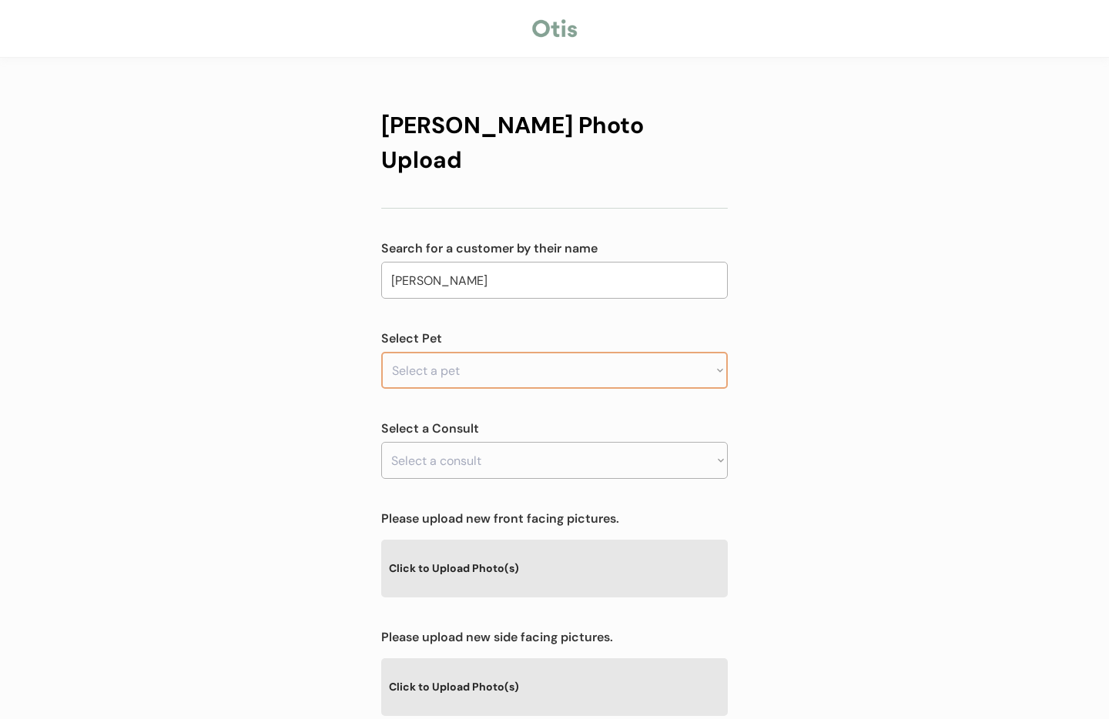
type input "[PERSON_NAME]"
click at [444, 352] on select "Select a pet" at bounding box center [554, 370] width 346 height 37
select select ""1348695171700984260__LOOKUP__1756043978899x703939796601929700""
click at [381, 352] on select "Select a pet Kita" at bounding box center [554, 370] width 346 height 37
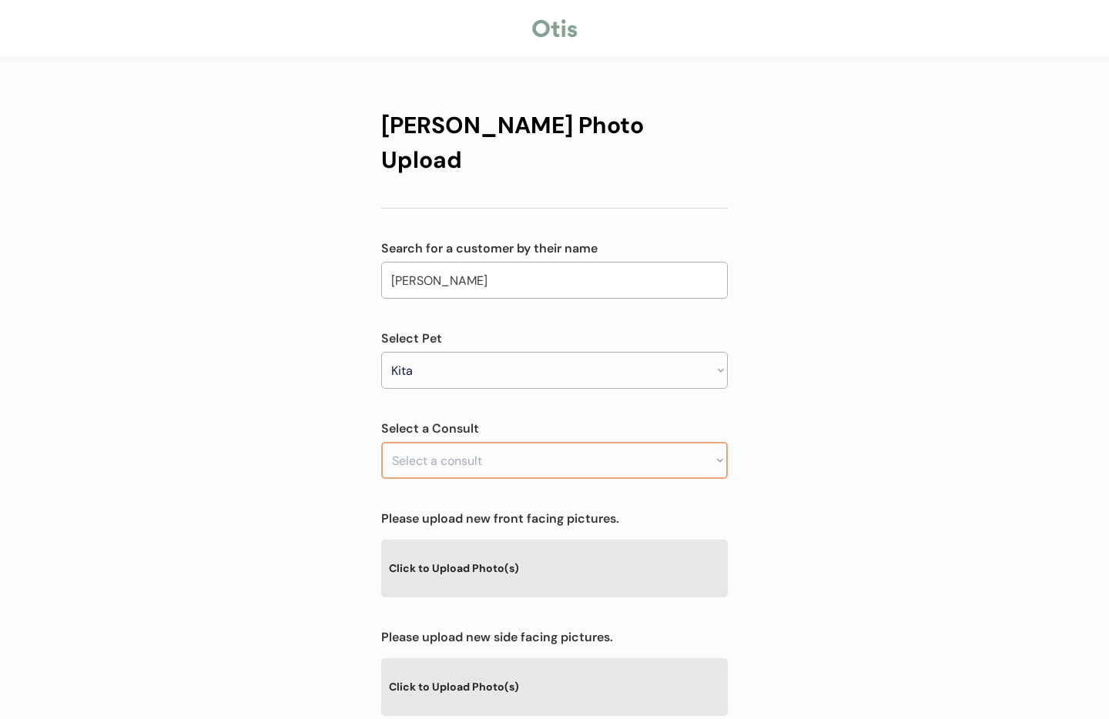
click at [487, 442] on select "Select a consult" at bounding box center [554, 460] width 346 height 37
drag, startPoint x: 875, startPoint y: 393, endPoint x: 691, endPoint y: 428, distance: 188.0
click at [872, 394] on div "[PERSON_NAME] Photo Upload Search for a customer by their name [PERSON_NAME] [P…" at bounding box center [554, 496] width 1109 height 992
click at [654, 442] on select "Select a consult Allergy & itchy skin prescription request" at bounding box center [554, 460] width 346 height 37
select select ""1348695171700984260__LOOKUP__1756044022952x110937835608735740""
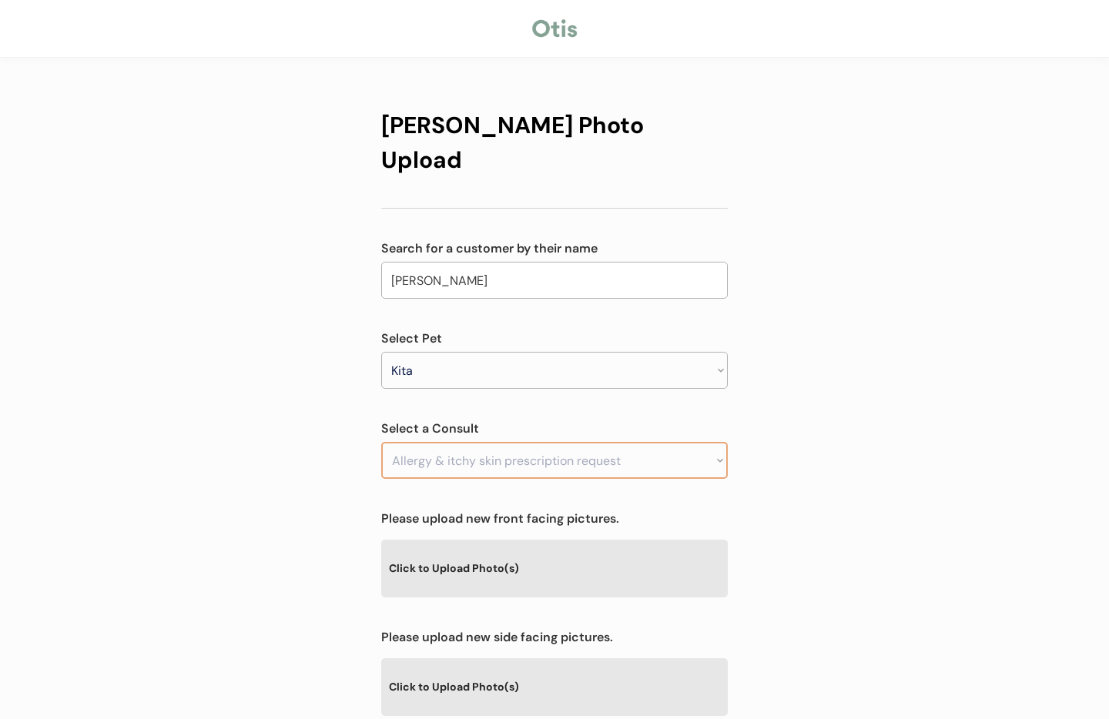
click at [381, 442] on select "Select a consult Allergy & itchy skin prescription request" at bounding box center [554, 460] width 346 height 37
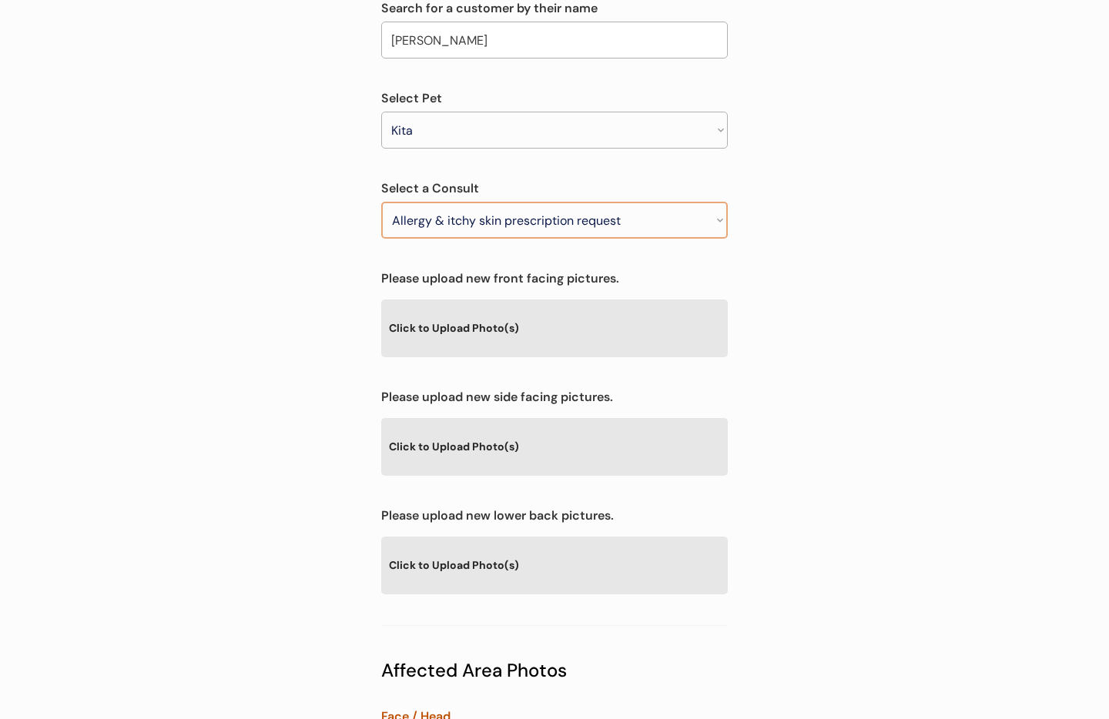
scroll to position [370, 0]
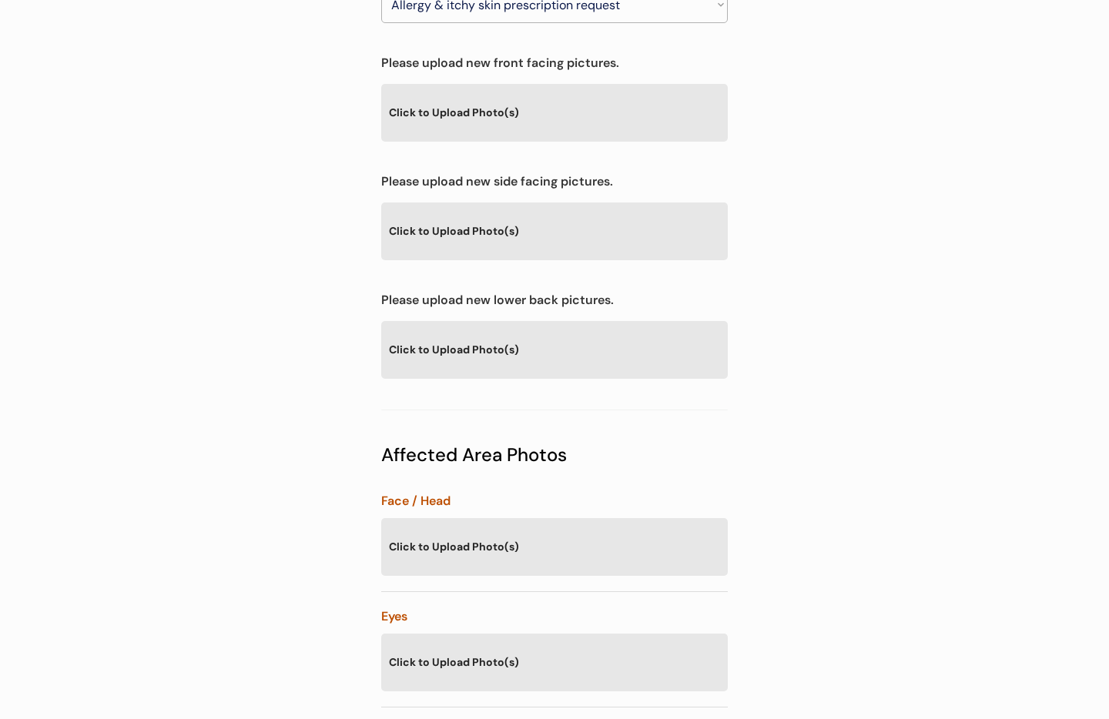
click at [530, 208] on div "Click to Upload Photo(s)" at bounding box center [554, 230] width 346 height 56
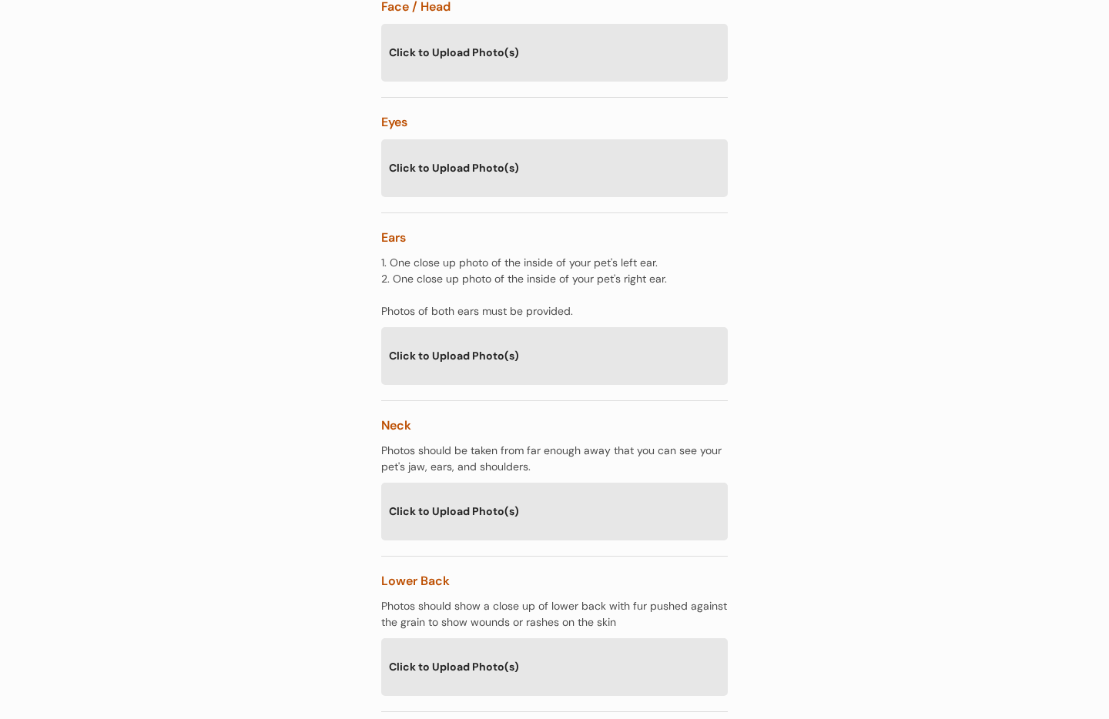
scroll to position [1090, 0]
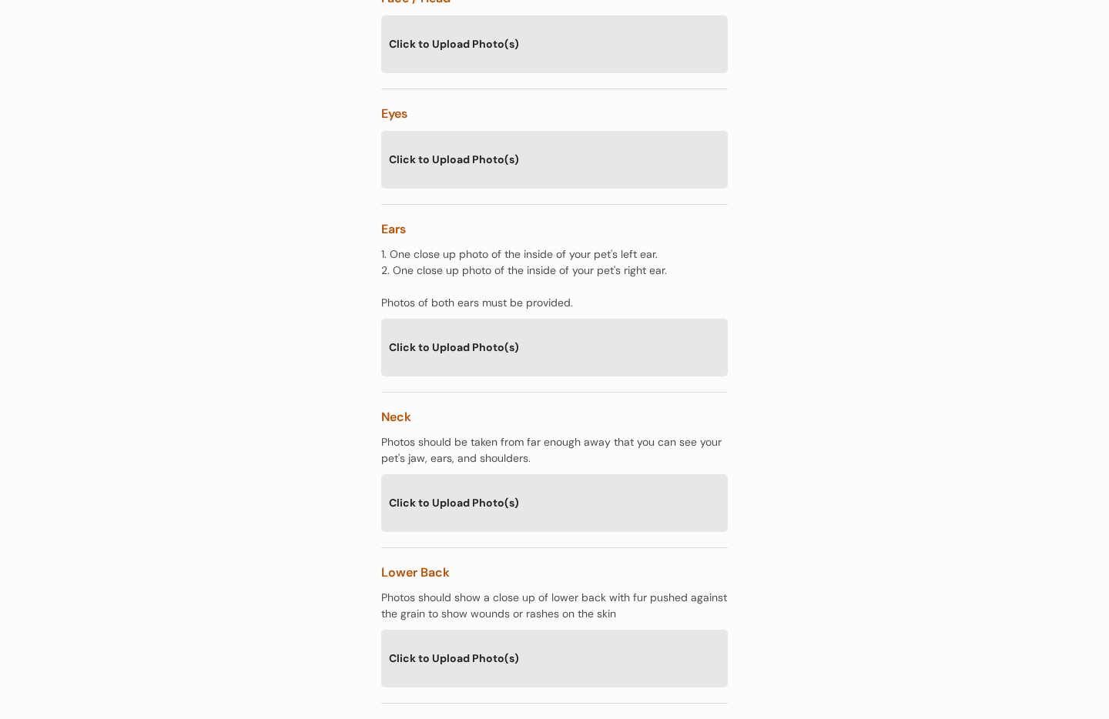
click at [493, 319] on div "Click to Upload Photo(s)" at bounding box center [554, 347] width 346 height 56
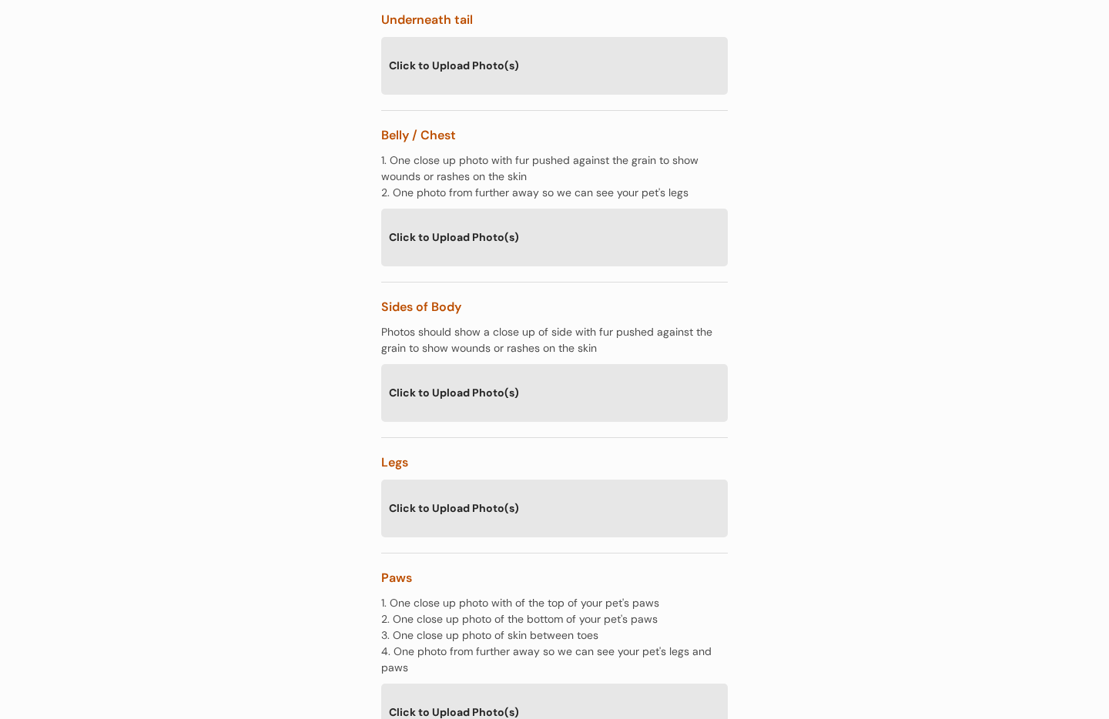
scroll to position [2136, 0]
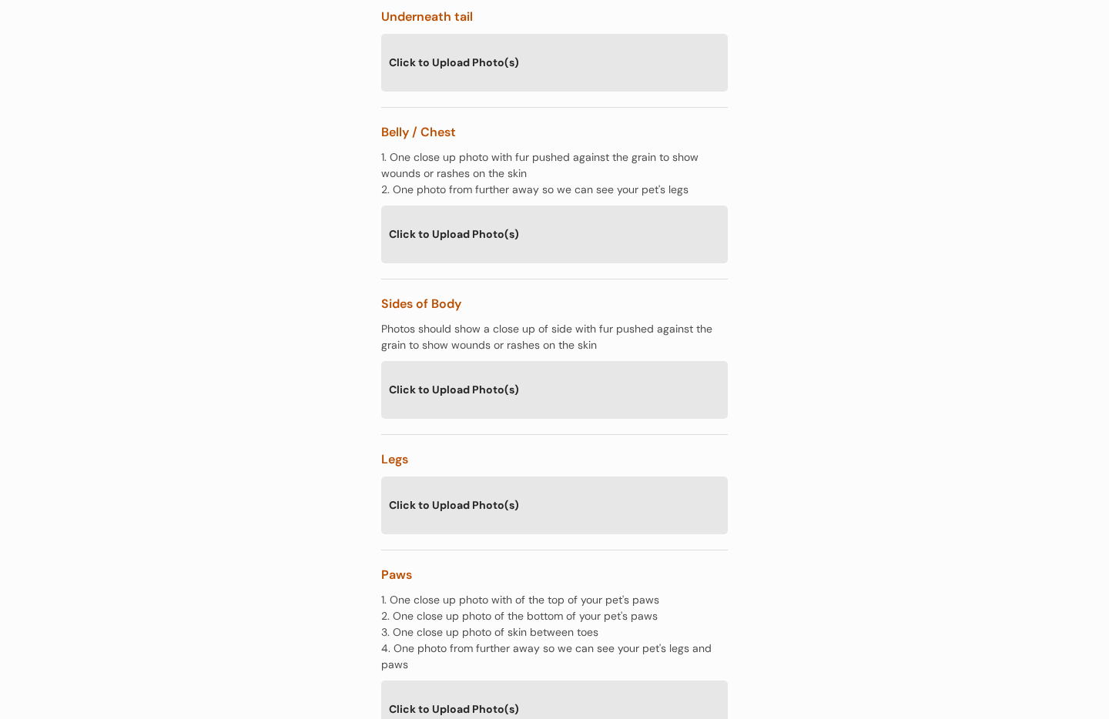
click at [492, 208] on div "Click to Upload Photo(s)" at bounding box center [554, 234] width 346 height 56
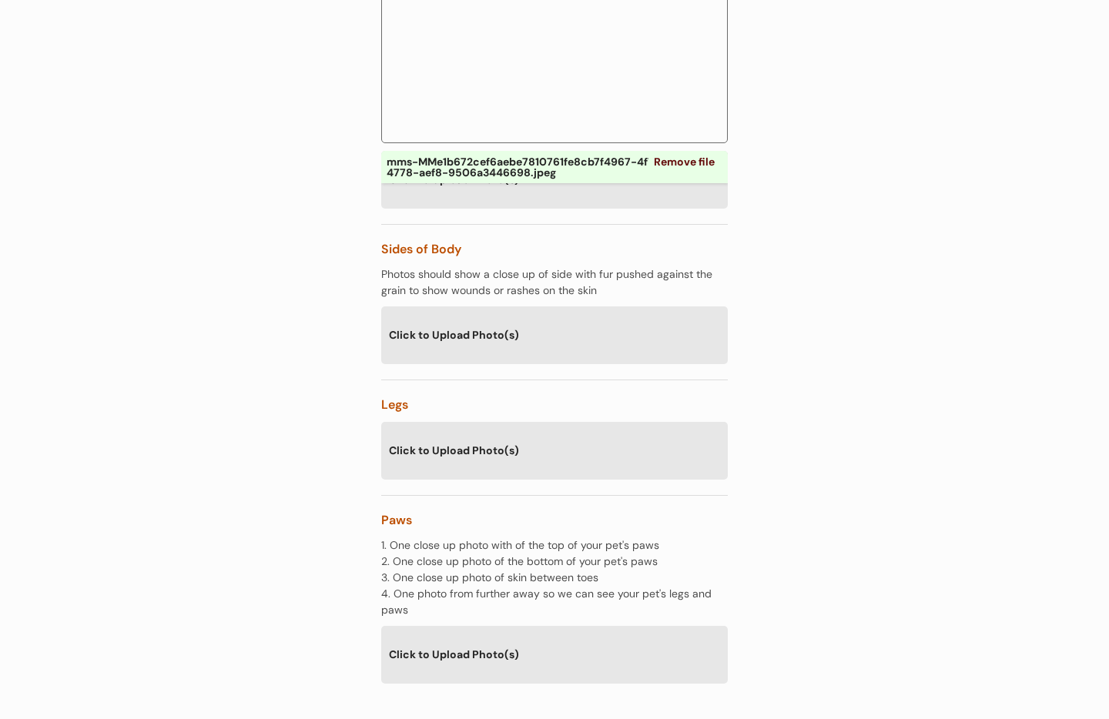
scroll to position [2440, 0]
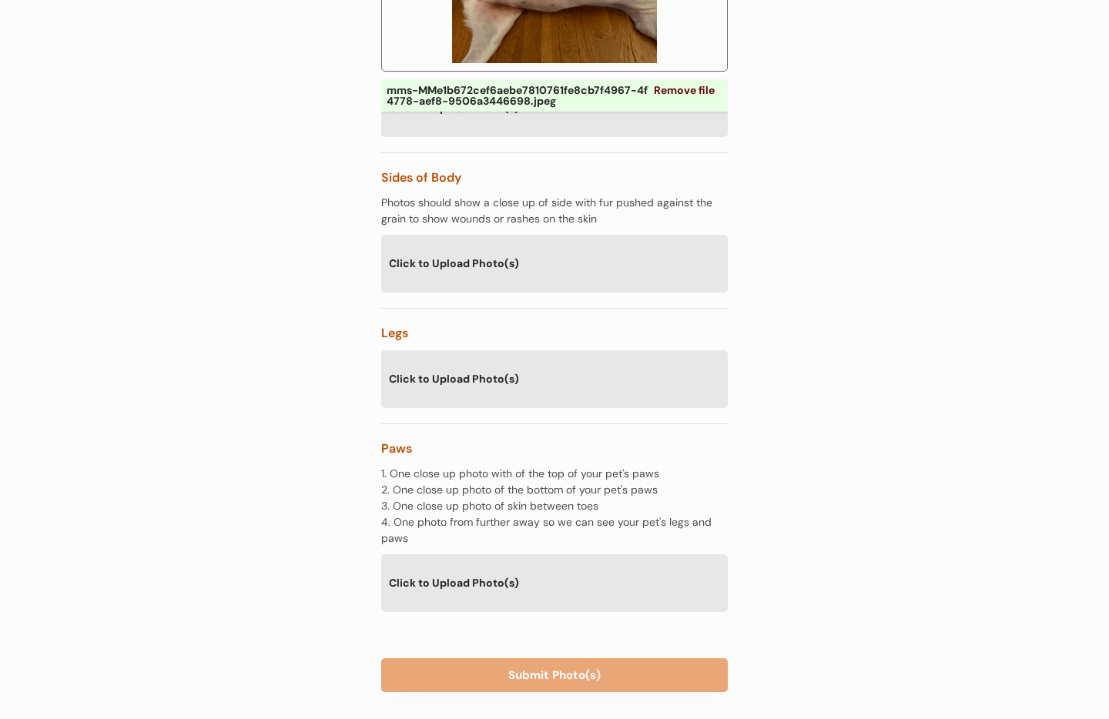
click at [467, 559] on div "Click to Upload Photo(s)" at bounding box center [554, 582] width 346 height 56
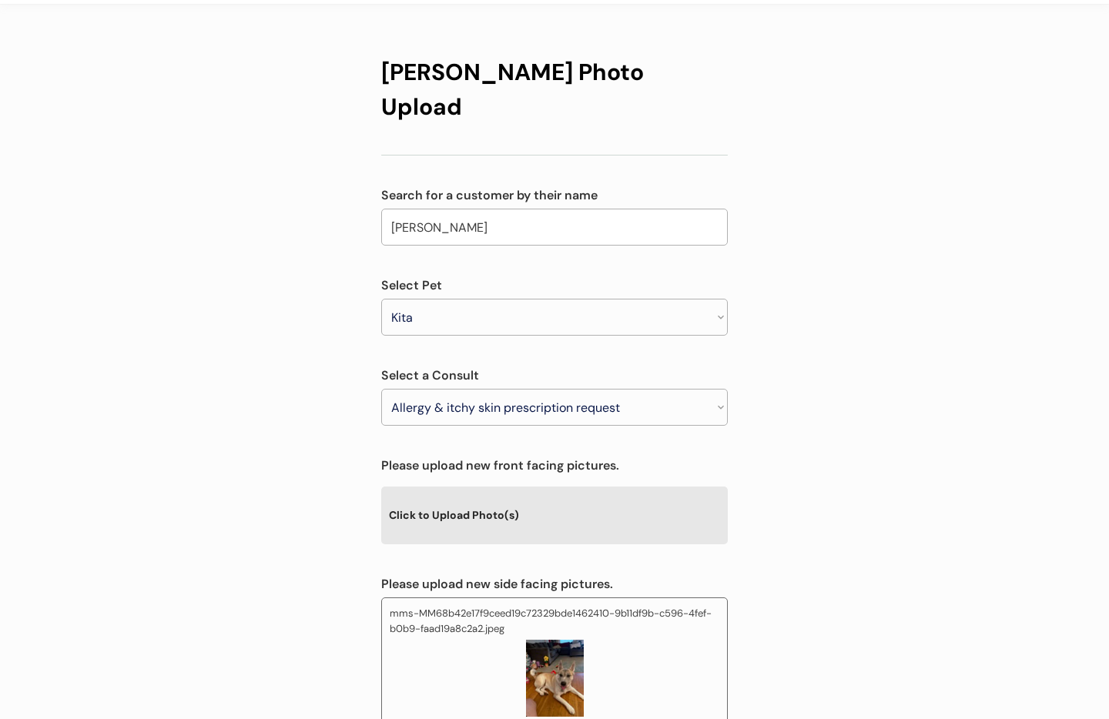
scroll to position [0, 0]
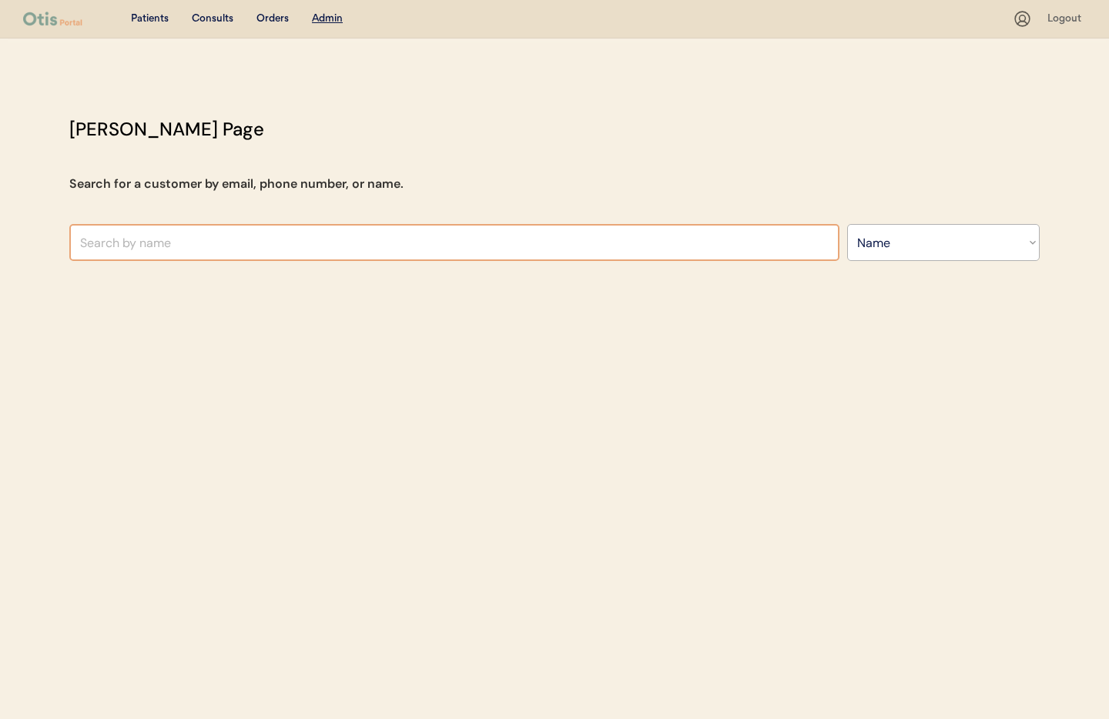
select select ""Name""
click at [363, 242] on input "text" at bounding box center [454, 242] width 770 height 37
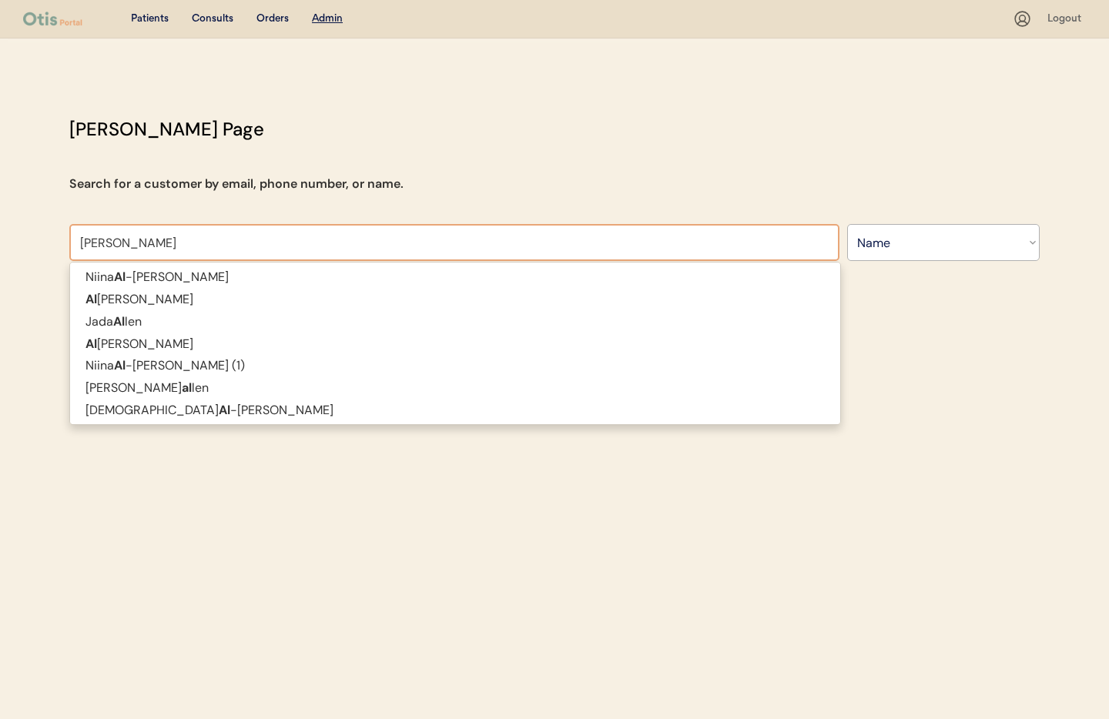
type input "Albert Delga"
type input "[PERSON_NAME]"
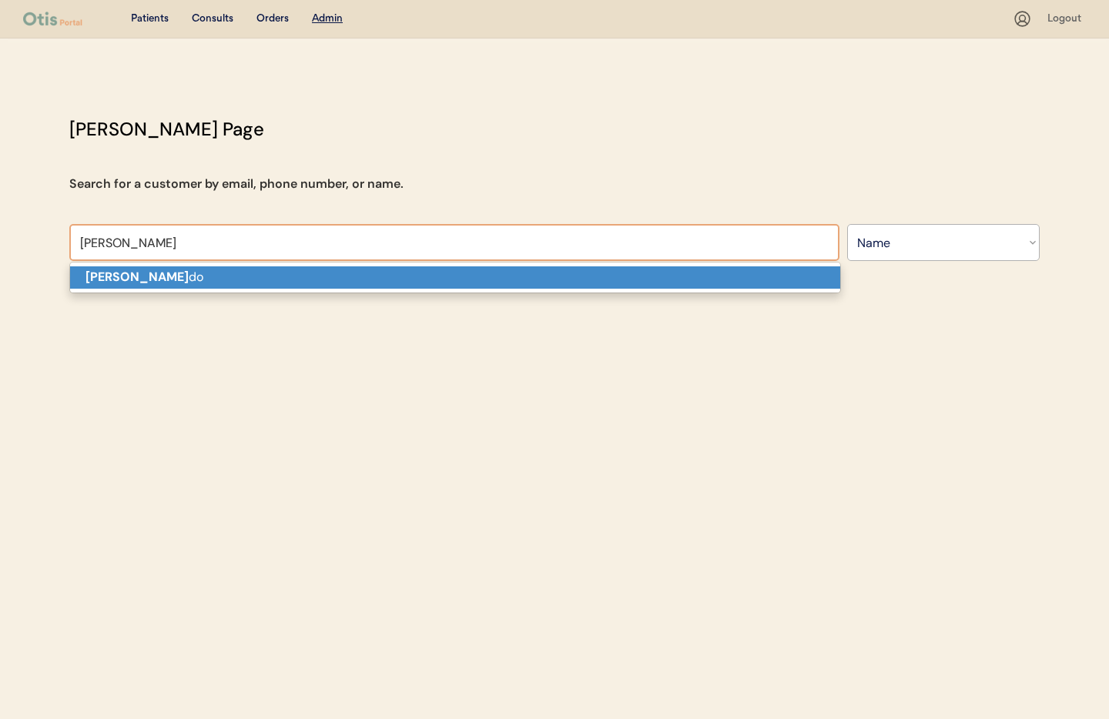
click at [366, 270] on p "Albert Delga do" at bounding box center [455, 277] width 770 height 22
type input "[PERSON_NAME]"
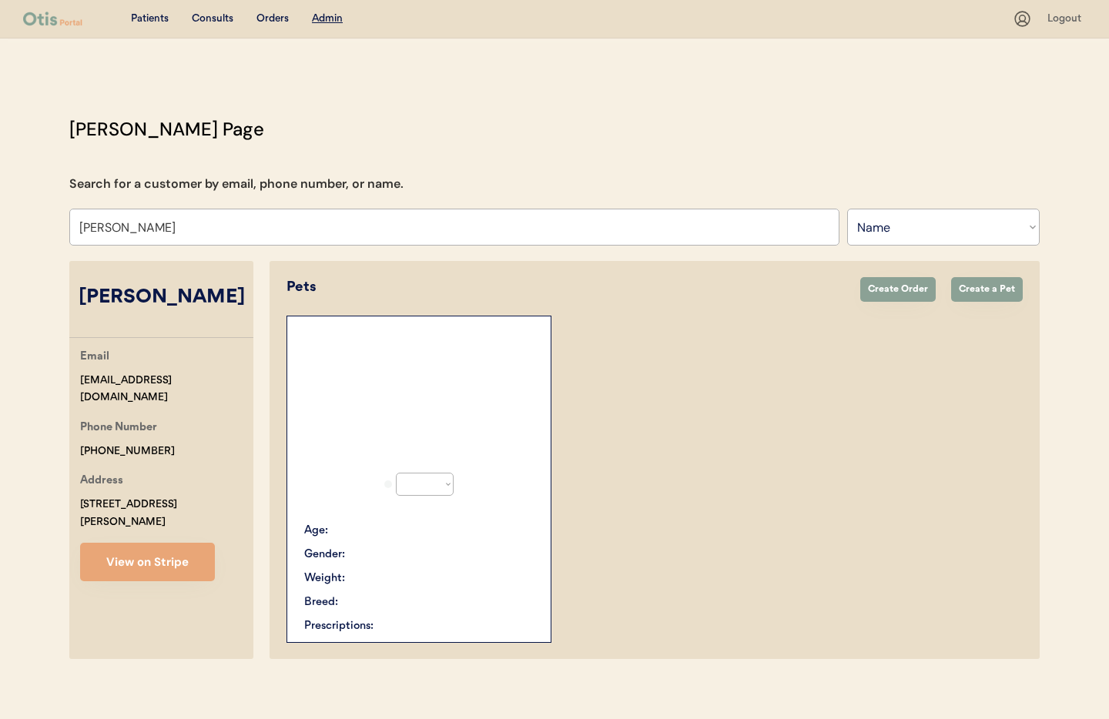
select select "true"
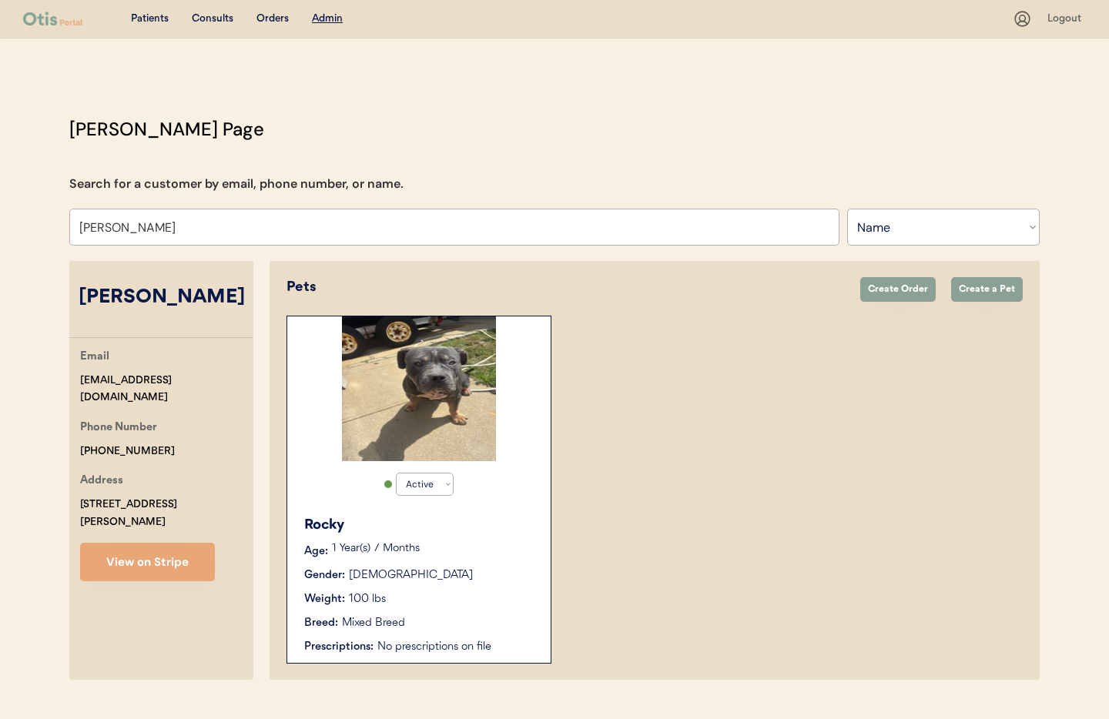
scroll to position [32, 0]
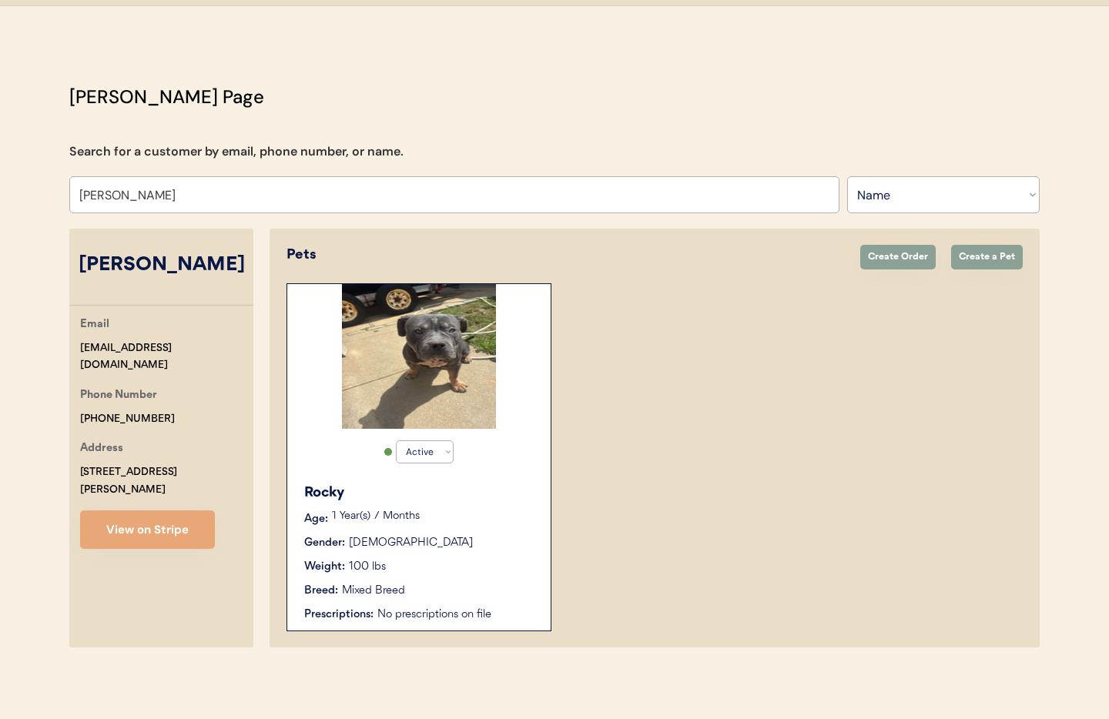
type input "[PERSON_NAME]"
click at [471, 550] on div "Gender: Male" at bounding box center [419, 543] width 231 height 16
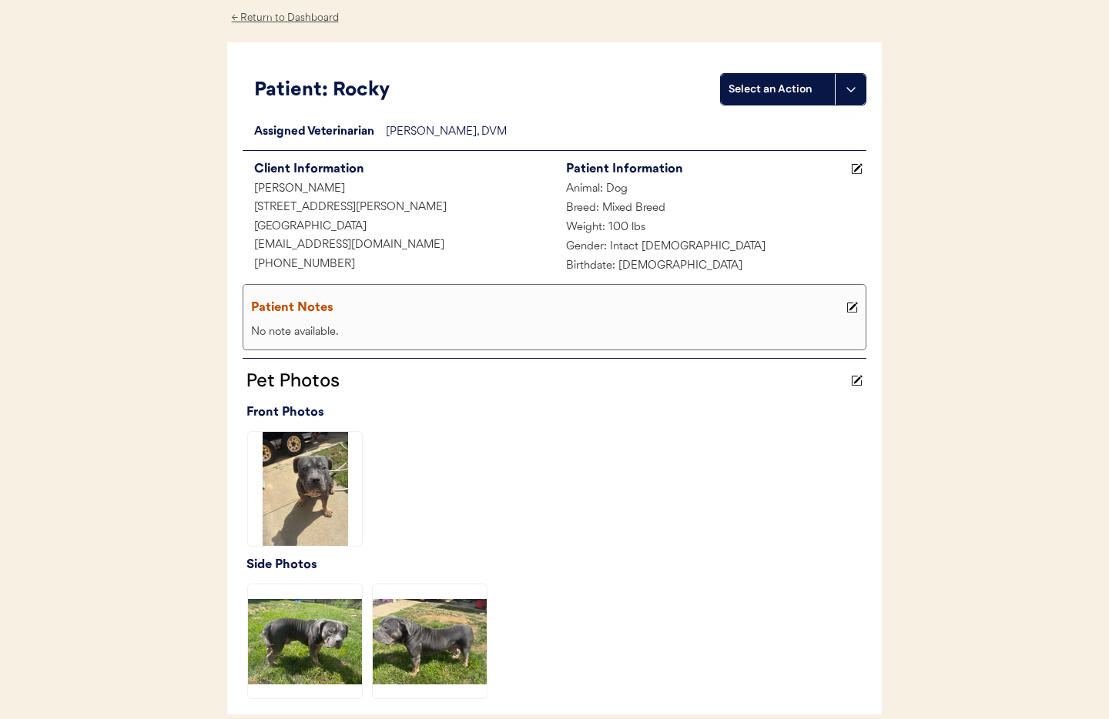
scroll to position [390, 0]
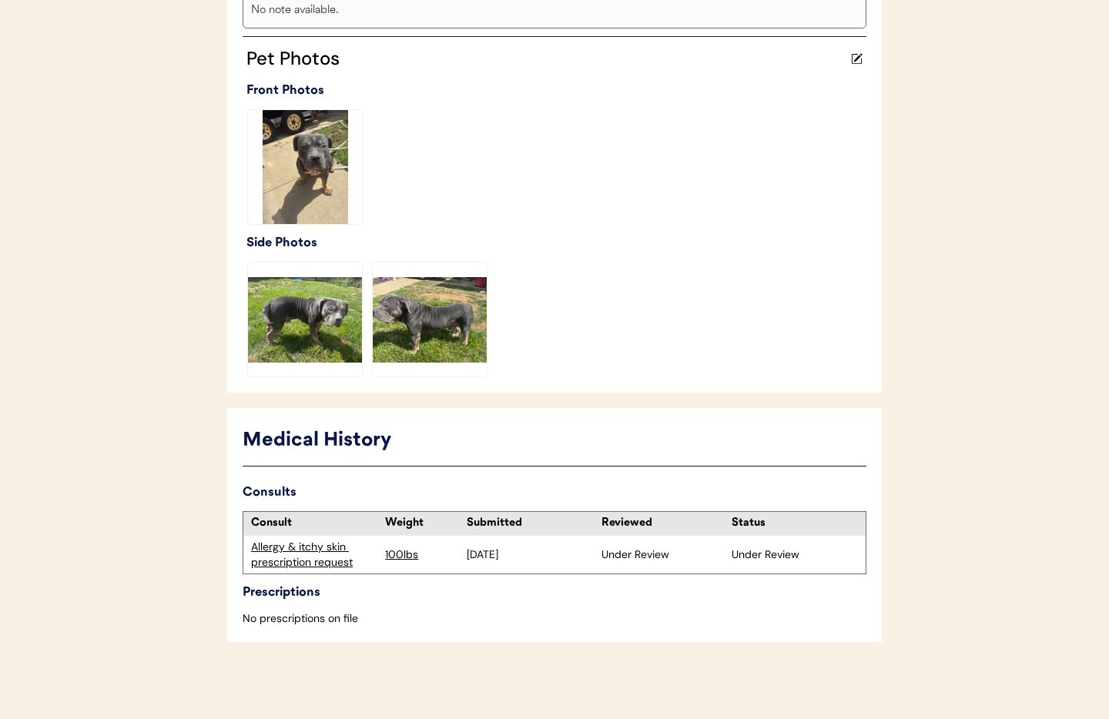
click at [319, 553] on div "Allergy & itchy skin prescription request" at bounding box center [314, 555] width 126 height 30
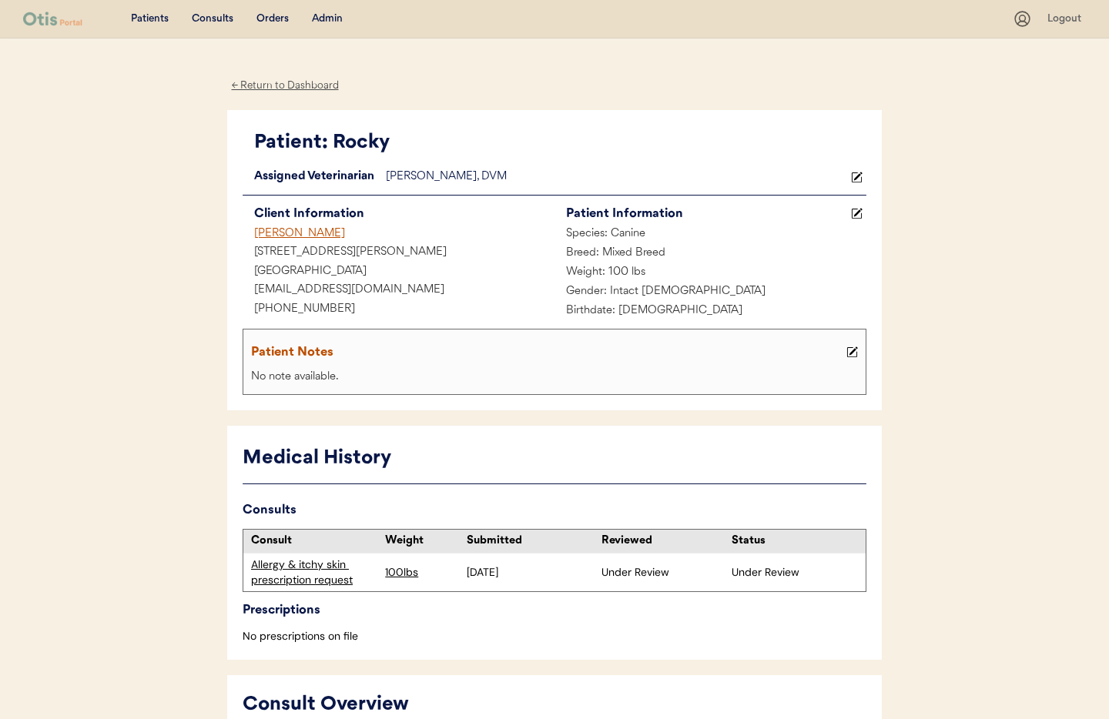
click at [853, 354] on icon at bounding box center [852, 352] width 12 height 12
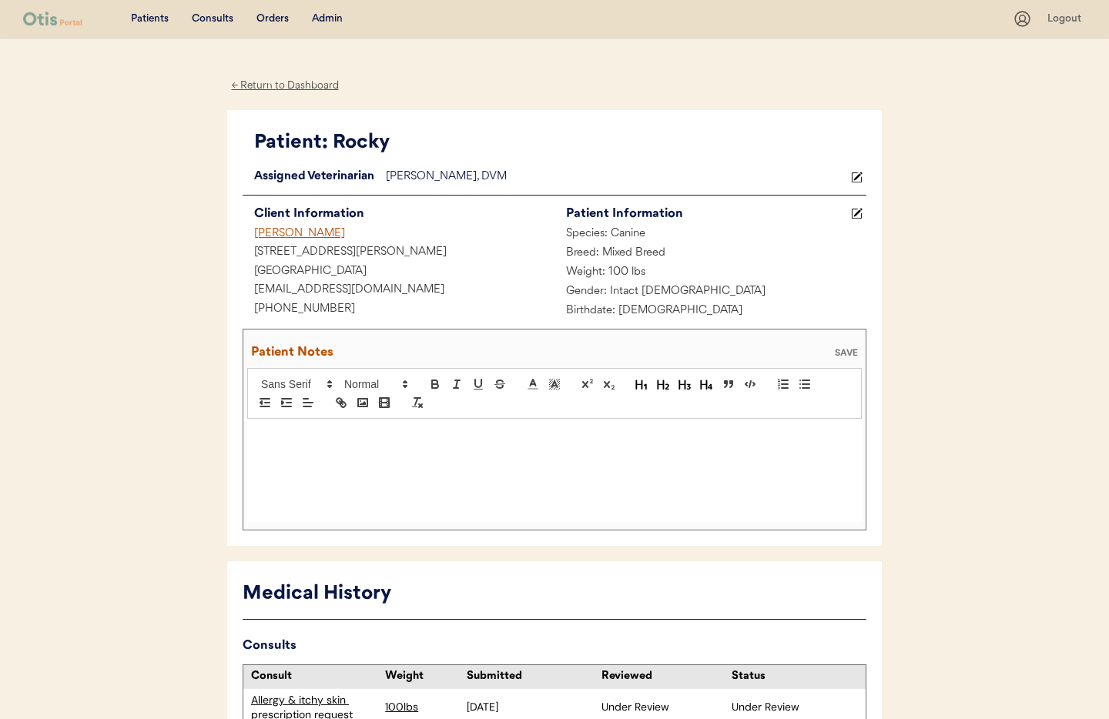
click at [315, 463] on div at bounding box center [554, 470] width 614 height 103
click at [660, 435] on span "can I get prescription for flea and tick medicine?" with a photo of simparica T…" at bounding box center [541, 435] width 349 height 12
drag, startPoint x: 724, startPoint y: 431, endPoint x: 757, endPoint y: 440, distance: 34.2
click at [731, 433] on p "8/24/25 owner sent text " can I get prescription for flea and tick medicine?" w…" at bounding box center [554, 435] width 591 height 14
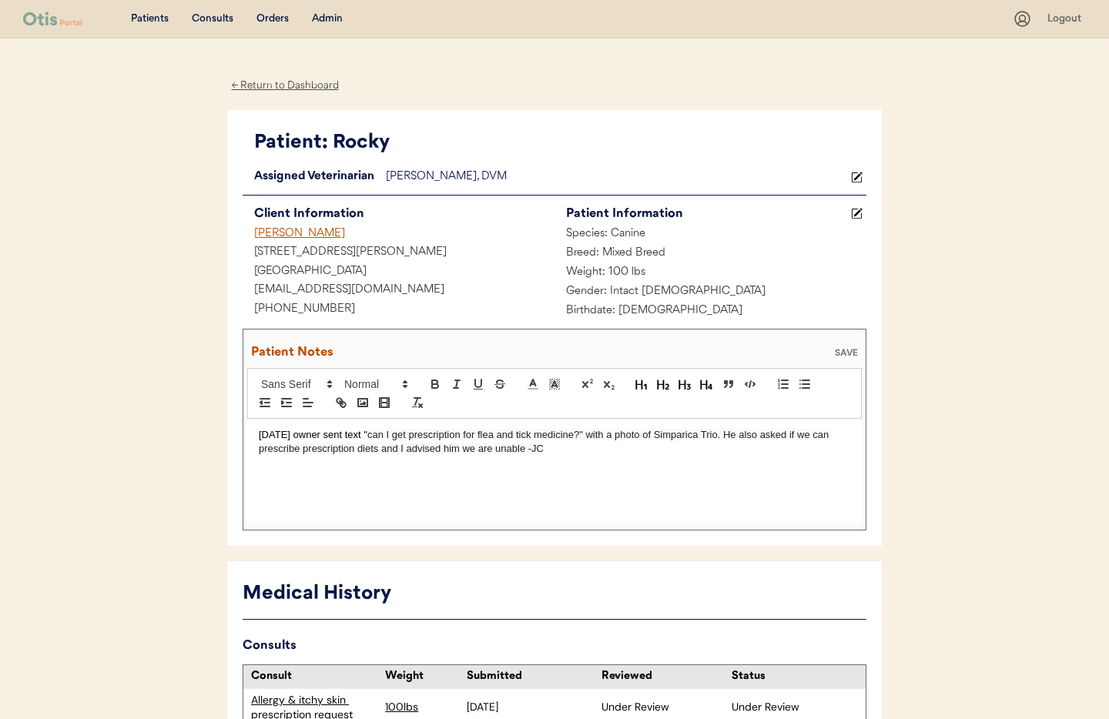
drag, startPoint x: 523, startPoint y: 450, endPoint x: 561, endPoint y: 465, distance: 40.7
click at [524, 450] on span "can I get prescription for flea and tick medicine?" with a photo of Simparica T…" at bounding box center [545, 441] width 573 height 25
drag, startPoint x: 567, startPoint y: 450, endPoint x: 295, endPoint y: 443, distance: 271.9
click at [252, 436] on div "8/24/25 owner sent text " can I get prescription for flea and tick medicine?" w…" at bounding box center [554, 470] width 614 height 103
drag, startPoint x: 681, startPoint y: 495, endPoint x: 632, endPoint y: 470, distance: 54.4
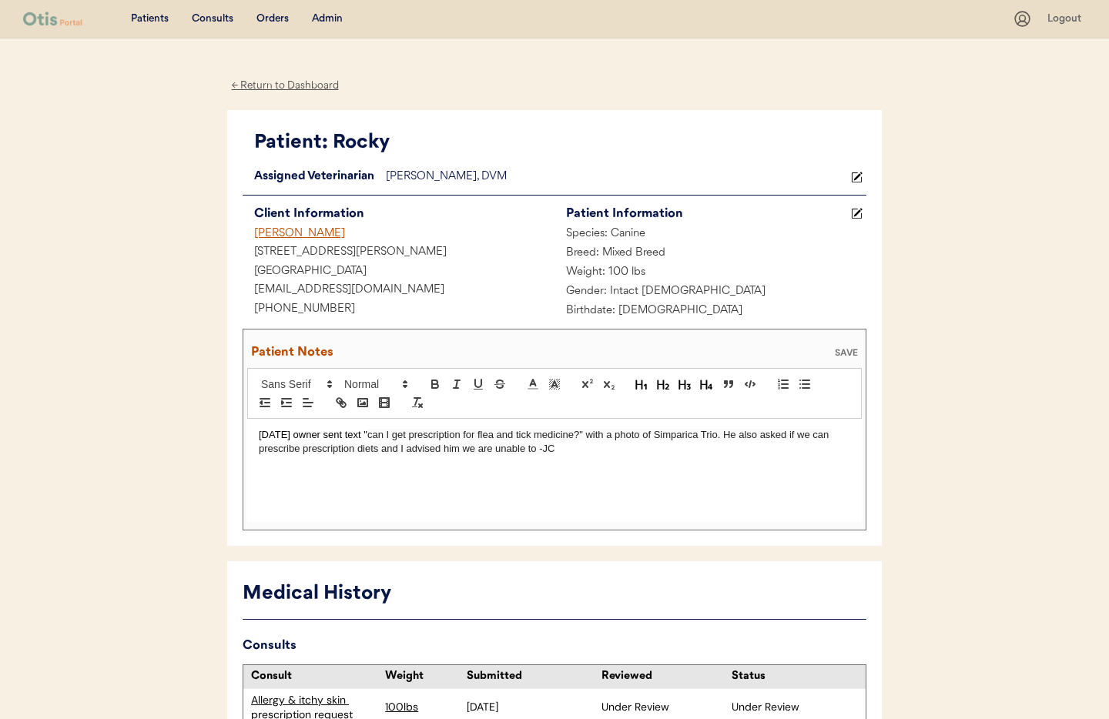
click at [679, 494] on div "8/24/25 owner sent text " can I get prescription for flea and tick medicine?" w…" at bounding box center [554, 470] width 614 height 103
drag, startPoint x: 566, startPoint y: 450, endPoint x: 299, endPoint y: 435, distance: 267.6
click at [294, 435] on p "8/24/25 owner sent text " can I get prescription for flea and tick medicine?" w…" at bounding box center [554, 442] width 591 height 28
copy p "owner sent text " can I get prescription for flea and tick medicine?" with a ph…"
click at [840, 355] on div "SAVE" at bounding box center [846, 352] width 31 height 9
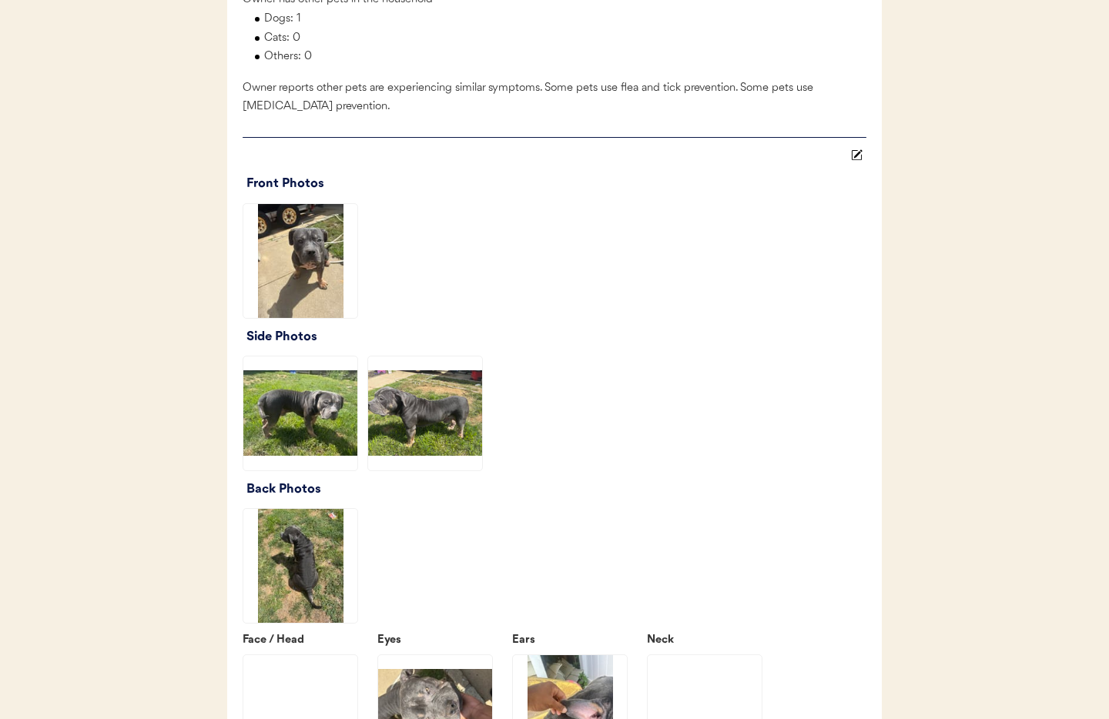
scroll to position [1788, 0]
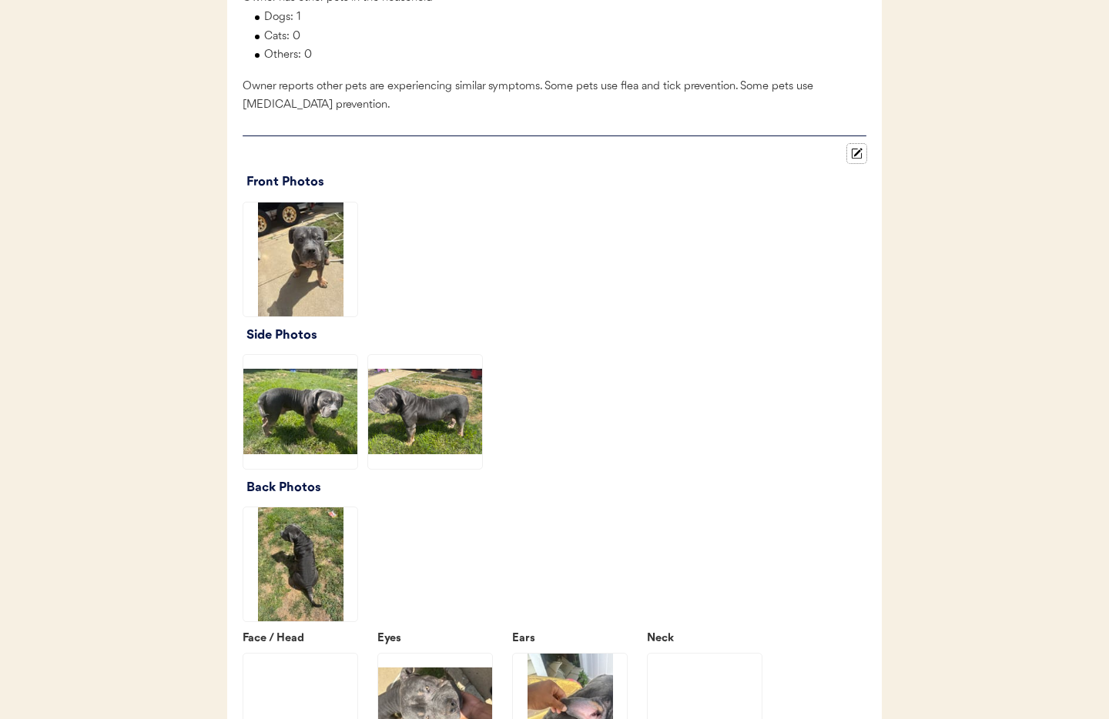
click at [854, 159] on icon at bounding box center [857, 154] width 12 height 12
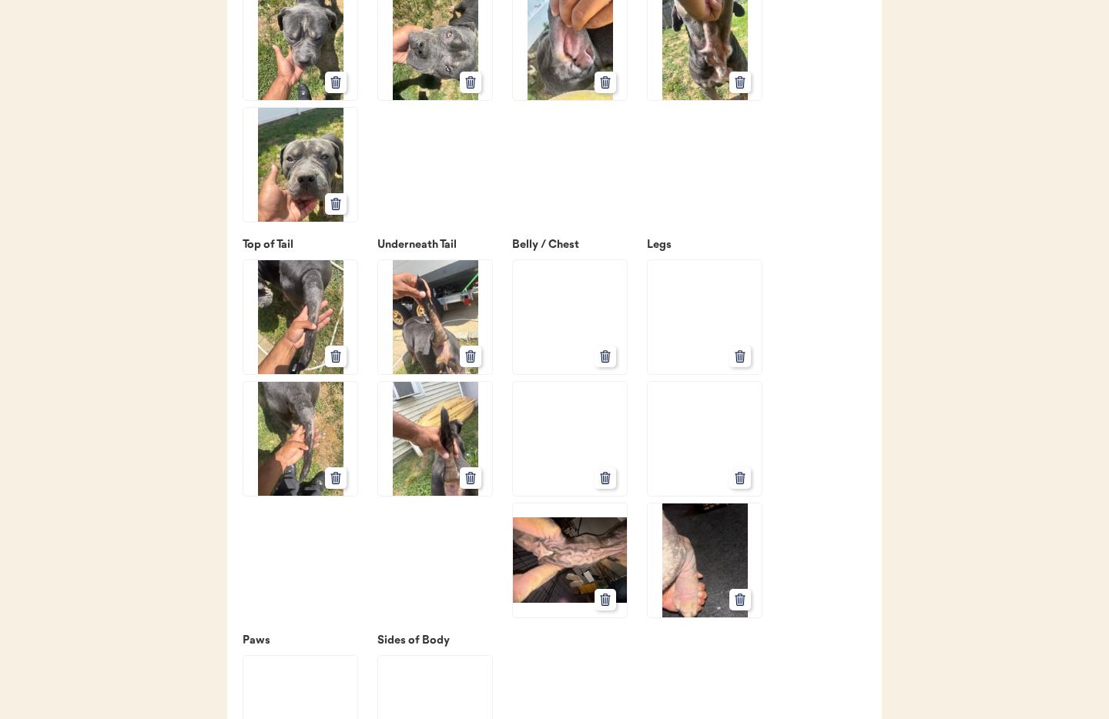
click at [611, 363] on icon at bounding box center [605, 357] width 14 height 14
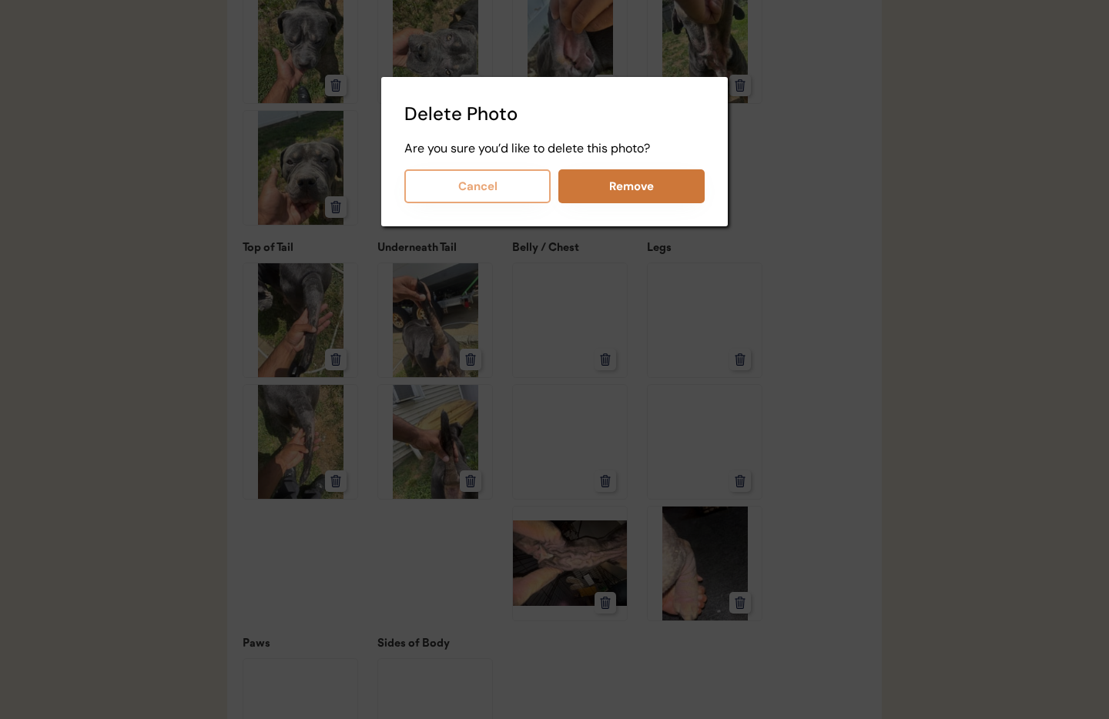
drag, startPoint x: 628, startPoint y: 182, endPoint x: 627, endPoint y: 329, distance: 147.0
click at [628, 182] on button "Remove" at bounding box center [631, 186] width 146 height 34
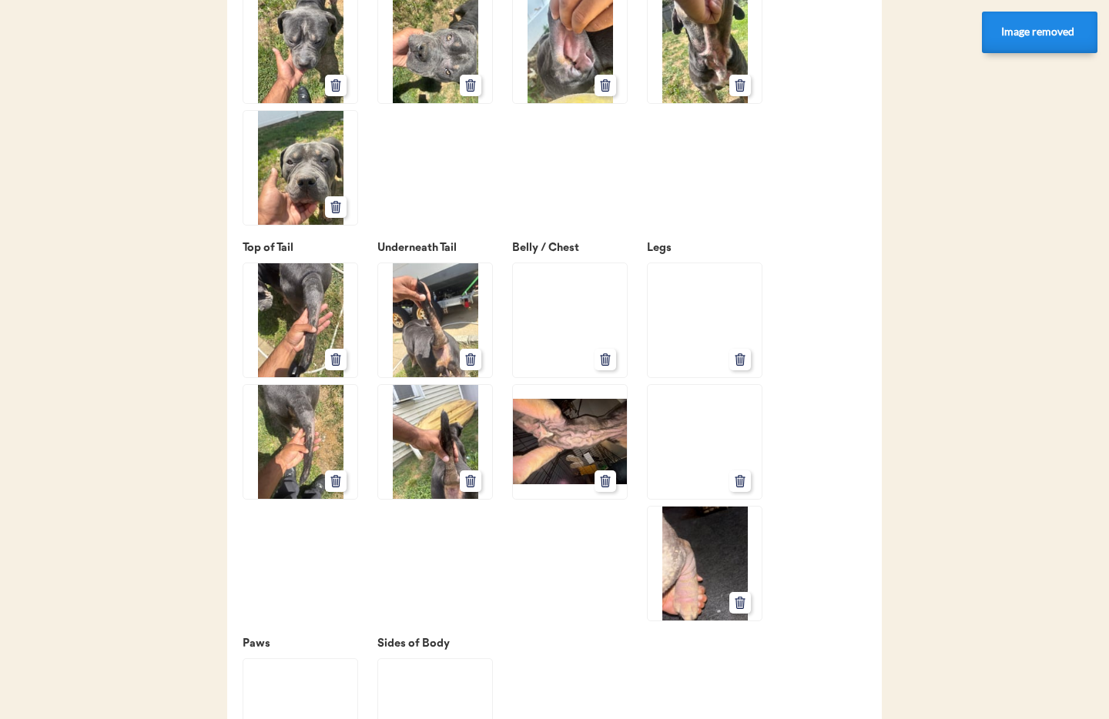
click at [603, 365] on use at bounding box center [604, 359] width 9 height 12
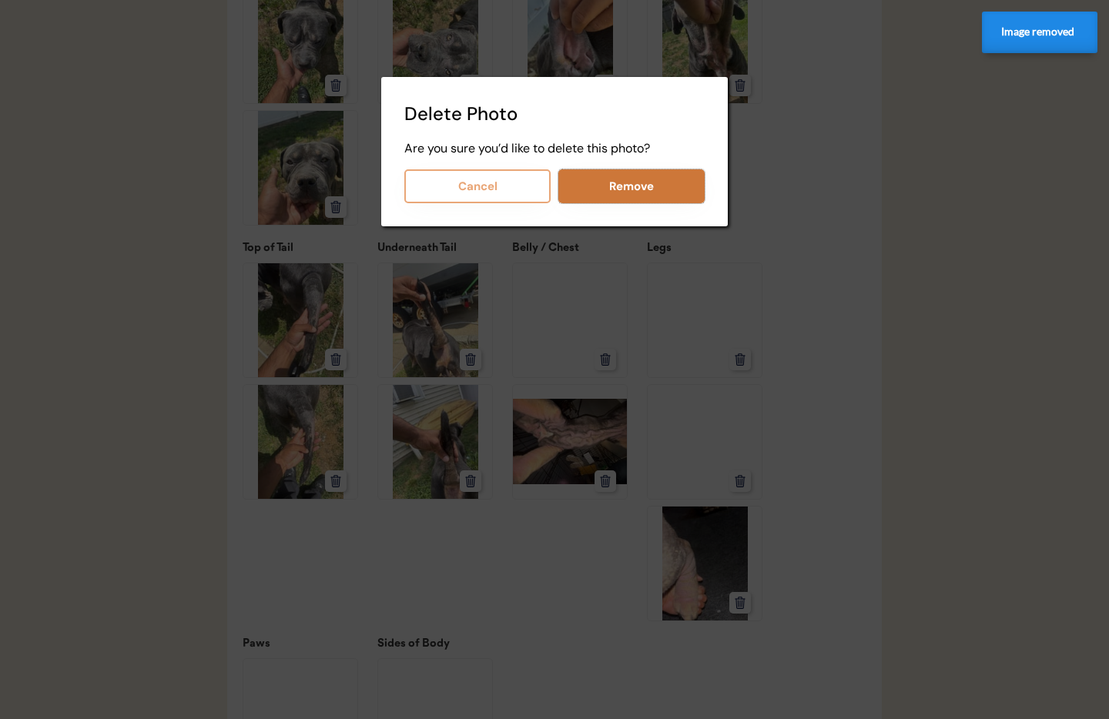
click at [624, 187] on button "Remove" at bounding box center [631, 186] width 146 height 34
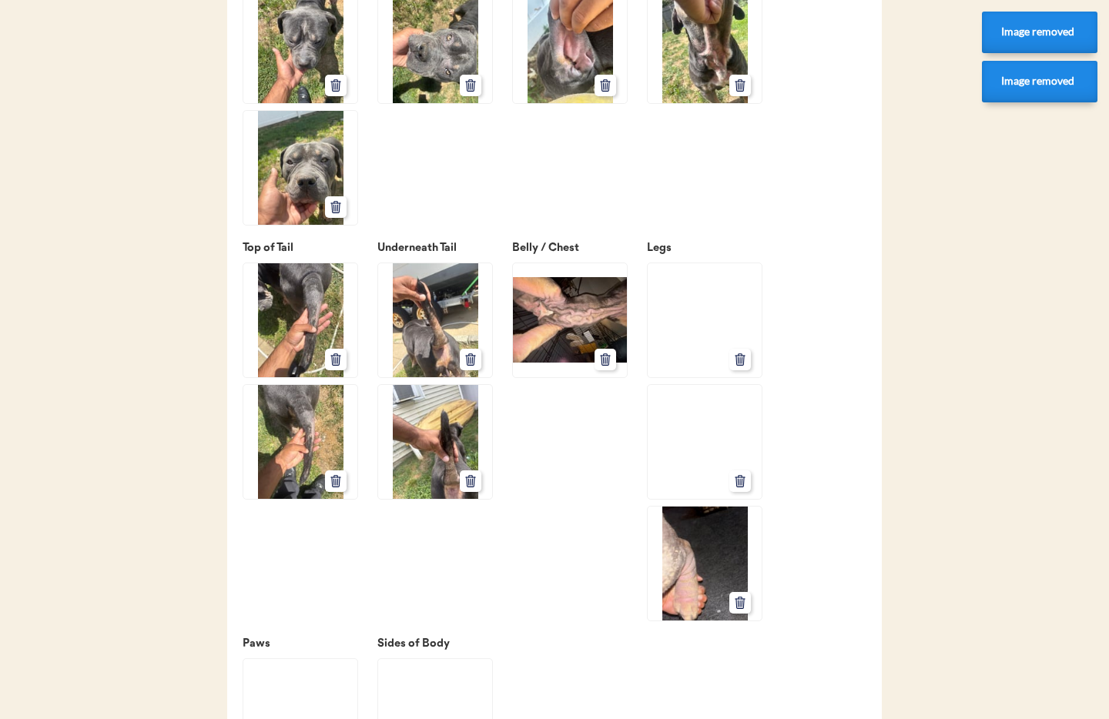
click at [741, 366] on icon at bounding box center [740, 360] width 14 height 14
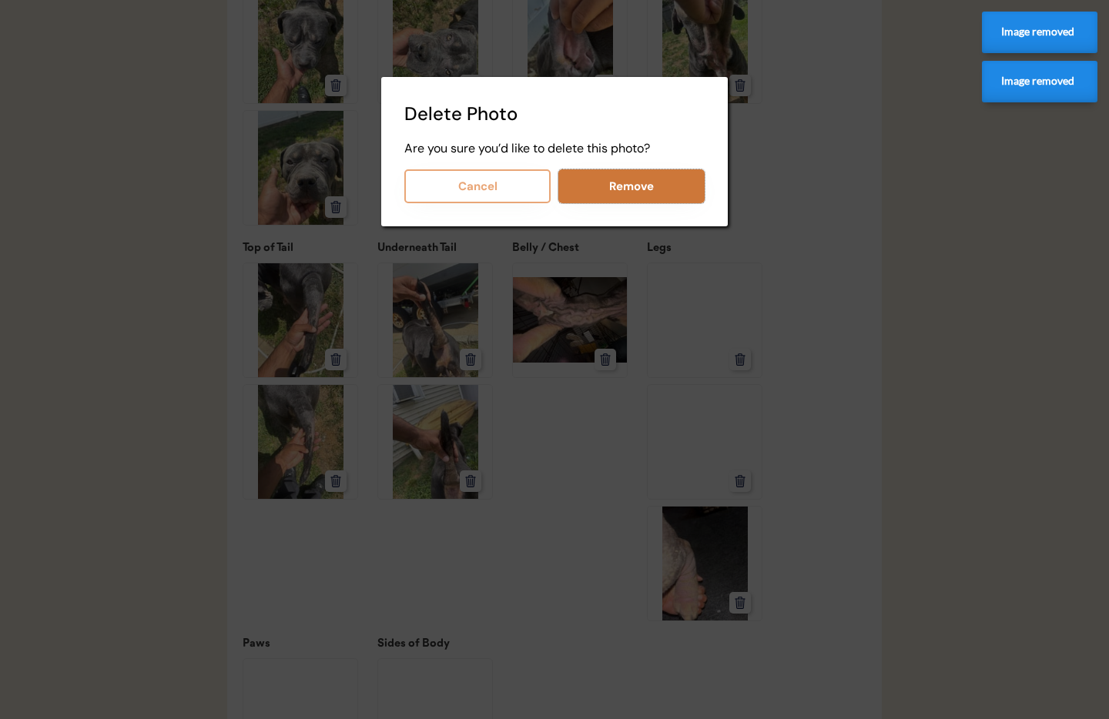
click at [630, 189] on button "Remove" at bounding box center [631, 186] width 146 height 34
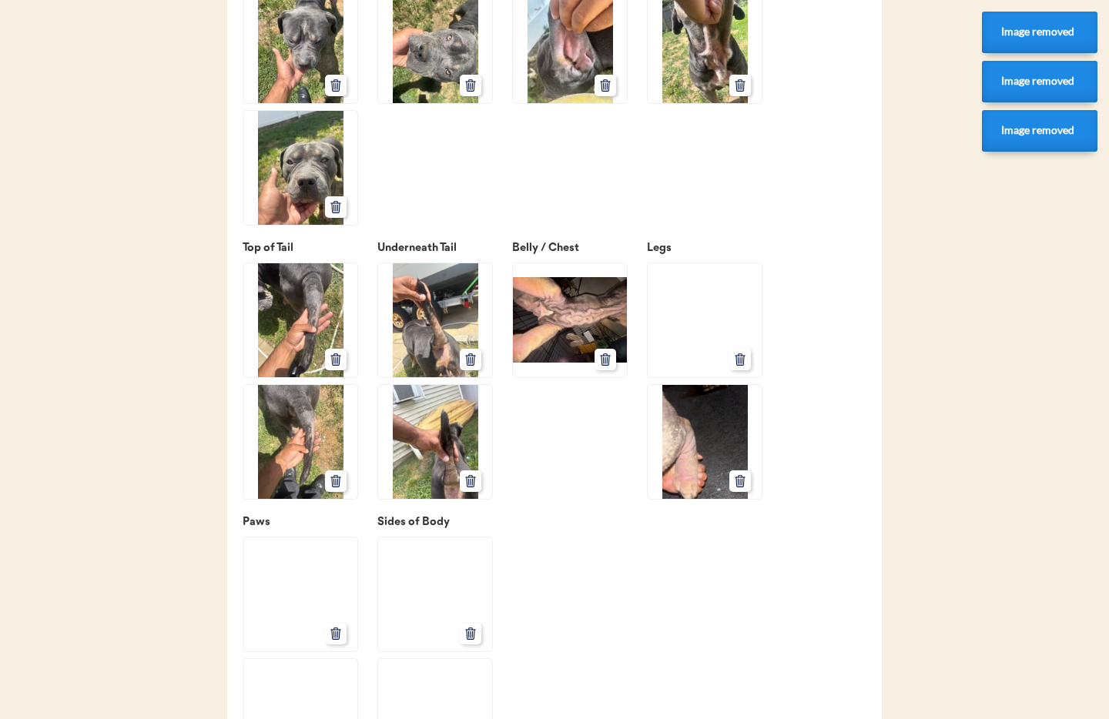
click at [748, 370] on button at bounding box center [740, 360] width 22 height 22
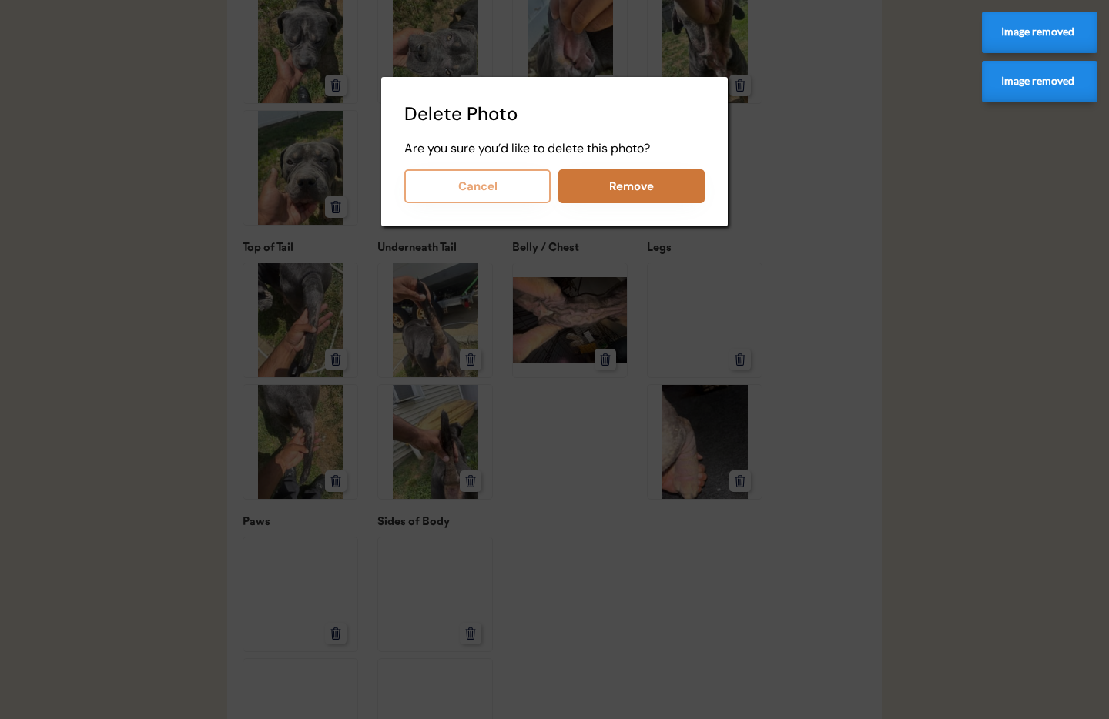
drag, startPoint x: 630, startPoint y: 179, endPoint x: 629, endPoint y: 189, distance: 9.3
click at [630, 179] on button "Remove" at bounding box center [631, 186] width 146 height 34
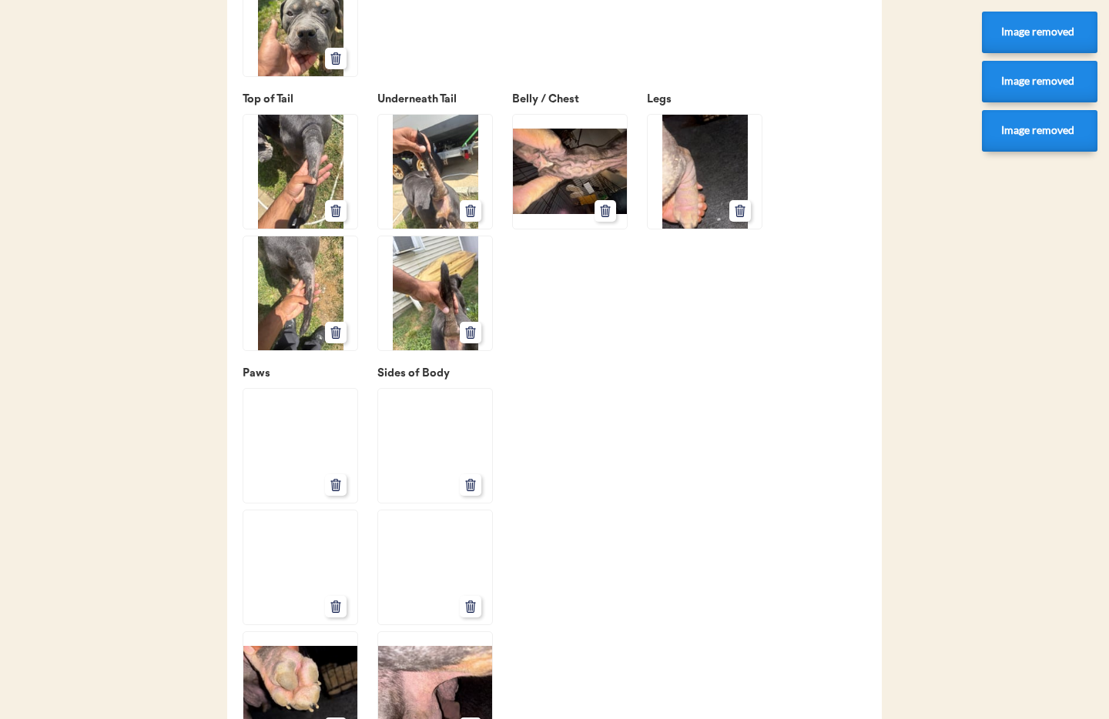
scroll to position [2774, 0]
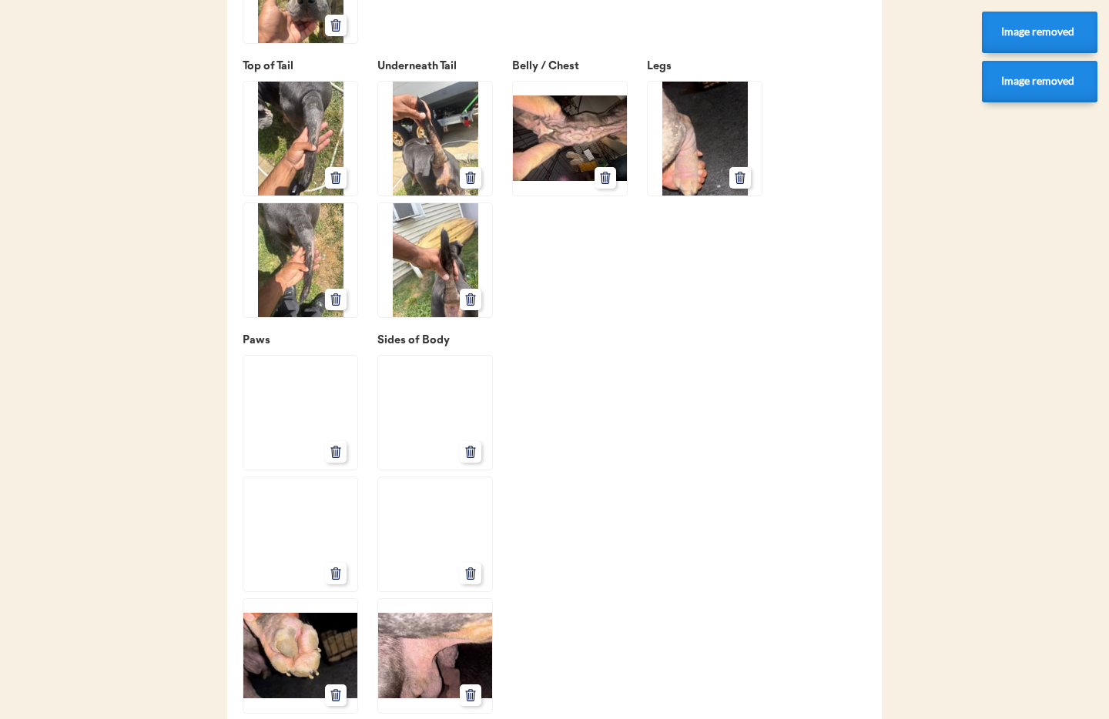
click at [335, 457] on use at bounding box center [335, 452] width 9 height 12
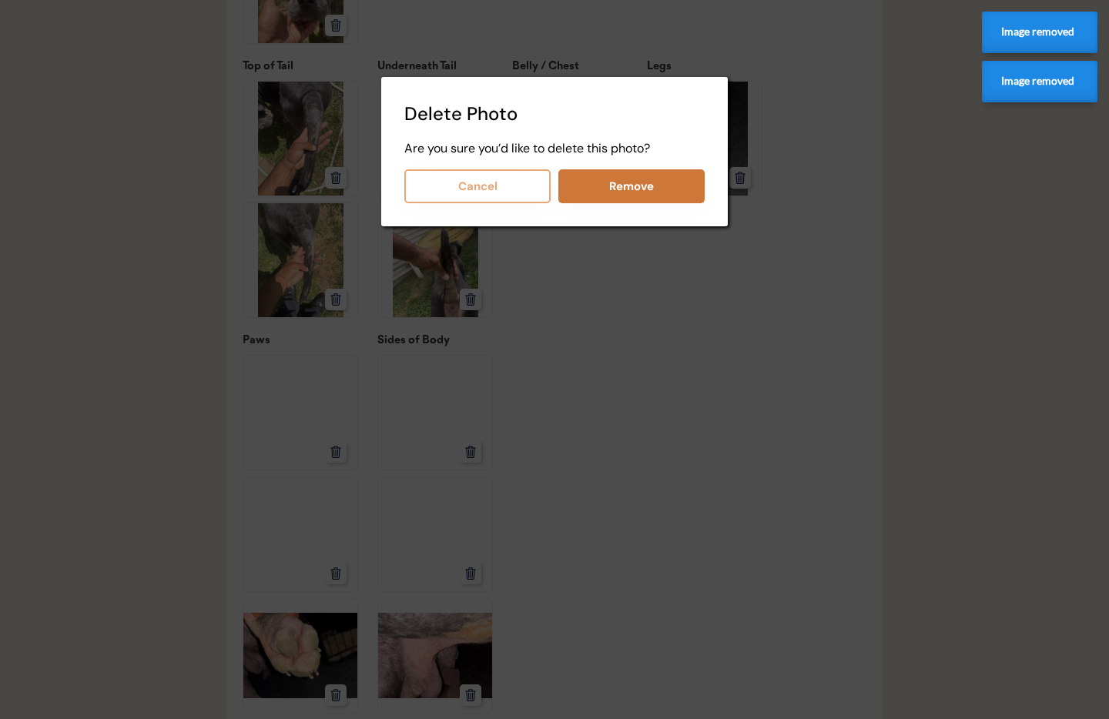
drag, startPoint x: 614, startPoint y: 187, endPoint x: 602, endPoint y: 210, distance: 25.8
click at [614, 187] on button "Remove" at bounding box center [631, 186] width 146 height 34
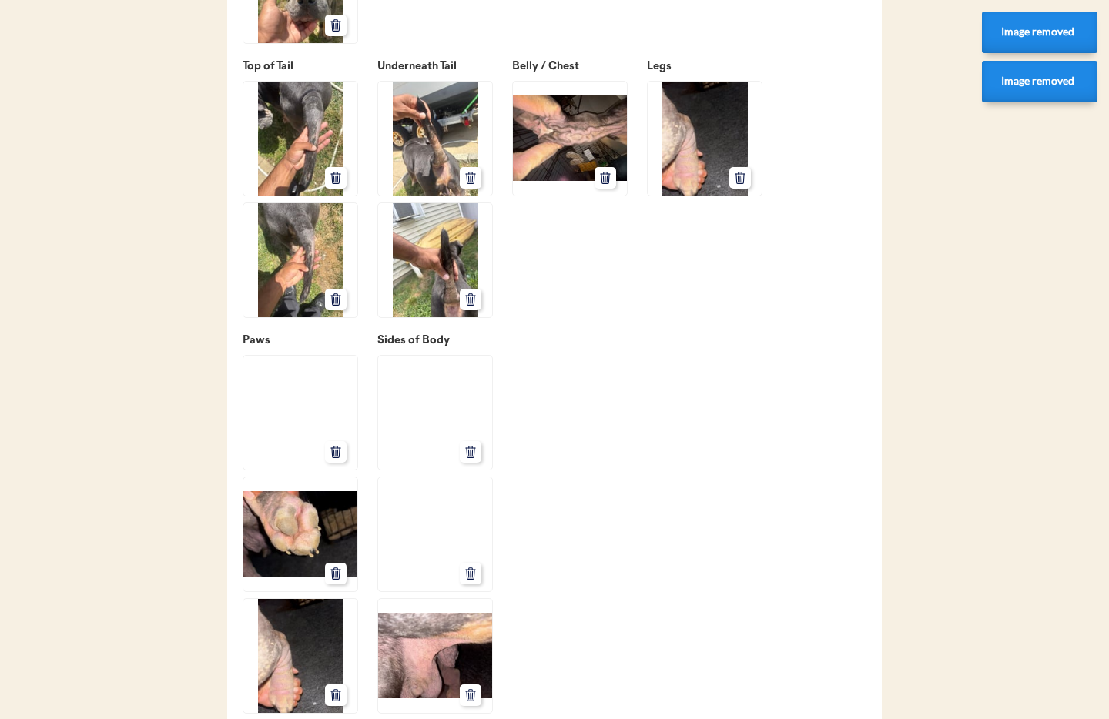
click at [477, 463] on button at bounding box center [471, 452] width 22 height 22
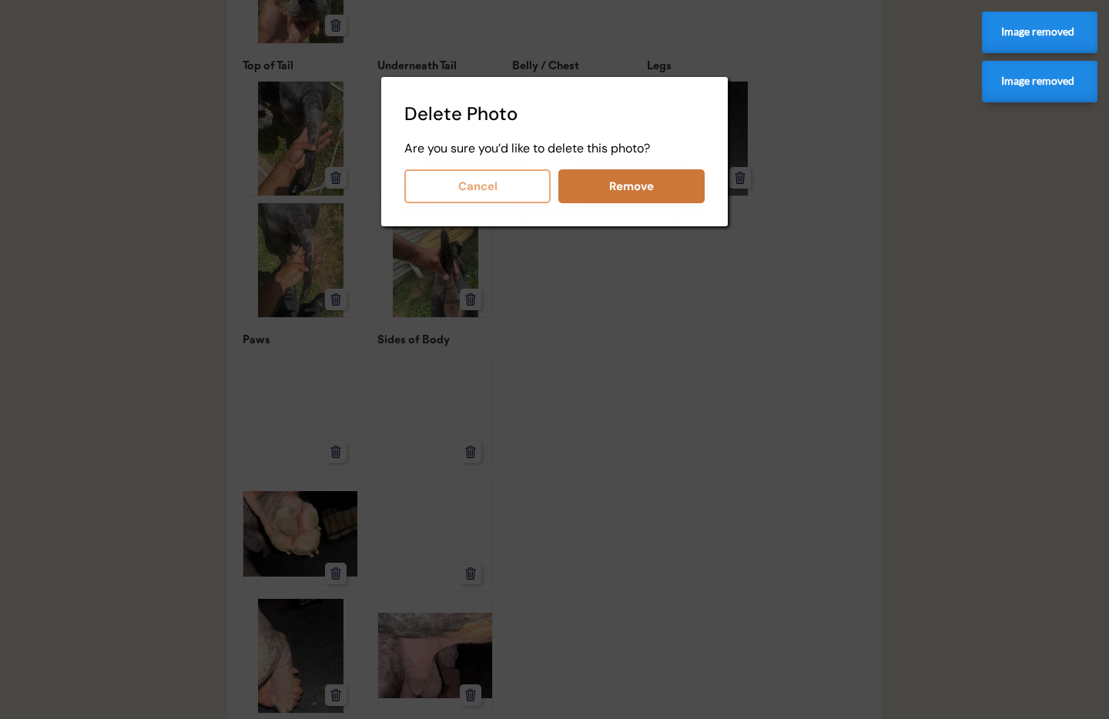
click at [602, 192] on button "Remove" at bounding box center [631, 186] width 146 height 34
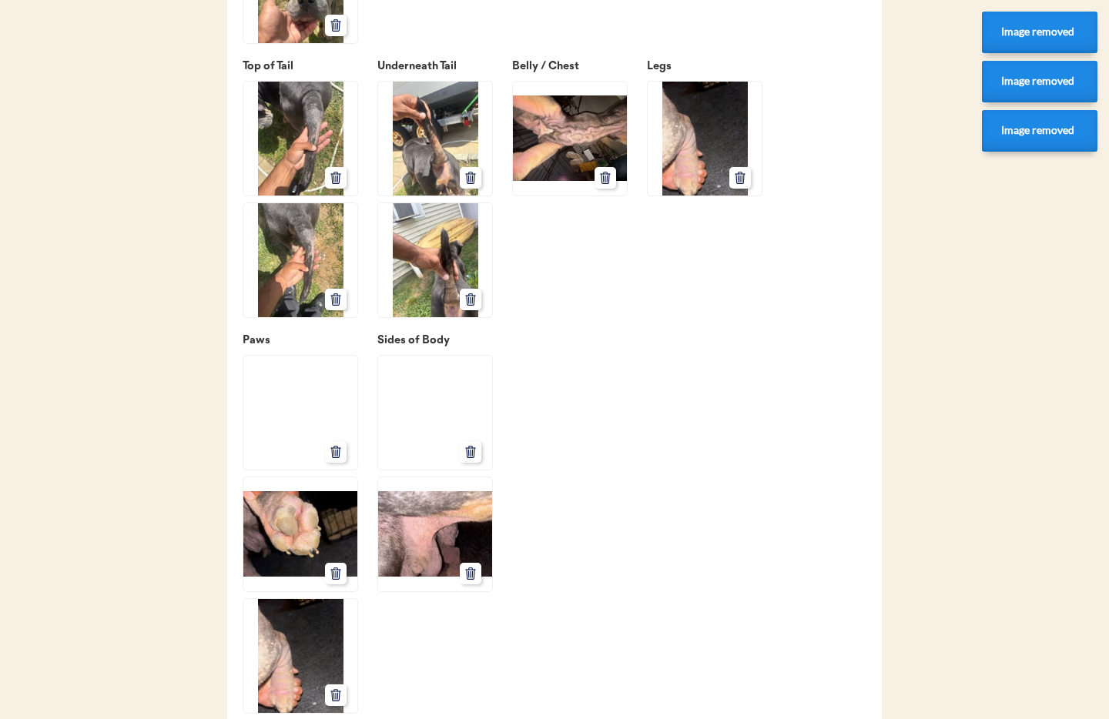
click at [335, 459] on icon at bounding box center [336, 452] width 14 height 14
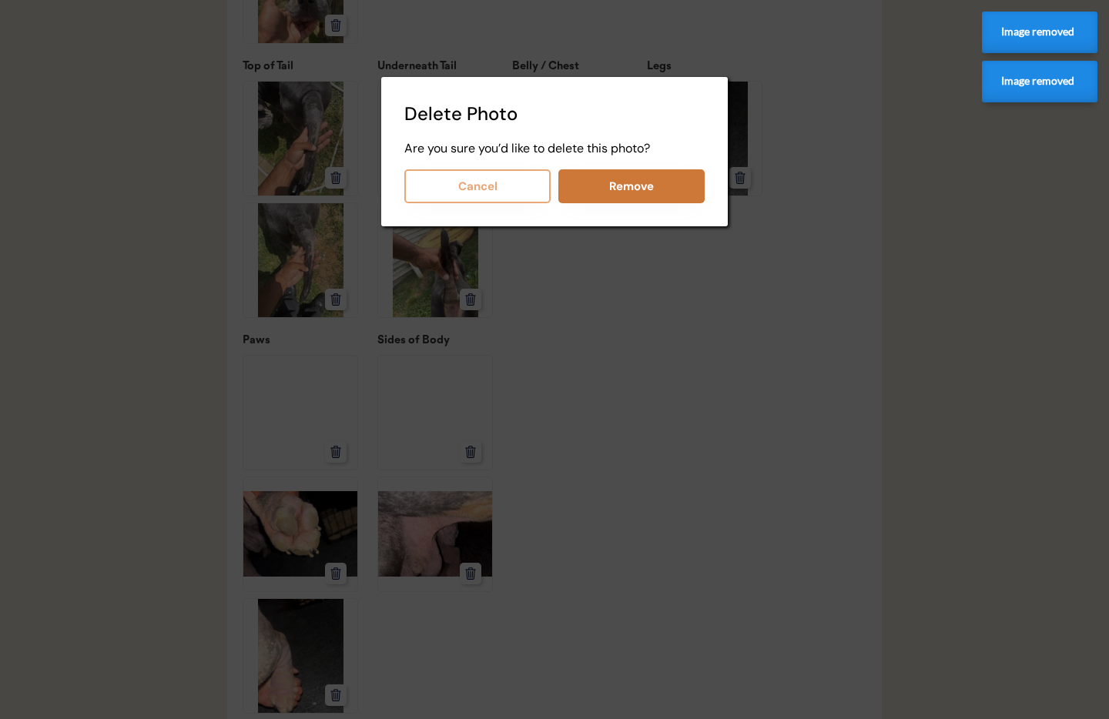
click at [627, 186] on button "Remove" at bounding box center [631, 186] width 146 height 34
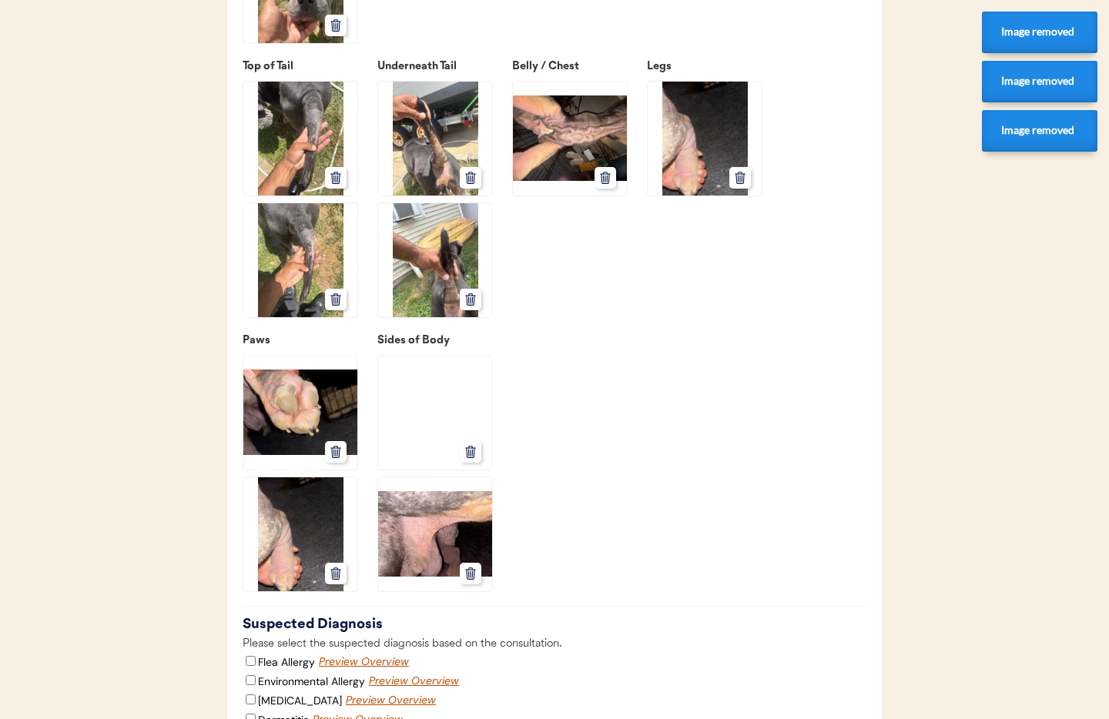
click at [458, 470] on img at bounding box center [435, 413] width 114 height 114
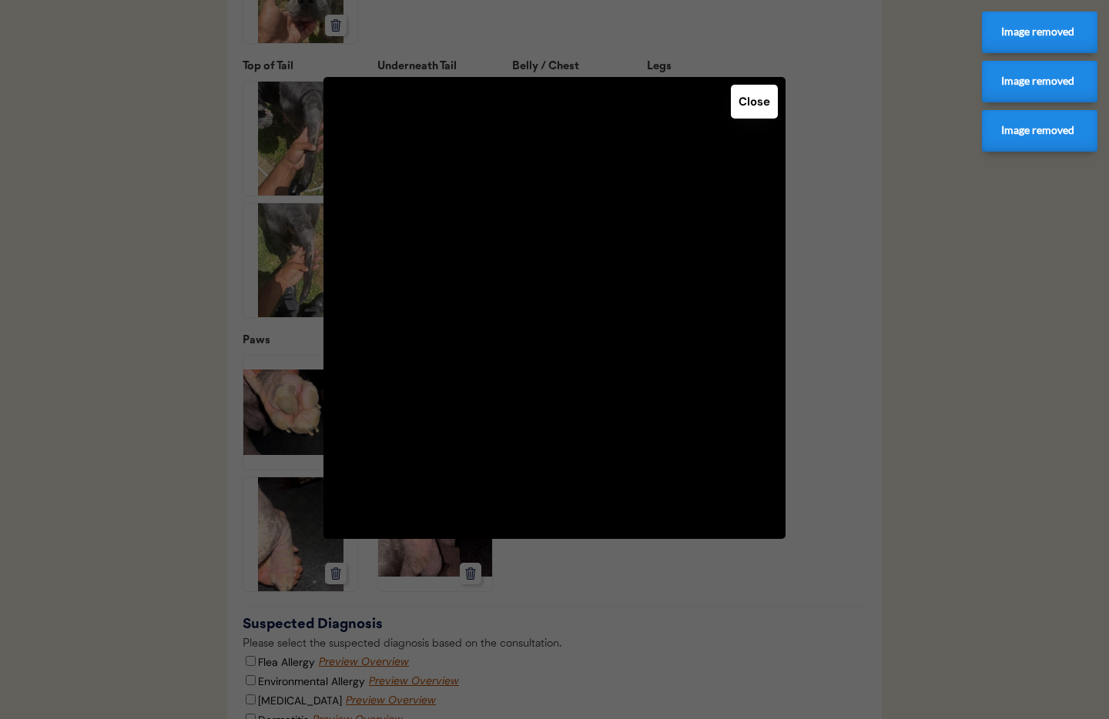
click at [747, 102] on button "Close" at bounding box center [754, 102] width 47 height 34
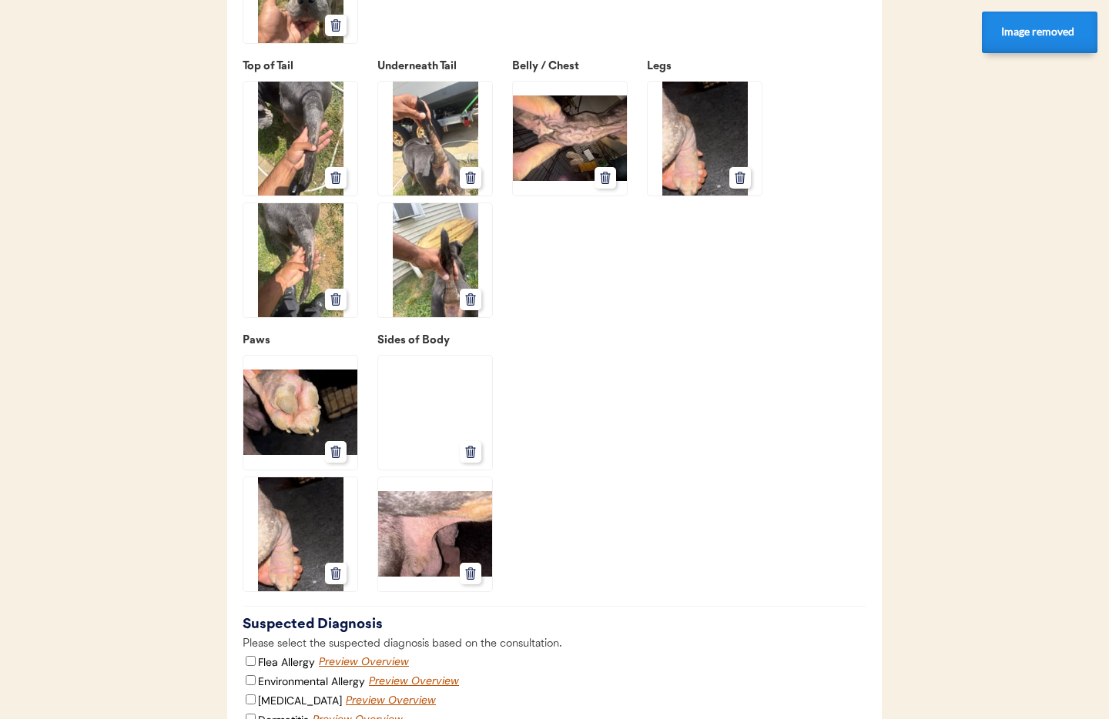
click at [480, 463] on button at bounding box center [471, 452] width 22 height 22
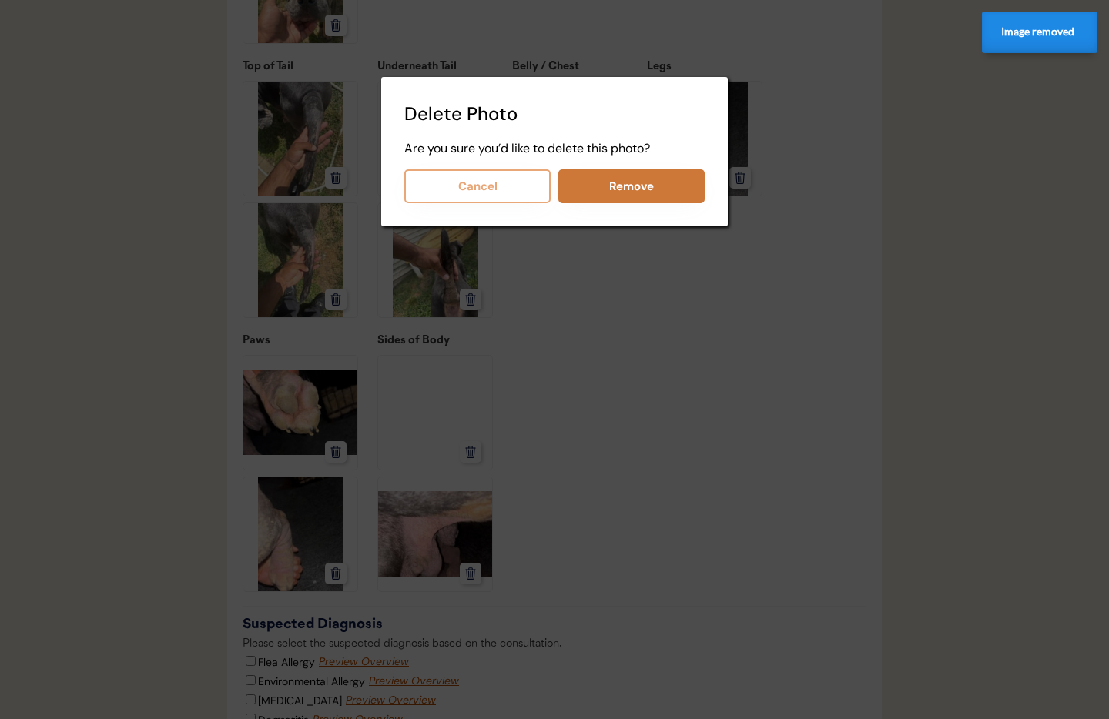
click at [604, 188] on button "Remove" at bounding box center [631, 186] width 146 height 34
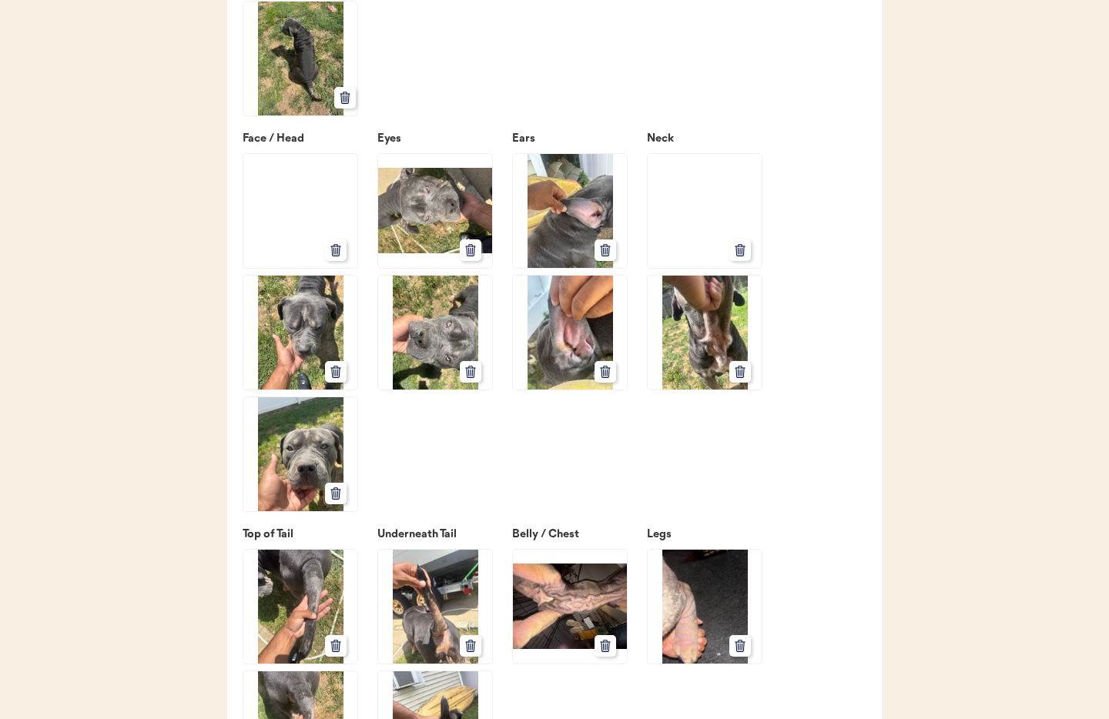
scroll to position [2319, 0]
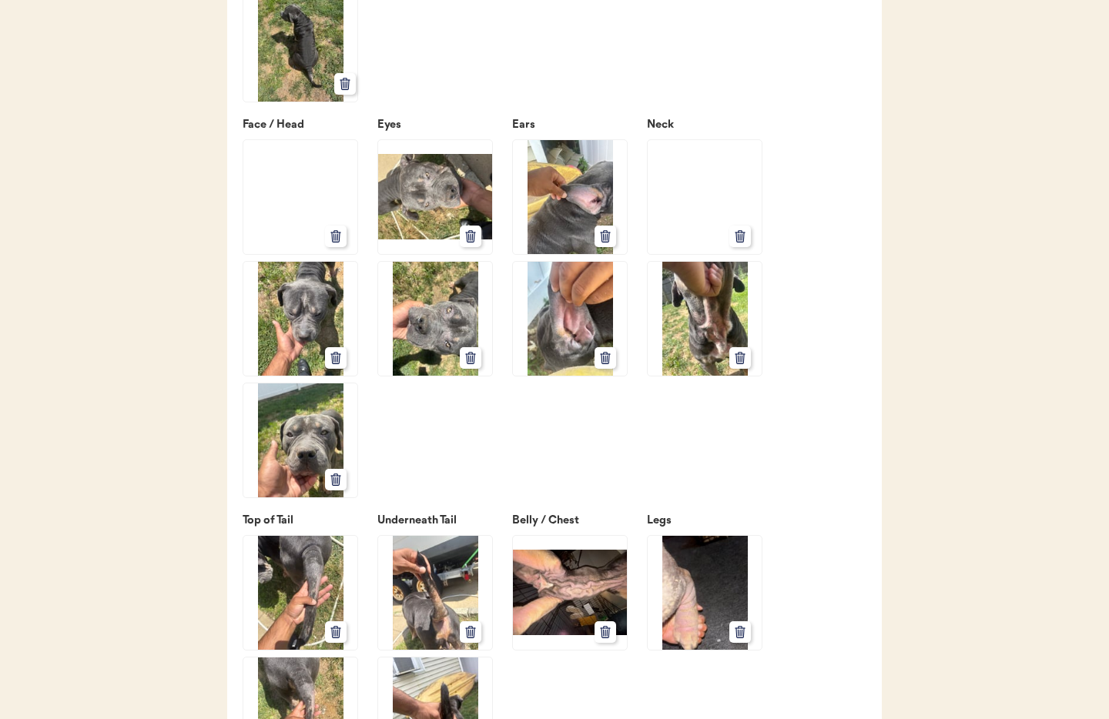
click at [741, 243] on icon at bounding box center [740, 236] width 14 height 14
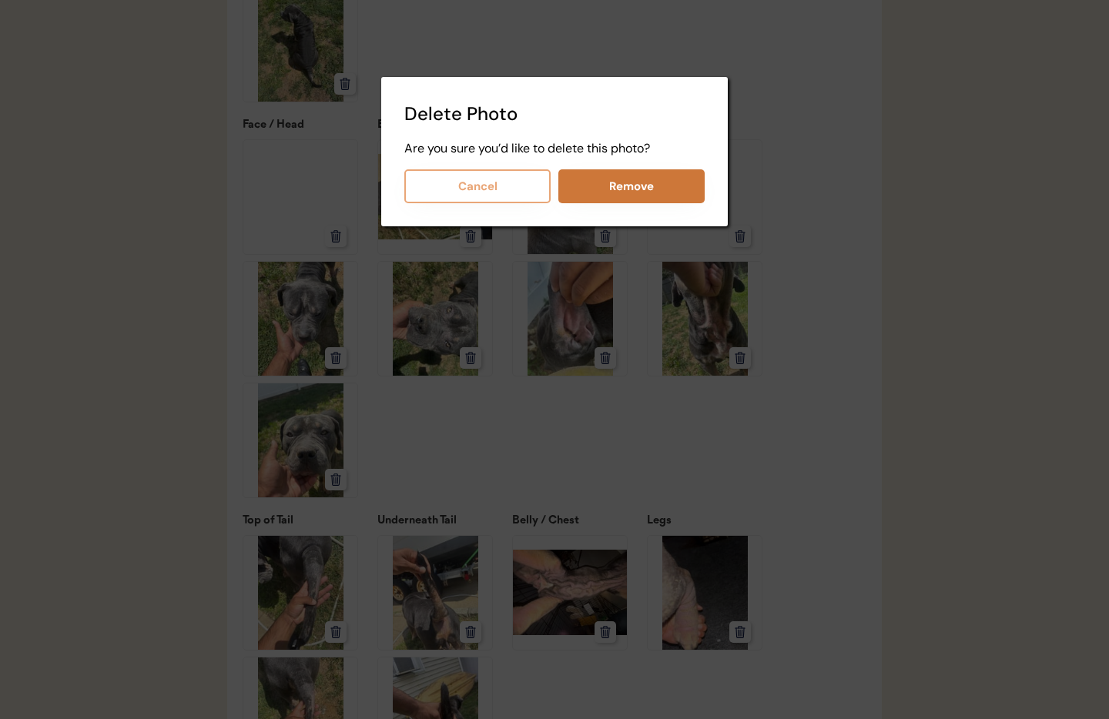
click at [635, 185] on button "Remove" at bounding box center [631, 186] width 146 height 34
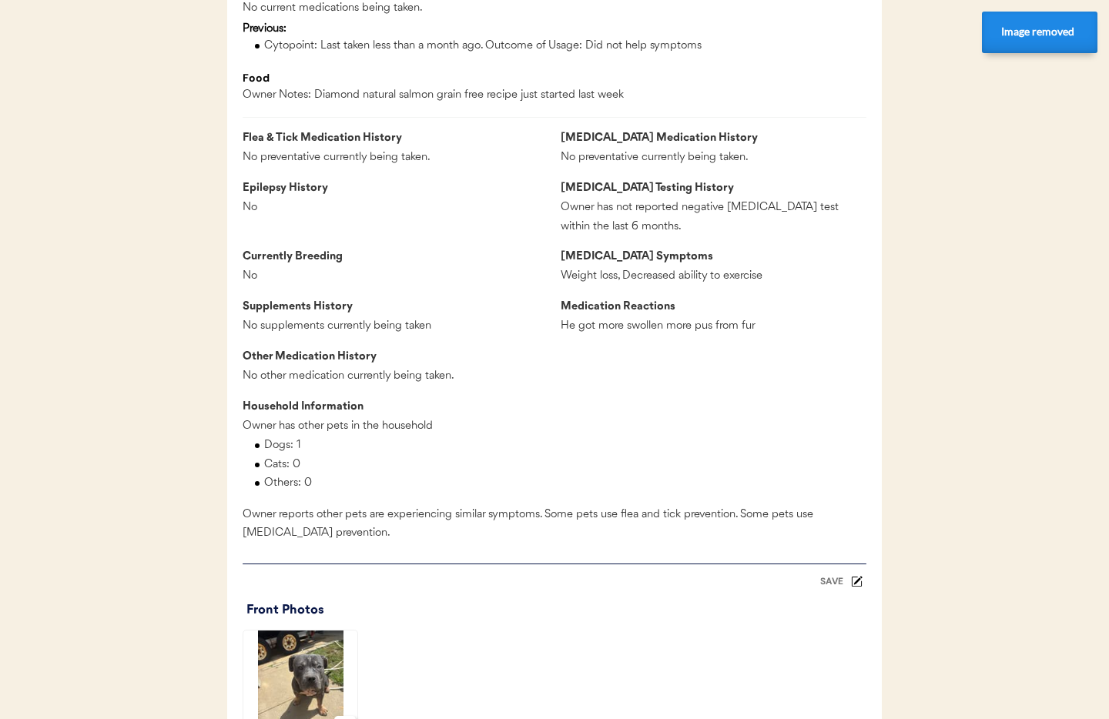
scroll to position [1306, 0]
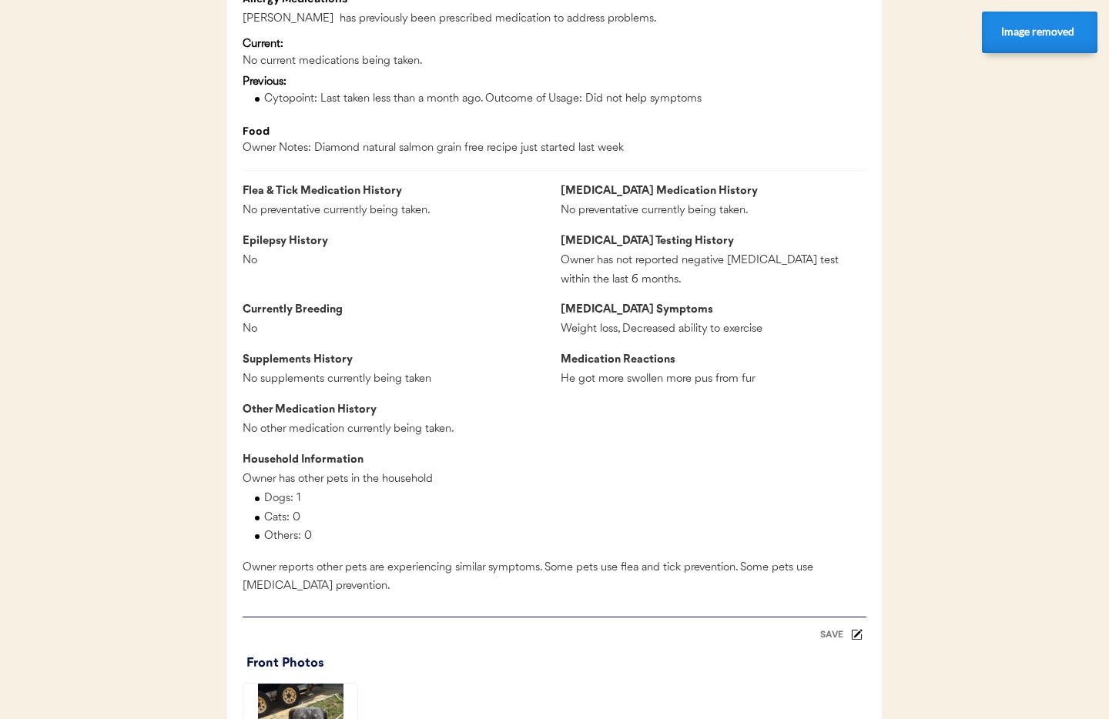
click at [839, 639] on div "SAVE" at bounding box center [831, 634] width 31 height 9
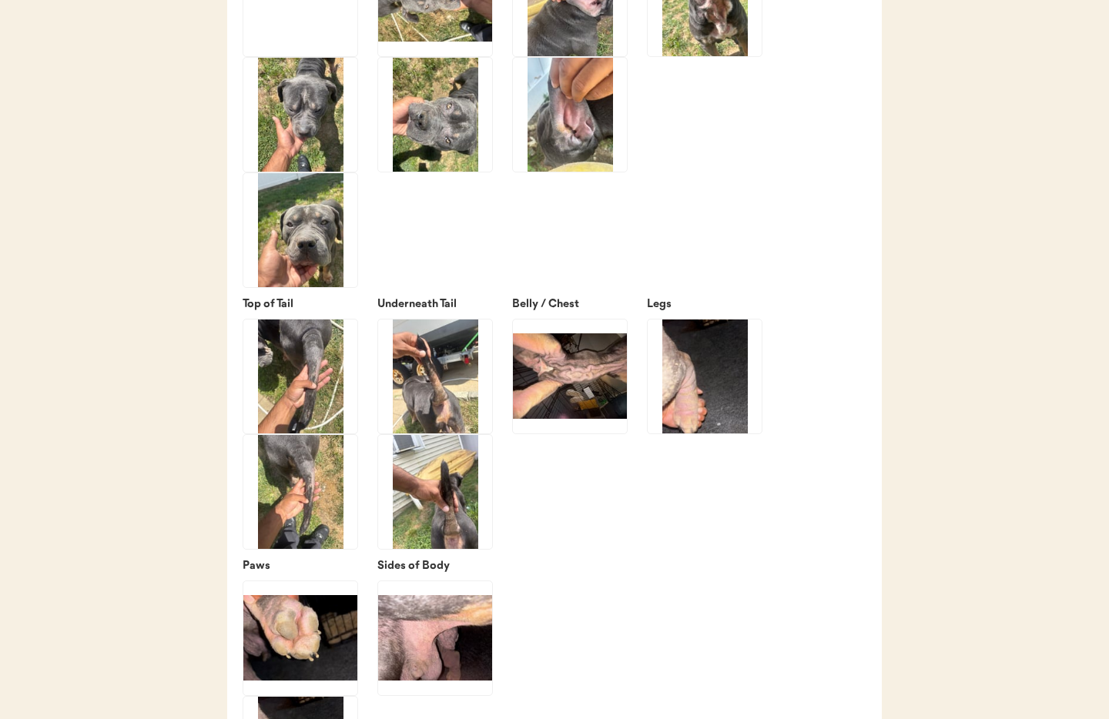
scroll to position [2500, 0]
click at [572, 417] on img at bounding box center [570, 376] width 114 height 114
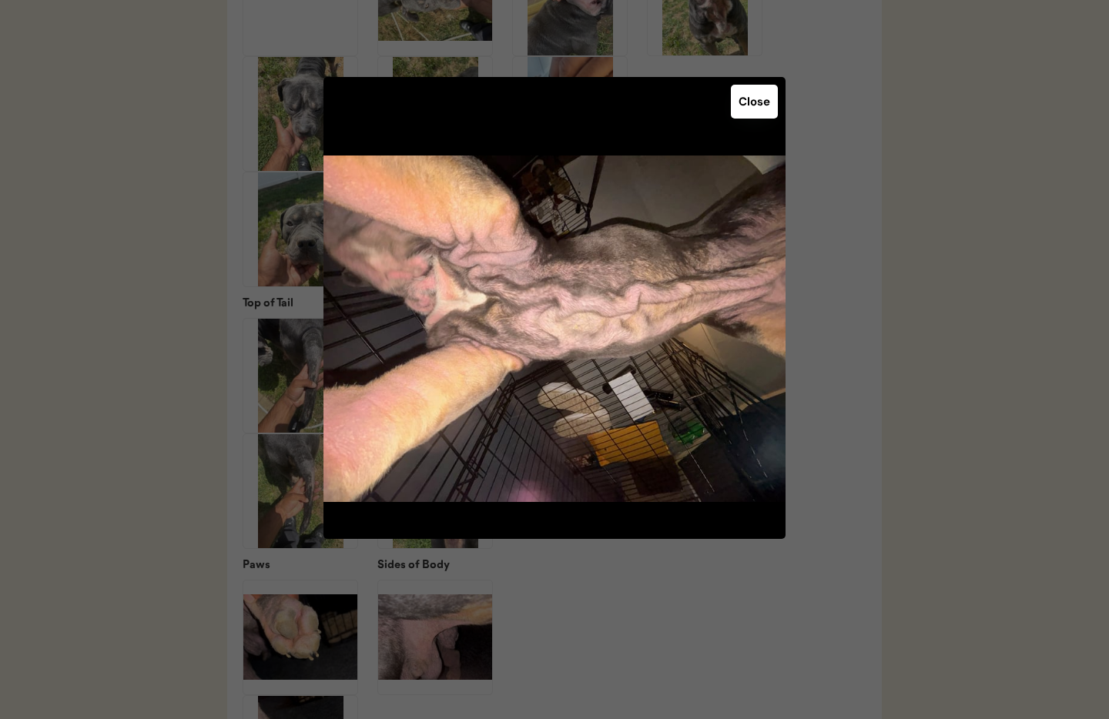
drag, startPoint x: 768, startPoint y: 107, endPoint x: 788, endPoint y: 124, distance: 26.2
click at [768, 107] on button "Close" at bounding box center [754, 102] width 47 height 34
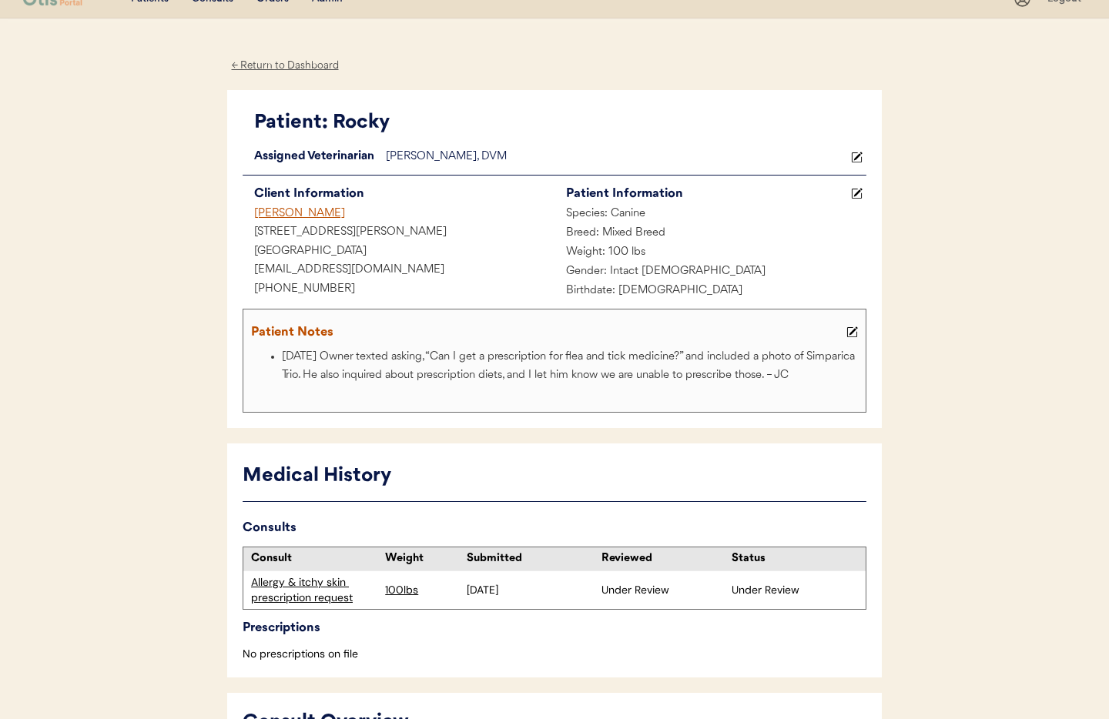
scroll to position [0, 0]
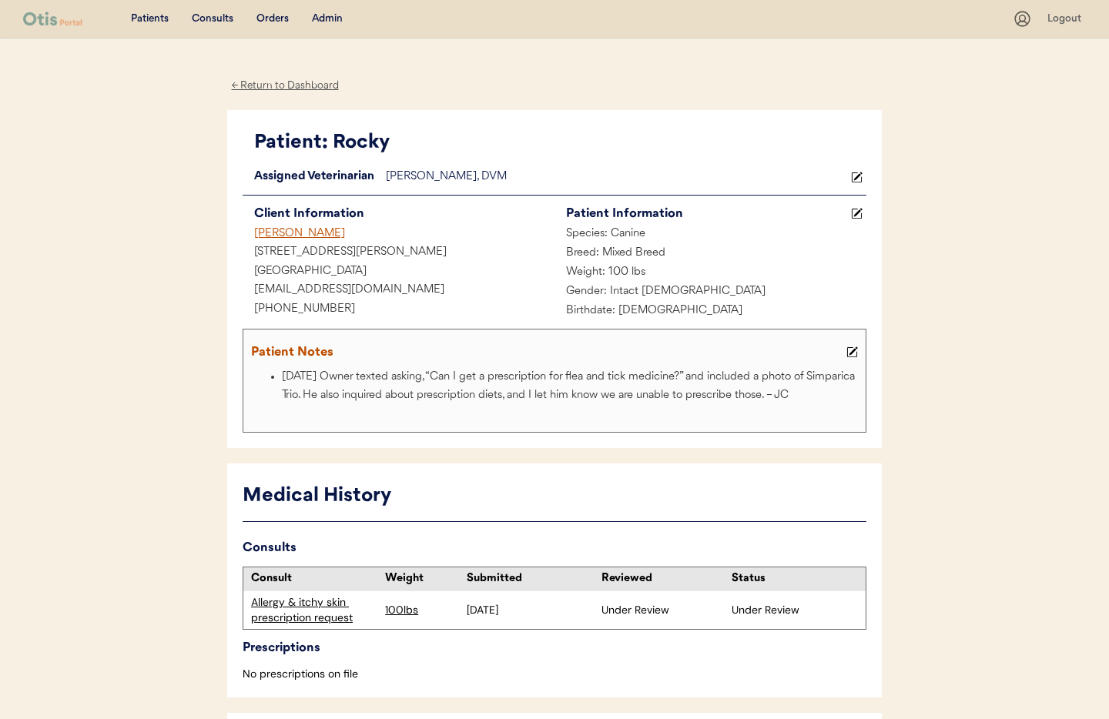
click at [278, 85] on div "← Return to Dashboard" at bounding box center [284, 86] width 115 height 18
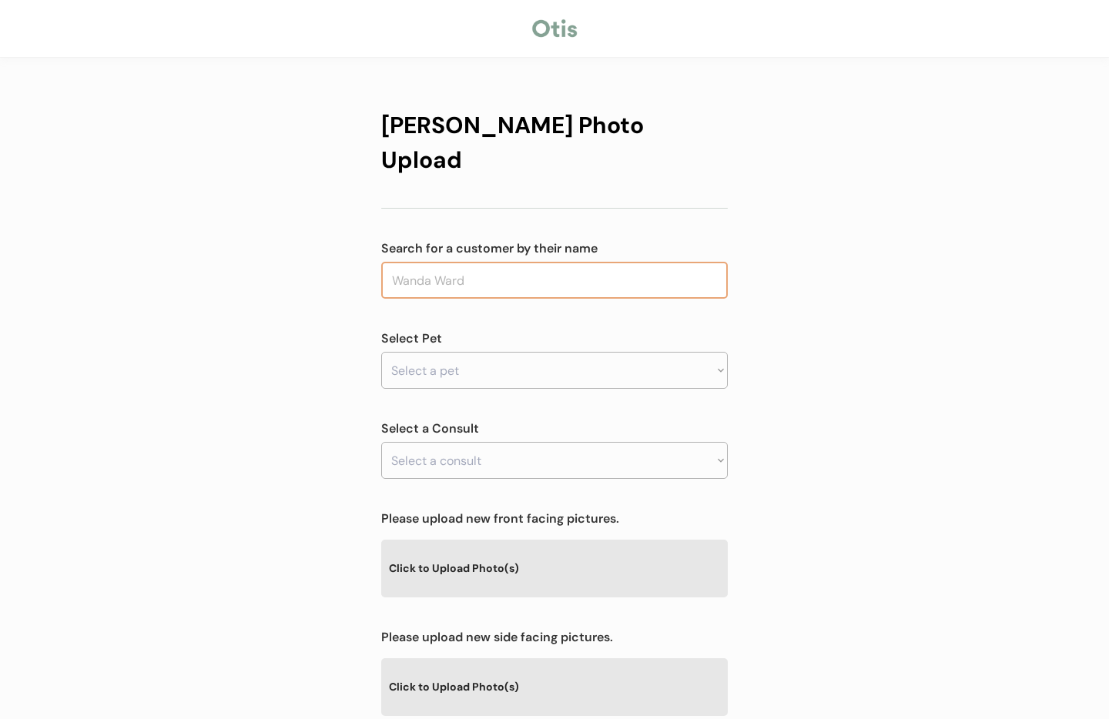
click at [457, 262] on input "text" at bounding box center [554, 280] width 346 height 37
type input "l"
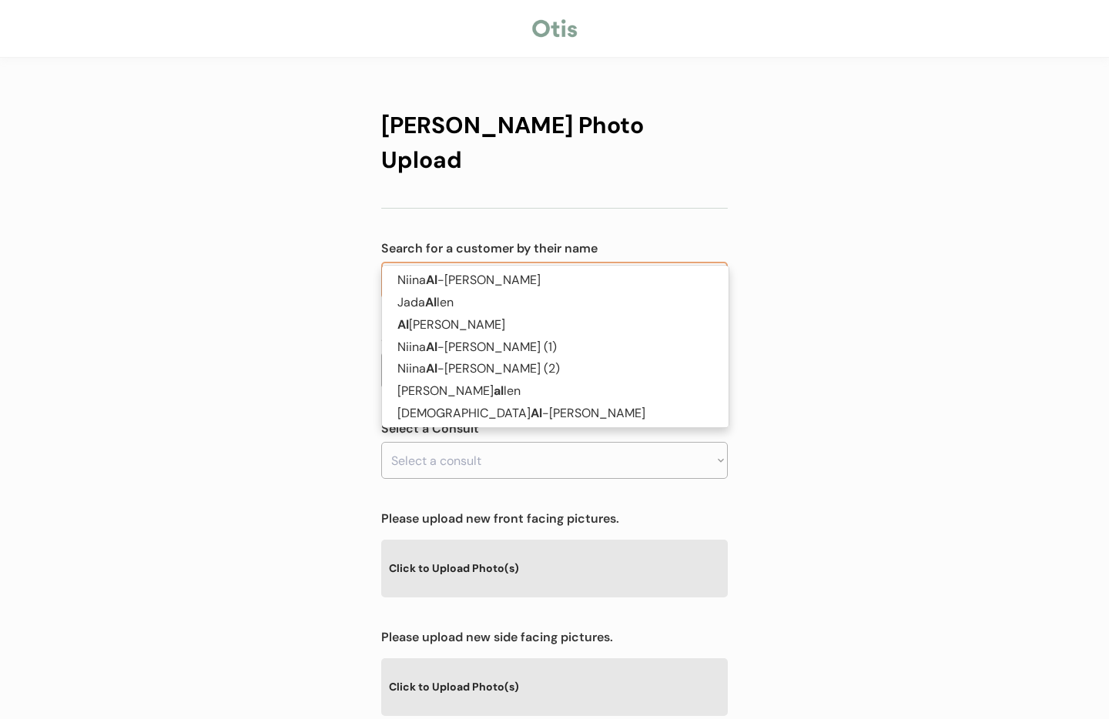
type input "albert"
type input "albert Delgado"
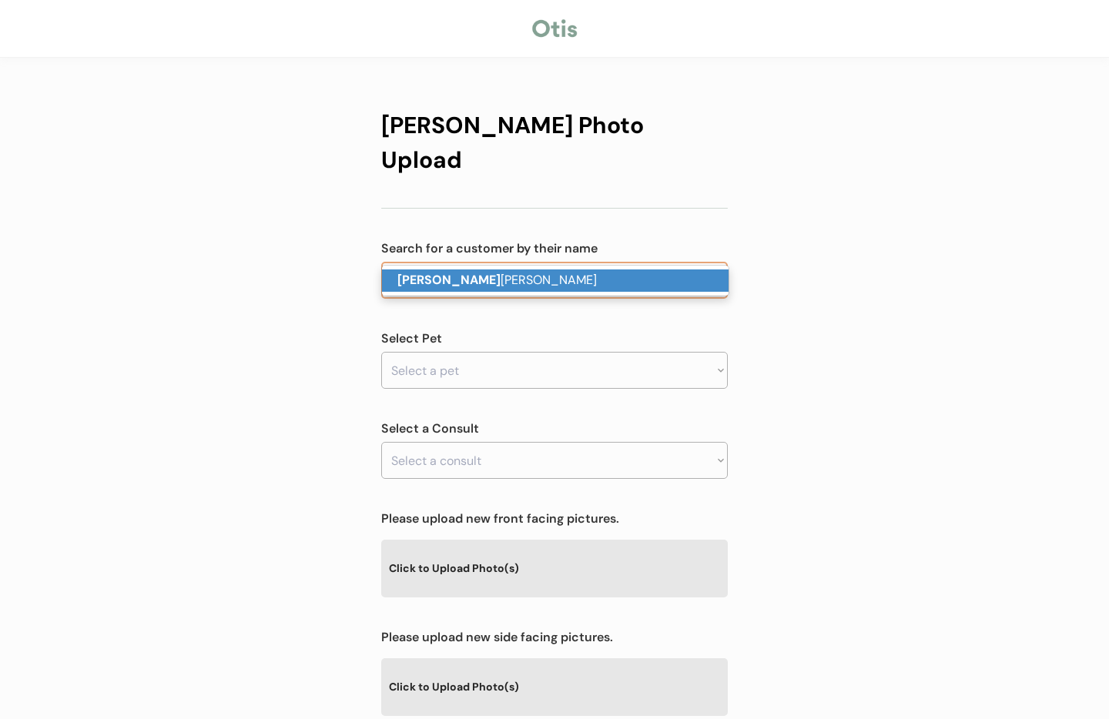
click at [473, 279] on p "Albert Delgado" at bounding box center [555, 280] width 346 height 22
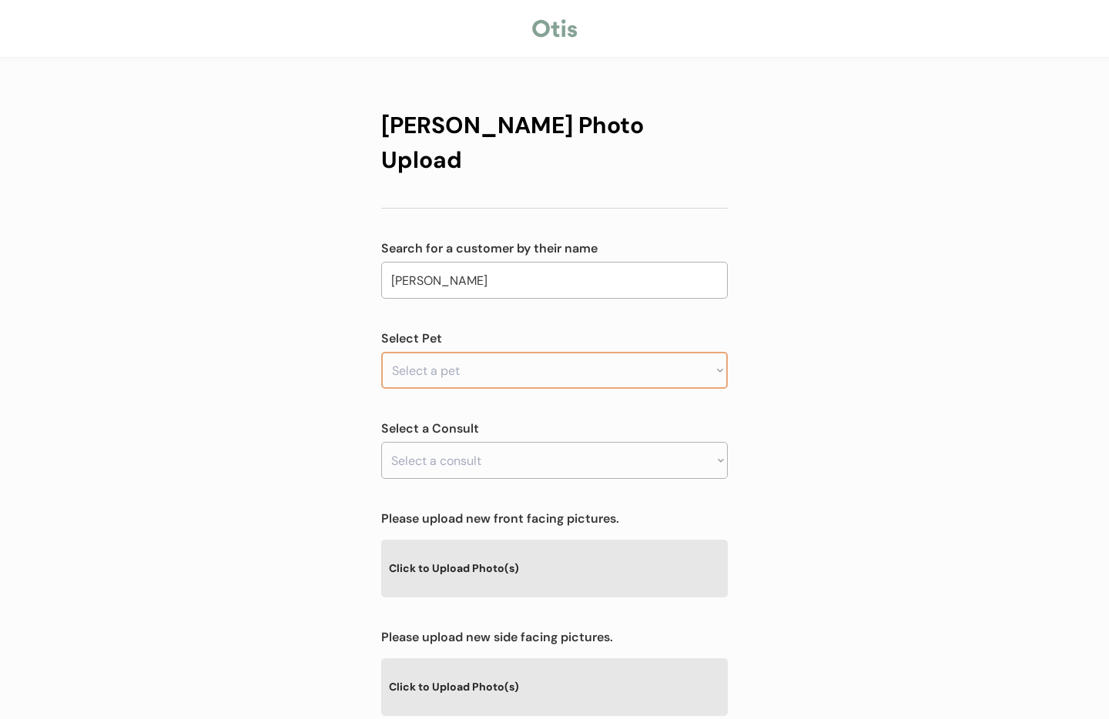
type input "[PERSON_NAME]"
click at [460, 352] on select "Select a pet Rocky" at bounding box center [554, 370] width 346 height 37
select select ""1348695171700984260__LOOKUP__1754933864637x943947543658102800""
click at [381, 352] on select "Select a pet Rocky" at bounding box center [554, 370] width 346 height 37
click at [502, 442] on select "Select a consult Allergy & itchy skin prescription request" at bounding box center [554, 460] width 346 height 37
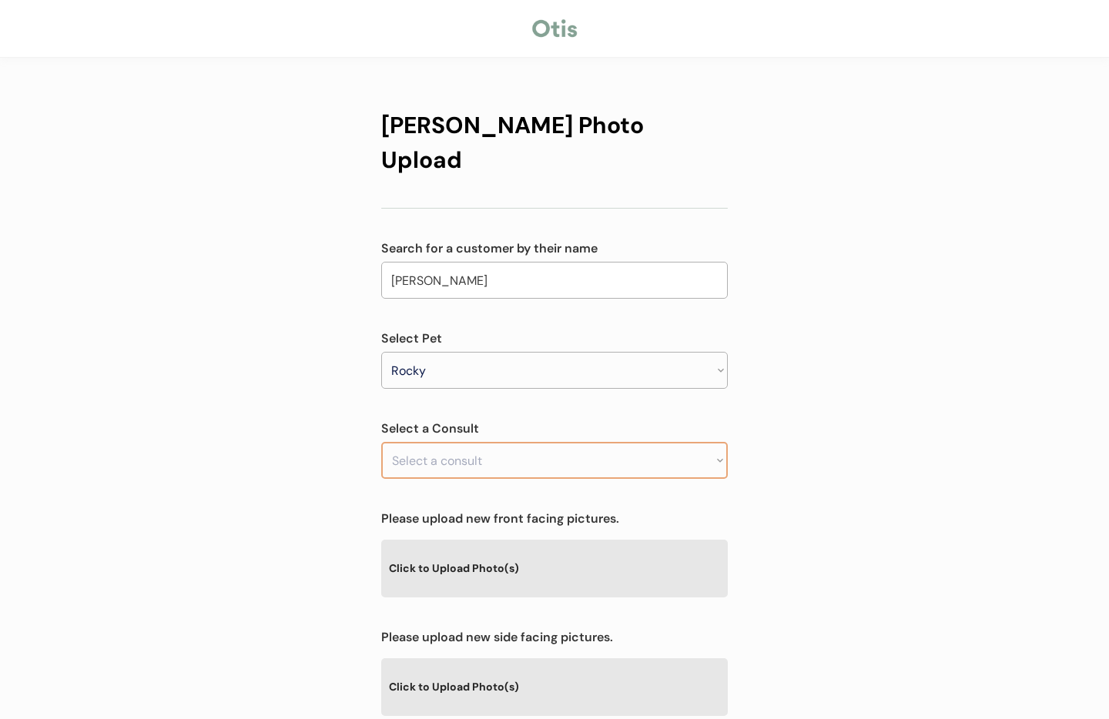
select select ""1348695171700984260__LOOKUP__1754933905529x681196394994991100""
click at [381, 442] on select "Select a consult Allergy & itchy skin prescription request" at bounding box center [554, 460] width 346 height 37
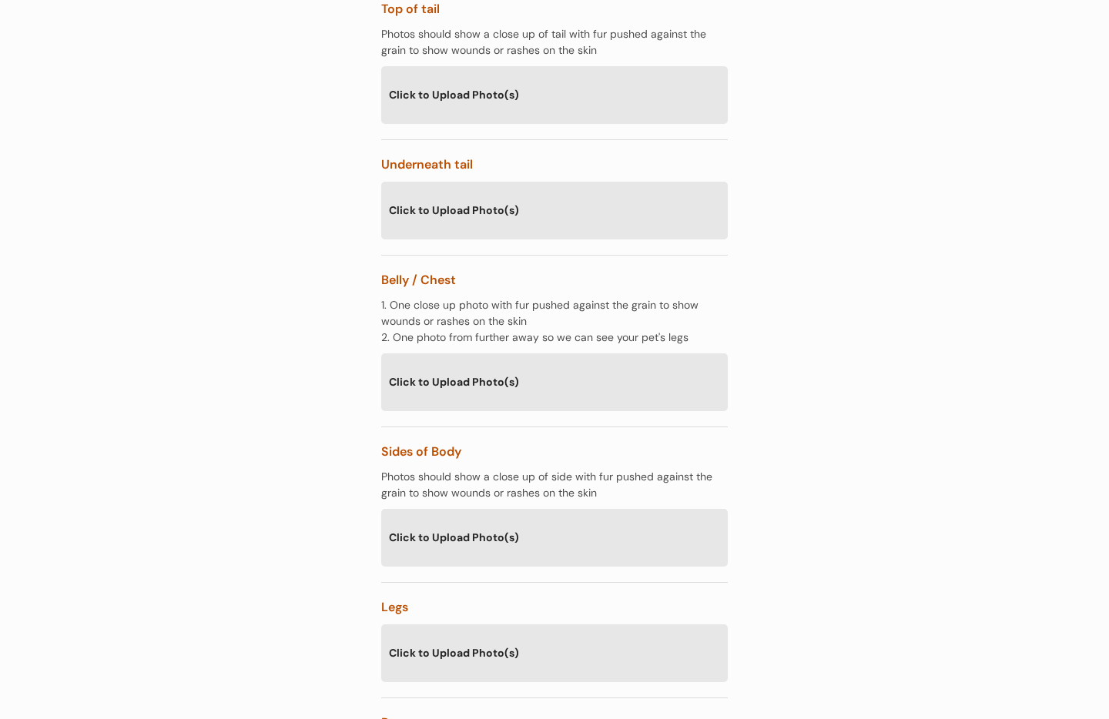
scroll to position [1696, 0]
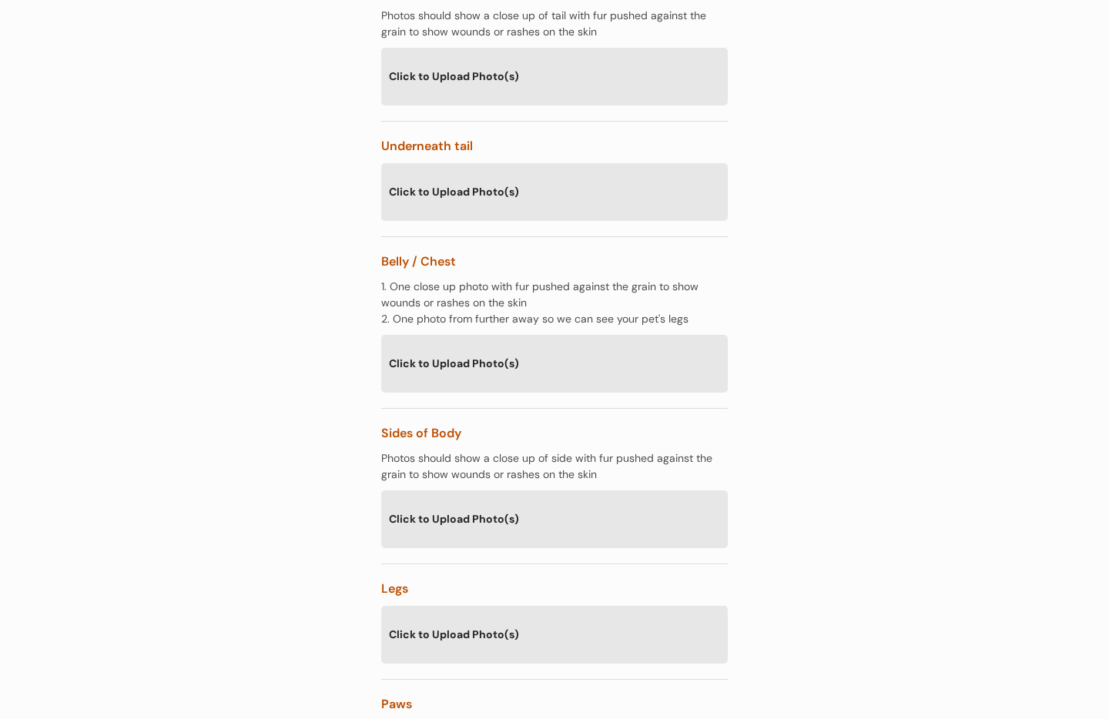
click at [441, 335] on div "Click to Upload Photo(s)" at bounding box center [554, 363] width 346 height 56
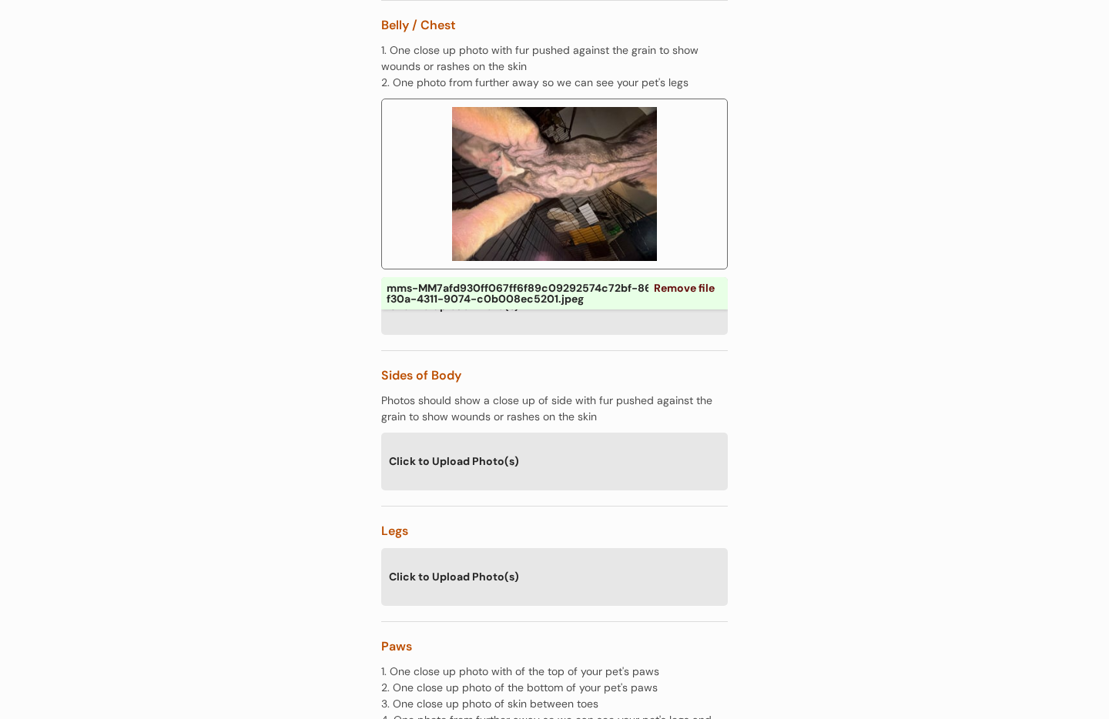
scroll to position [1934, 0]
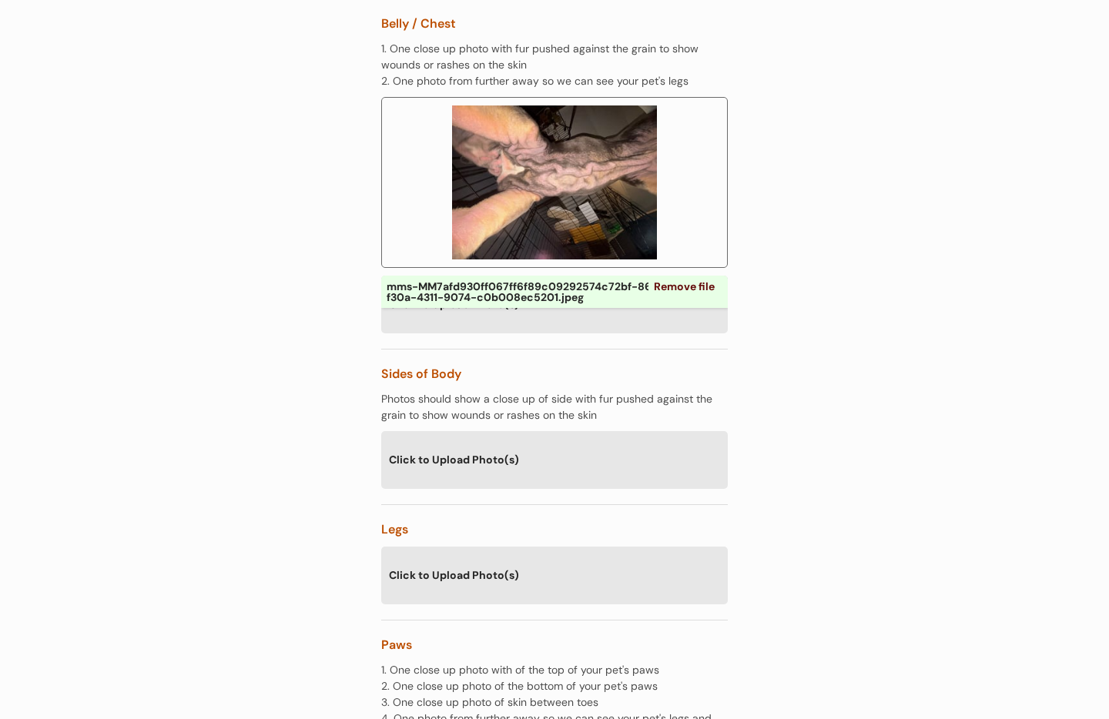
click at [526, 431] on div "Click to Upload Photo(s)" at bounding box center [554, 459] width 346 height 56
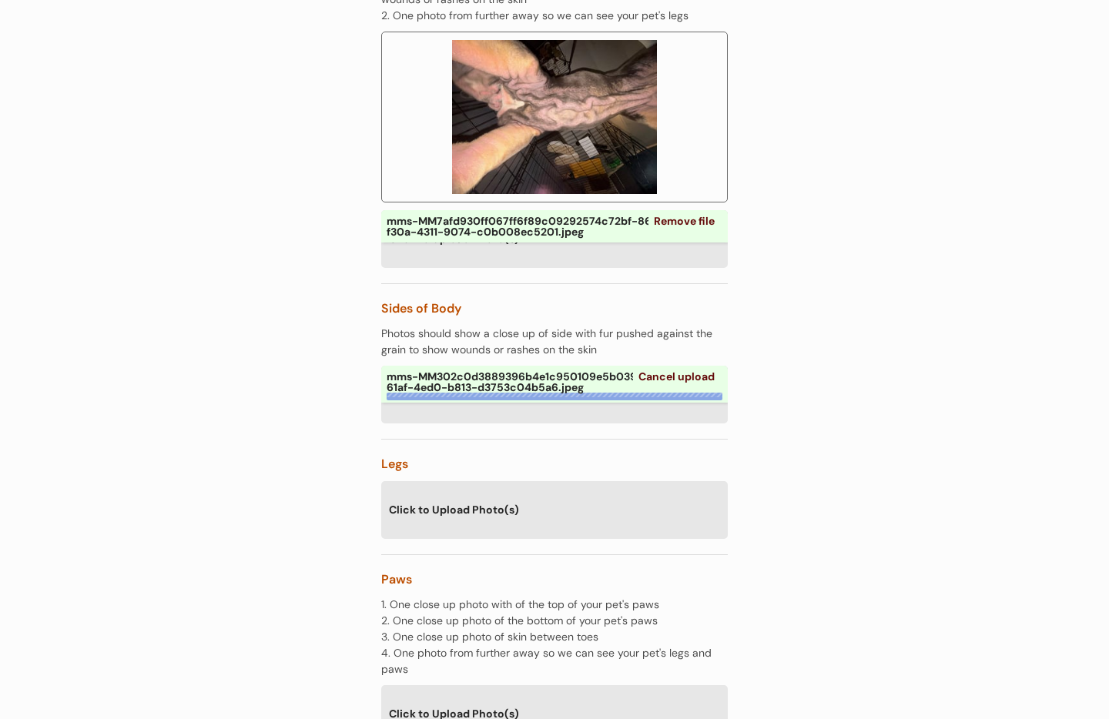
scroll to position [2130, 0]
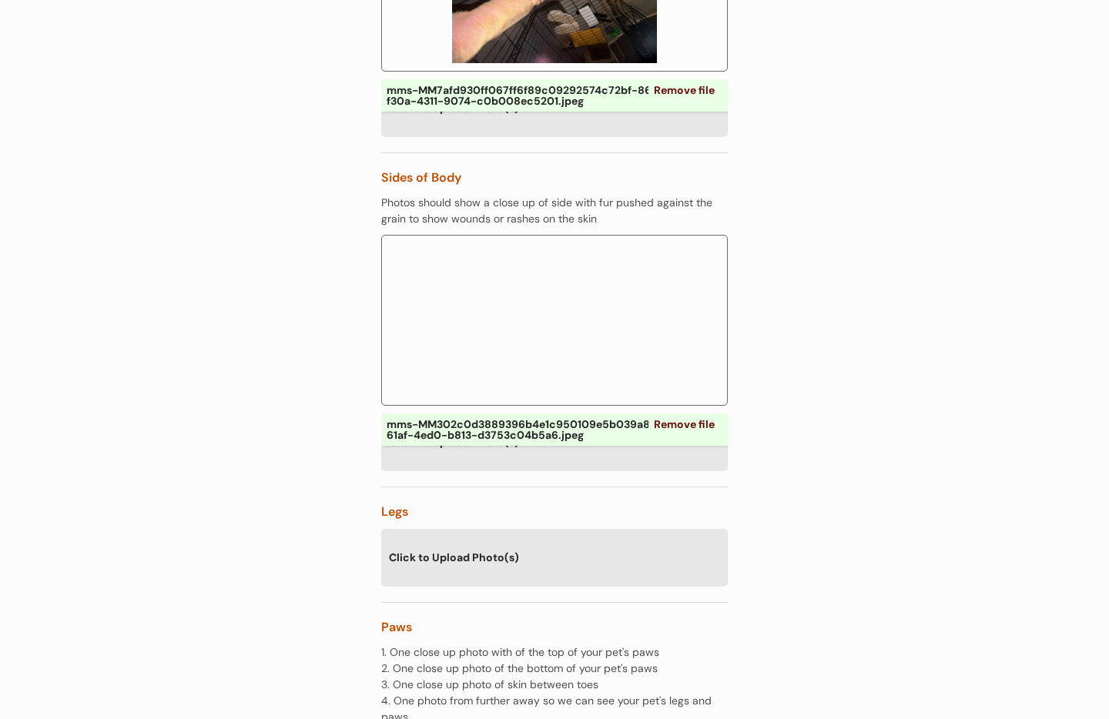
click at [582, 351] on div "Sides of Body Photos should show a close up of side with fur pushed against the…" at bounding box center [554, 320] width 346 height 334
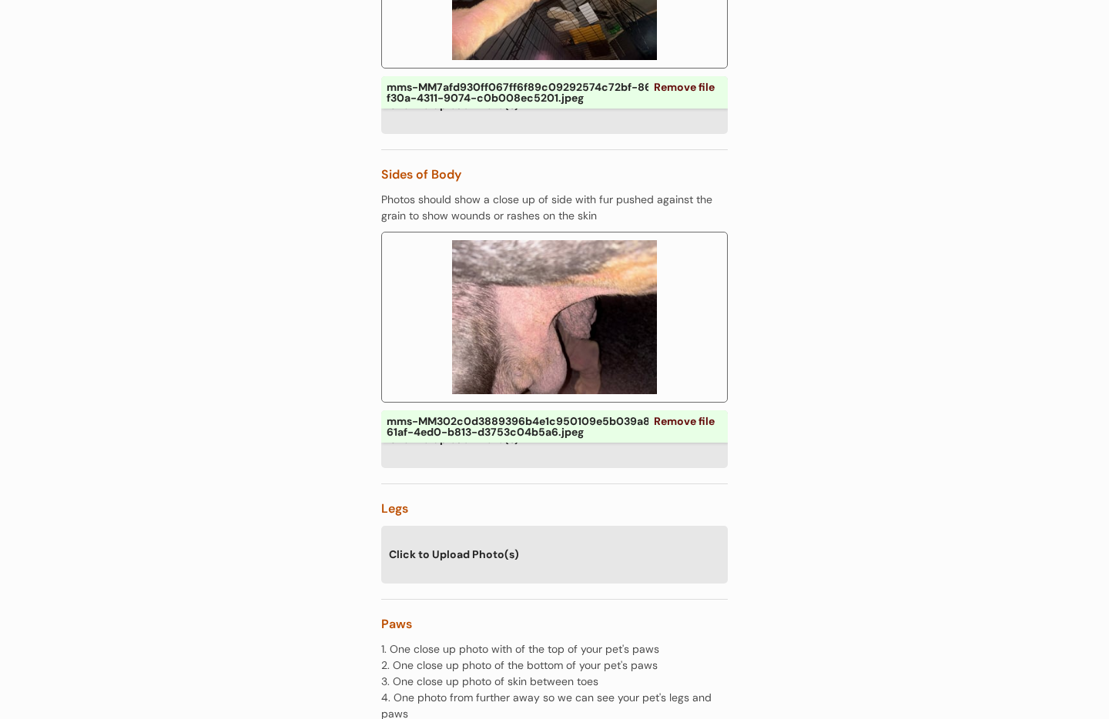
scroll to position [2131, 0]
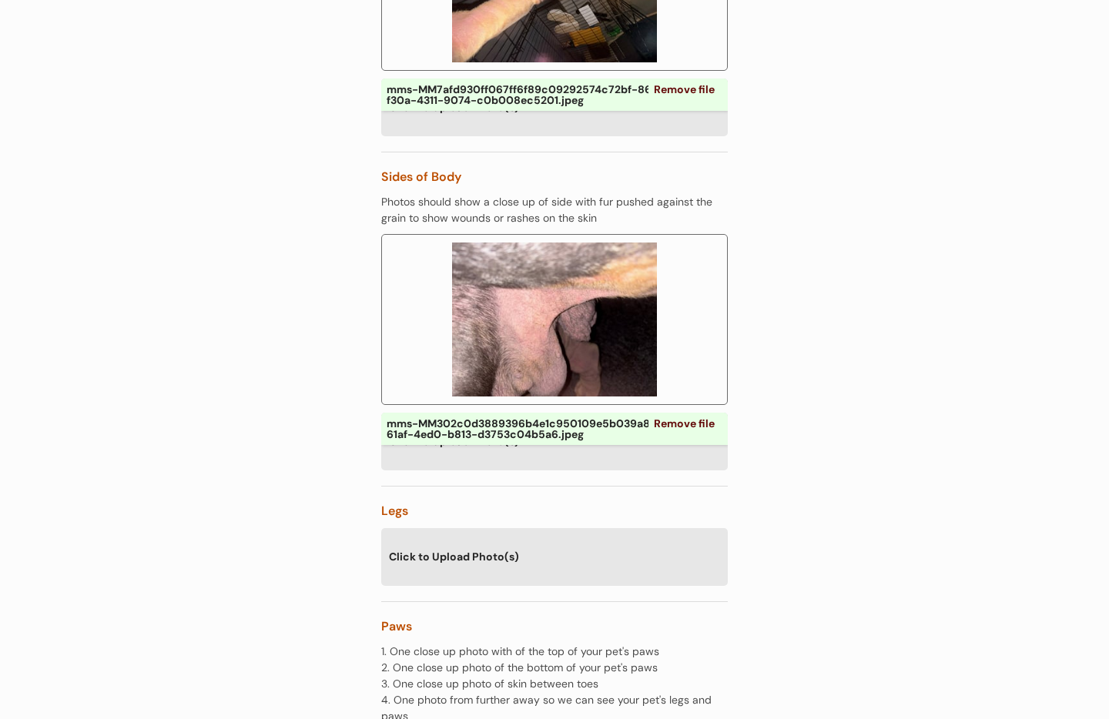
click at [507, 528] on div "Click to Upload Photo(s)" at bounding box center [554, 556] width 346 height 56
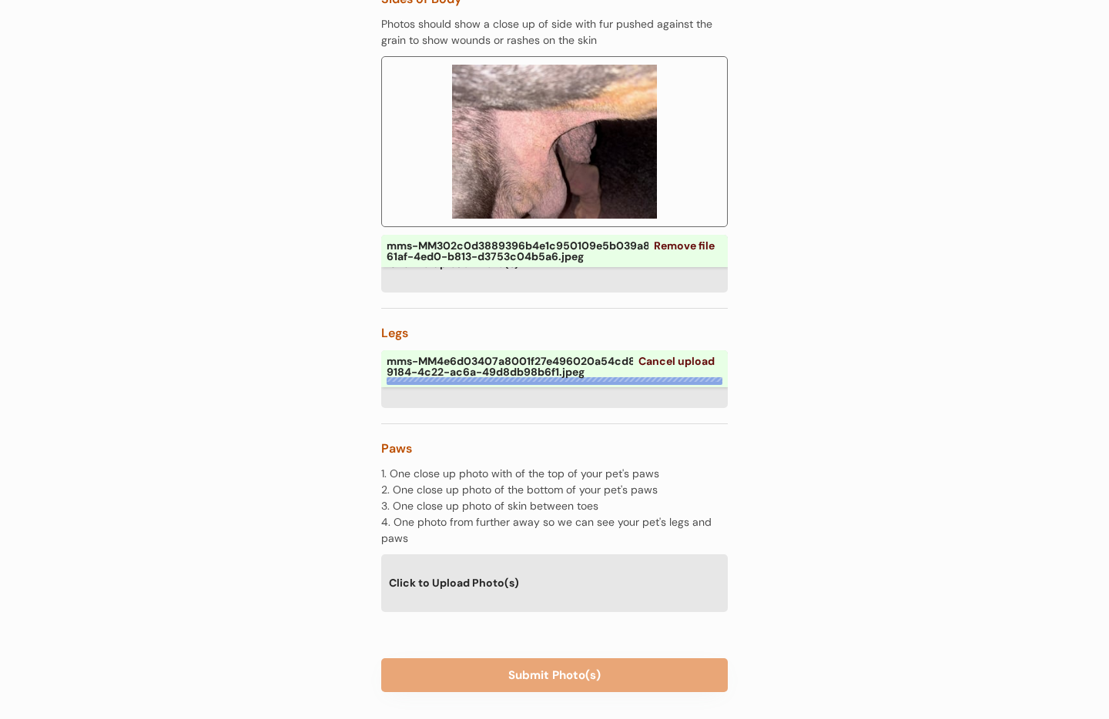
scroll to position [2487, 0]
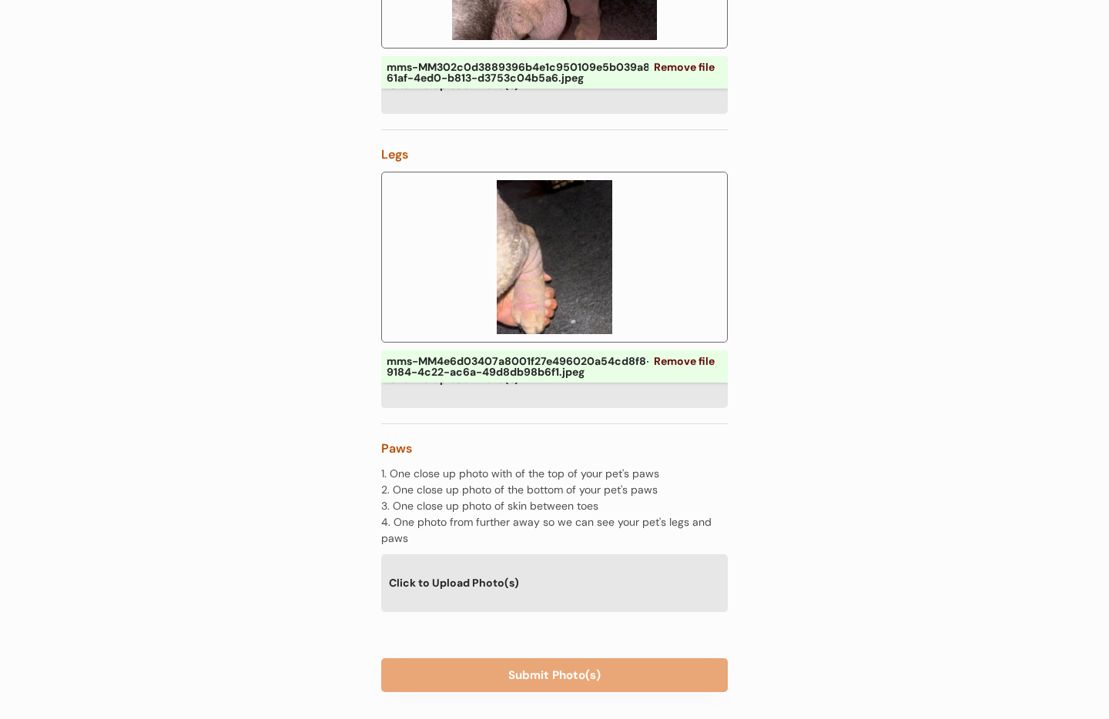
click at [483, 554] on div "Click to Upload Photo(s)" at bounding box center [554, 582] width 346 height 56
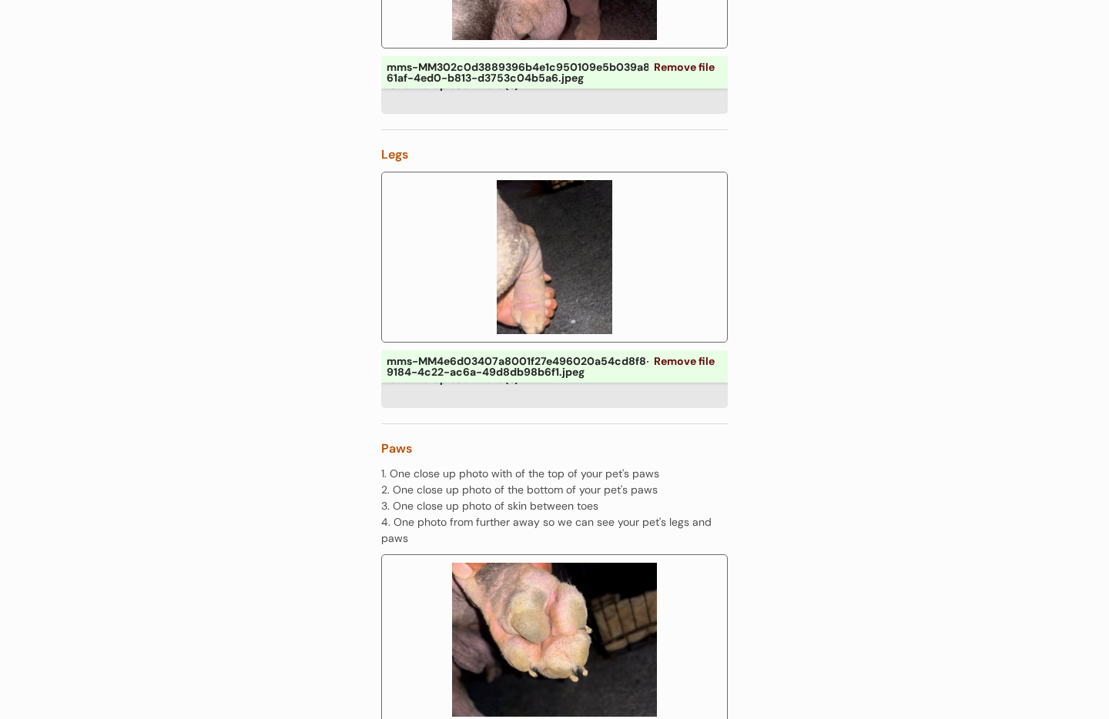
click at [698, 350] on link "Remove file" at bounding box center [684, 361] width 72 height 22
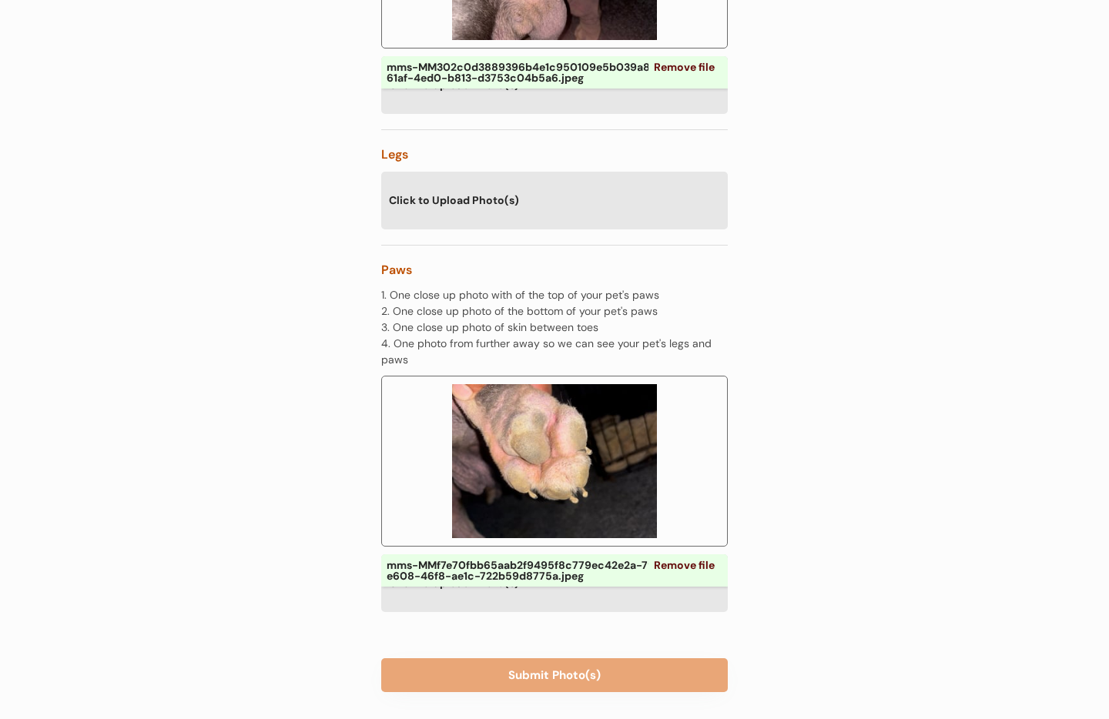
click at [568, 564] on div "Click to Upload Photo(s)" at bounding box center [554, 582] width 346 height 56
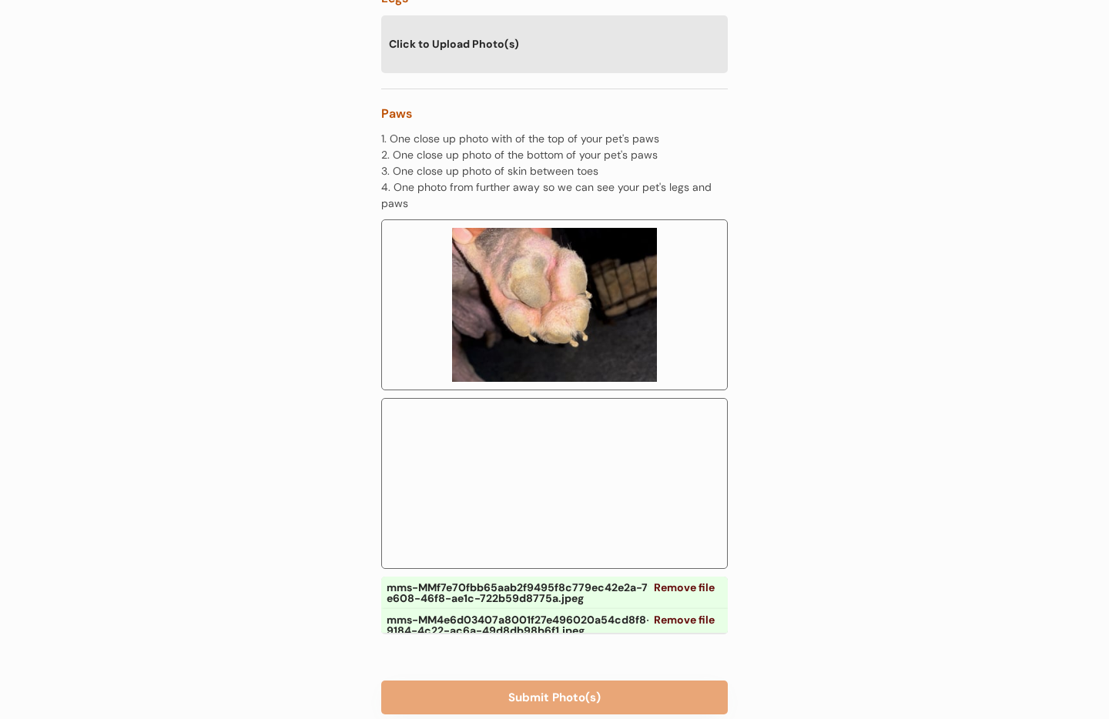
scroll to position [2666, 0]
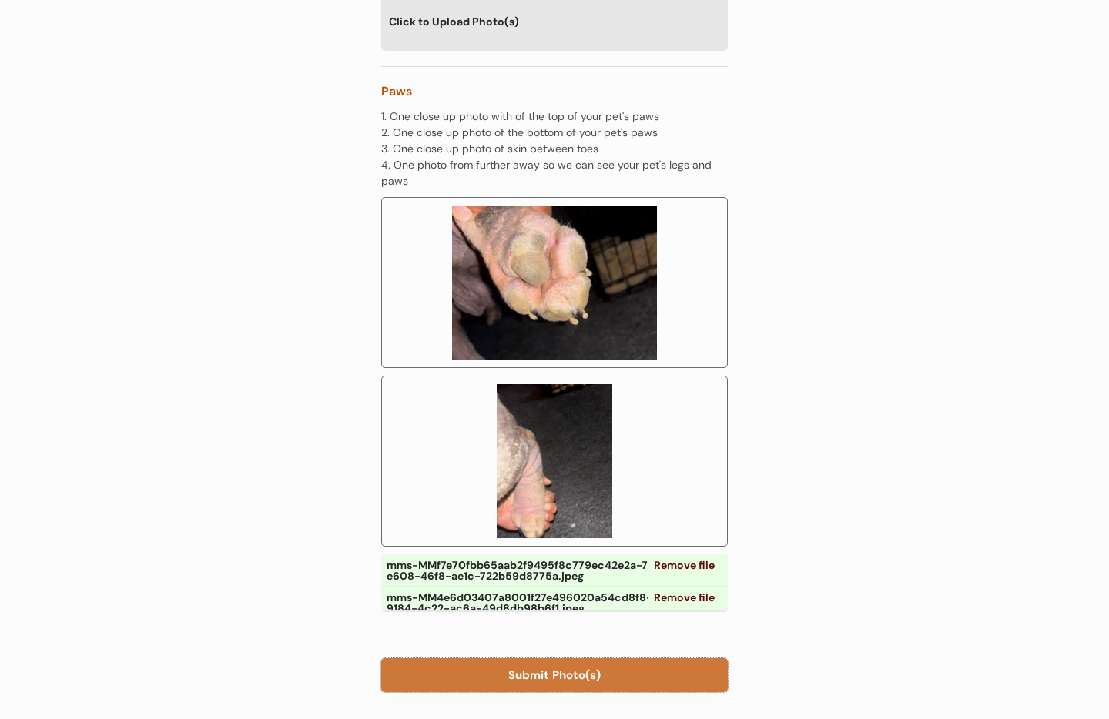
click at [568, 658] on button "Submit Photo(s)" at bounding box center [554, 675] width 346 height 34
click at [562, 658] on button "Submit Photo(s)" at bounding box center [554, 675] width 346 height 34
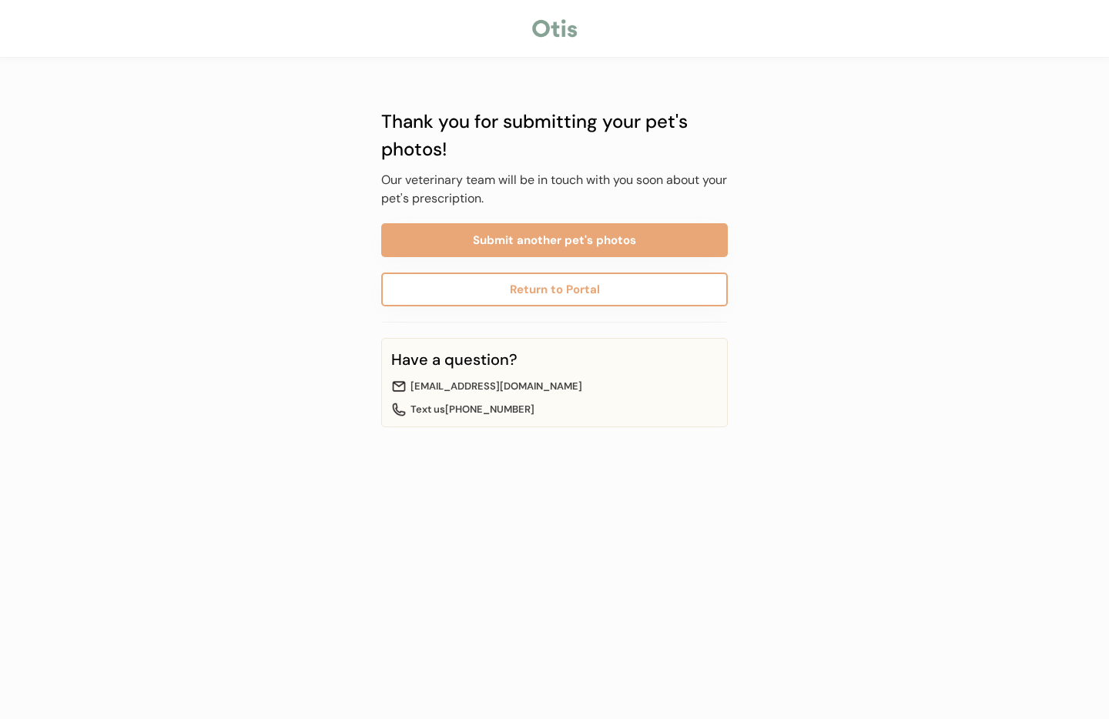
click at [545, 239] on button "Submit another pet's photos" at bounding box center [554, 240] width 346 height 34
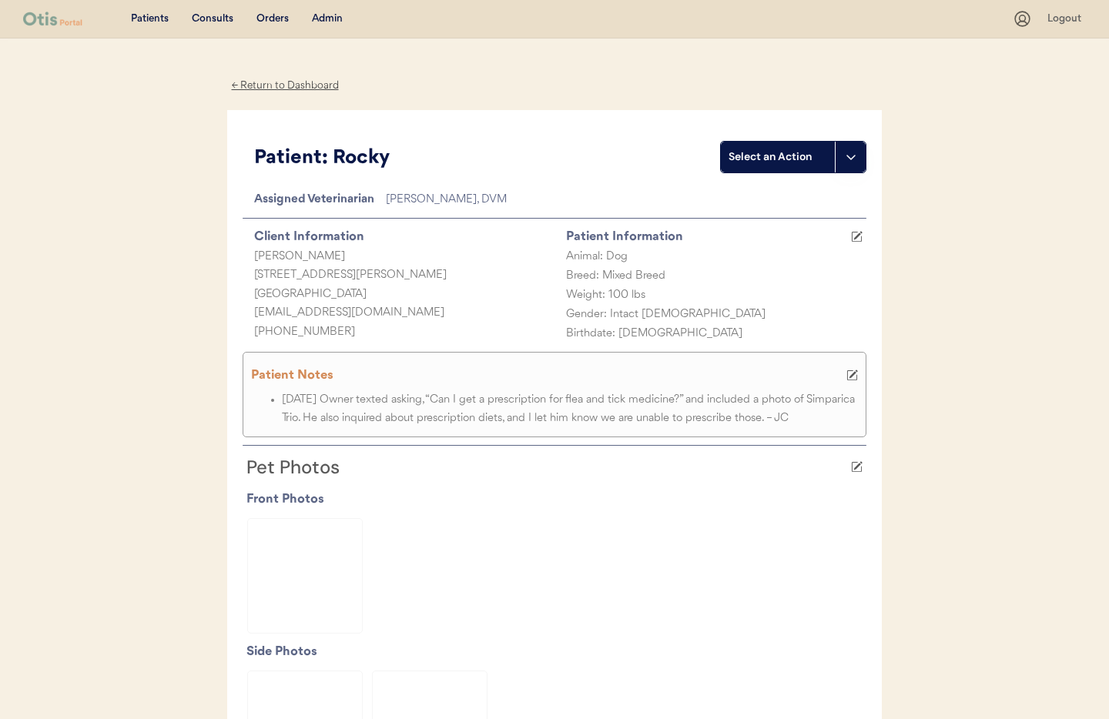
click at [325, 12] on div "Admin" at bounding box center [327, 19] width 31 height 15
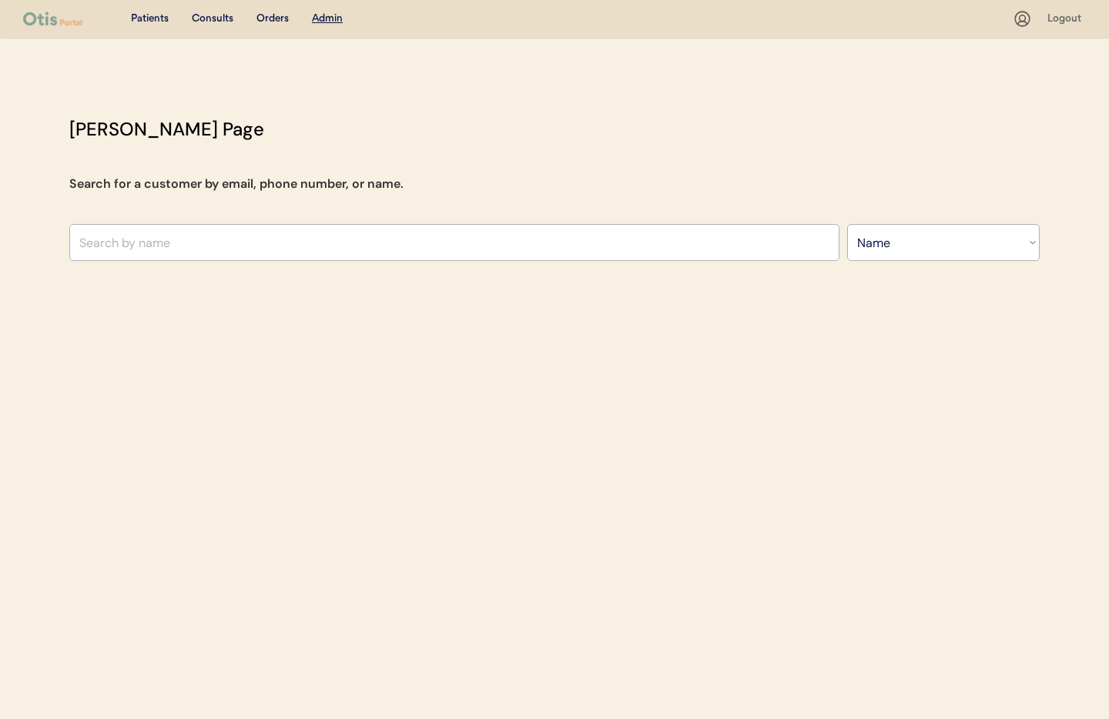
select select ""Name""
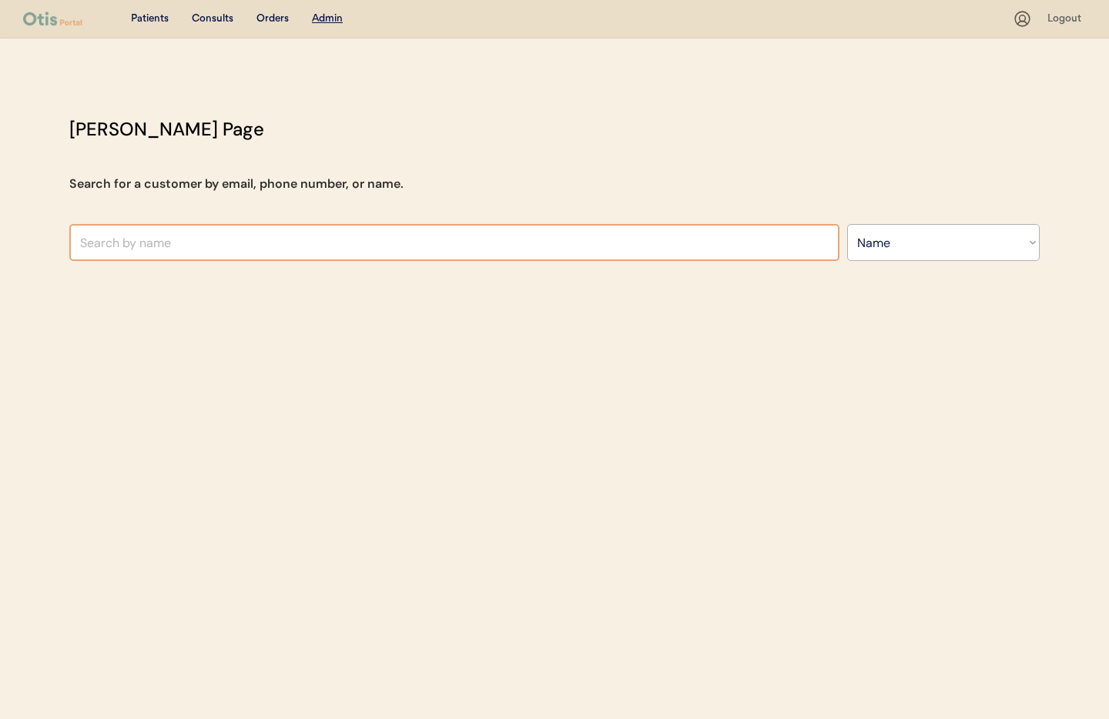
click at [328, 235] on input "text" at bounding box center [454, 242] width 770 height 37
type input "Pa"
type input "[PERSON_NAME]"
type input "Patr"
type input "[PERSON_NAME]"
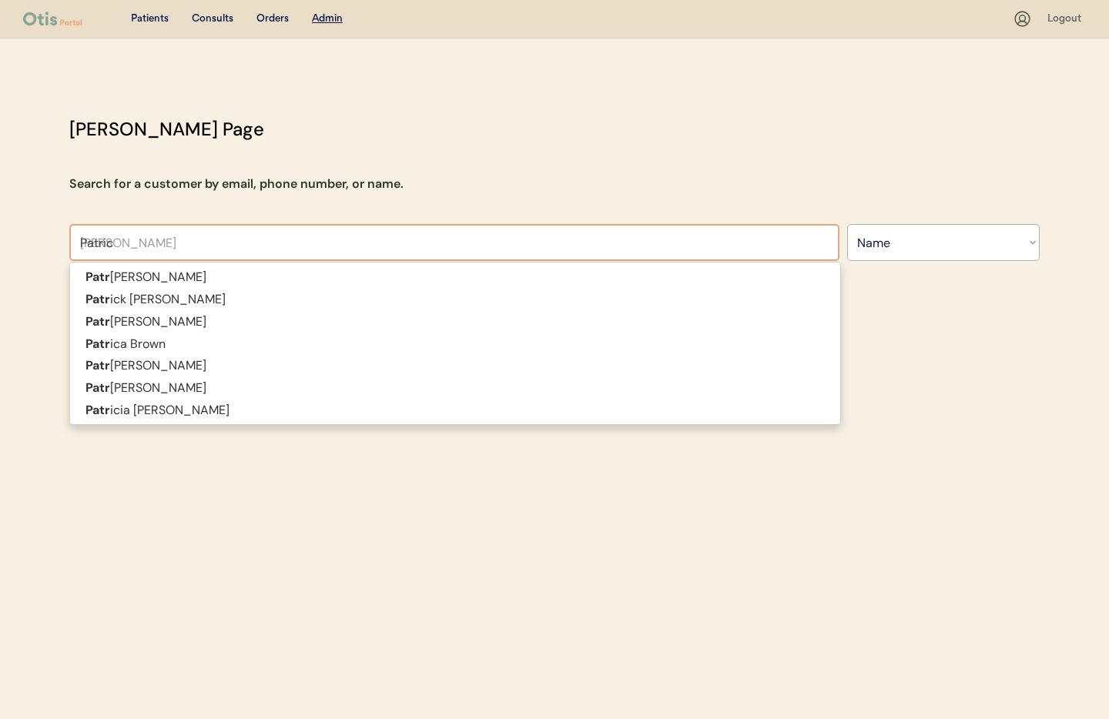
type input "[PERSON_NAME]"
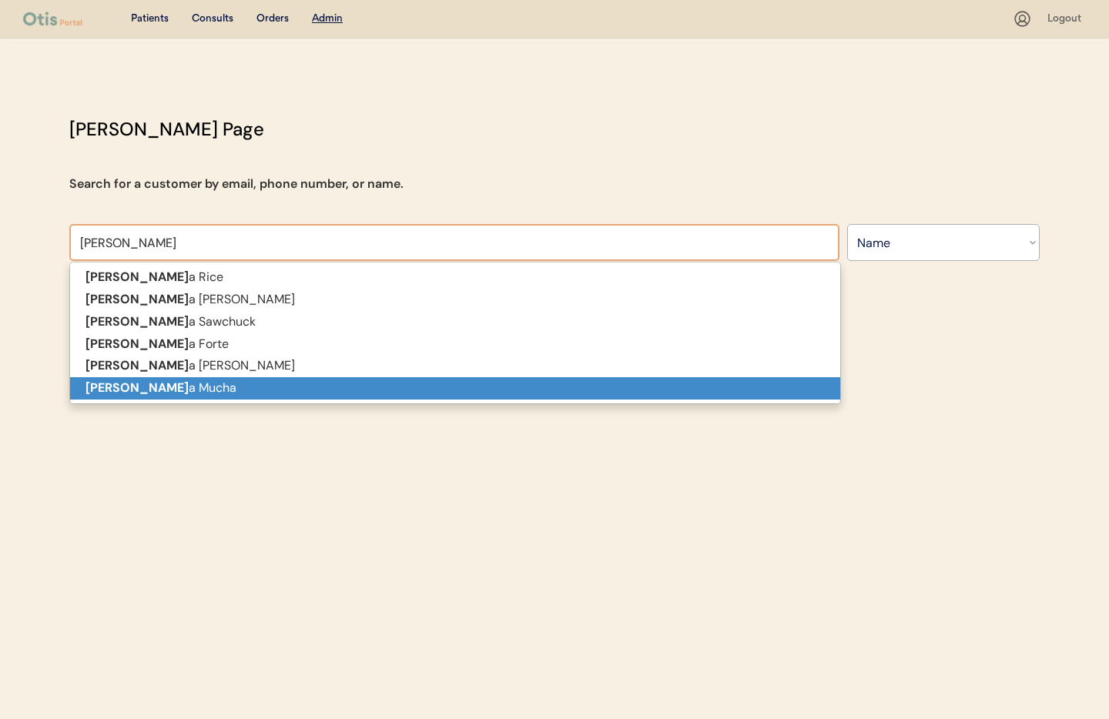
click at [328, 386] on p "[PERSON_NAME]" at bounding box center [455, 388] width 770 height 22
type input "[PERSON_NAME]"
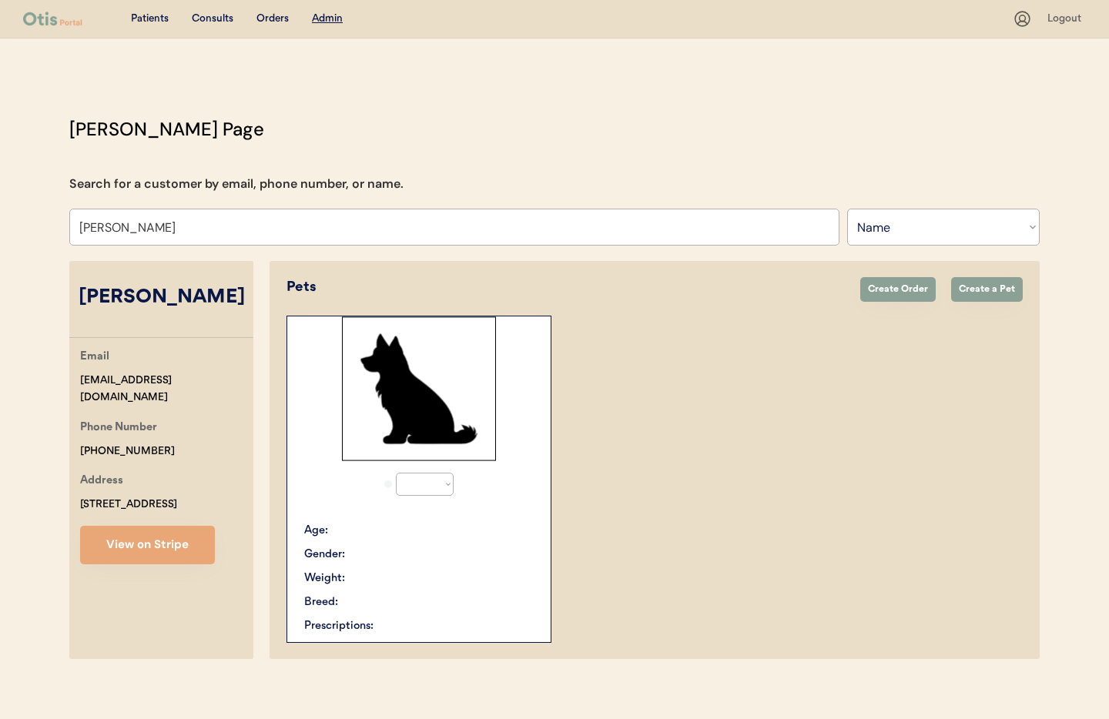
select select "true"
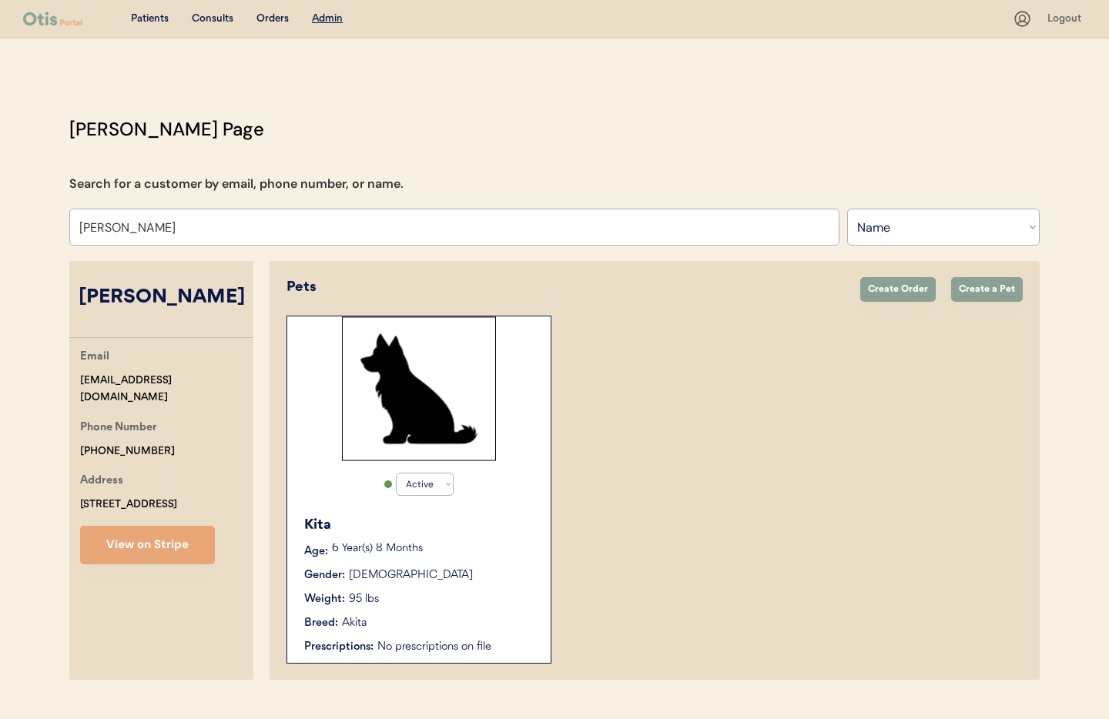
scroll to position [32, 0]
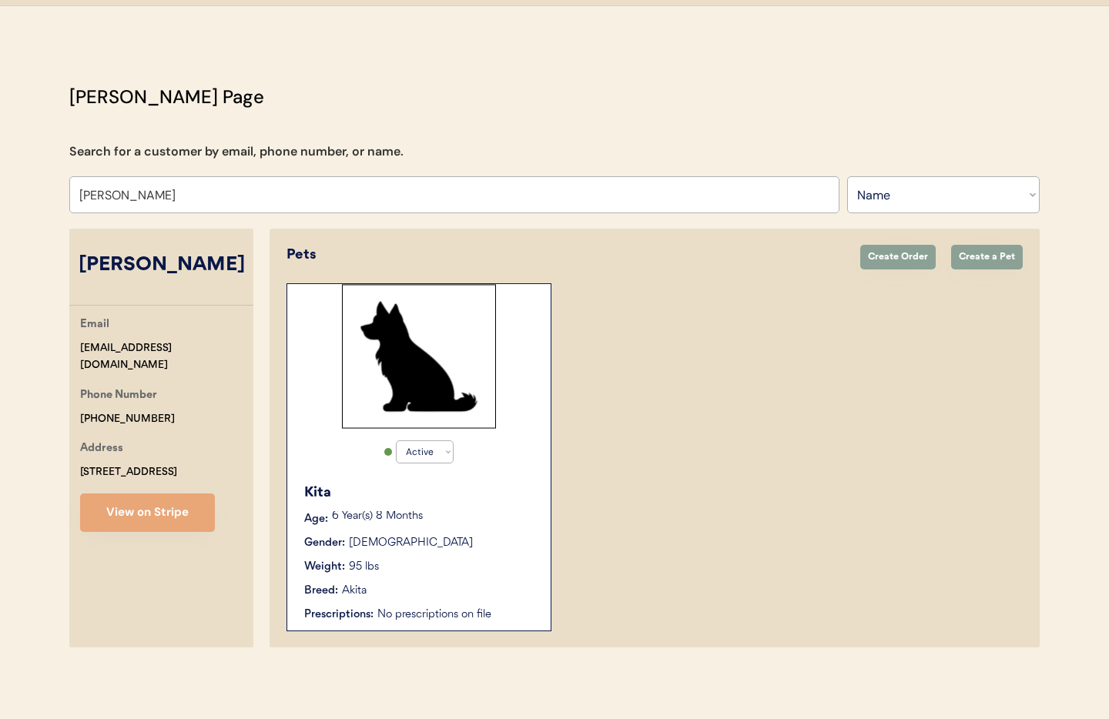
type input "[PERSON_NAME]"
click at [487, 523] on div "6 Year(s) 8 Months" at bounding box center [433, 518] width 203 height 15
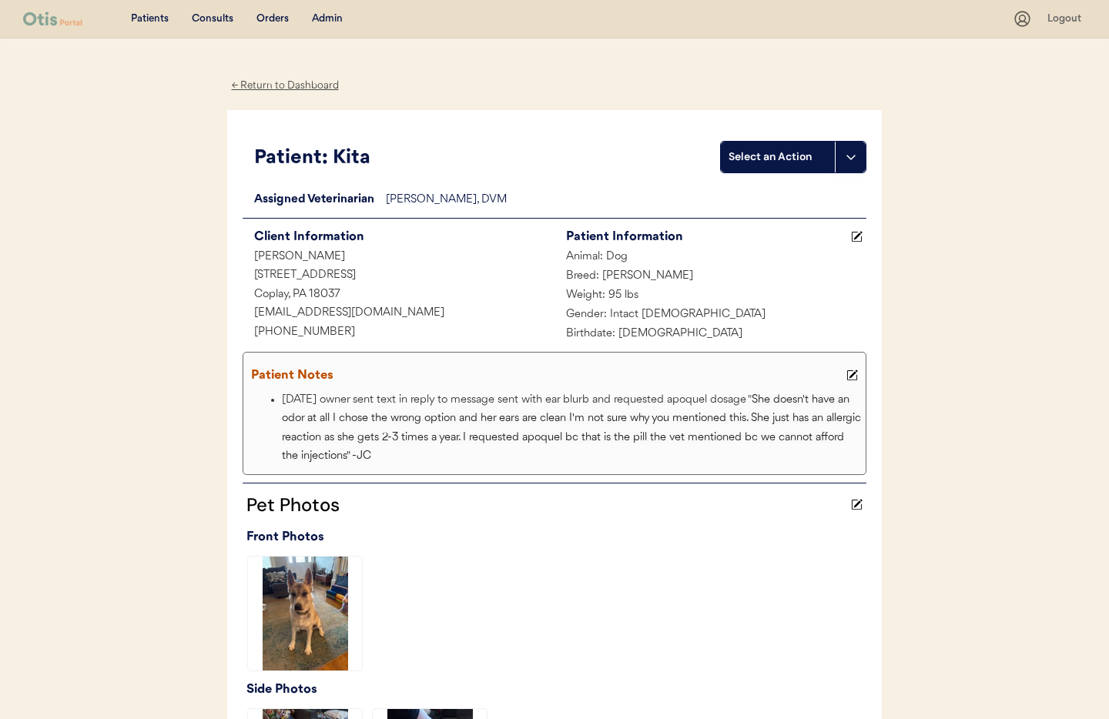
click at [852, 376] on use at bounding box center [852, 375] width 11 height 11
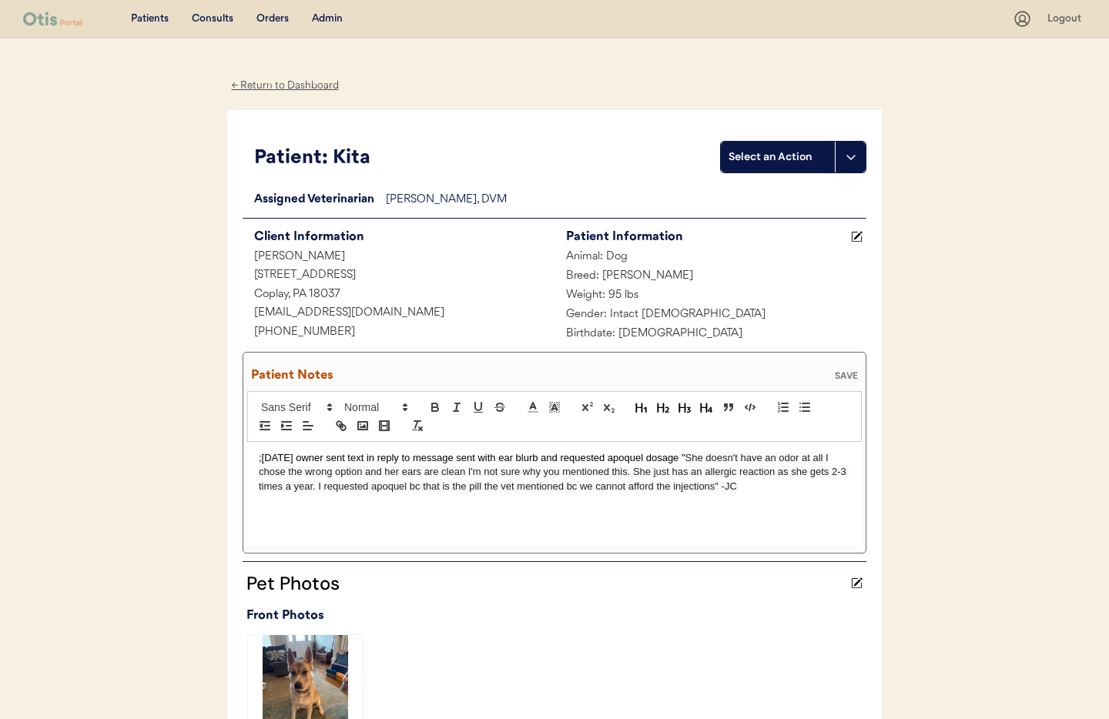
click at [258, 457] on div ";8/24/25 owner sent text in reply to message sent with ear blurb and requested …" at bounding box center [554, 493] width 614 height 103
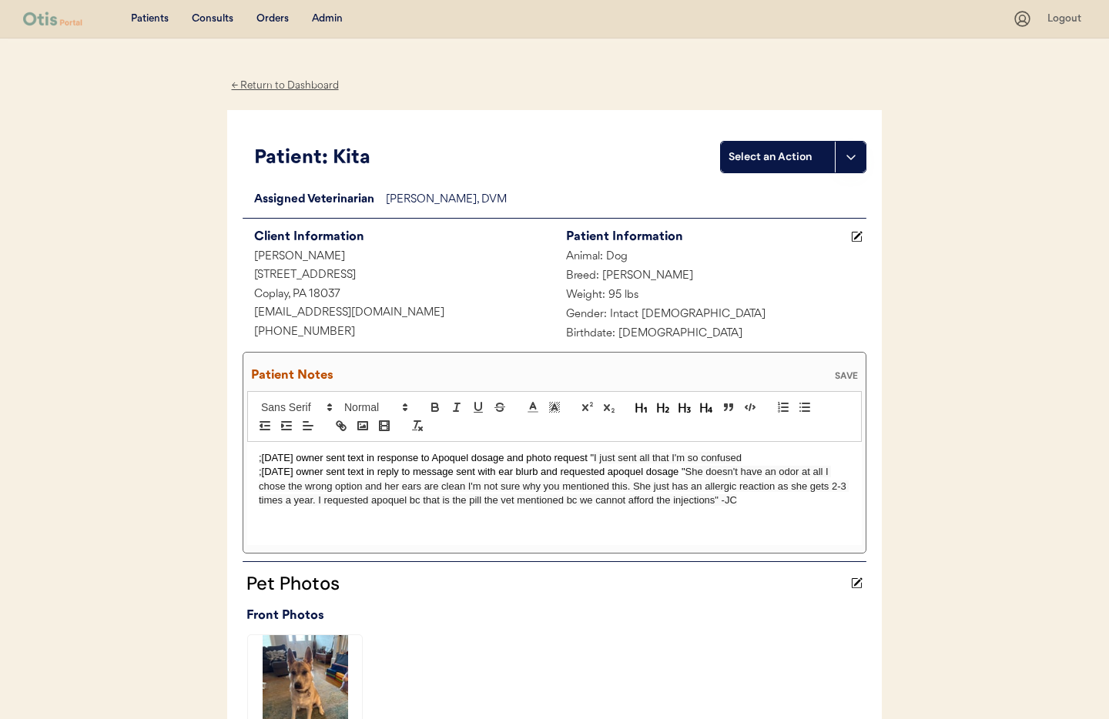
click at [756, 457] on p ";8/24/25 owner sent text in response to Apoquel dosage and photo request " I ju…" at bounding box center [554, 458] width 591 height 14
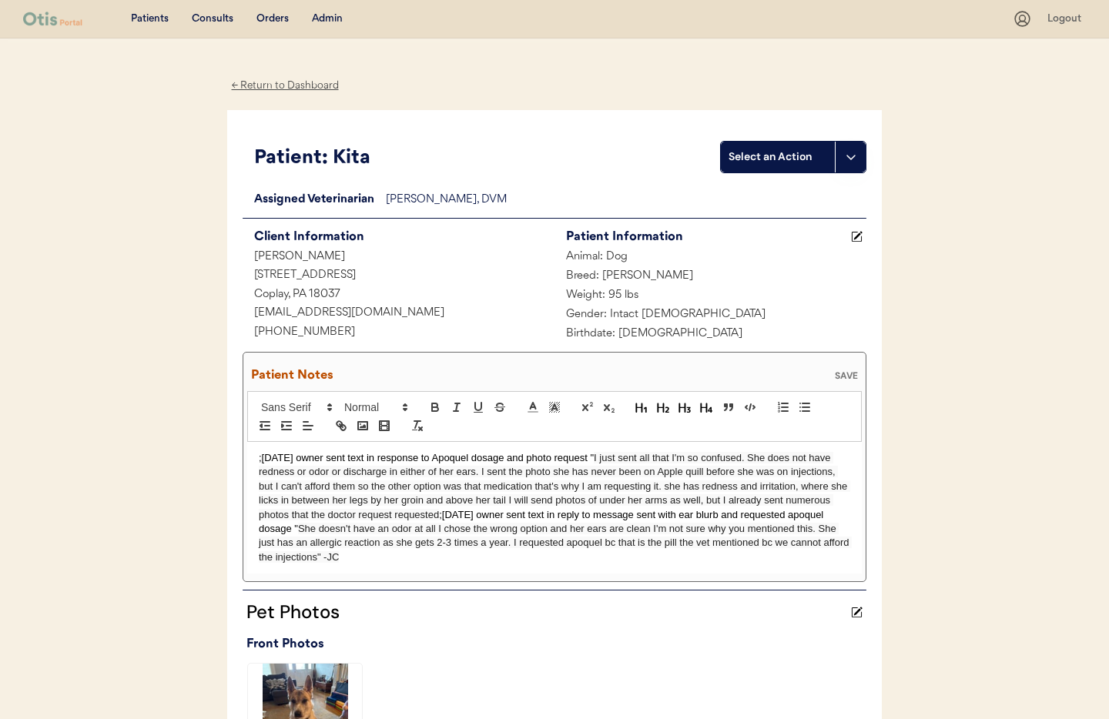
click at [848, 371] on div "SAVE" at bounding box center [846, 375] width 31 height 9
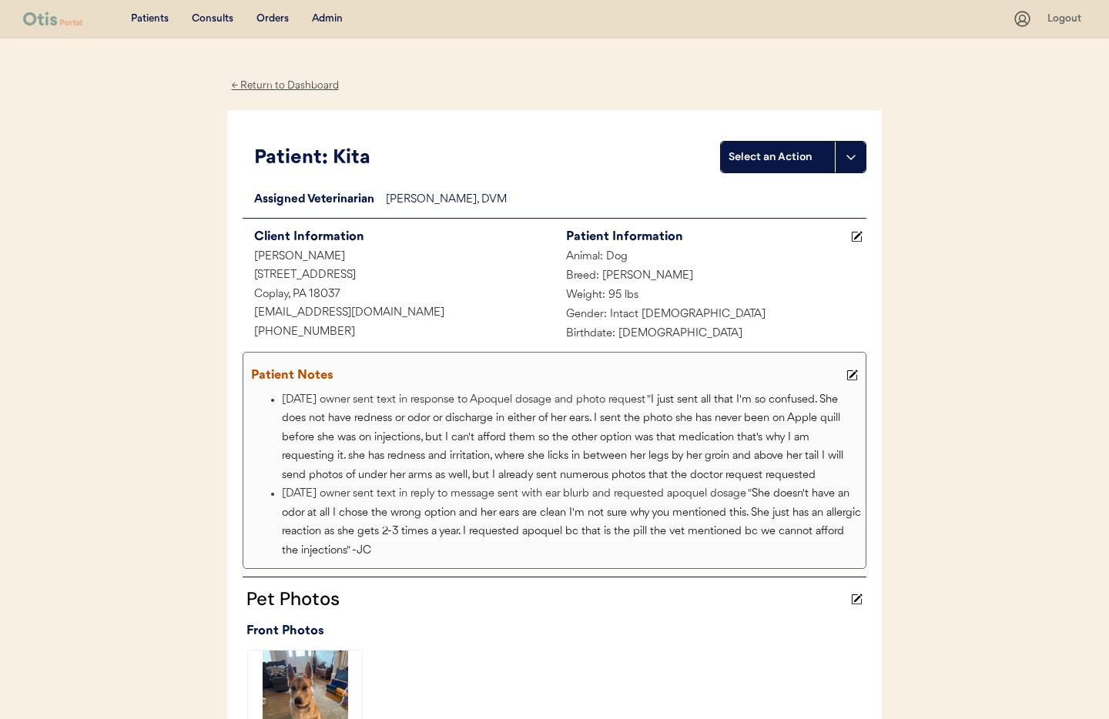
click at [852, 373] on use at bounding box center [852, 375] width 11 height 11
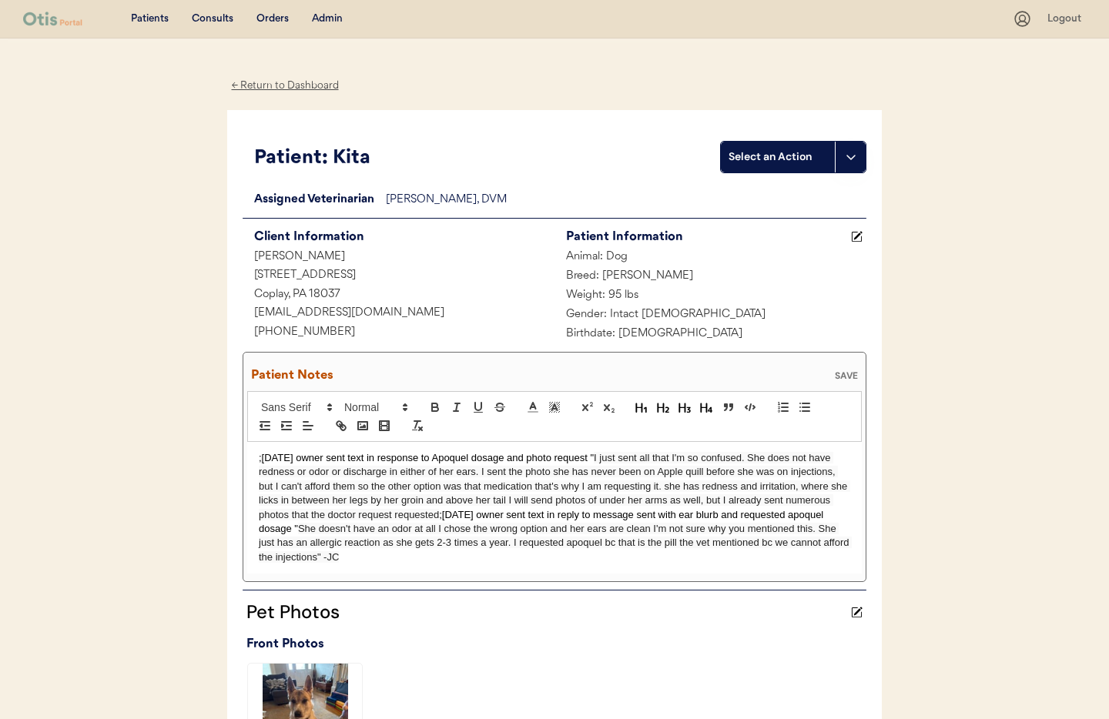
click at [438, 517] on p ";8/24/25 owner sent text in response to Apoquel dosage and photo request " I ju…" at bounding box center [554, 508] width 591 height 114
drag, startPoint x: 437, startPoint y: 514, endPoint x: 454, endPoint y: 527, distance: 21.4
click at [437, 514] on span "I just sent all that I'm so confused. She does not have redness or odor or disc…" at bounding box center [554, 486] width 591 height 69
click at [851, 377] on div "SAVE" at bounding box center [846, 375] width 31 height 9
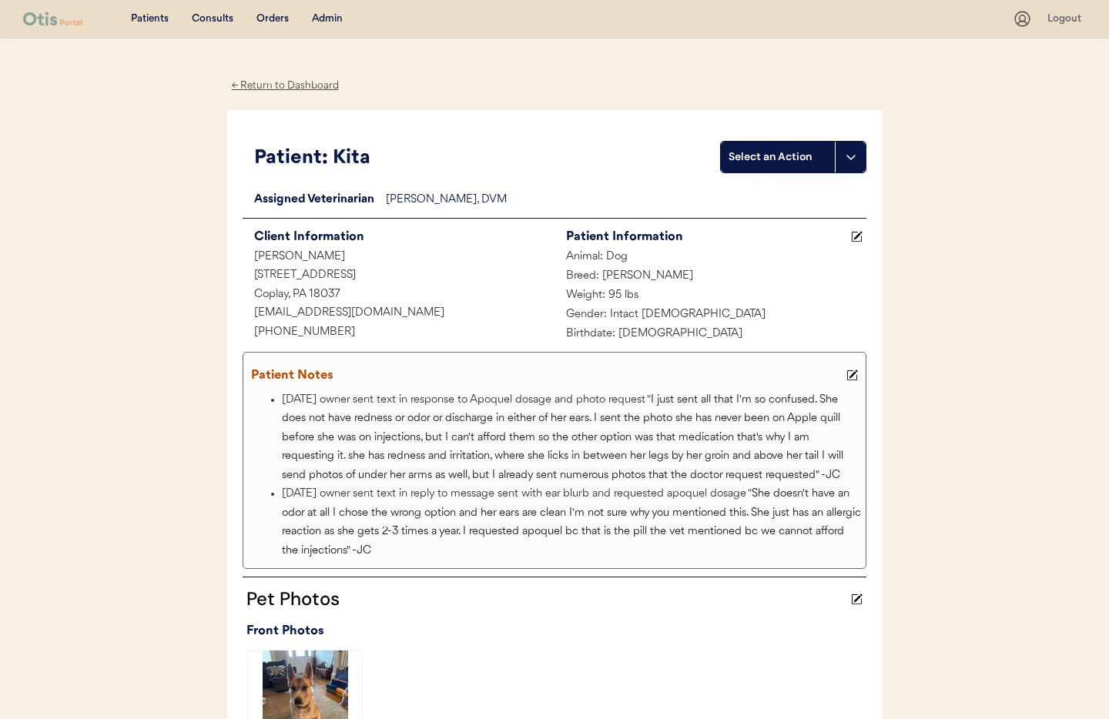
click at [267, 83] on div "← Return to Dashboard" at bounding box center [284, 86] width 115 height 18
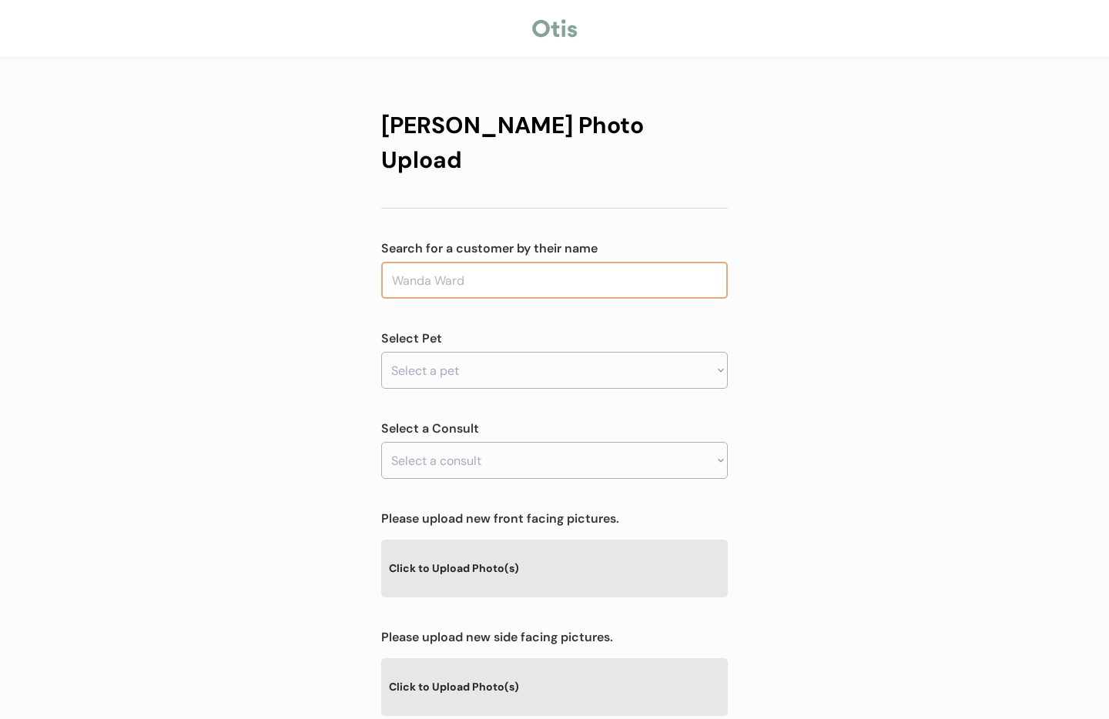
click at [489, 262] on input "text" at bounding box center [554, 280] width 346 height 37
type input "se"
type input "[PERSON_NAME]"
type input "se"
type input "[PERSON_NAME]"
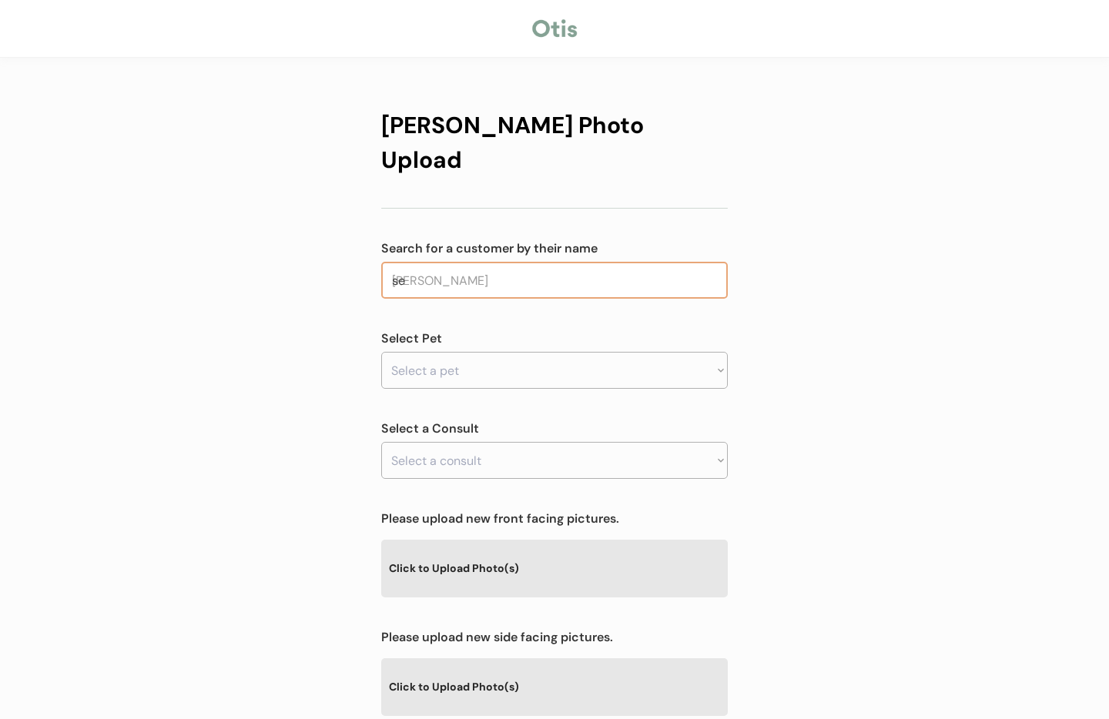
type input "s"
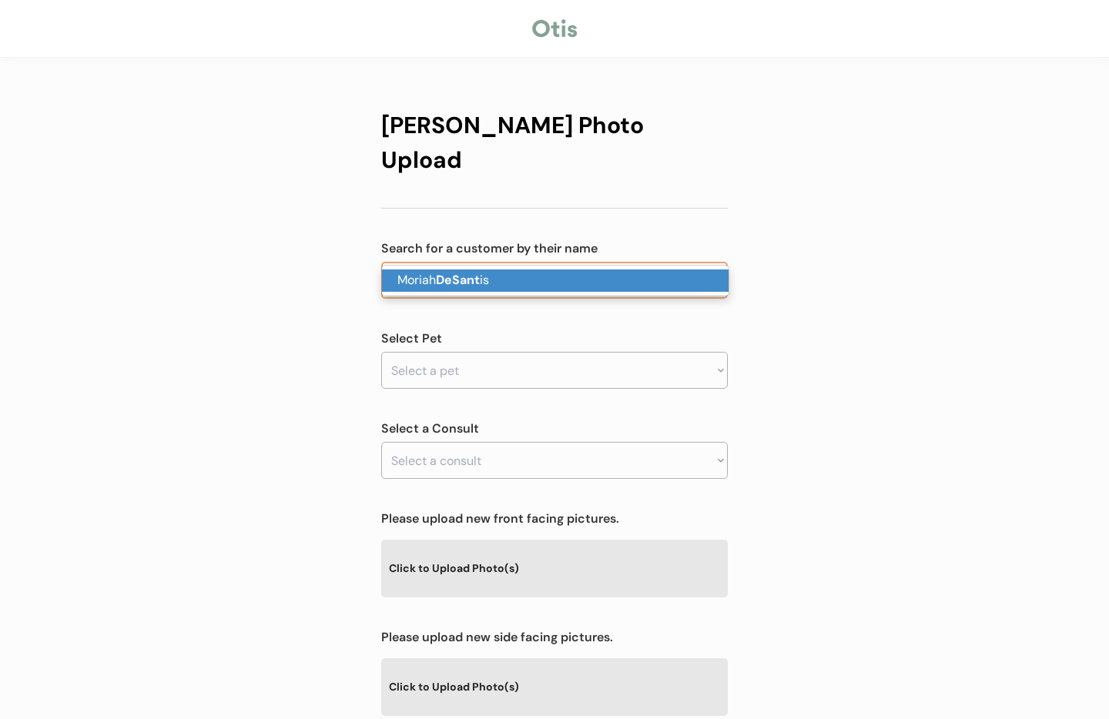
click at [477, 281] on strong "DeSant" at bounding box center [458, 280] width 44 height 16
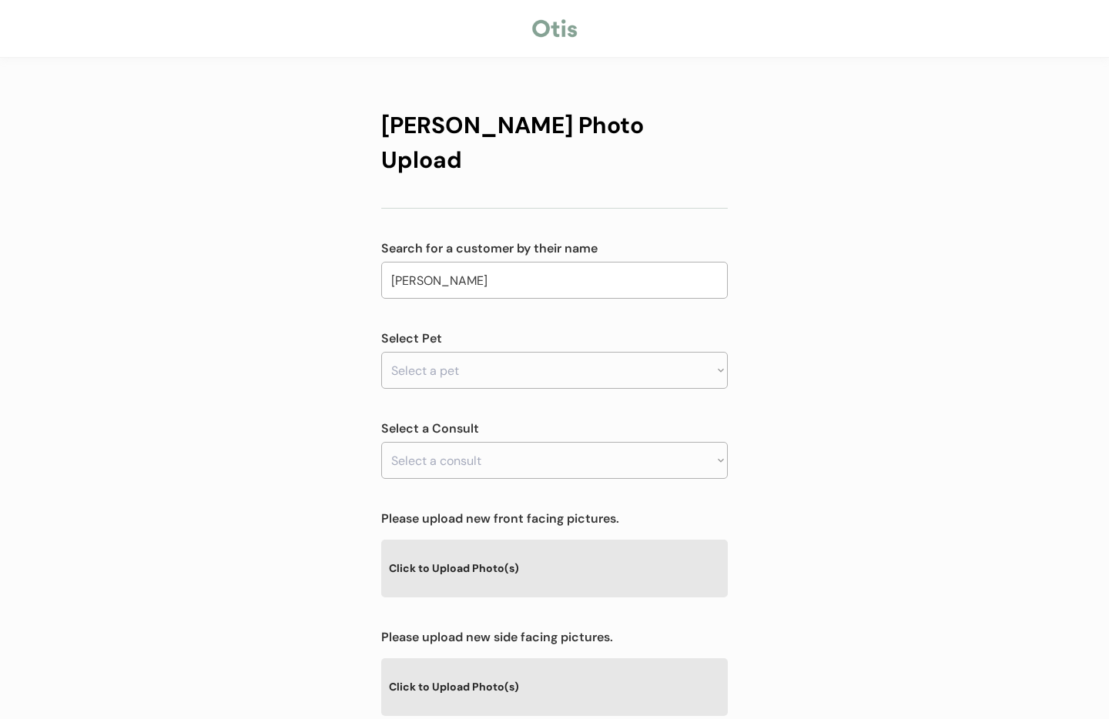
type input "[PERSON_NAME]"
click at [466, 352] on select "Select a pet Zeus" at bounding box center [554, 370] width 346 height 37
select select ""1348695171700984260__LOOKUP__1755876676876x657638422537568300""
click at [381, 352] on select "Select a pet Zeus" at bounding box center [554, 370] width 346 height 37
click at [496, 442] on select "Select a consult" at bounding box center [554, 460] width 346 height 37
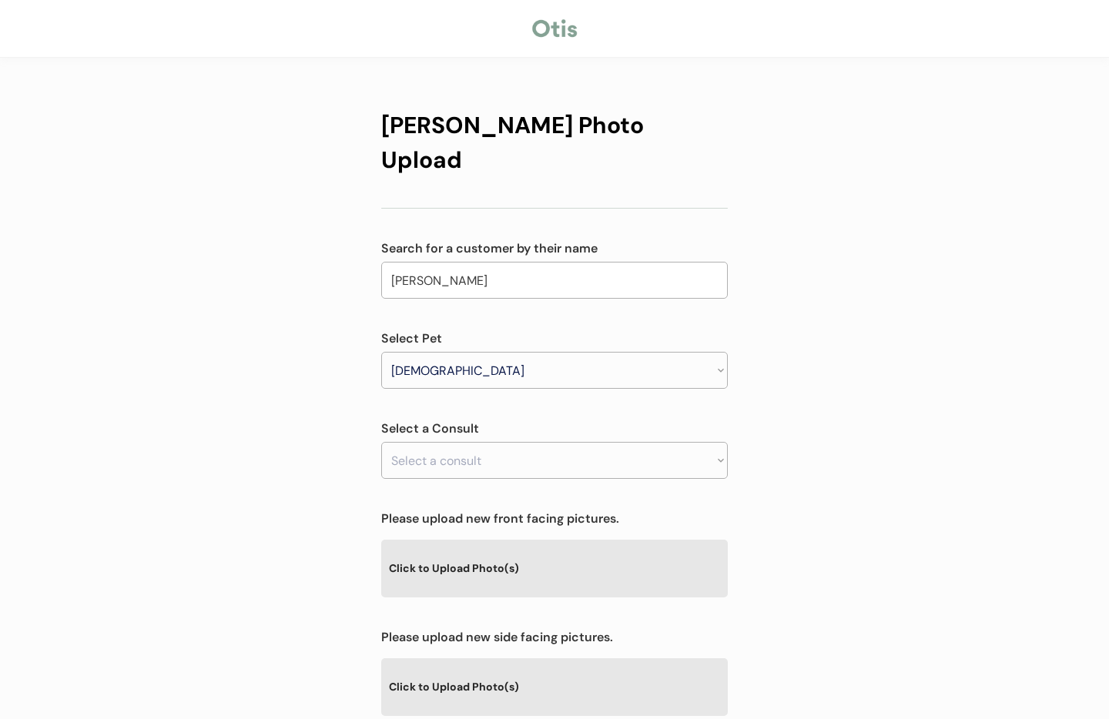
drag, startPoint x: 664, startPoint y: 382, endPoint x: 578, endPoint y: 413, distance: 91.6
click at [664, 382] on div "Otis Photo Upload Search for a customer by their name Moriah DeSantis Desant Se…" at bounding box center [554, 519] width 346 height 854
click at [551, 442] on select "Select a consult Allergy & itchy skin prescription request" at bounding box center [554, 460] width 346 height 37
select select ""1348695171700984260__LOOKUP__1755876721100x967059795109740500""
click at [381, 442] on select "Select a consult Allergy & itchy skin prescription request" at bounding box center [554, 460] width 346 height 37
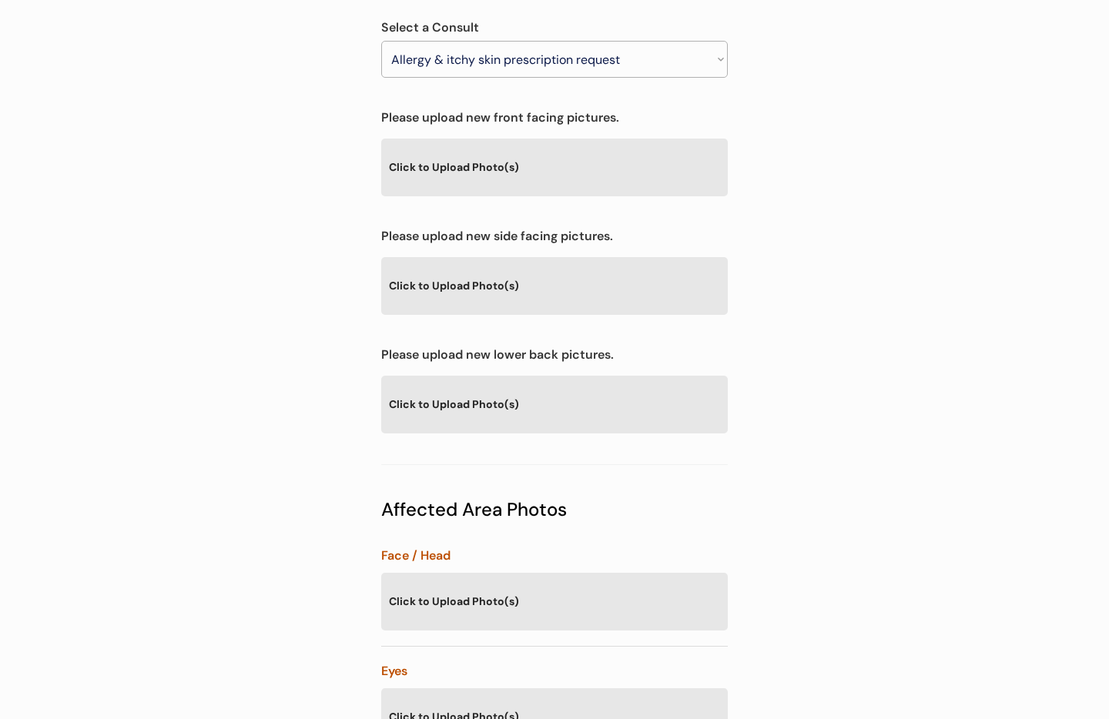
scroll to position [399, 0]
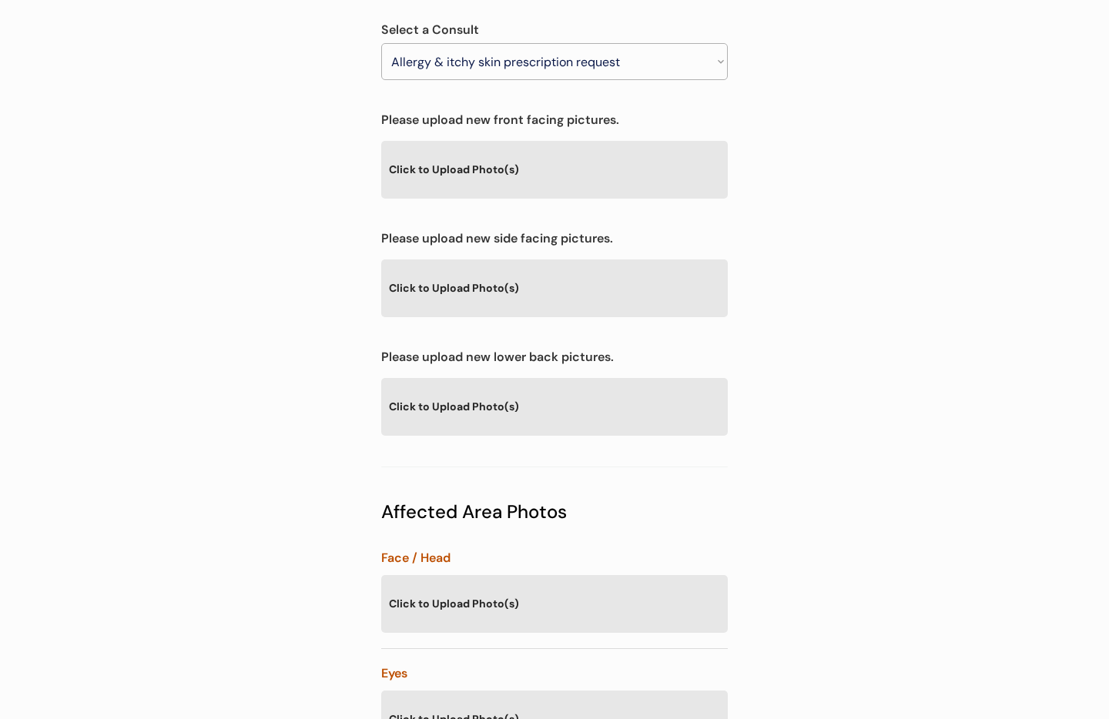
click at [533, 259] on div "Click to Upload Photo(s)" at bounding box center [554, 287] width 346 height 56
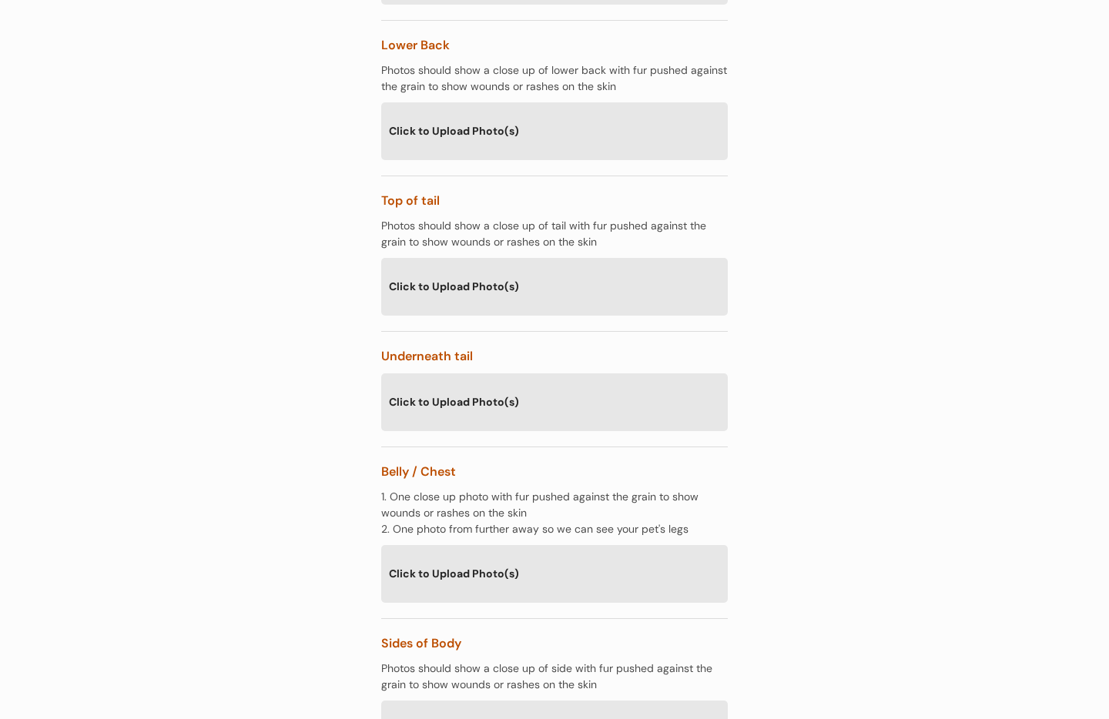
scroll to position [1848, 0]
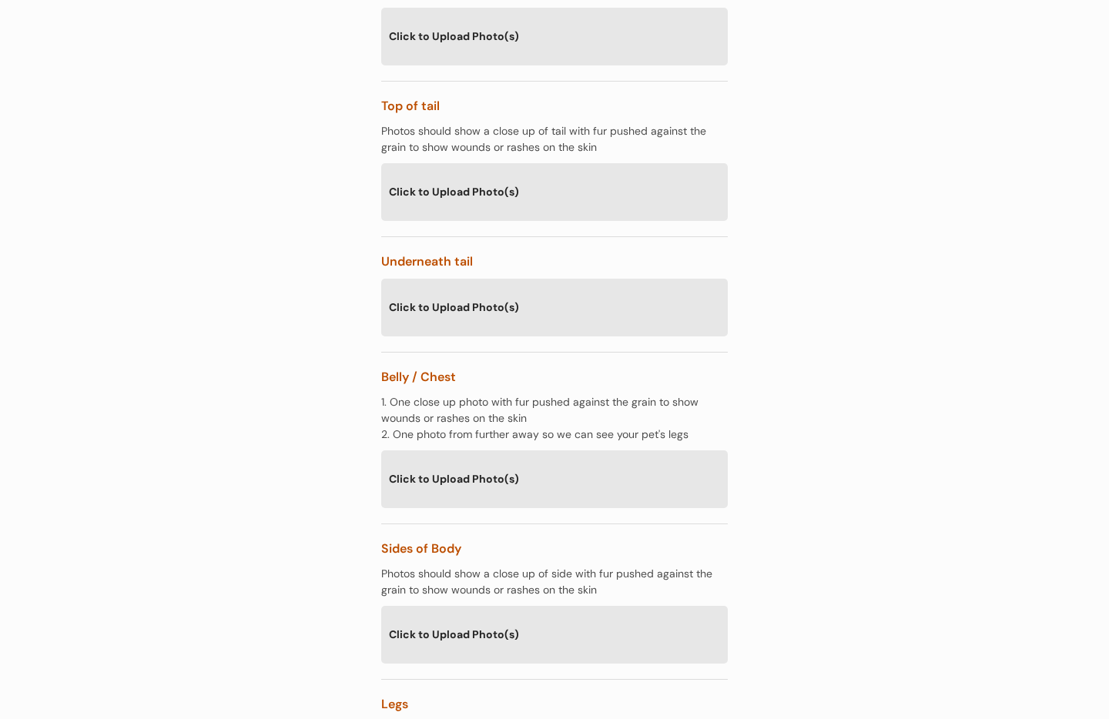
click at [453, 163] on div "Click to Upload Photo(s)" at bounding box center [554, 191] width 346 height 56
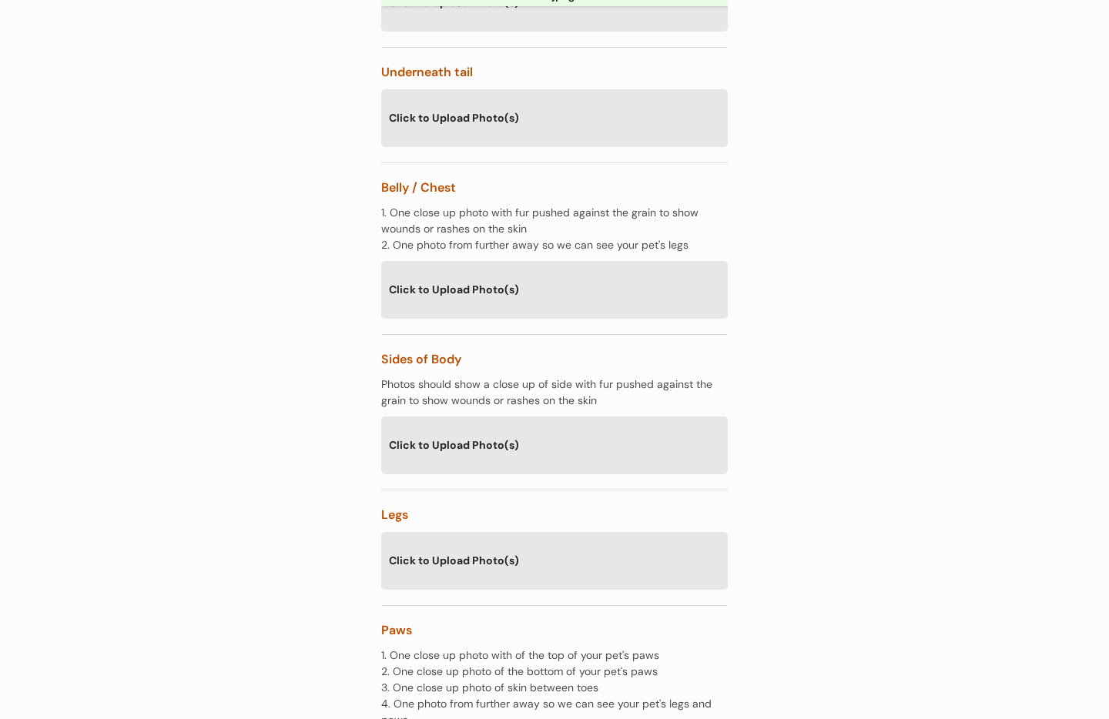
scroll to position [2397, 0]
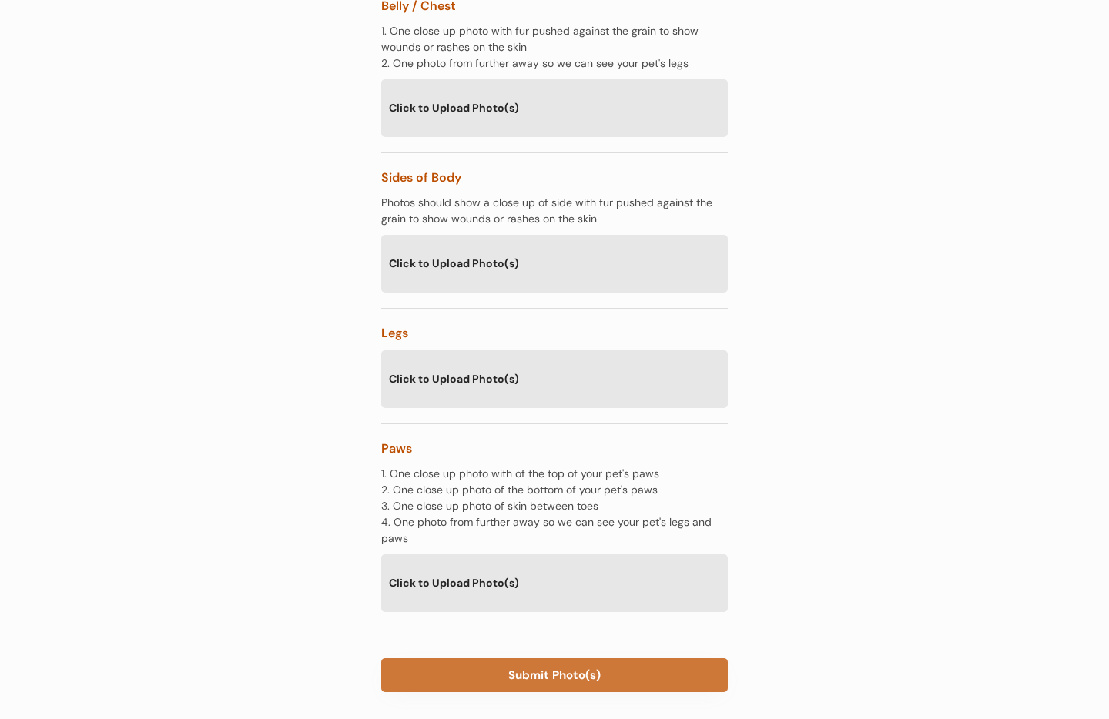
click at [589, 658] on button "Submit Photo(s)" at bounding box center [554, 675] width 346 height 34
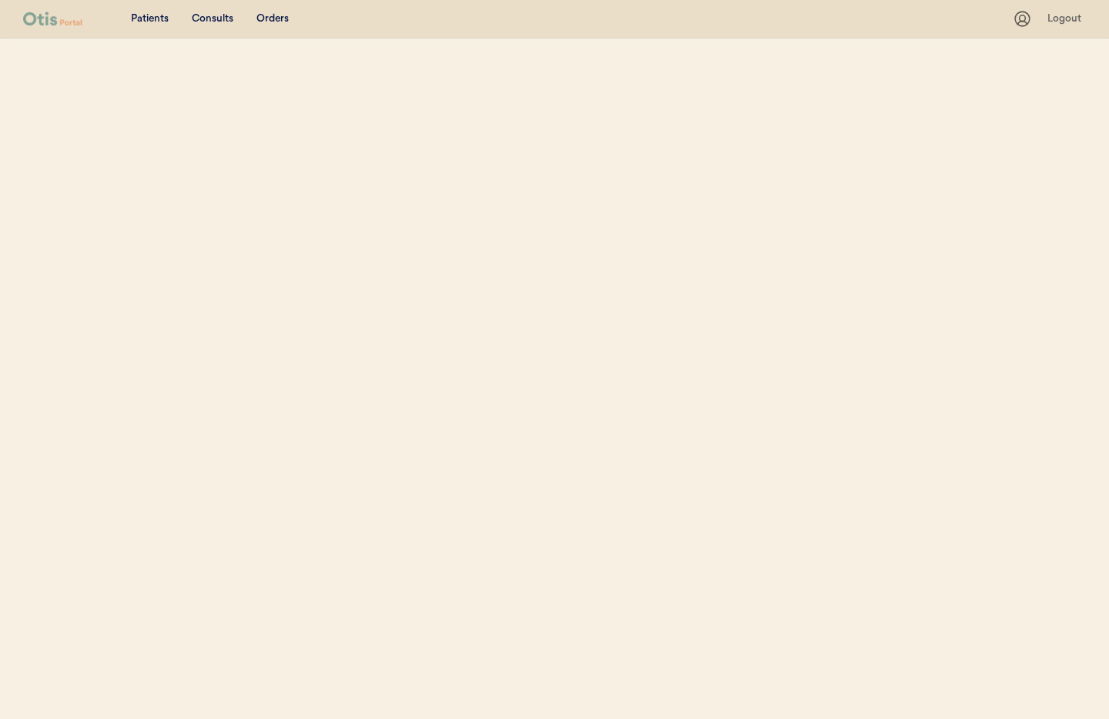
scroll to position [32, 0]
select select ""Name""
select select "true"
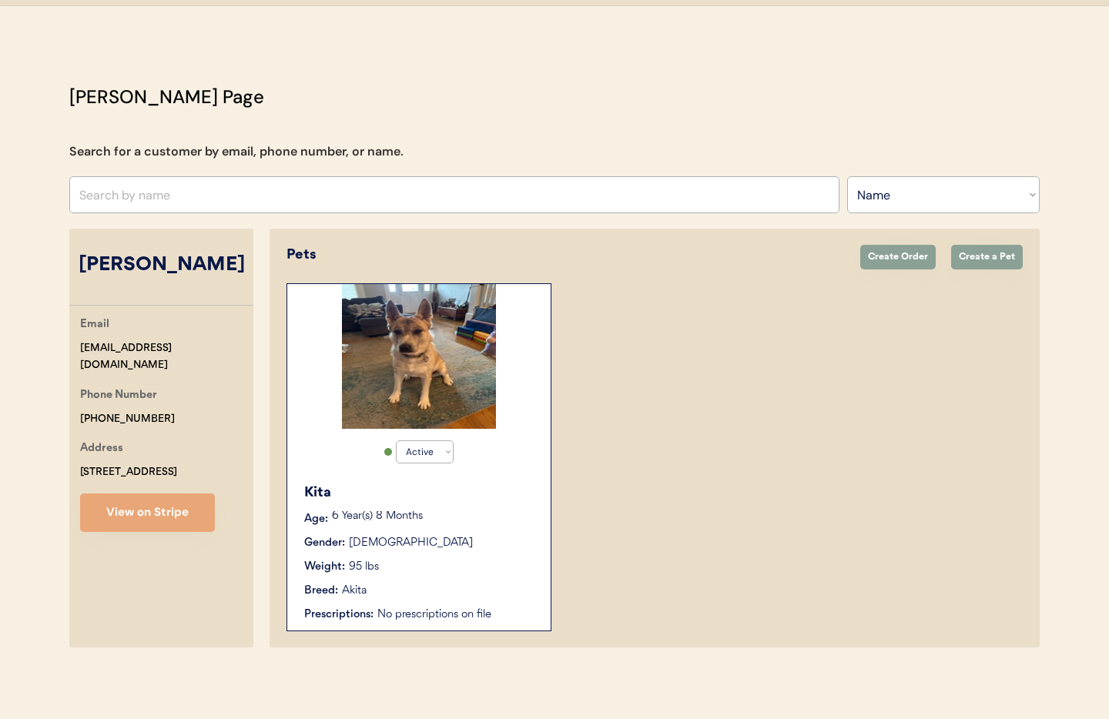
click at [949, 204] on select "Search By Name Email Phone Number" at bounding box center [943, 194] width 192 height 37
select select ""Email""
click at [847, 176] on select "Search By Name Email Phone Number" at bounding box center [943, 194] width 192 height 37
click at [113, 195] on input "input" at bounding box center [454, 194] width 770 height 37
paste input "alexiscameron7575@gmail.com"
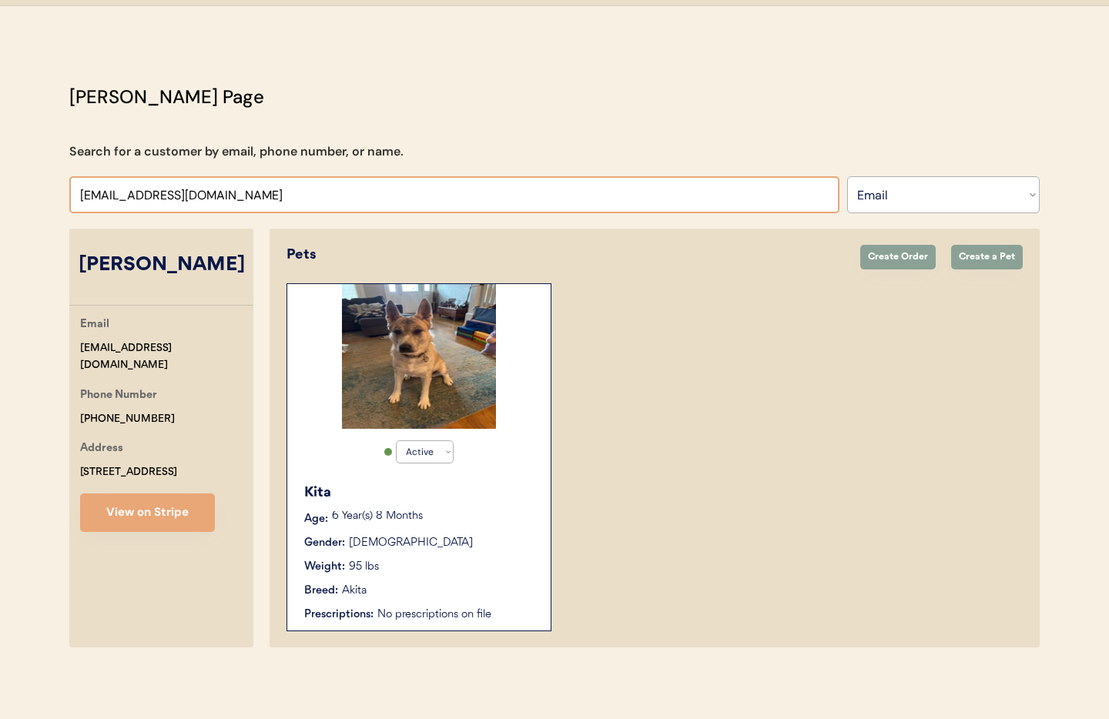
scroll to position [0, 0]
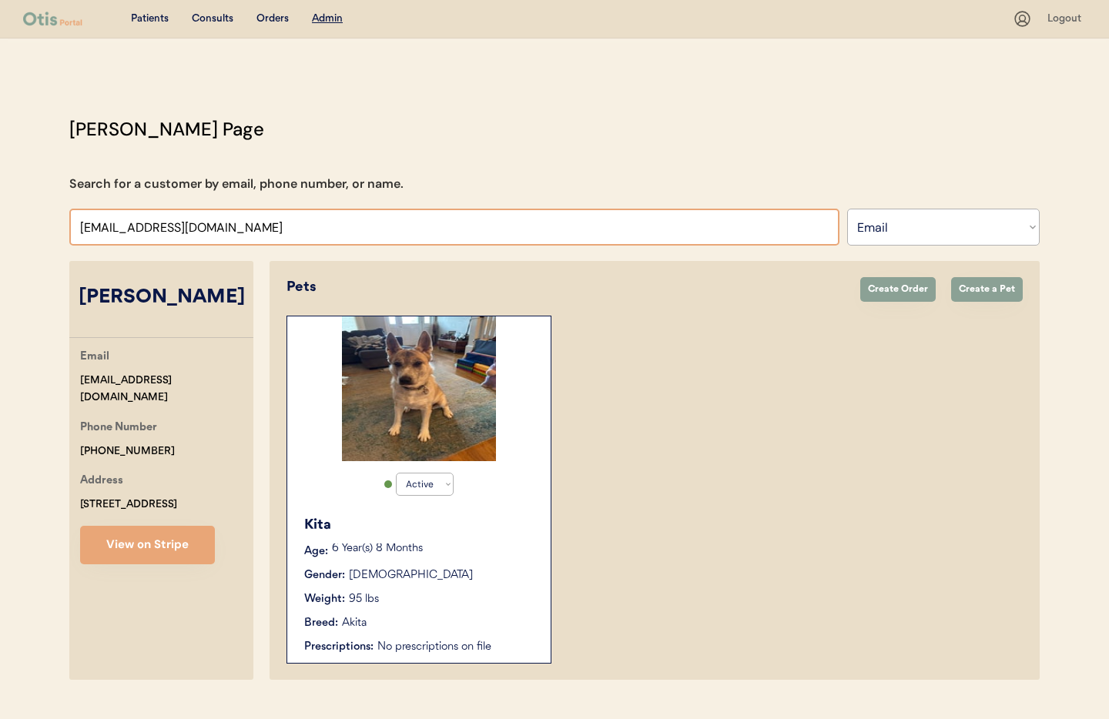
type input "alexiscameron7575@gmail.com"
click at [151, 26] on div "Patients" at bounding box center [150, 19] width 38 height 15
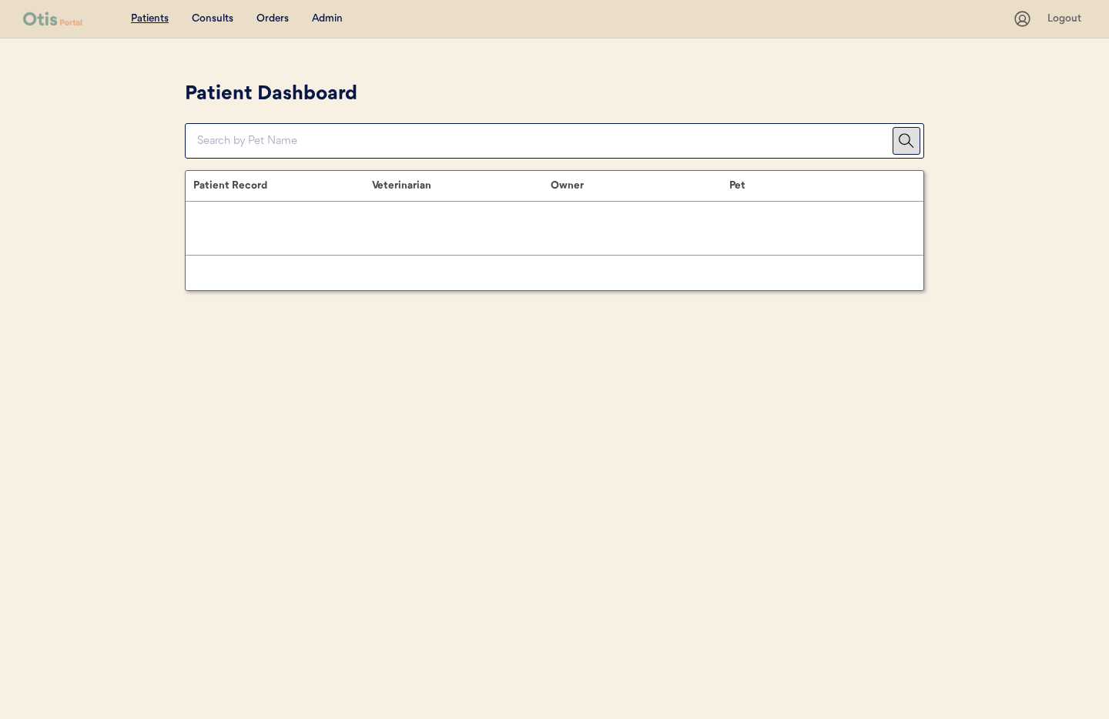
drag, startPoint x: 0, startPoint y: 0, endPoint x: 327, endPoint y: 26, distance: 328.2
click at [329, 22] on div "Admin" at bounding box center [327, 19] width 31 height 15
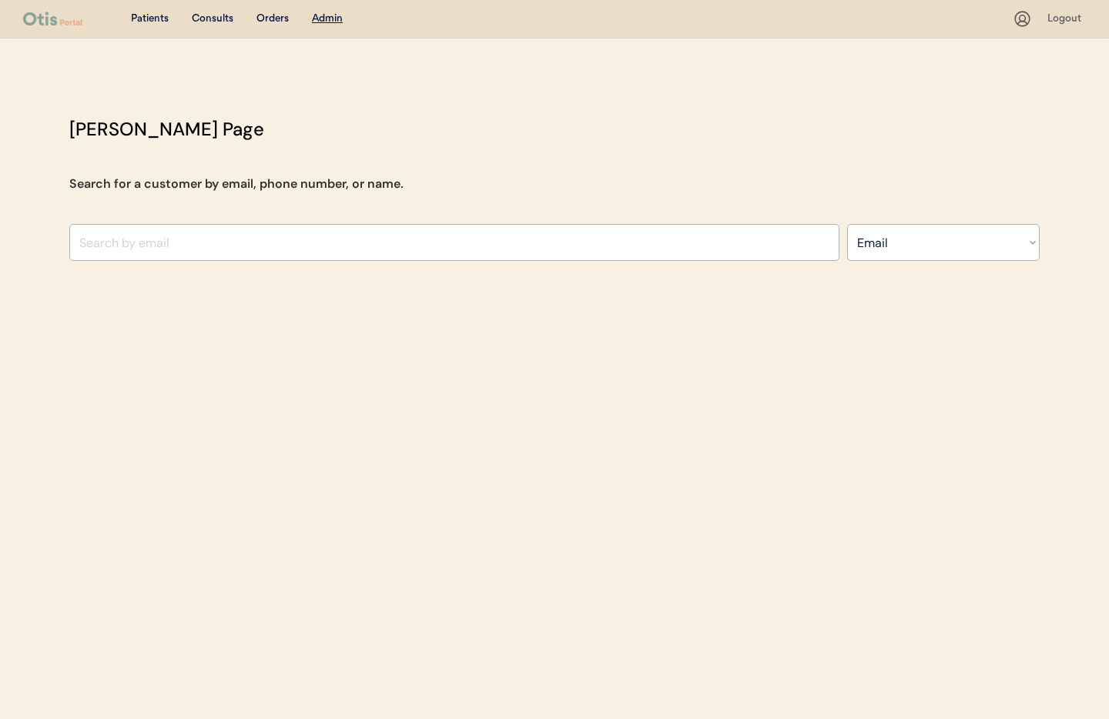
select select ""Email""
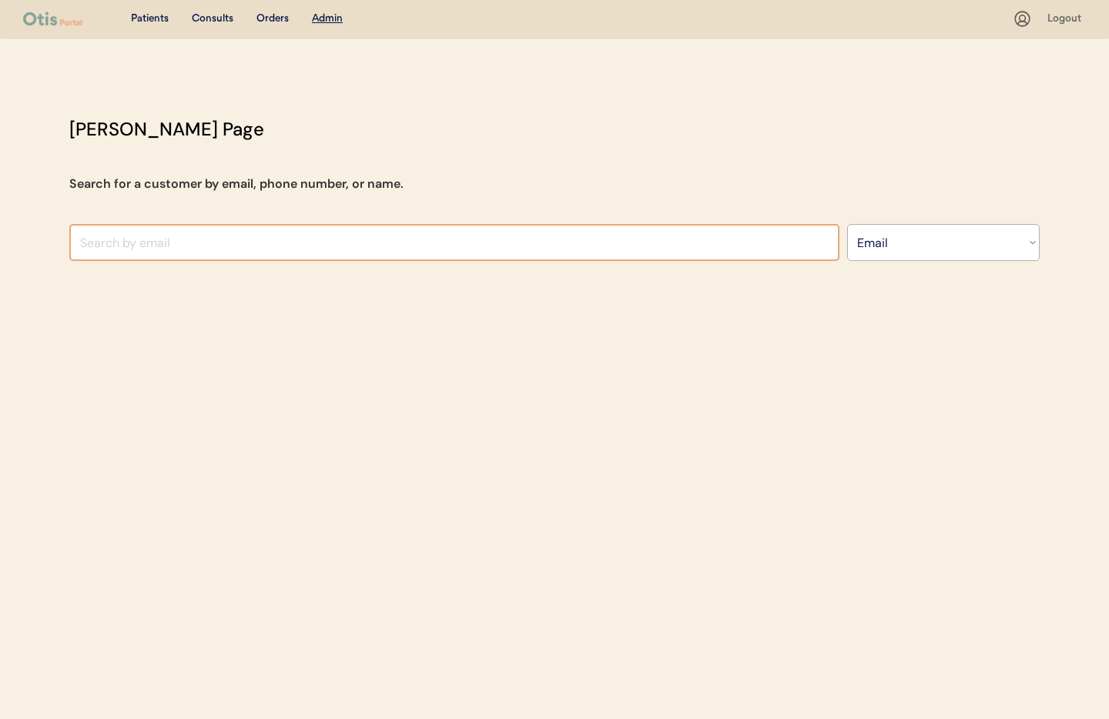
click at [173, 247] on input "input" at bounding box center [454, 242] width 770 height 37
paste input "[EMAIL_ADDRESS][DOMAIN_NAME]"
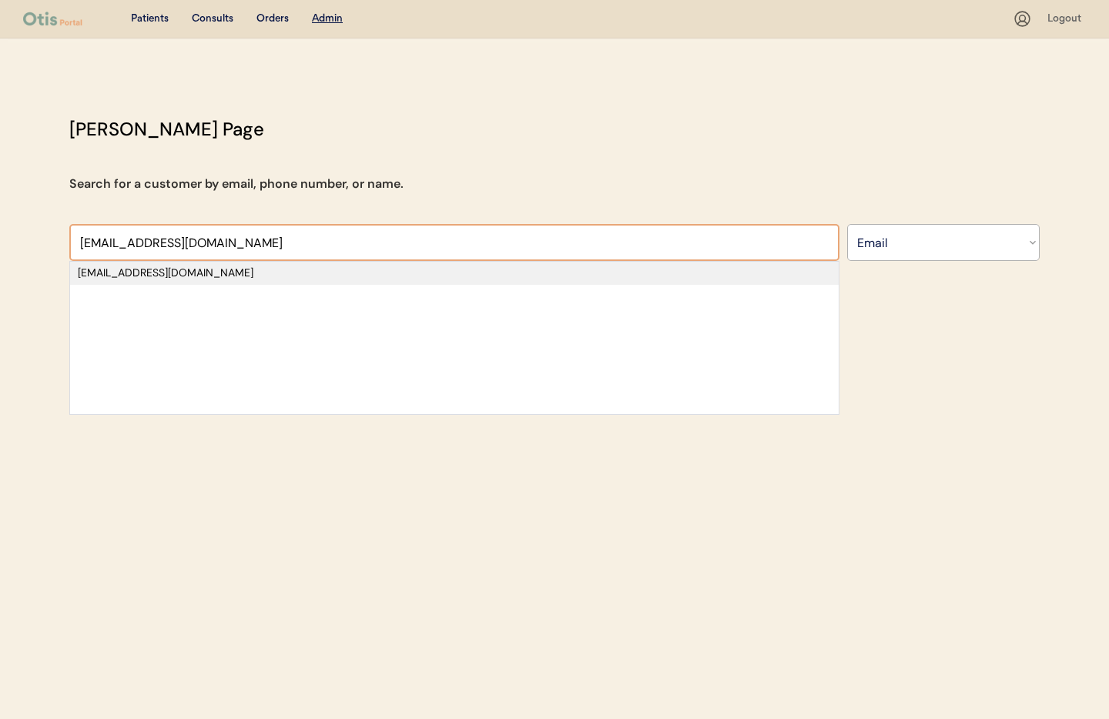
type input "[EMAIL_ADDRESS][DOMAIN_NAME]"
click at [169, 273] on div "[EMAIL_ADDRESS][DOMAIN_NAME]" at bounding box center [454, 273] width 753 height 15
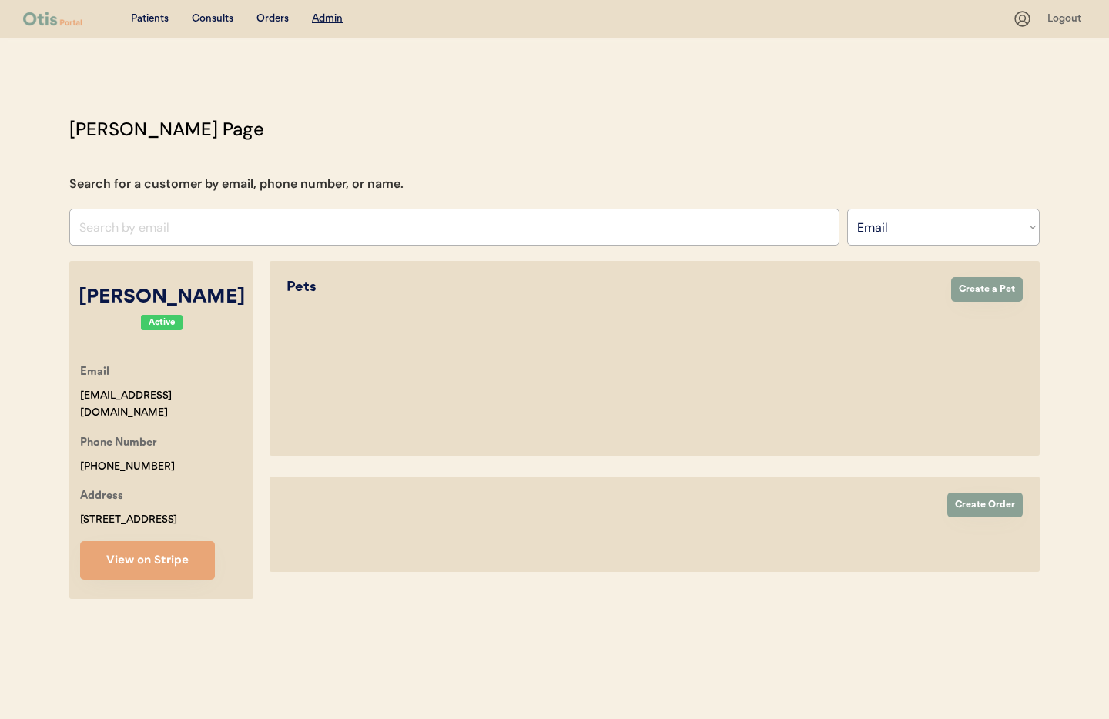
select select "true"
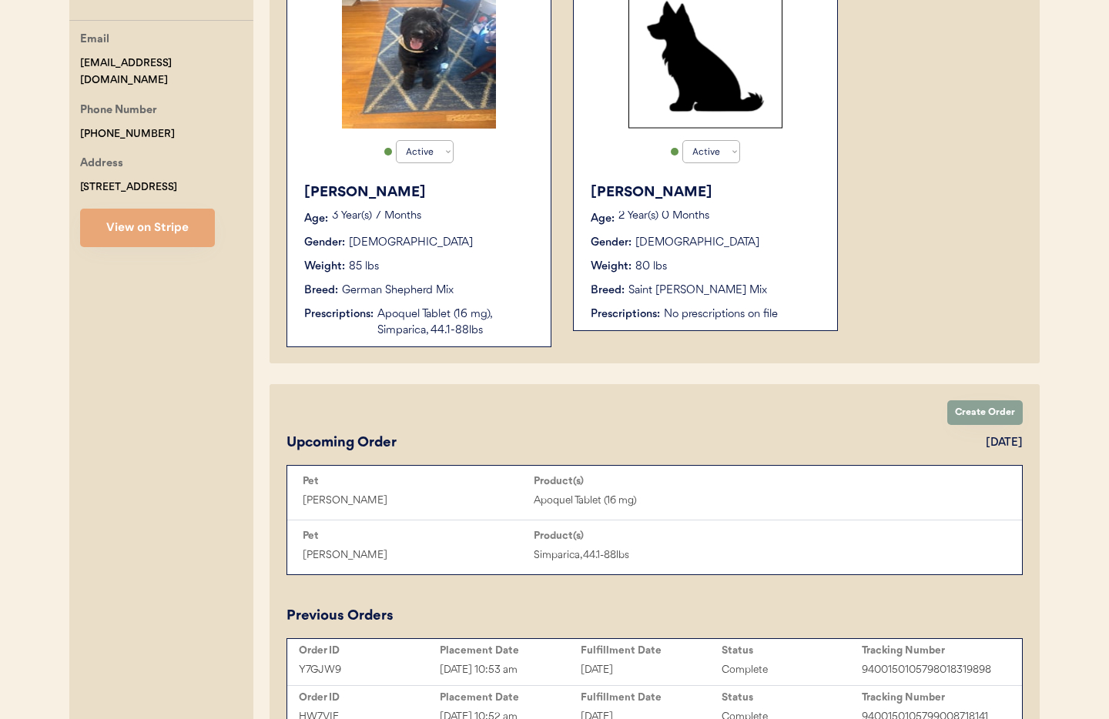
scroll to position [334, 0]
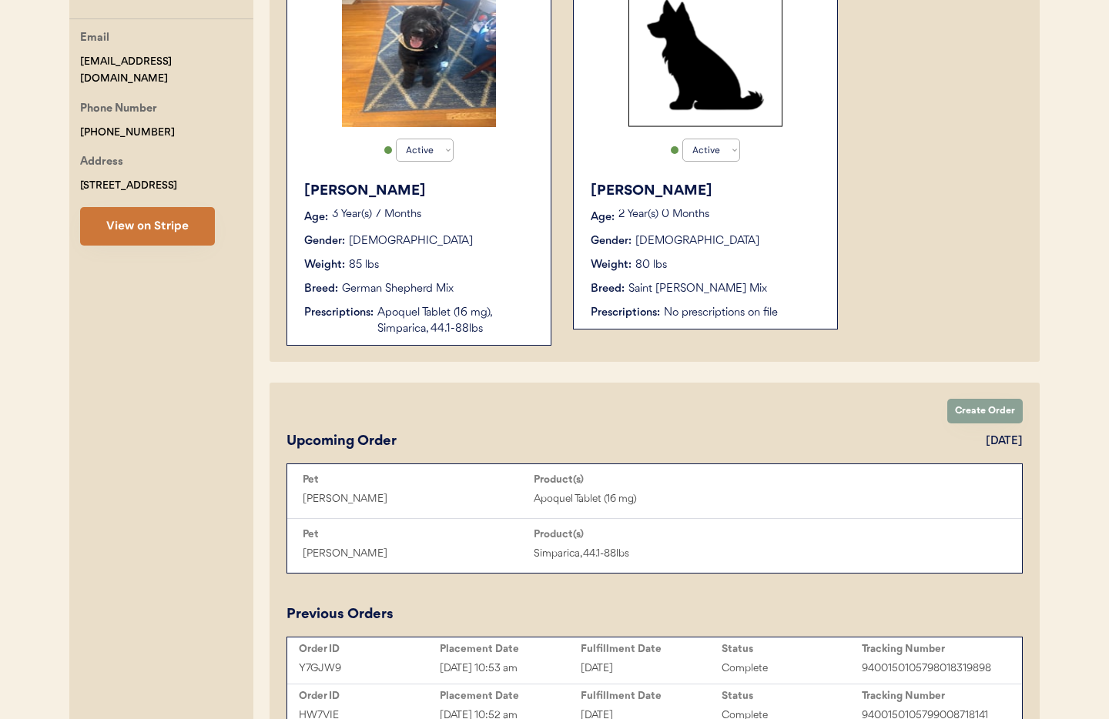
click at [138, 231] on button "View on Stripe" at bounding box center [147, 226] width 135 height 38
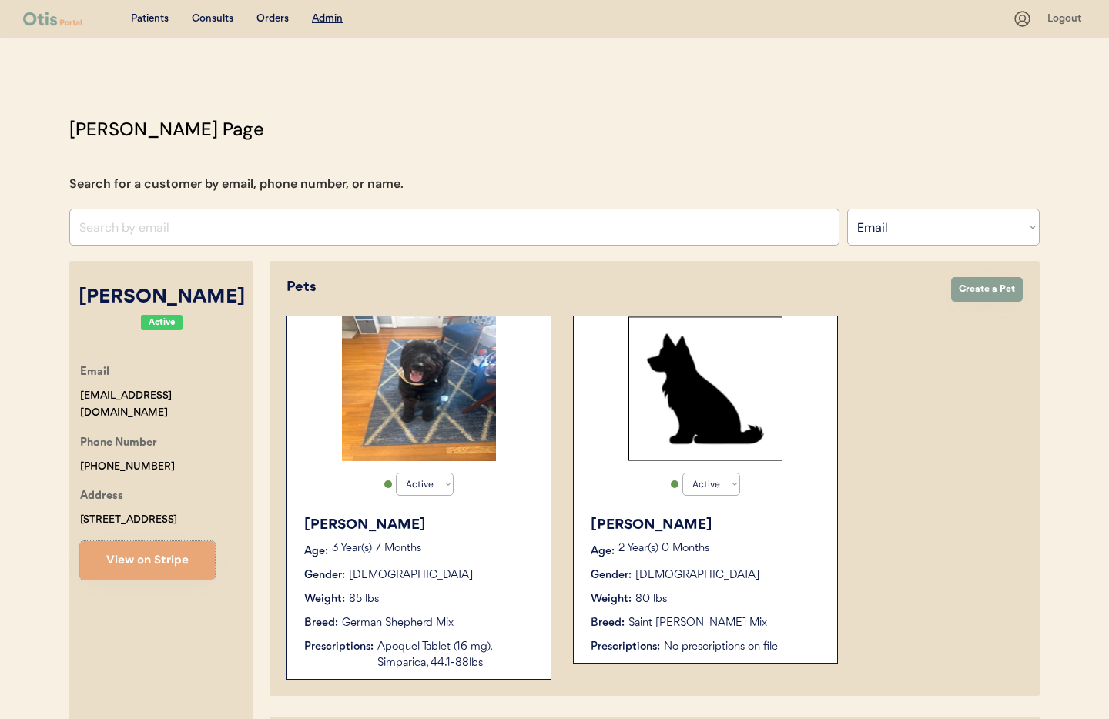
drag, startPoint x: 172, startPoint y: 583, endPoint x: 163, endPoint y: 570, distance: 16.0
click at [172, 581] on div "[PERSON_NAME] Active Email [EMAIL_ADDRESS][DOMAIN_NAME] Phone Number [PHONE_NUM…" at bounding box center [161, 718] width 184 height 915
click at [164, 567] on button "View on Stripe" at bounding box center [147, 560] width 135 height 38
